Goal: Answer question/provide support: Share knowledge or assist other users

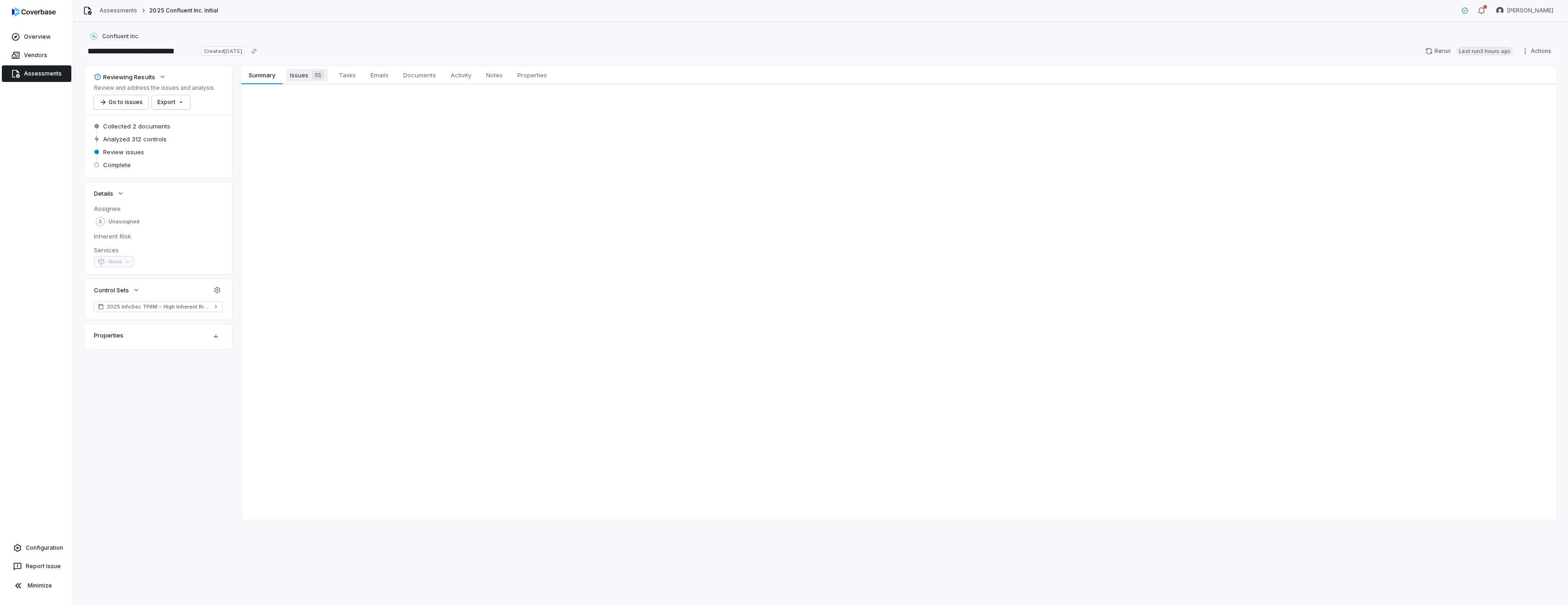
click at [308, 77] on span "Issues 55" at bounding box center [307, 75] width 42 height 13
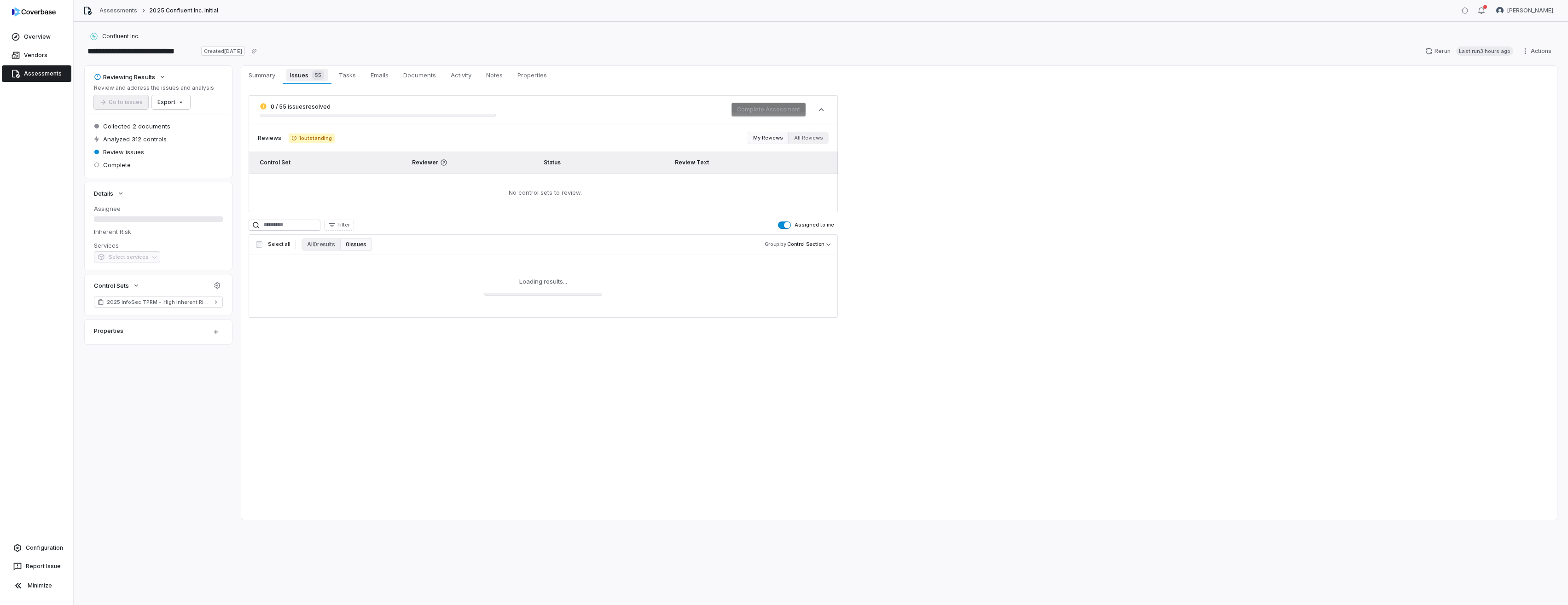
click at [301, 77] on span "Issues 55" at bounding box center [306, 75] width 41 height 13
click at [131, 154] on span "Review issues" at bounding box center [123, 152] width 41 height 8
click at [788, 223] on span "button" at bounding box center [787, 225] width 6 height 6
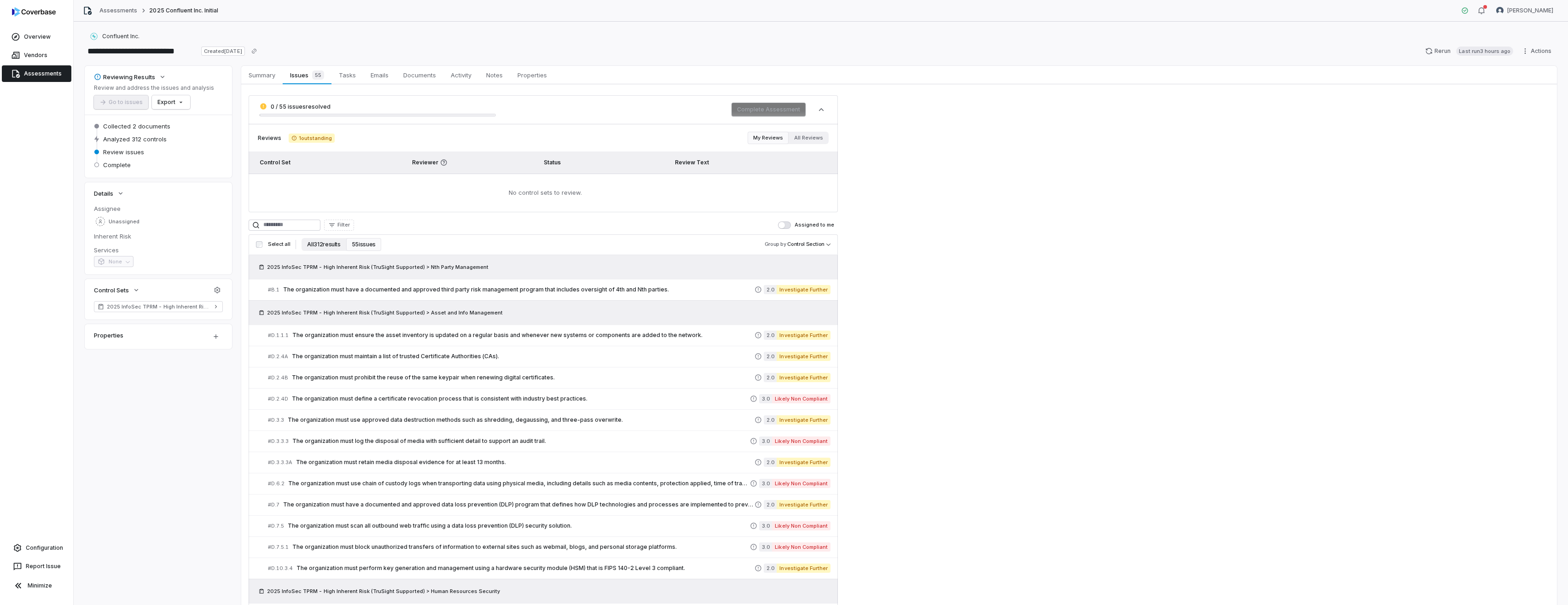
click at [325, 242] on button "All 312 results" at bounding box center [323, 245] width 44 height 13
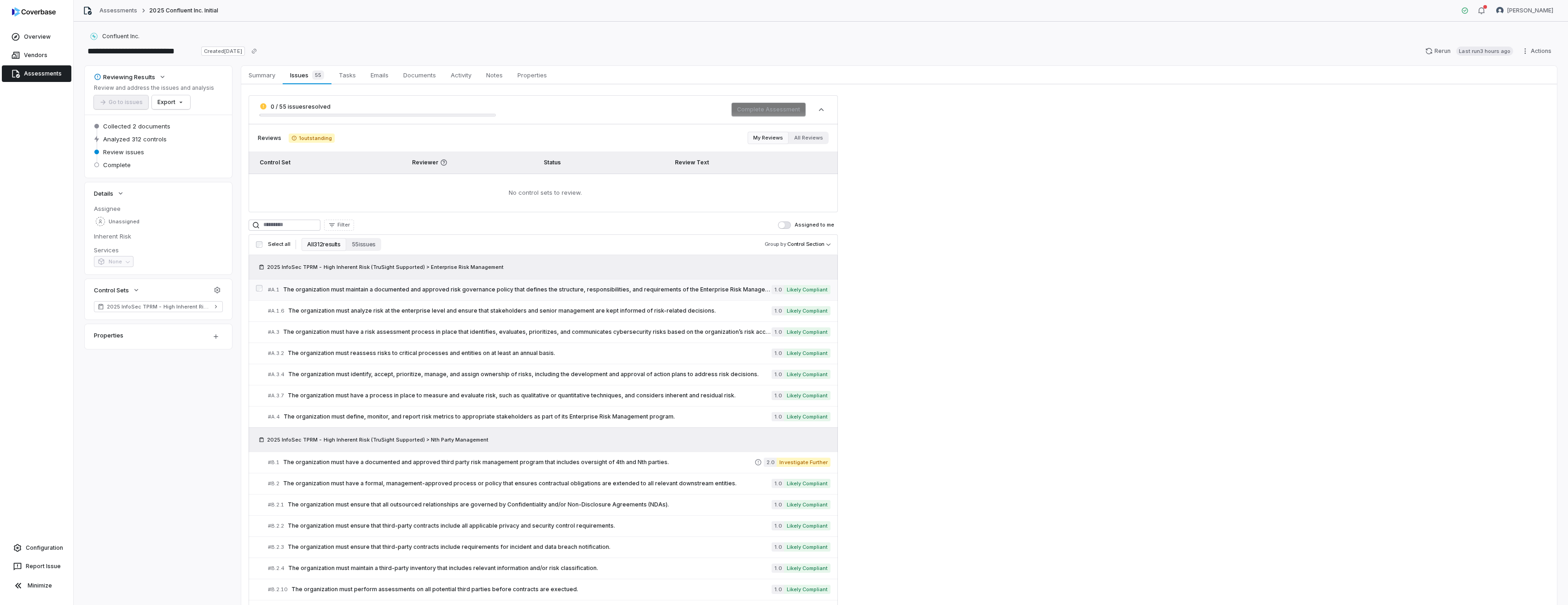
click at [381, 287] on span "The organization must maintain a documented and approved risk governance policy…" at bounding box center [527, 290] width 488 height 8
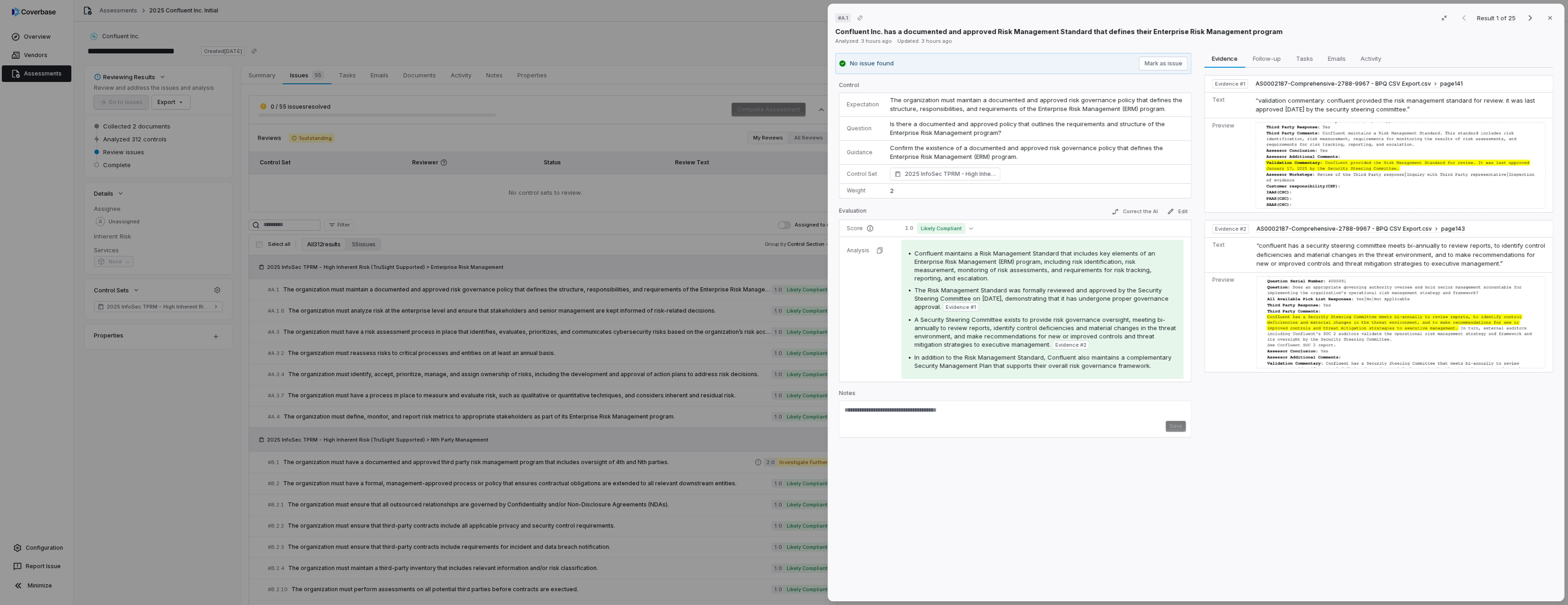
click at [867, 226] on icon at bounding box center [870, 229] width 8 height 8
click at [974, 229] on button "1.0 Likely Compliant" at bounding box center [939, 228] width 76 height 11
click at [982, 433] on div "Save" at bounding box center [1015, 419] width 353 height 37
click at [973, 228] on button "1.0 Likely Compliant" at bounding box center [939, 228] width 76 height 11
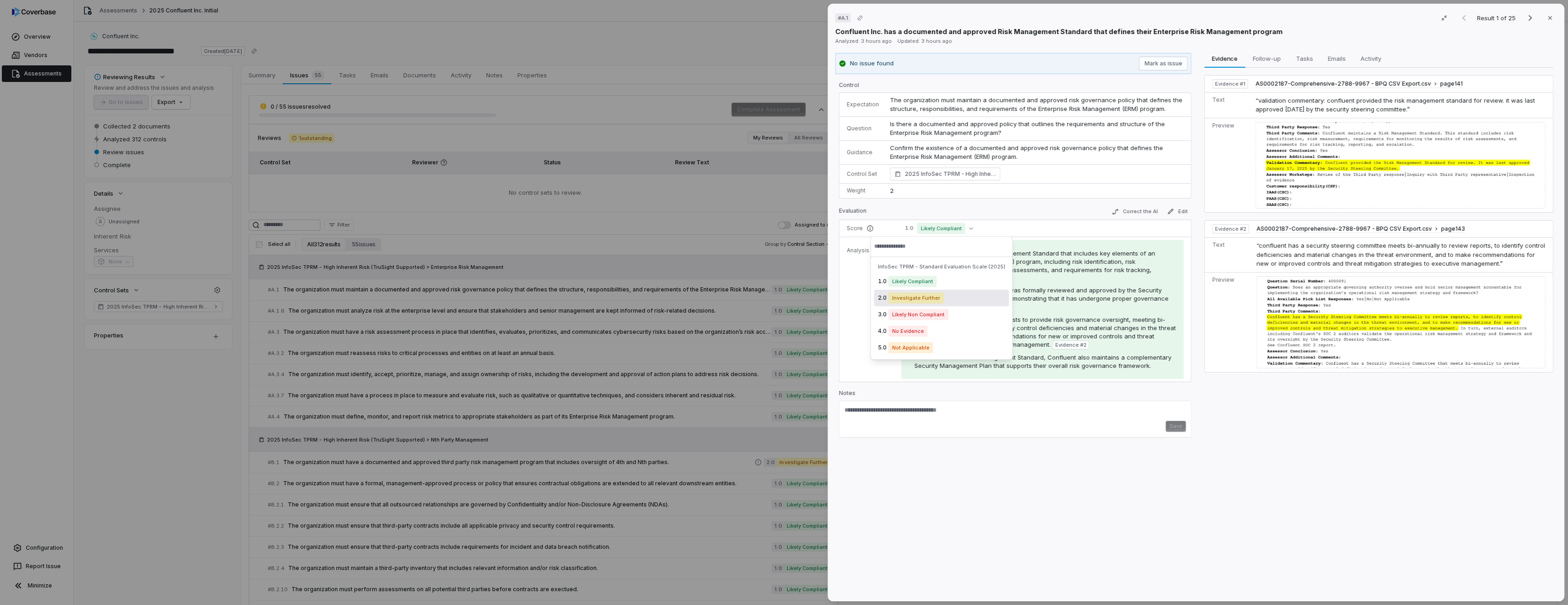
click at [1027, 211] on div "Evaluation Correct the AI Edit" at bounding box center [1015, 213] width 353 height 14
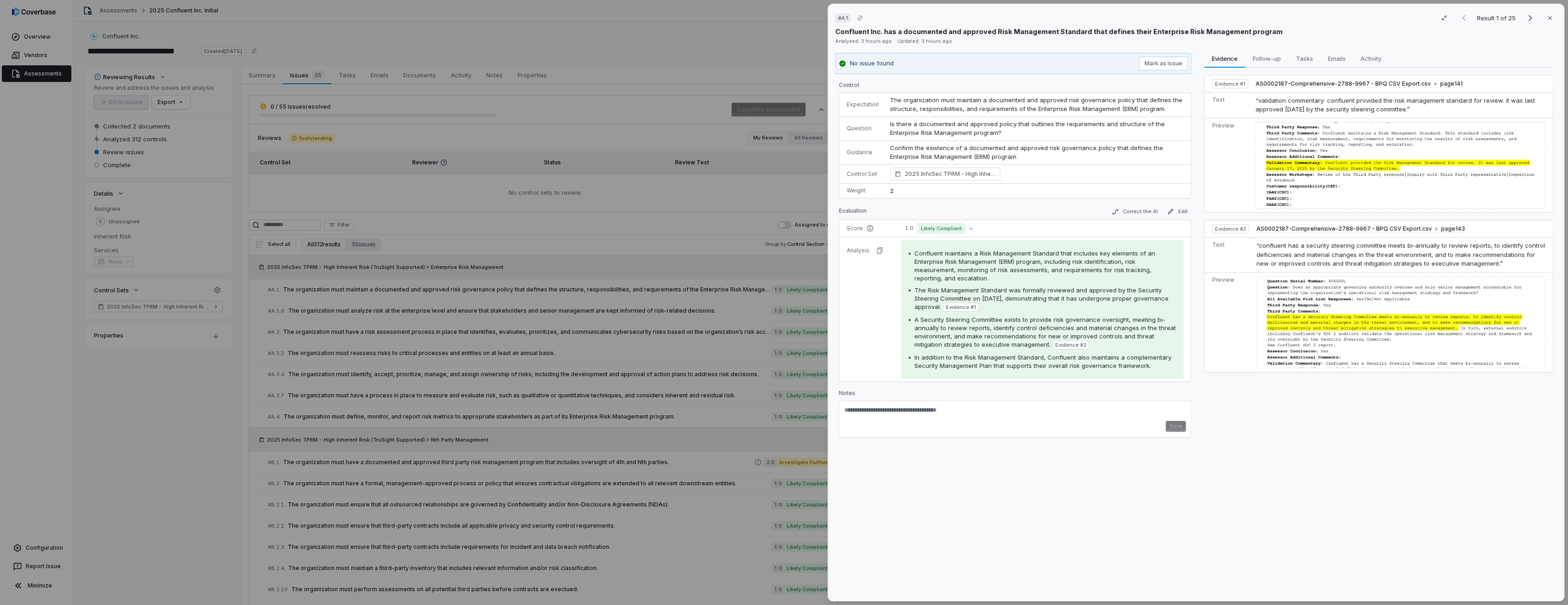
click at [967, 413] on textarea at bounding box center [1015, 413] width 342 height 15
click at [941, 417] on textarea at bounding box center [1015, 413] width 342 height 15
click at [895, 407] on textarea "**********" at bounding box center [1013, 413] width 339 height 15
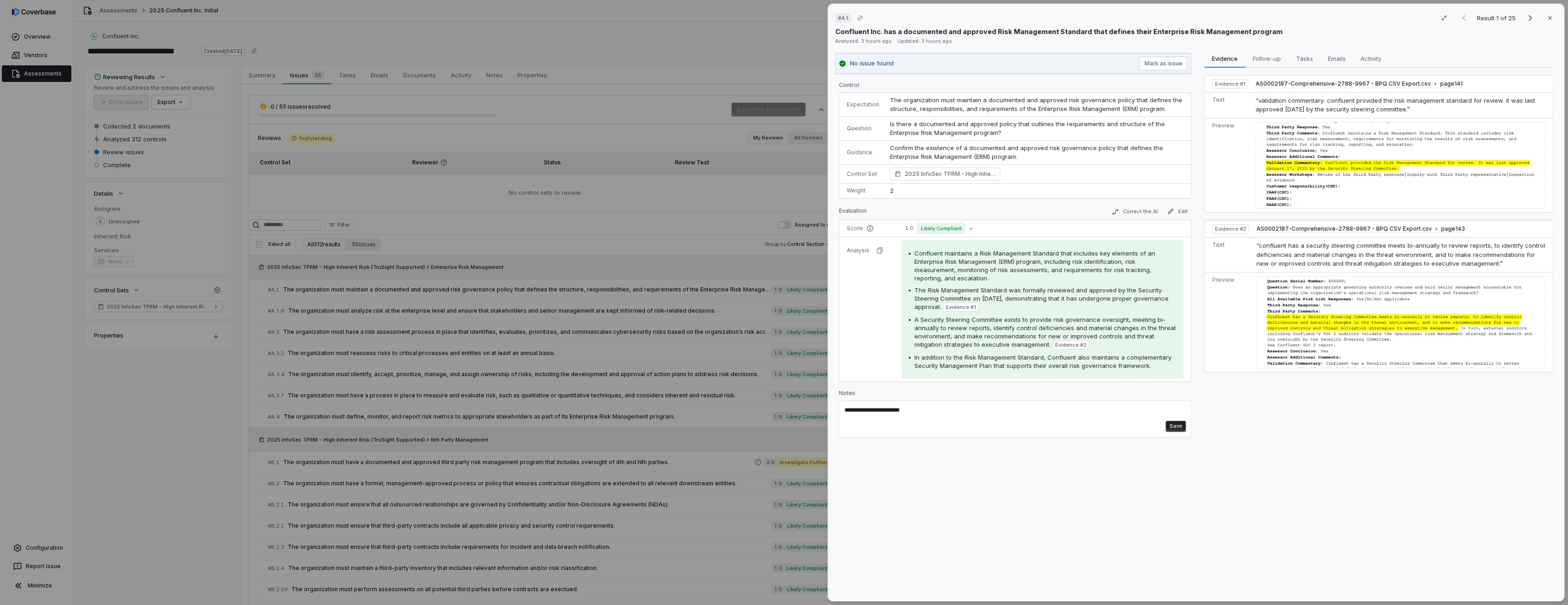
click at [895, 407] on textarea "**********" at bounding box center [1013, 413] width 339 height 15
type textarea "**********"
click at [1173, 423] on button "Save" at bounding box center [1176, 426] width 20 height 11
click at [1528, 20] on icon "Next result" at bounding box center [1530, 18] width 4 height 6
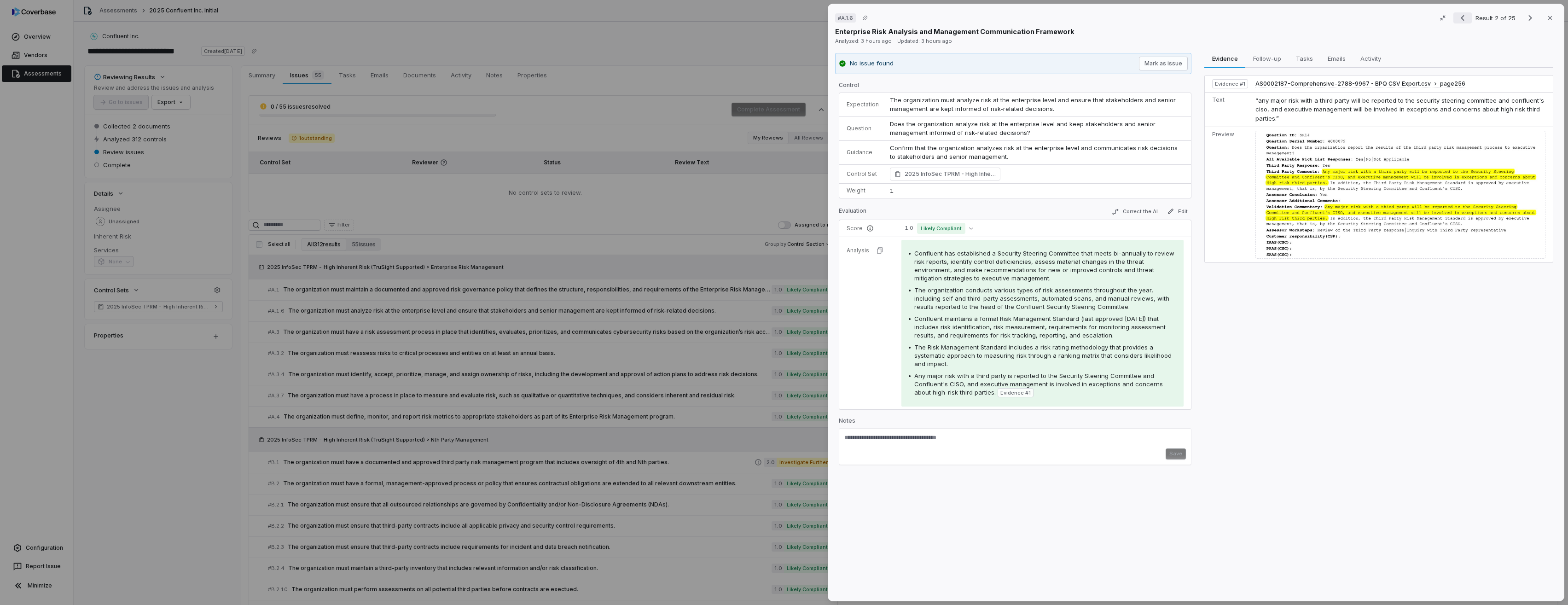
click at [1457, 18] on icon "Previous result" at bounding box center [1462, 18] width 11 height 11
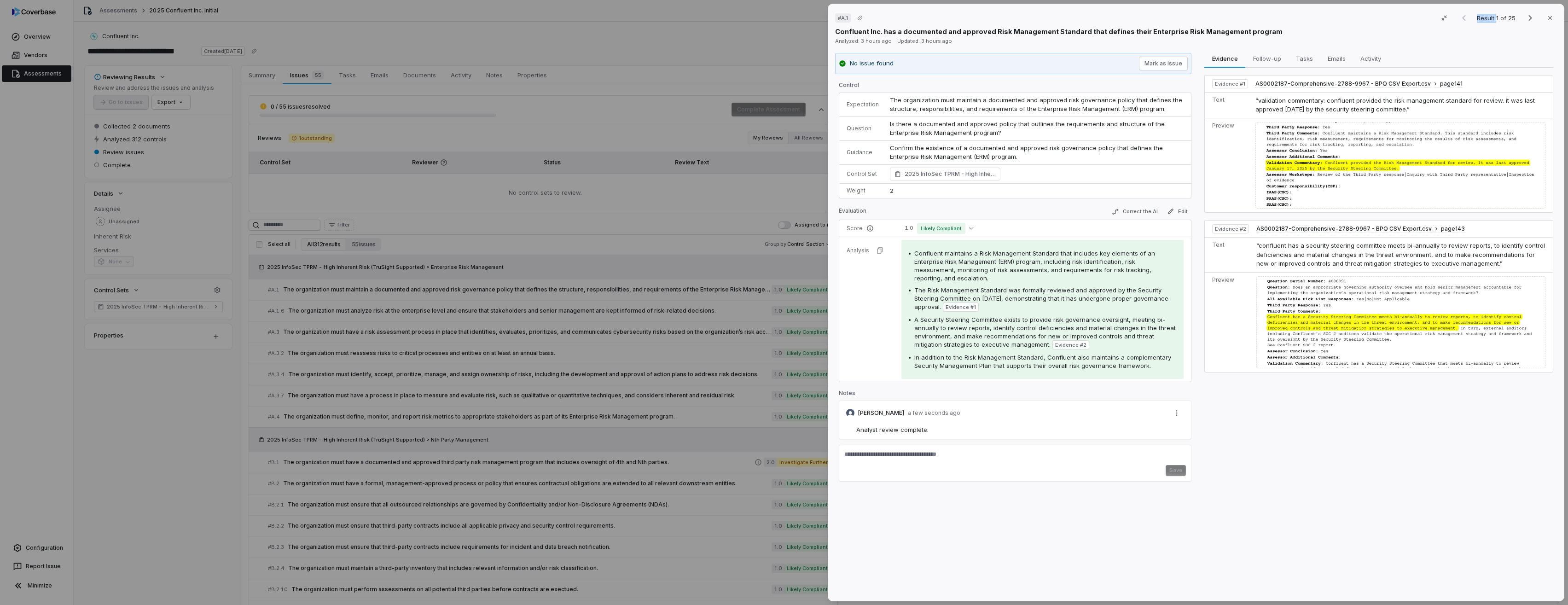
click at [1456, 18] on div "Result 1 of 25 Close" at bounding box center [1506, 18] width 102 height 14
drag, startPoint x: 1456, startPoint y: 18, endPoint x: 1445, endPoint y: 27, distance: 14.2
click at [1445, 27] on button "button" at bounding box center [1444, 18] width 20 height 20
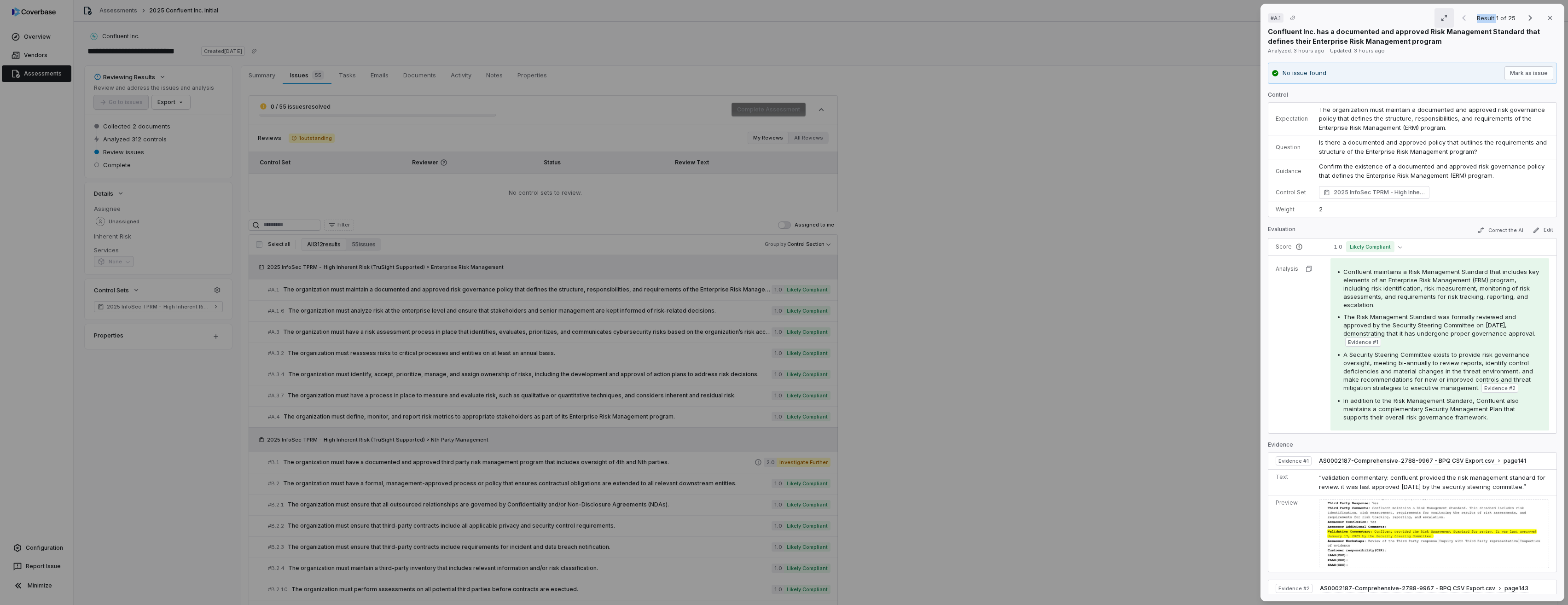
click at [1440, 20] on icon "button" at bounding box center [1444, 18] width 8 height 8
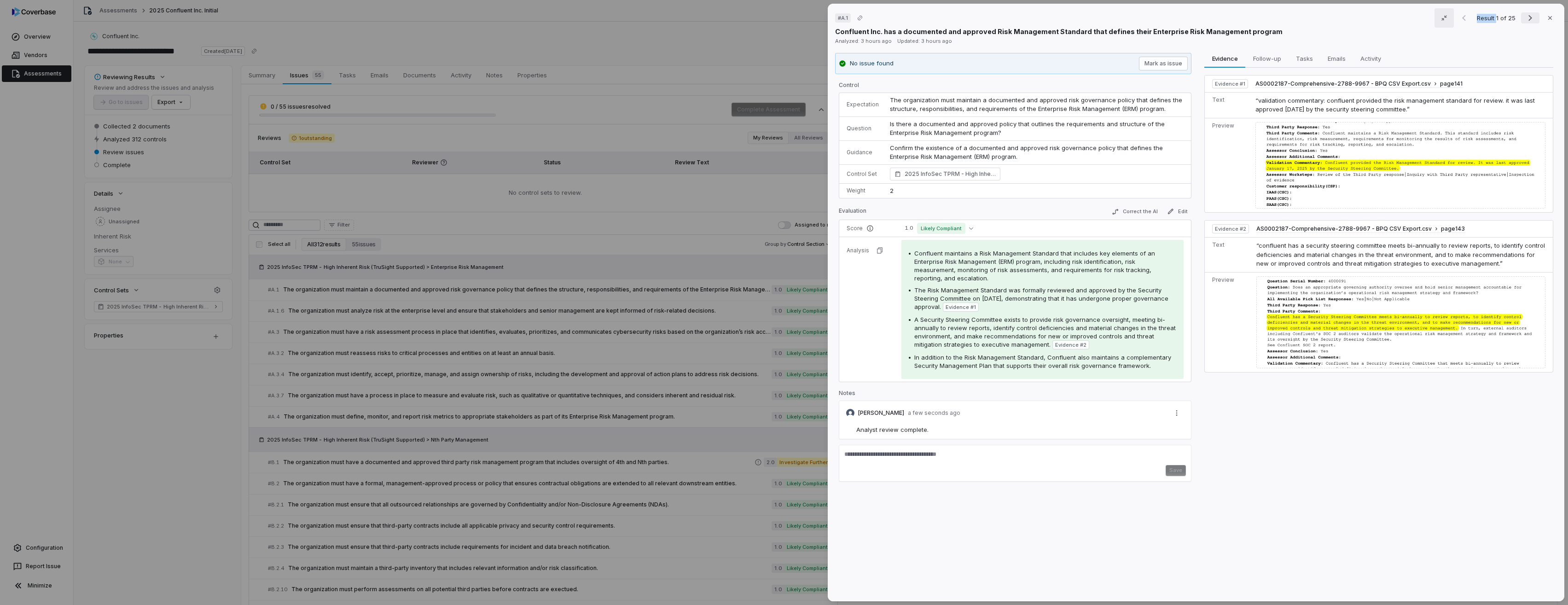
click at [1524, 20] on icon "Next result" at bounding box center [1529, 18] width 11 height 11
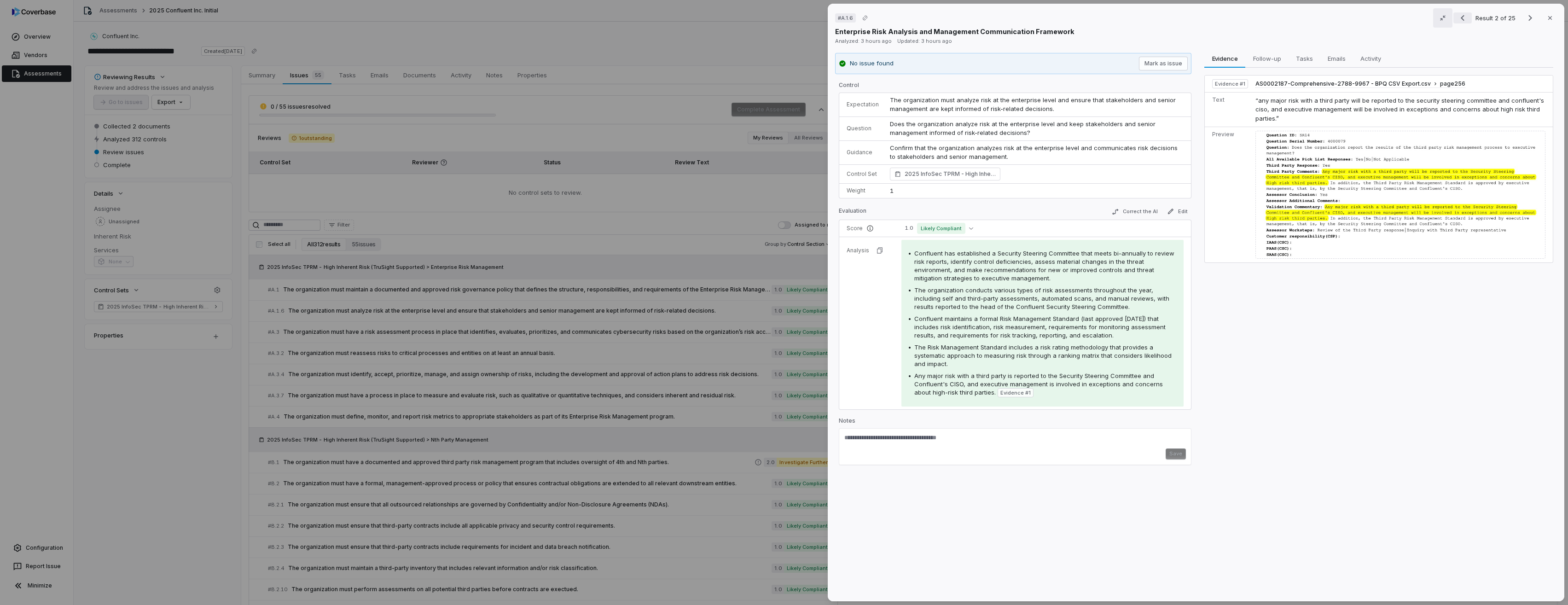
click at [1457, 16] on icon "Previous result" at bounding box center [1462, 18] width 11 height 11
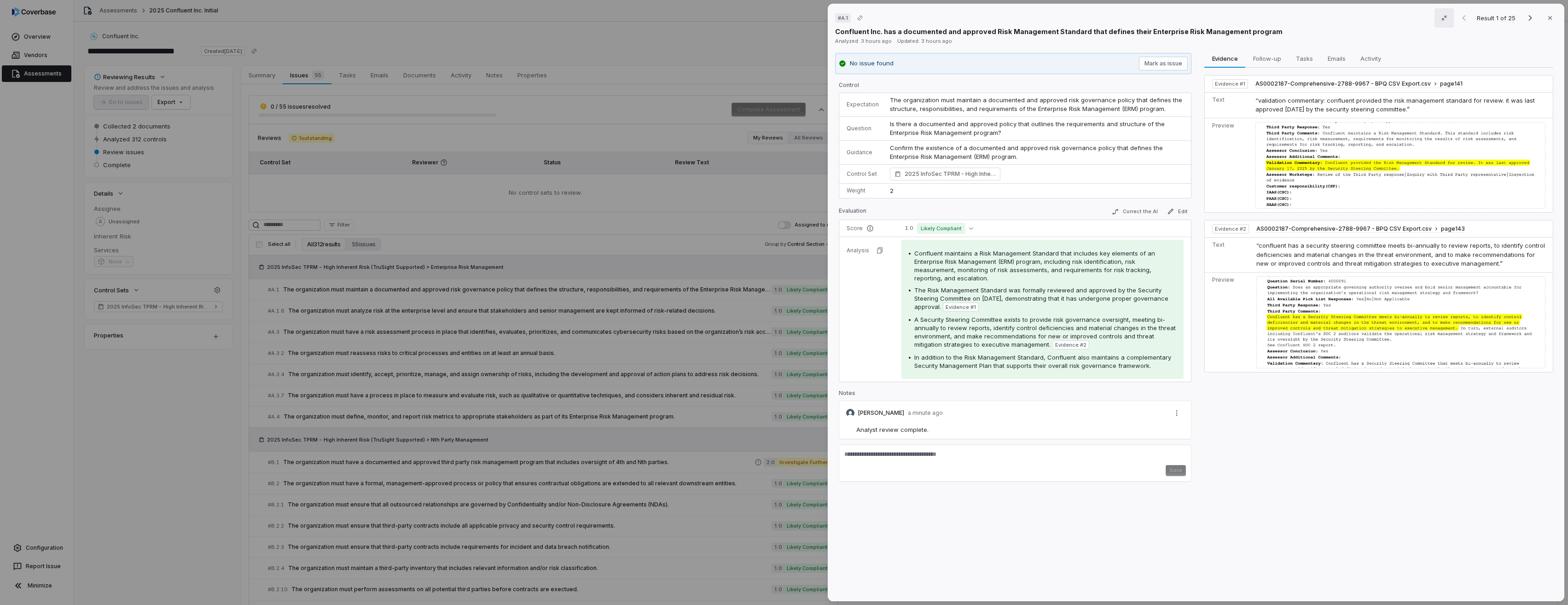
click at [903, 427] on span "Analyst review complete." at bounding box center [892, 430] width 72 height 8
copy span "Analyst review complete."
click at [1528, 20] on icon "Next result" at bounding box center [1530, 18] width 4 height 6
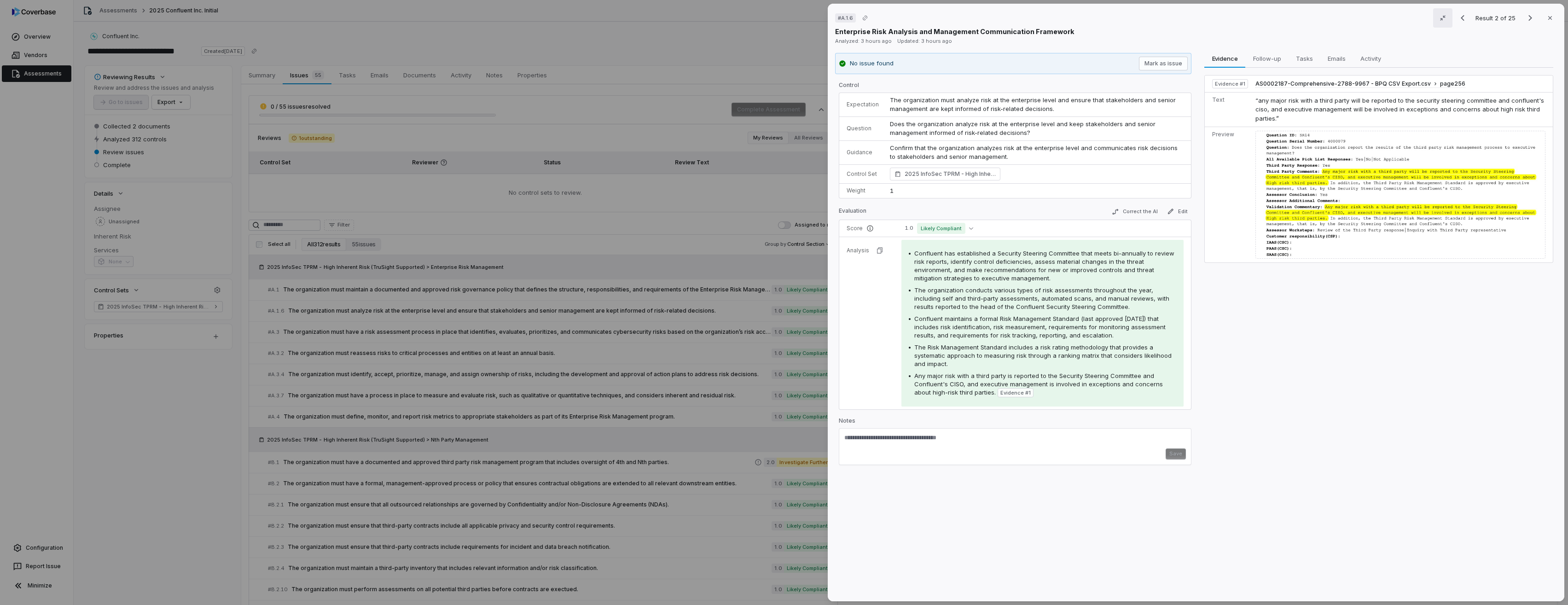
click at [902, 444] on textarea at bounding box center [1015, 441] width 342 height 15
paste textarea "**********"
type textarea "**********"
click at [994, 252] on span "Confluent has established a Security Steering Committee that meets bi-annually …" at bounding box center [1044, 266] width 260 height 32
drag, startPoint x: 994, startPoint y: 252, endPoint x: 1064, endPoint y: 252, distance: 70.0
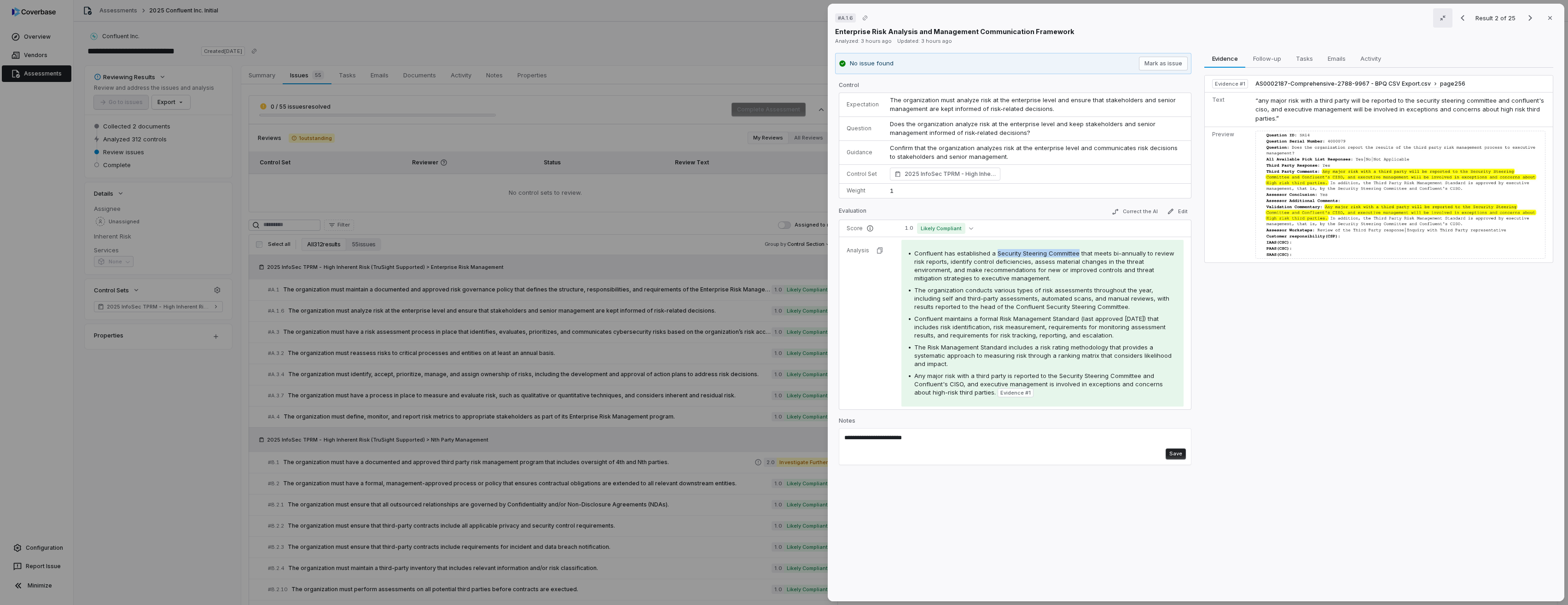
click at [1064, 252] on span "Confluent has established a Security Steering Committee that meets bi-annually …" at bounding box center [1044, 266] width 260 height 32
copy span "Security Steering Committee"
click at [1458, 14] on icon "Previous result" at bounding box center [1462, 18] width 11 height 11
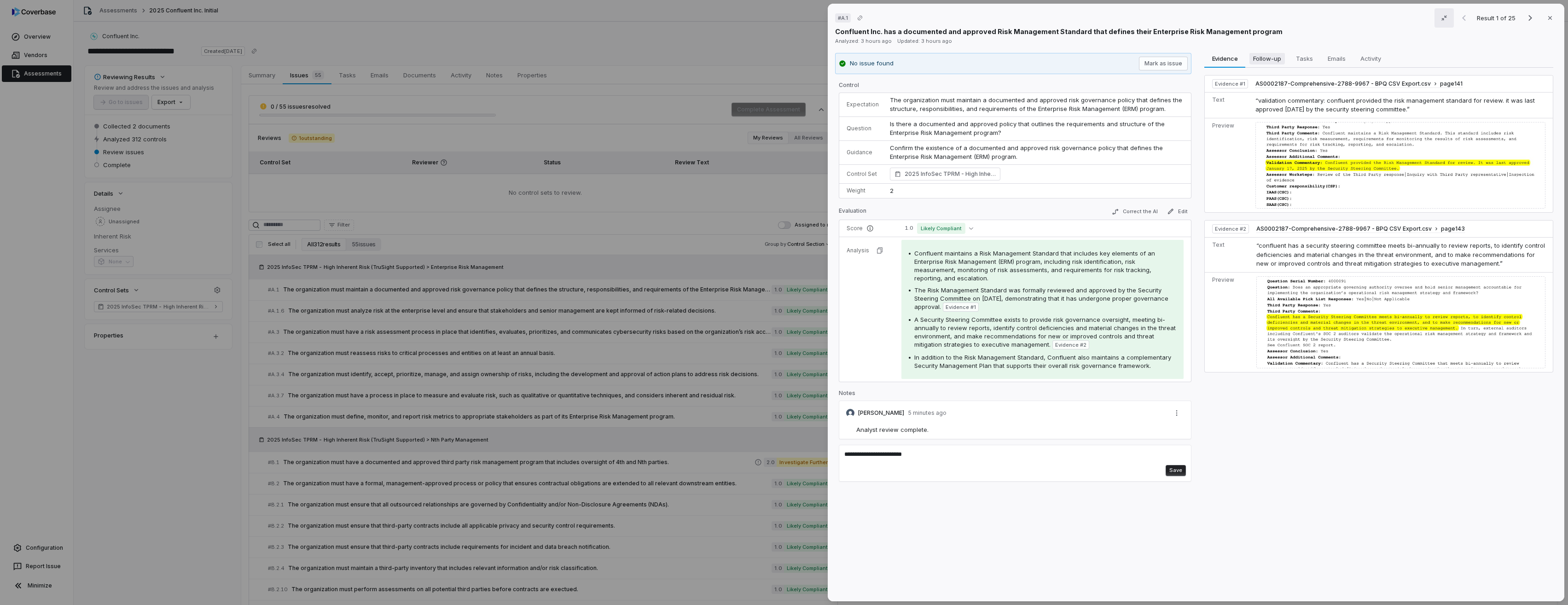
click at [1267, 59] on span "Follow-up" at bounding box center [1267, 58] width 35 height 12
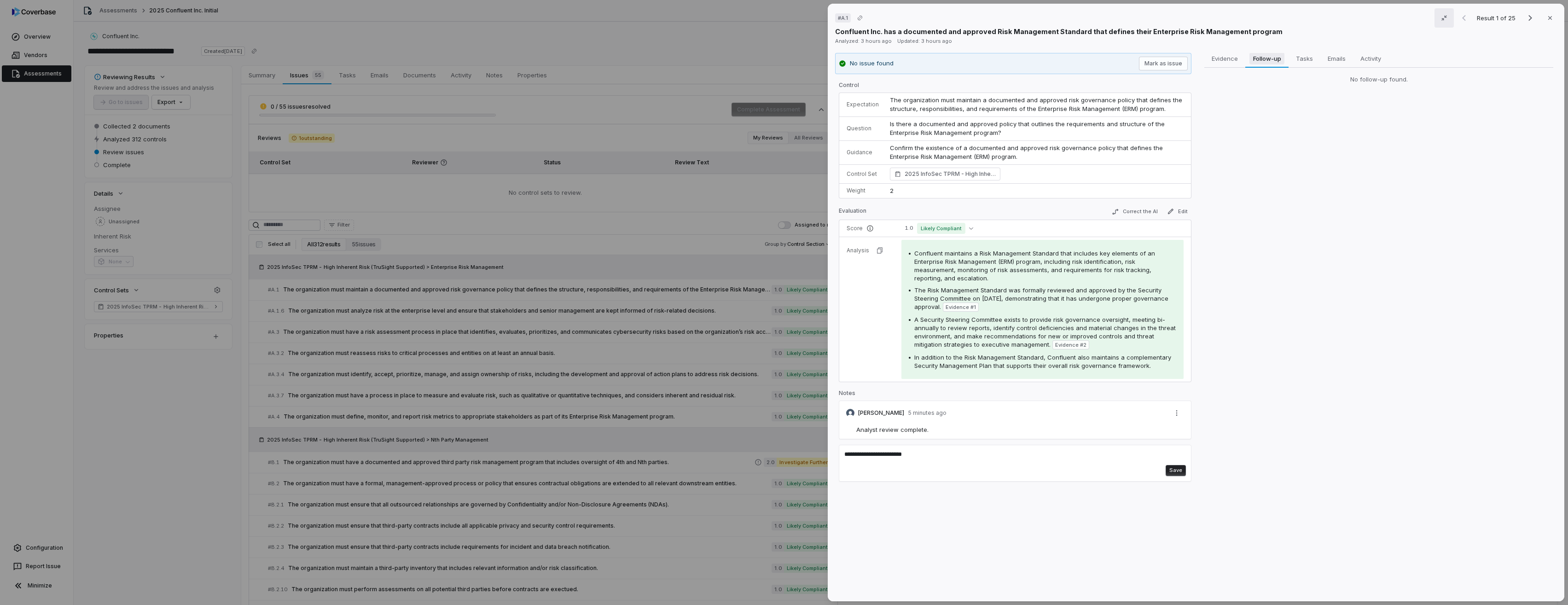
click at [1267, 59] on span "Follow-up" at bounding box center [1267, 58] width 35 height 12
click at [1310, 57] on span "Tasks" at bounding box center [1304, 58] width 24 height 12
click at [1329, 57] on span "Emails" at bounding box center [1337, 58] width 25 height 12
click at [1359, 57] on span "Activity" at bounding box center [1370, 58] width 28 height 12
click at [1224, 60] on span "Evidence" at bounding box center [1224, 58] width 33 height 12
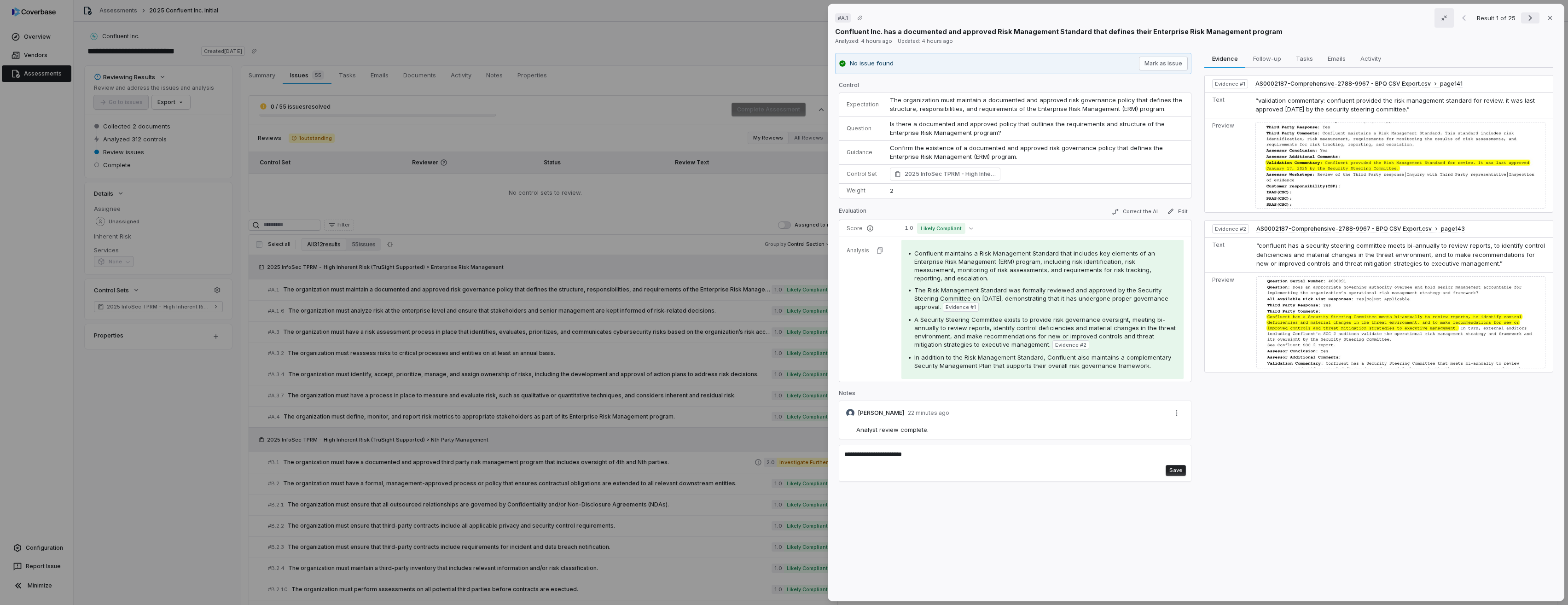
click at [1526, 16] on icon "Next result" at bounding box center [1529, 18] width 11 height 11
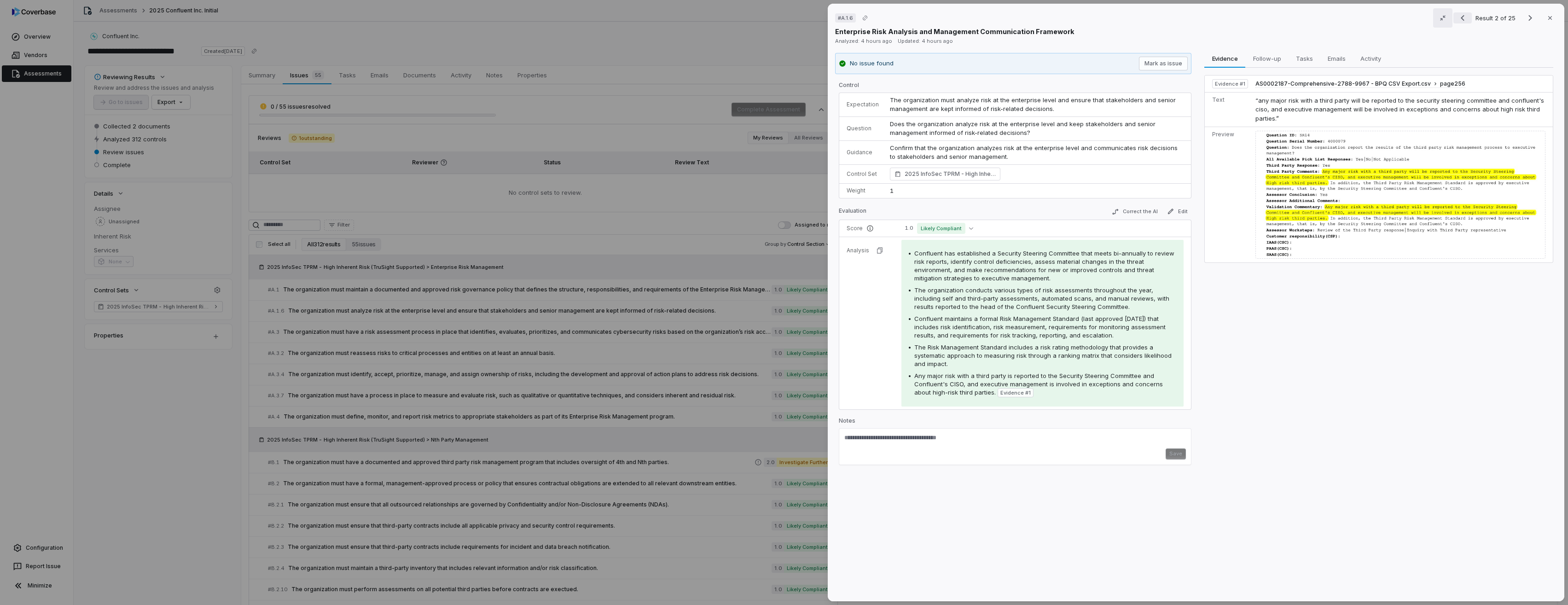
click at [1458, 20] on icon "Previous result" at bounding box center [1462, 18] width 11 height 11
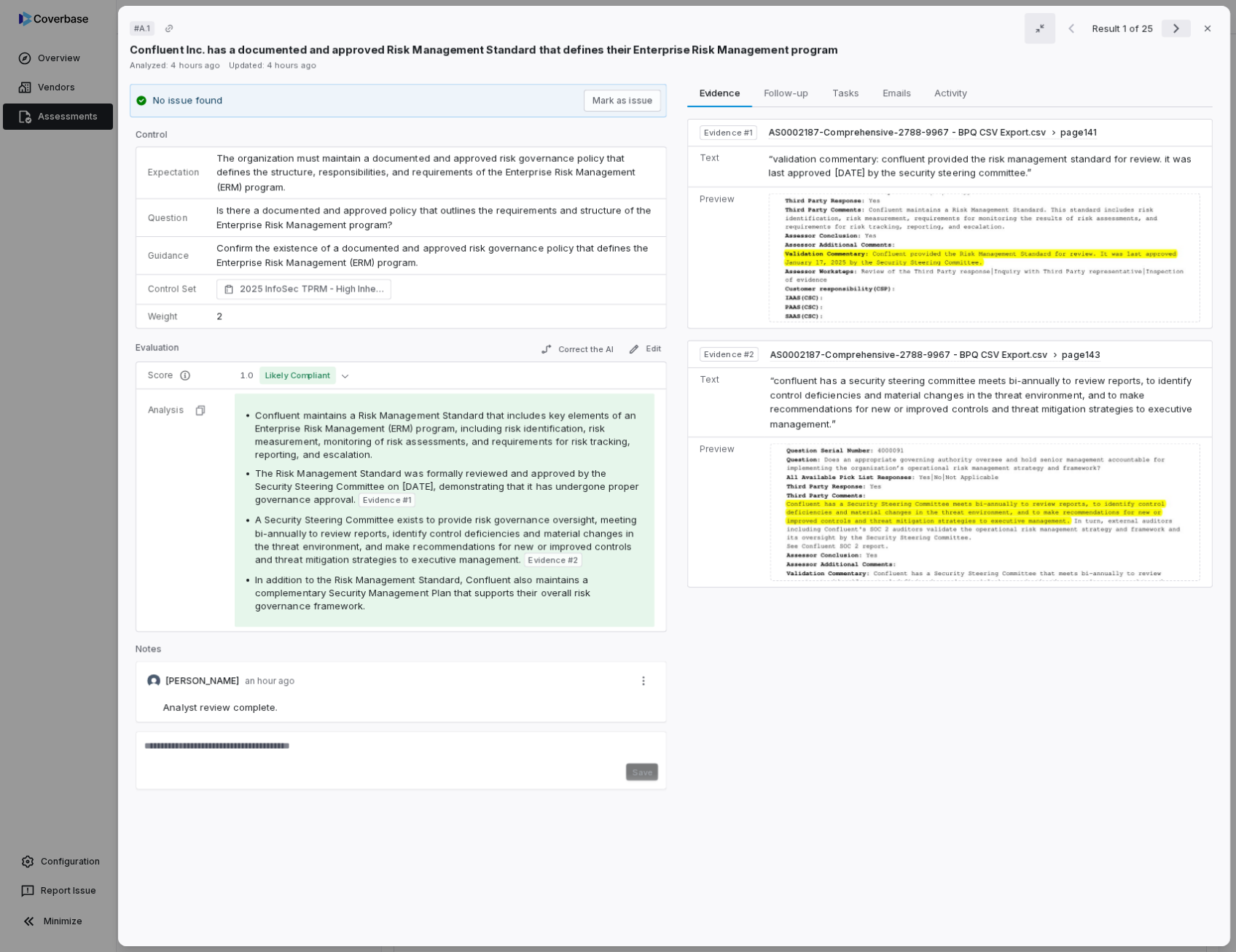
click at [1169, 32] on icon "Next result" at bounding box center [1175, 28] width 17 height 17
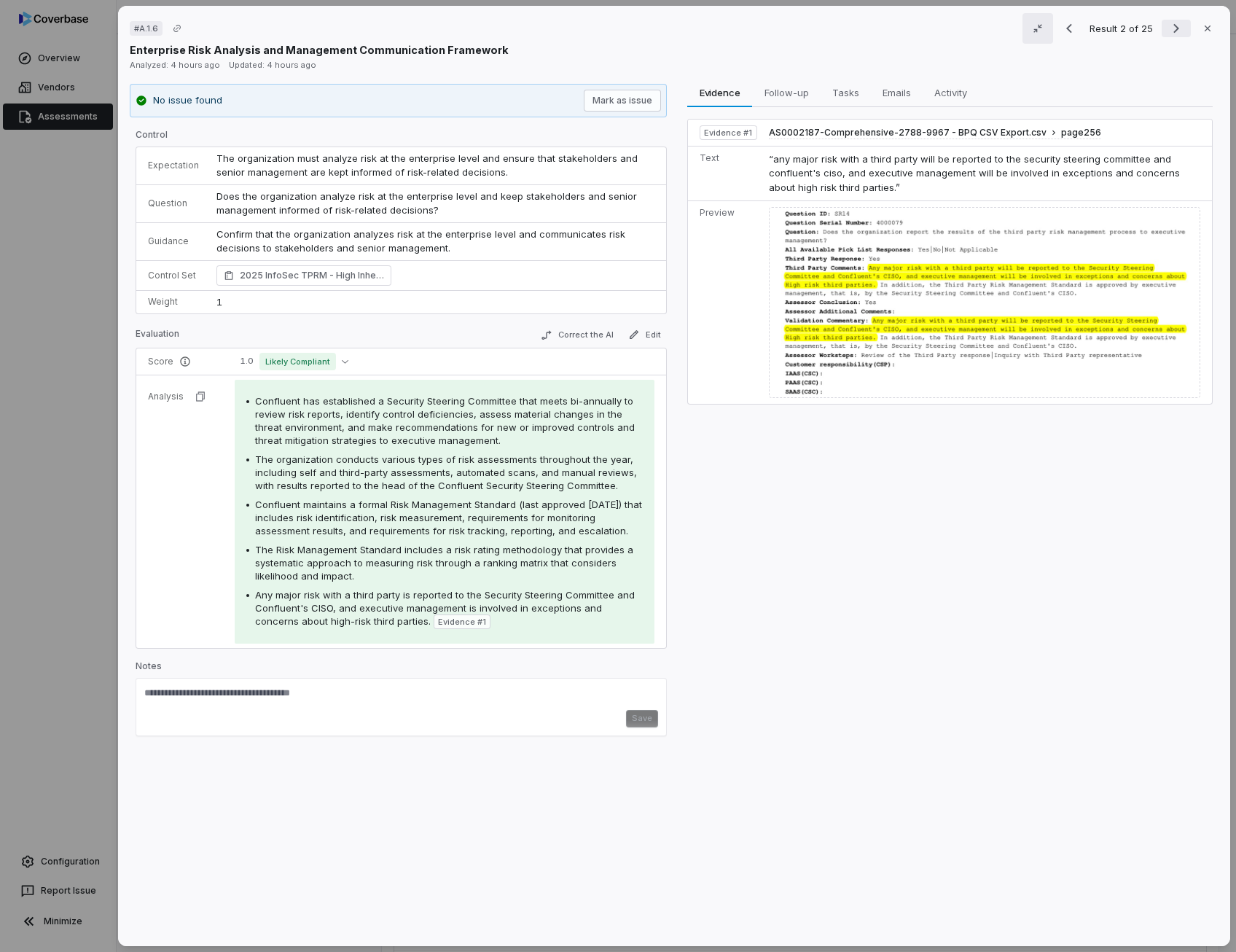
click at [1169, 32] on icon "Next result" at bounding box center [1175, 28] width 17 height 17
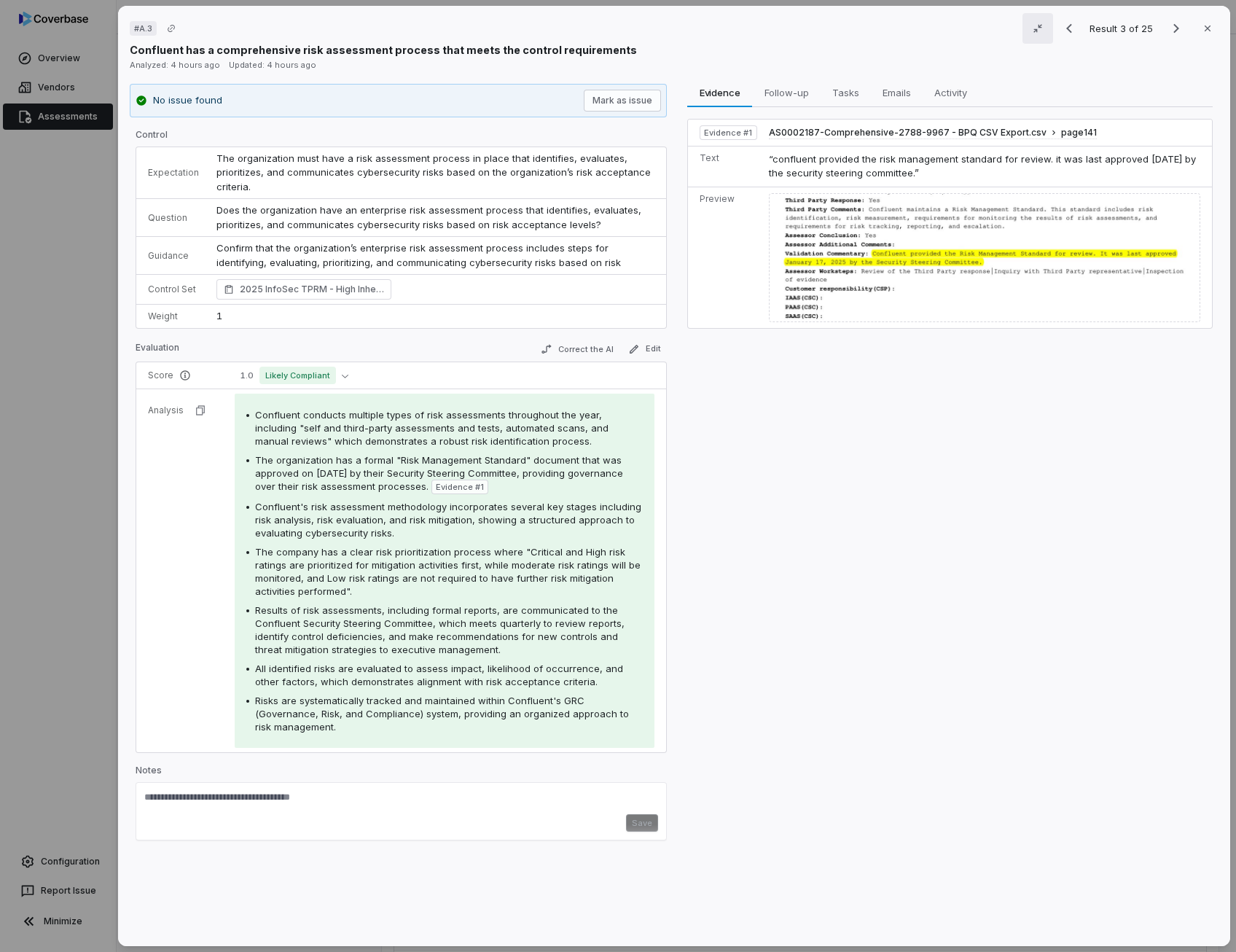
click at [292, 576] on span "The company has a clear risk prioritization process where "Critical and High ri…" at bounding box center [447, 571] width 385 height 51
click at [308, 612] on span "Results of risk assessments, including formal reports, are communicated to the …" at bounding box center [439, 629] width 369 height 51
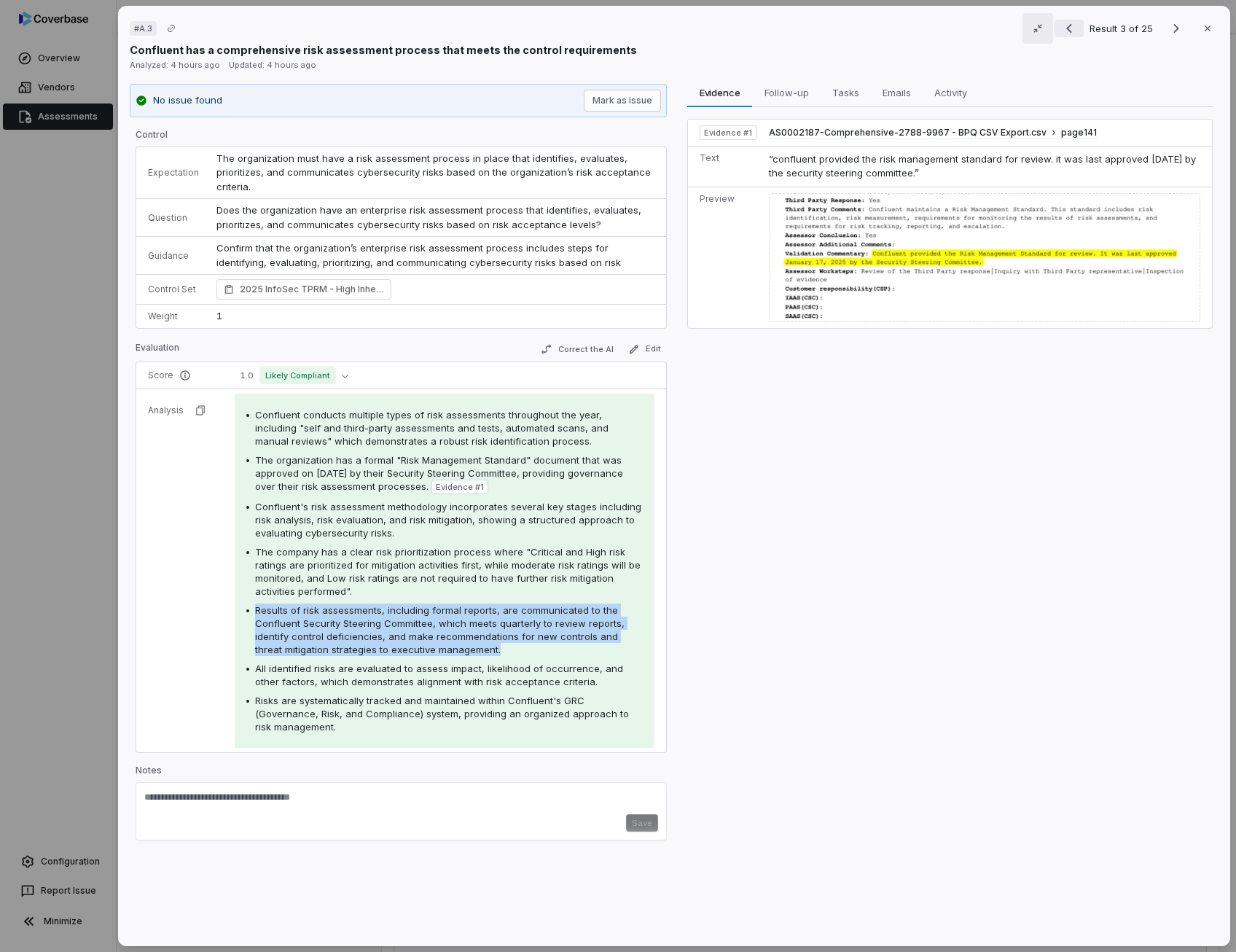
click at [1062, 34] on icon "Previous result" at bounding box center [1068, 28] width 17 height 17
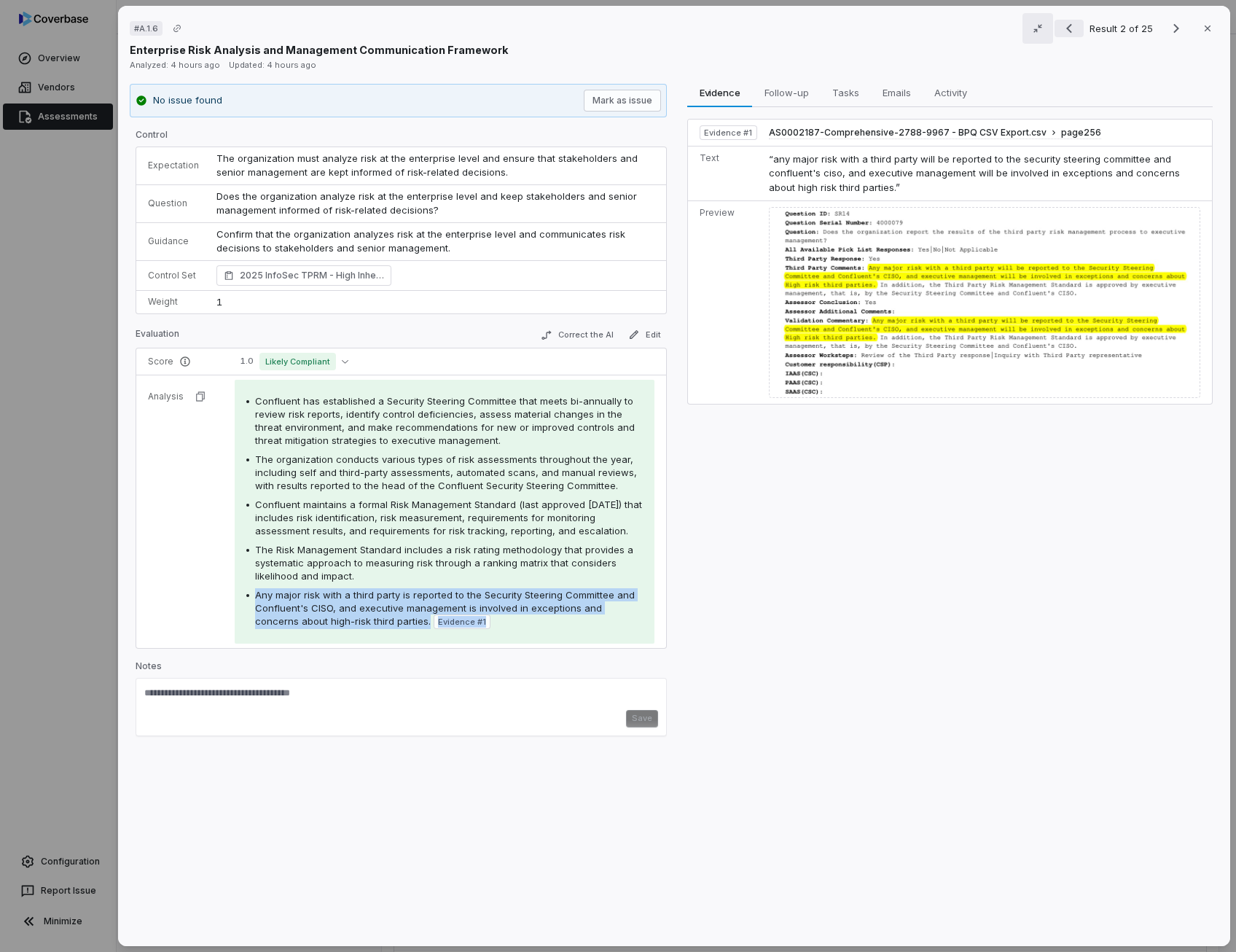
click at [1062, 34] on icon "Previous result" at bounding box center [1068, 28] width 17 height 17
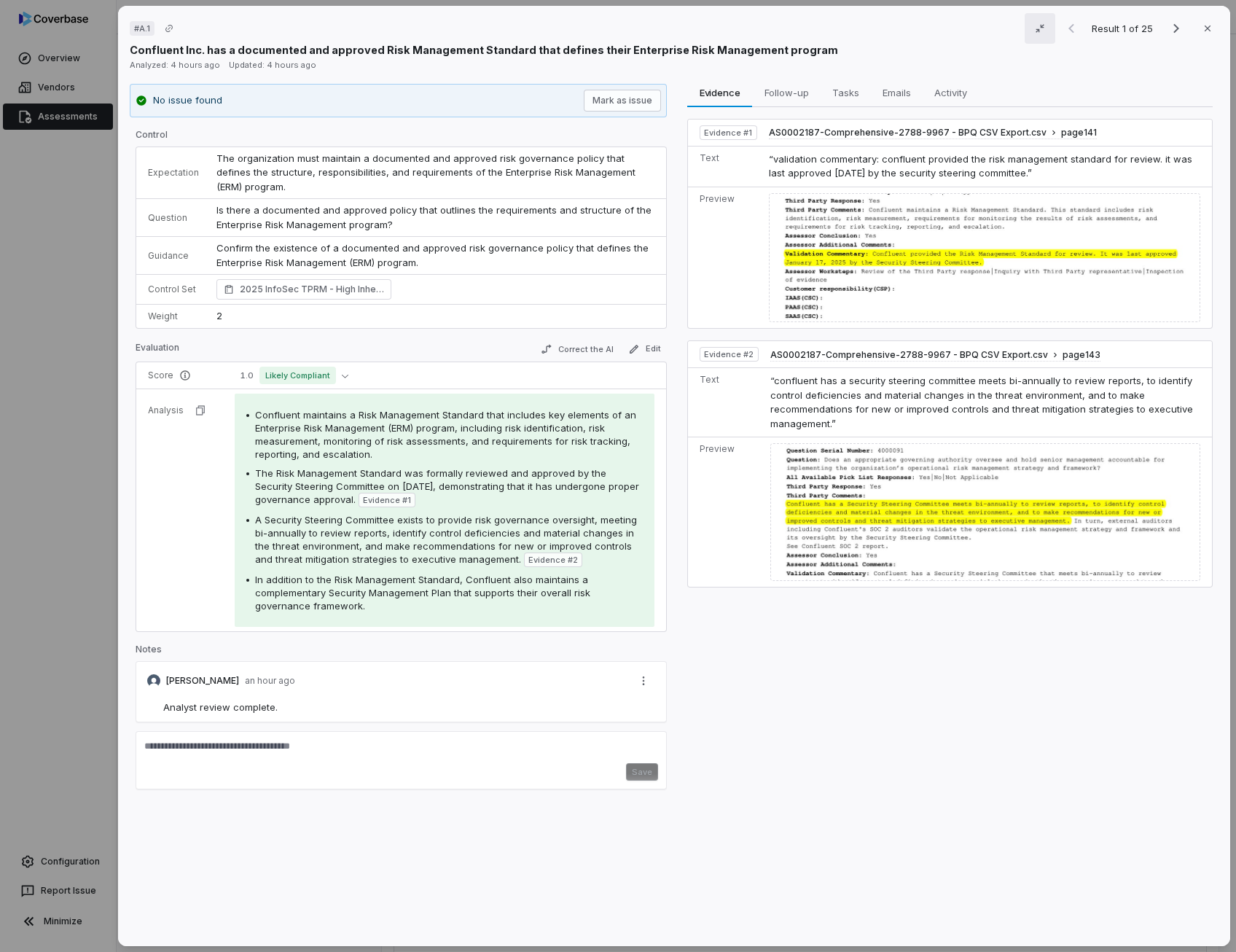
click at [362, 218] on span "Is there a documented and approved policy that outlines the requirements and st…" at bounding box center [435, 217] width 438 height 26
drag, startPoint x: 362, startPoint y: 218, endPoint x: 367, endPoint y: 250, distance: 32.5
click at [367, 250] on p "Confirm the existence of a documented and approved risk governance policy that …" at bounding box center [435, 255] width 438 height 28
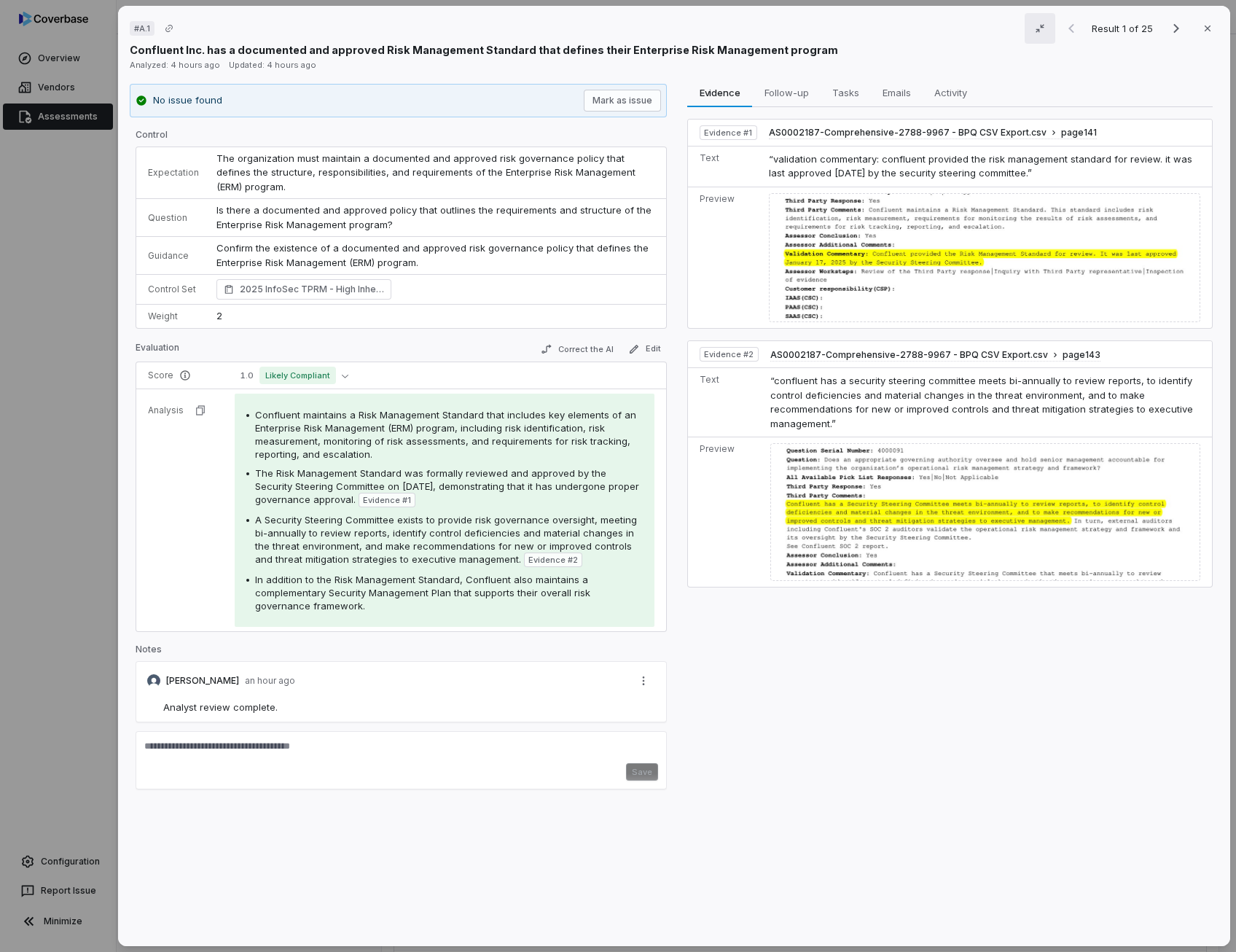
drag, startPoint x: 367, startPoint y: 250, endPoint x: 313, endPoint y: 224, distance: 60.6
click at [313, 224] on span "Is there a documented and approved policy that outlines the requirements and st…" at bounding box center [435, 217] width 438 height 26
drag, startPoint x: 313, startPoint y: 224, endPoint x: 370, endPoint y: 257, distance: 66.6
click at [370, 257] on p "Confirm the existence of a documented and approved risk governance policy that …" at bounding box center [435, 255] width 438 height 28
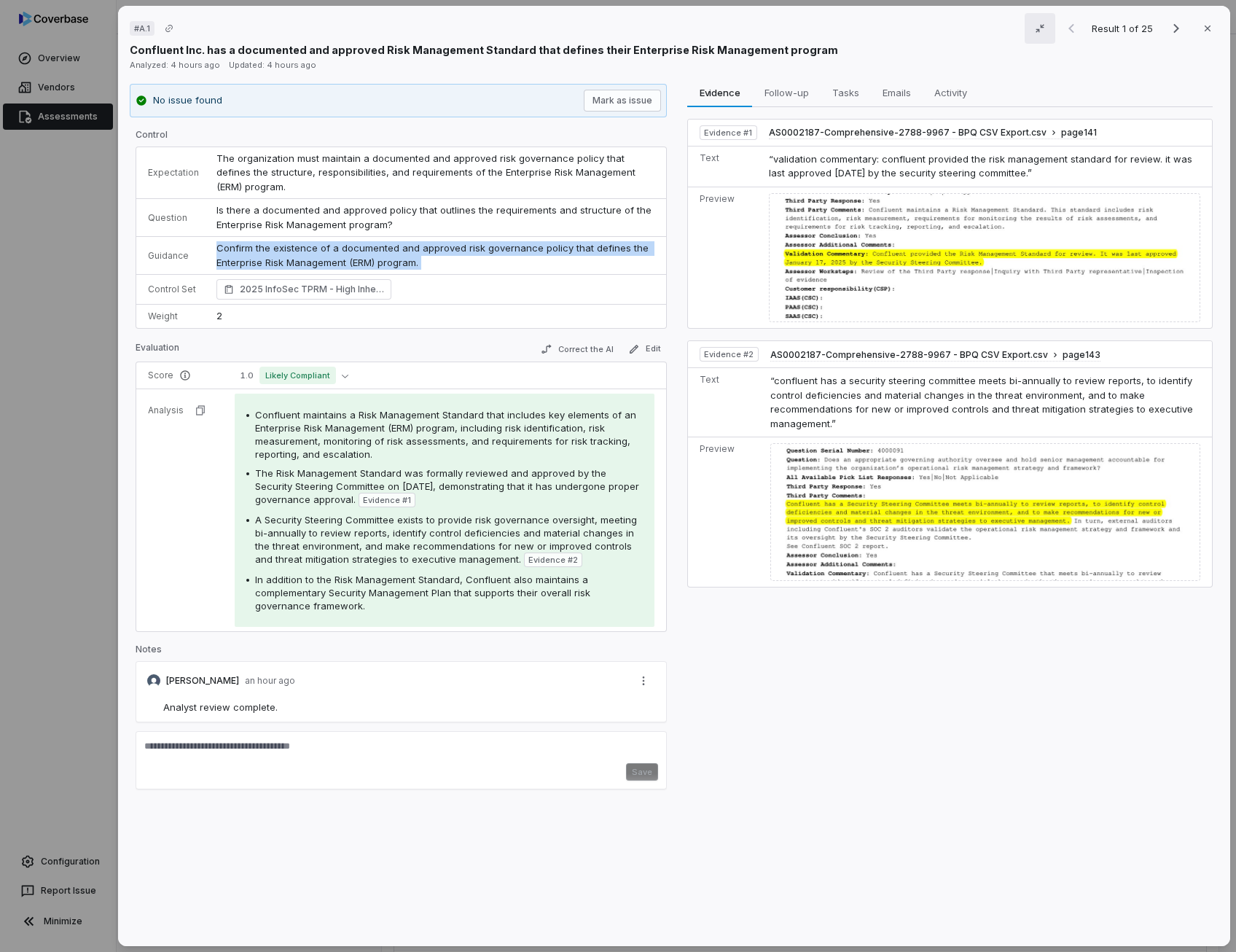
click at [370, 257] on p "Confirm the existence of a documented and approved risk governance policy that …" at bounding box center [435, 255] width 438 height 28
click at [1167, 36] on icon "Next result" at bounding box center [1175, 28] width 17 height 17
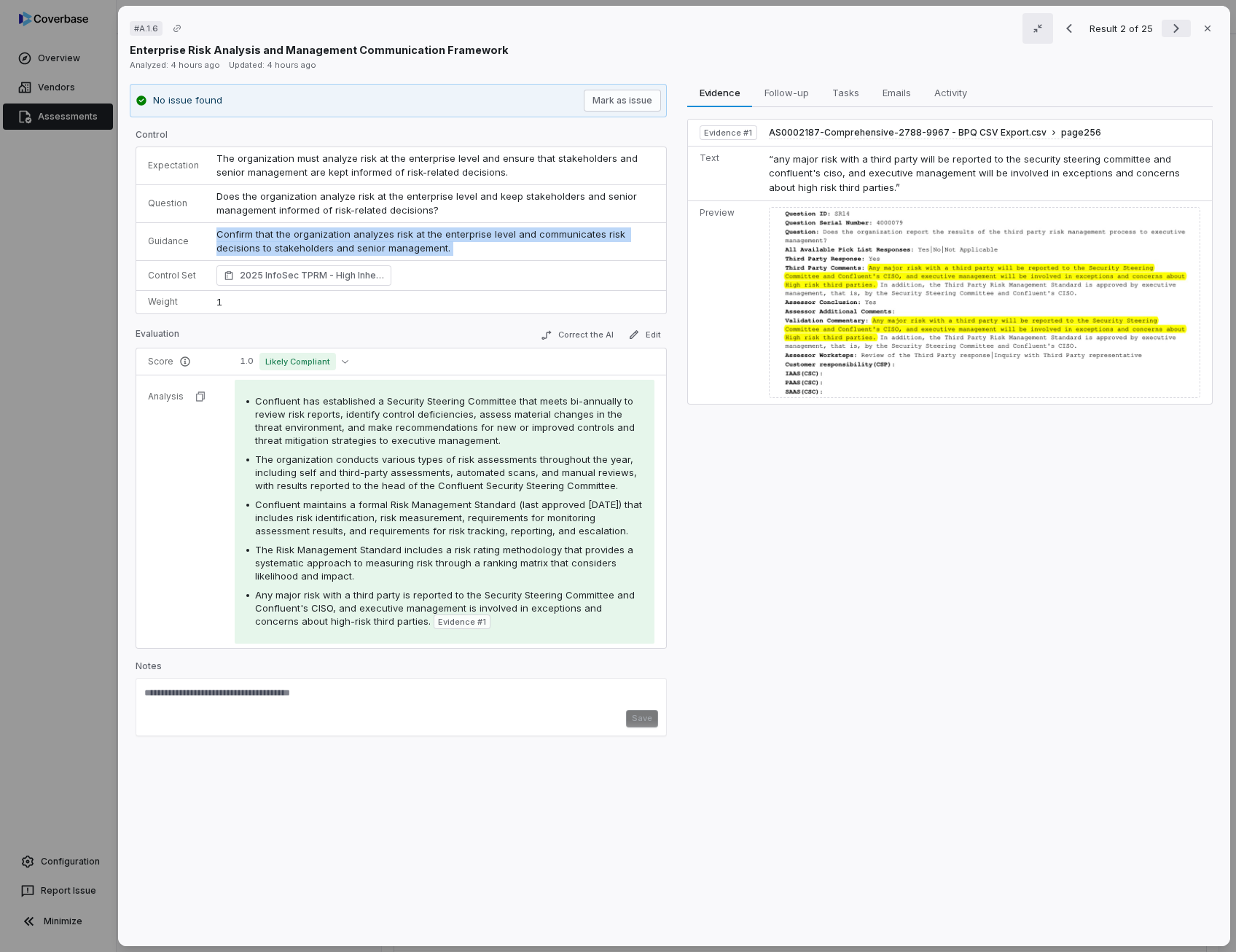
click at [1167, 36] on icon "Next result" at bounding box center [1175, 28] width 17 height 17
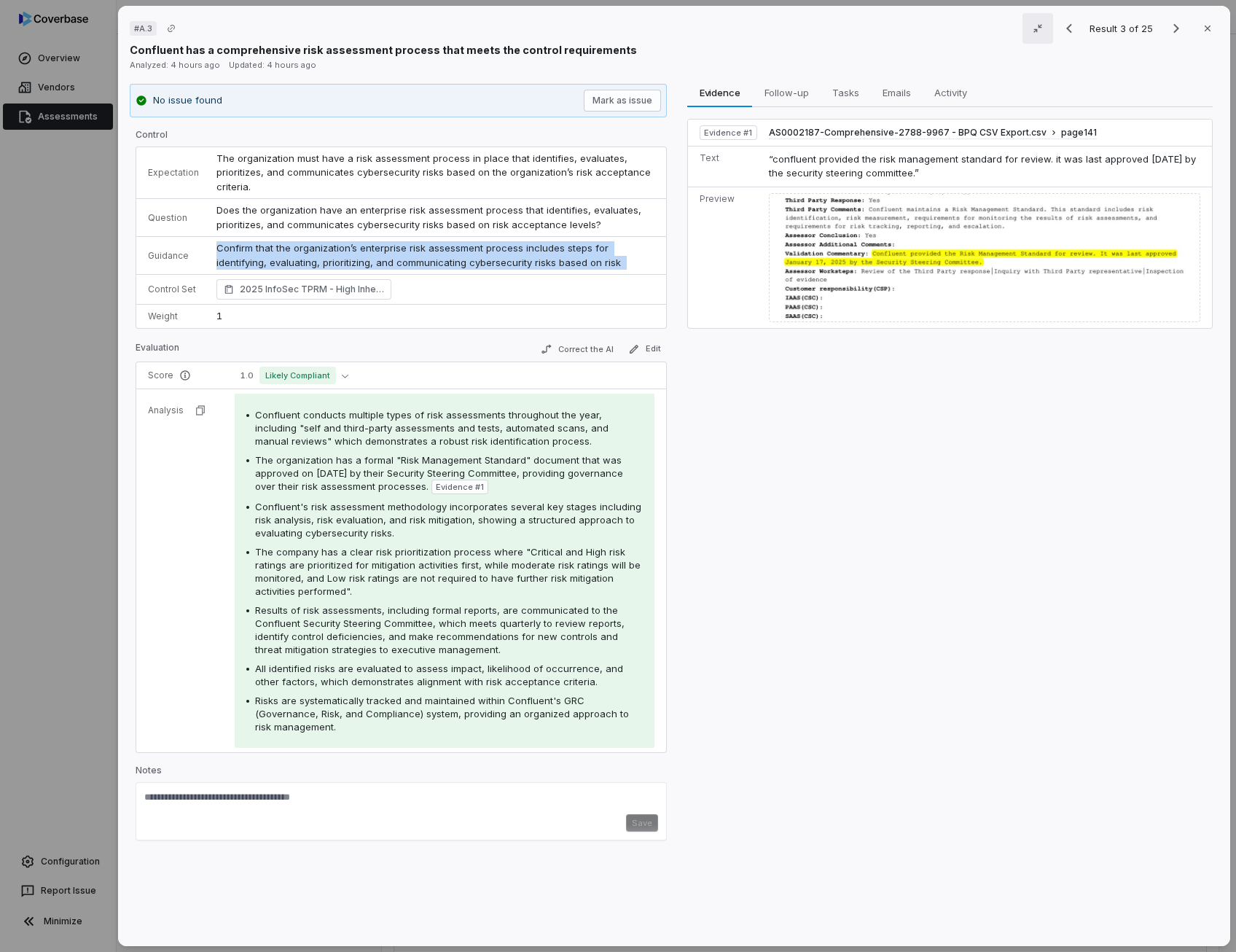
click at [216, 315] on span "1" at bounding box center [219, 316] width 6 height 12
click at [1060, 23] on icon "Previous result" at bounding box center [1068, 28] width 17 height 17
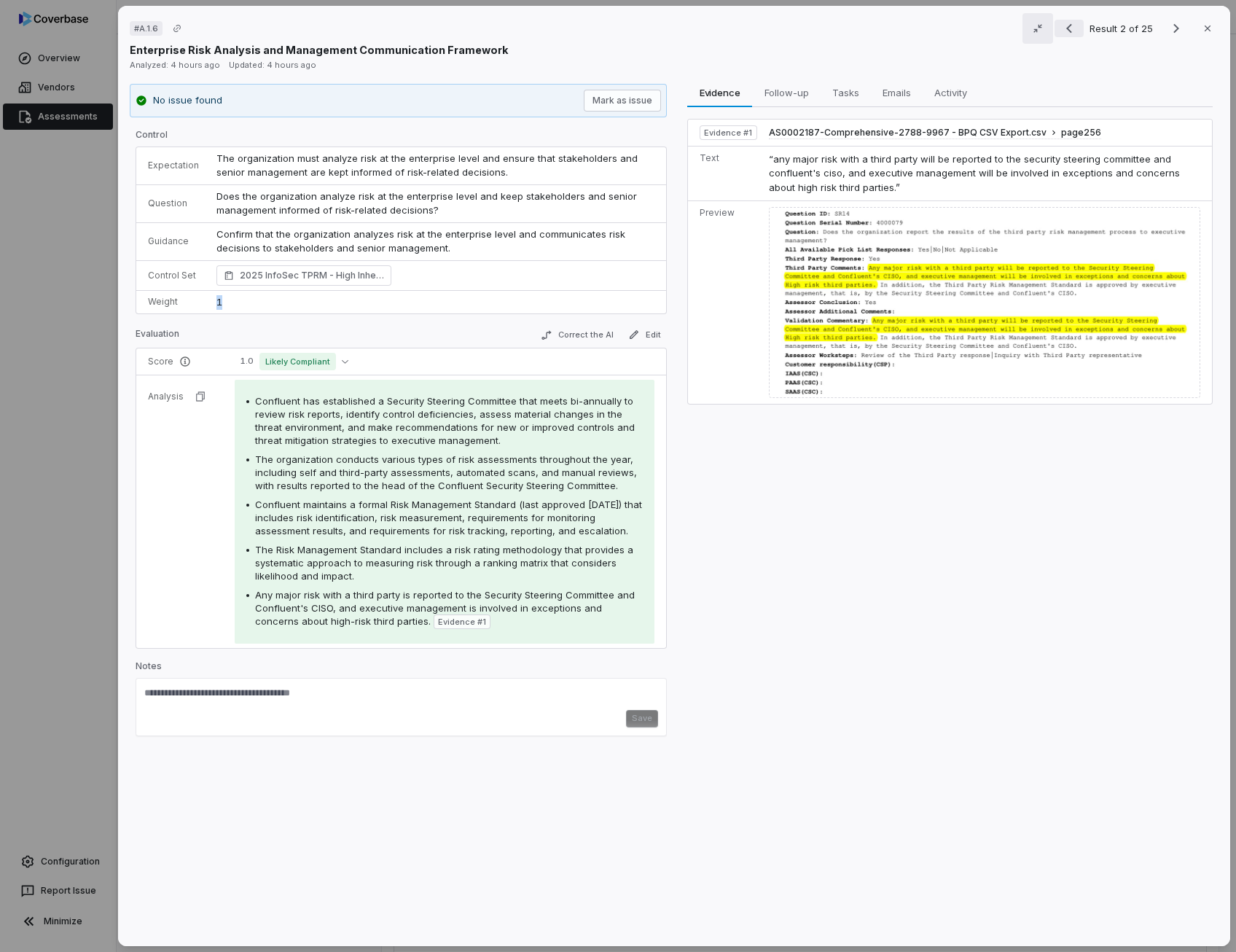
click at [1066, 28] on icon "Previous result" at bounding box center [1069, 28] width 6 height 9
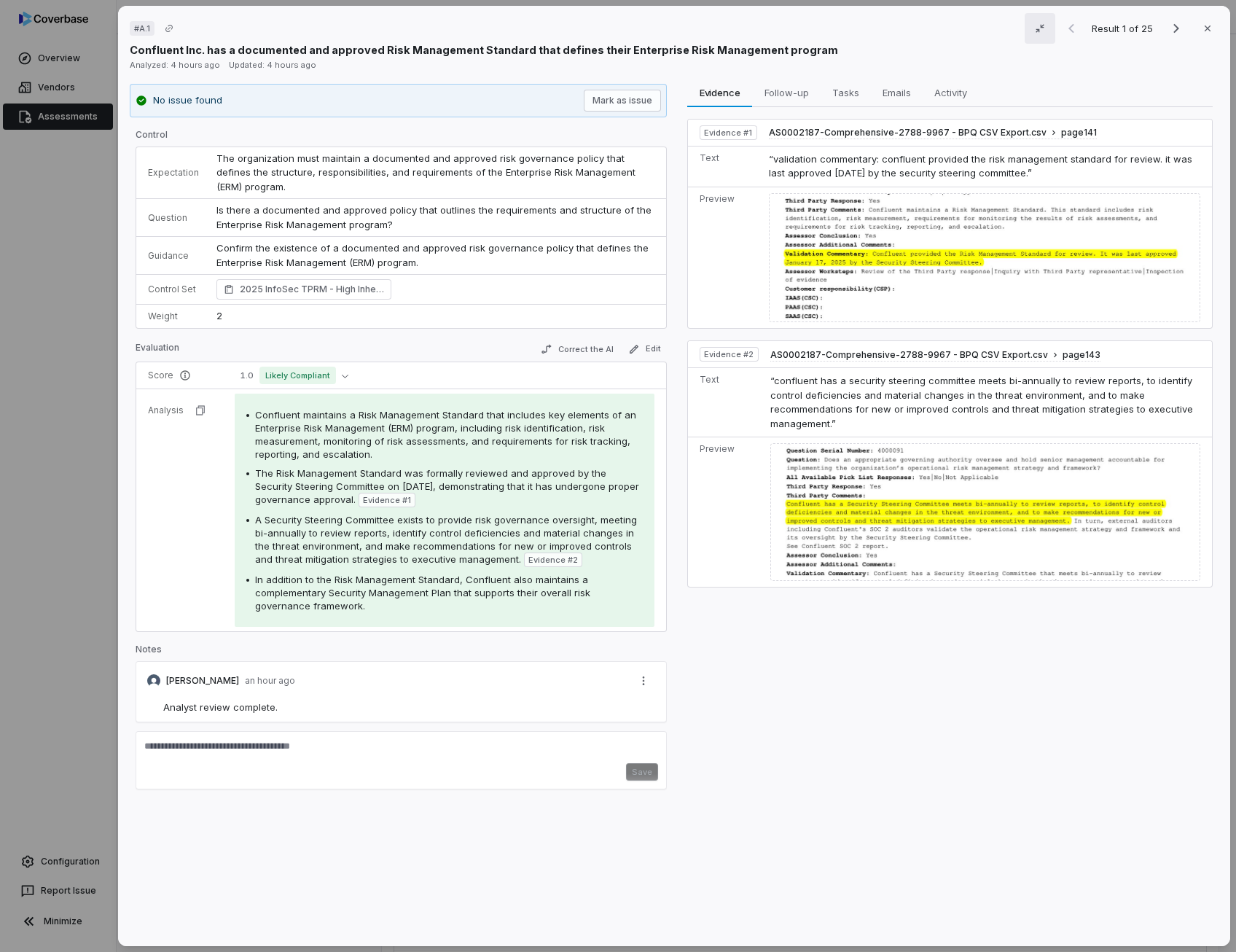
click at [376, 218] on span "Is there a documented and approved policy that outlines the requirements and st…" at bounding box center [435, 217] width 438 height 26
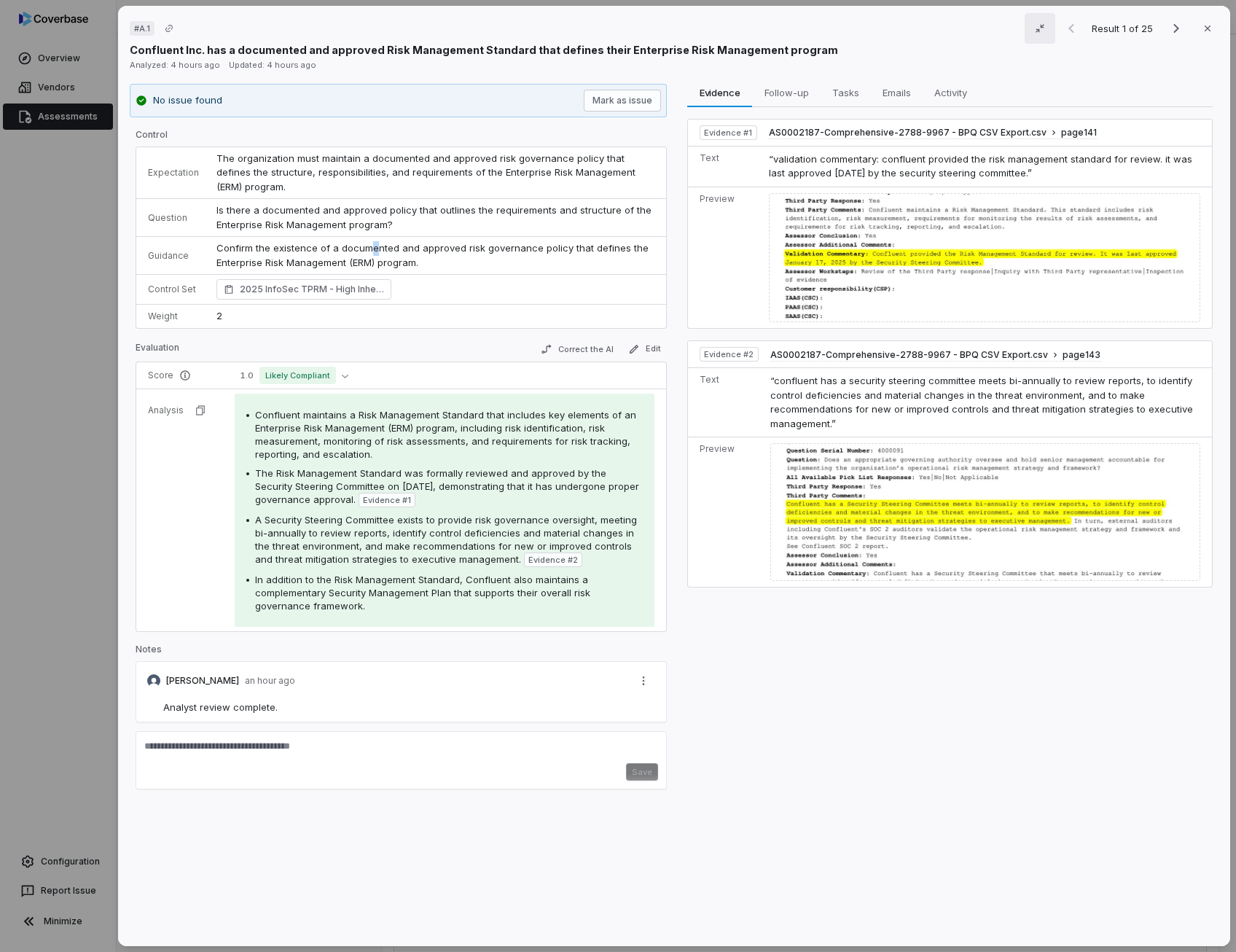
drag, startPoint x: 376, startPoint y: 218, endPoint x: 368, endPoint y: 248, distance: 30.9
click at [368, 248] on p "Confirm the existence of a documented and approved risk governance policy that …" at bounding box center [435, 255] width 438 height 28
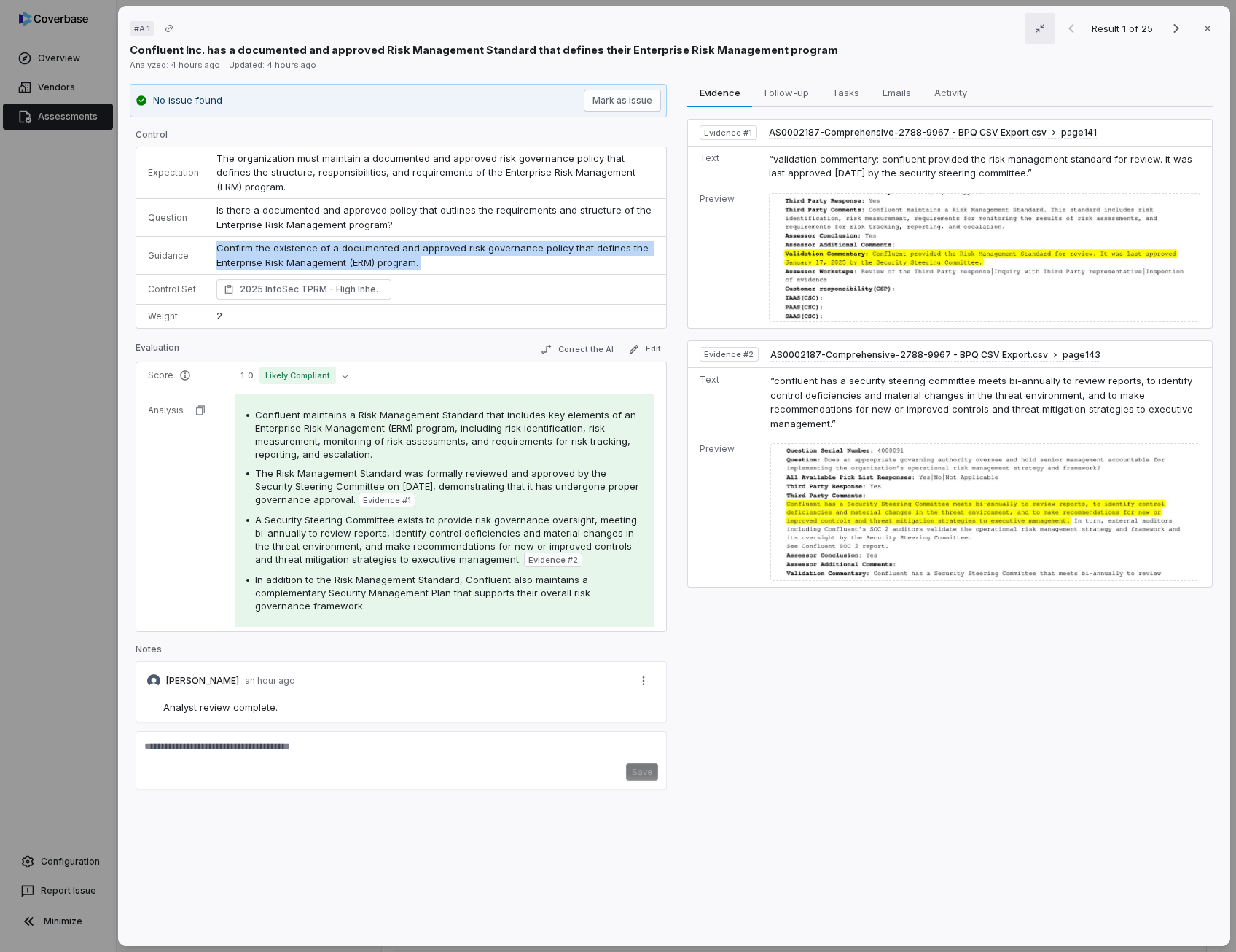
click at [368, 248] on p "Confirm the existence of a documented and approved risk governance policy that …" at bounding box center [435, 255] width 438 height 28
click at [1167, 28] on icon "Next result" at bounding box center [1175, 28] width 17 height 17
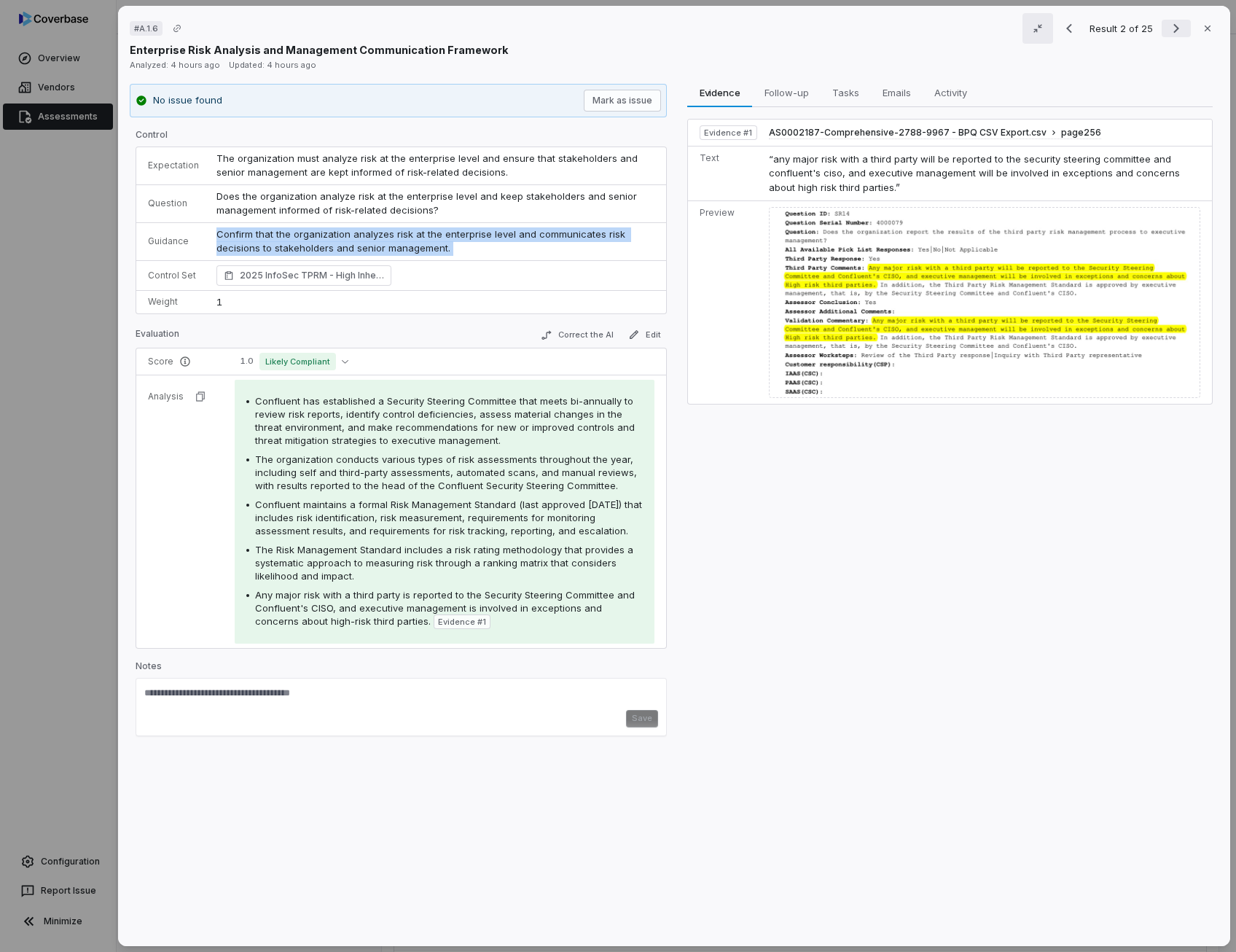
click at [1167, 28] on icon "Next result" at bounding box center [1175, 28] width 17 height 17
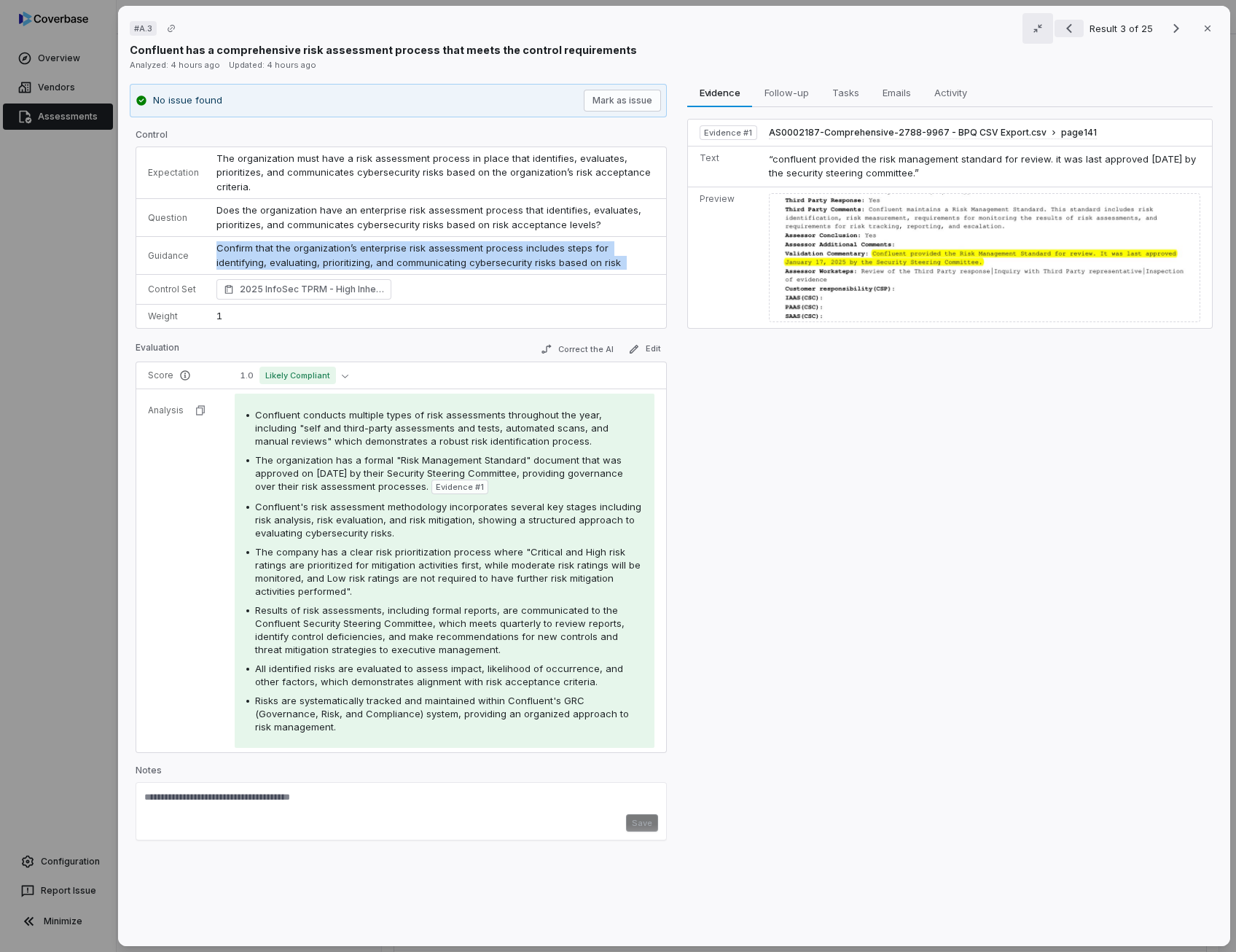
drag, startPoint x: 1167, startPoint y: 28, endPoint x: 1064, endPoint y: 32, distance: 103.5
click at [1066, 32] on icon "Previous result" at bounding box center [1069, 28] width 6 height 9
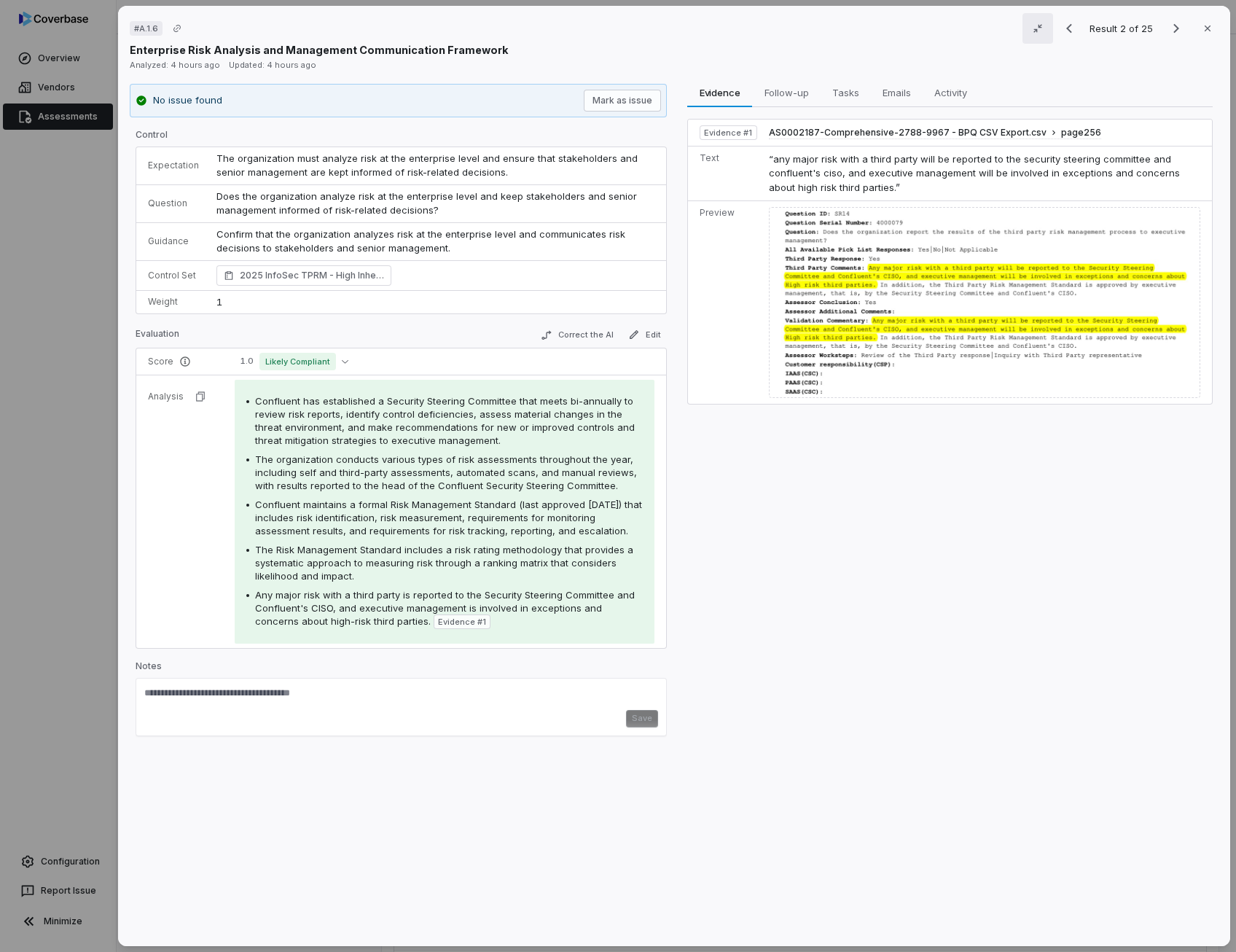
click at [385, 195] on span "Does the organization analyze risk at the enterprise level and keep stakeholder…" at bounding box center [427, 203] width 423 height 26
click at [1066, 24] on icon "Previous result" at bounding box center [1069, 28] width 6 height 9
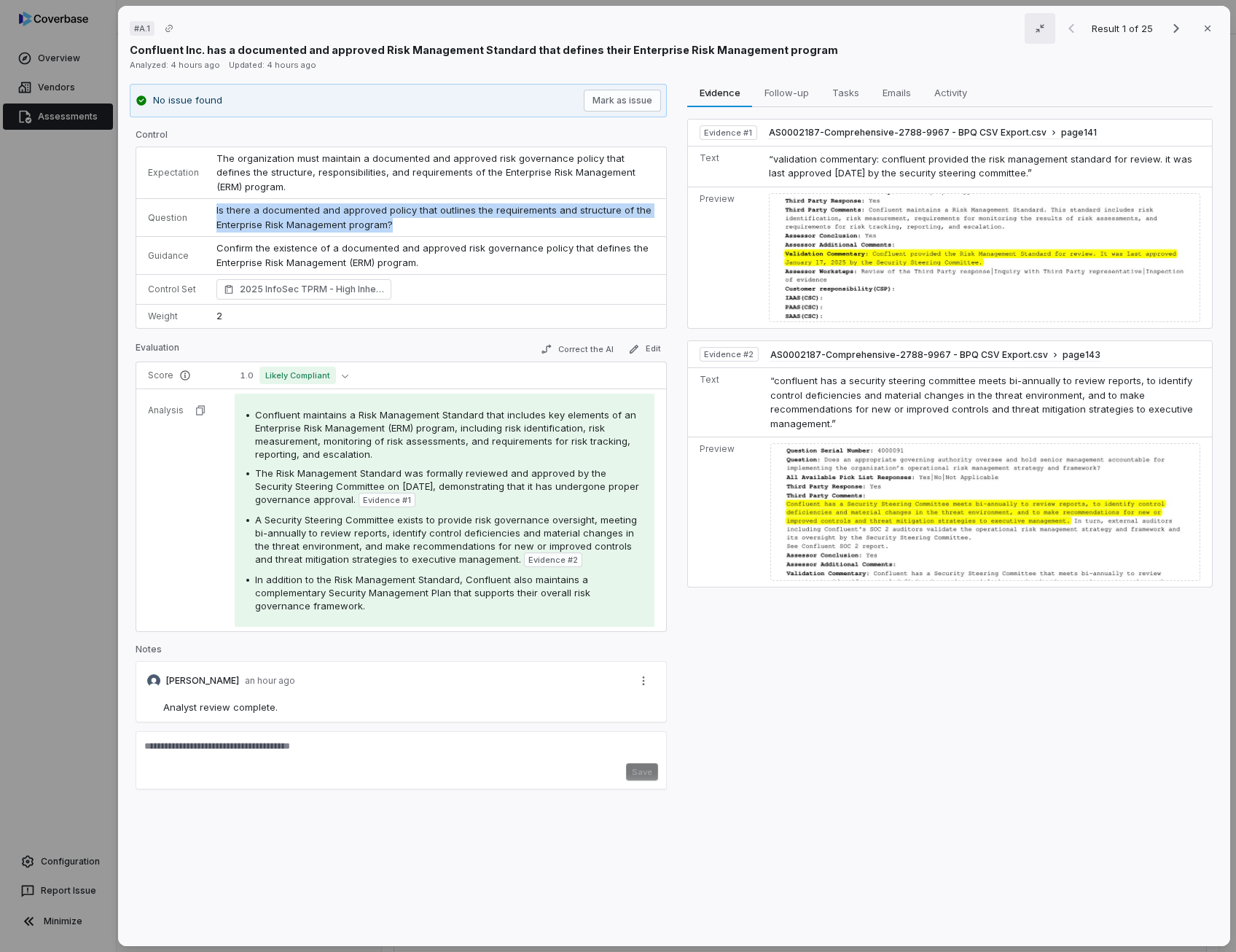
click at [1064, 24] on div "Result 1 of 25 Close" at bounding box center [1138, 28] width 162 height 22
click at [245, 701] on span "Analyst review complete." at bounding box center [220, 707] width 114 height 12
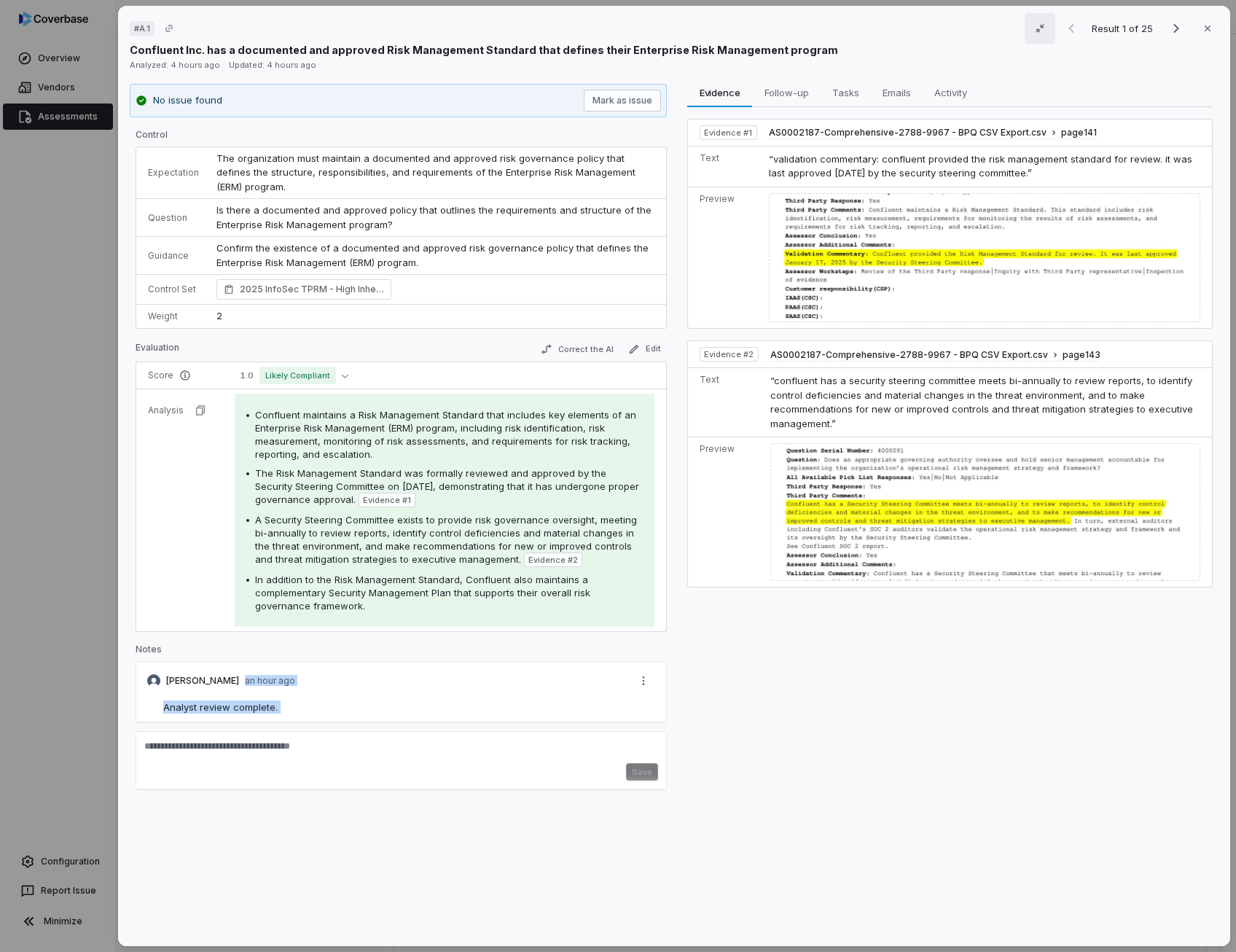
click at [245, 698] on div "[PERSON_NAME] an hour ago Analyst review complete." at bounding box center [401, 691] width 531 height 61
drag, startPoint x: 245, startPoint y: 698, endPoint x: 227, endPoint y: 706, distance: 19.2
click at [227, 706] on span "Analyst review complete." at bounding box center [220, 707] width 114 height 12
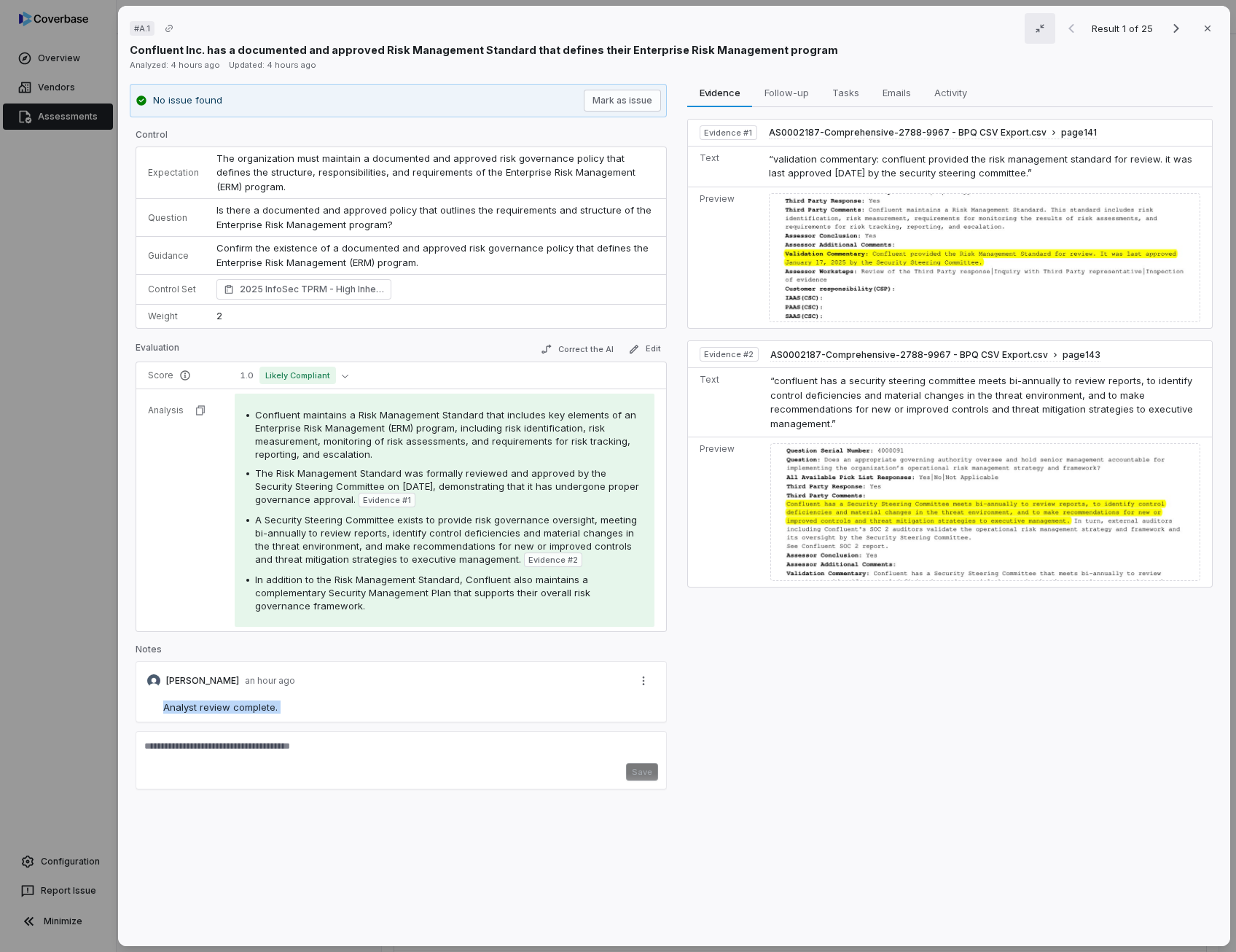
copy span "Analyst review complete."
click at [1173, 26] on icon "Next result" at bounding box center [1176, 28] width 6 height 9
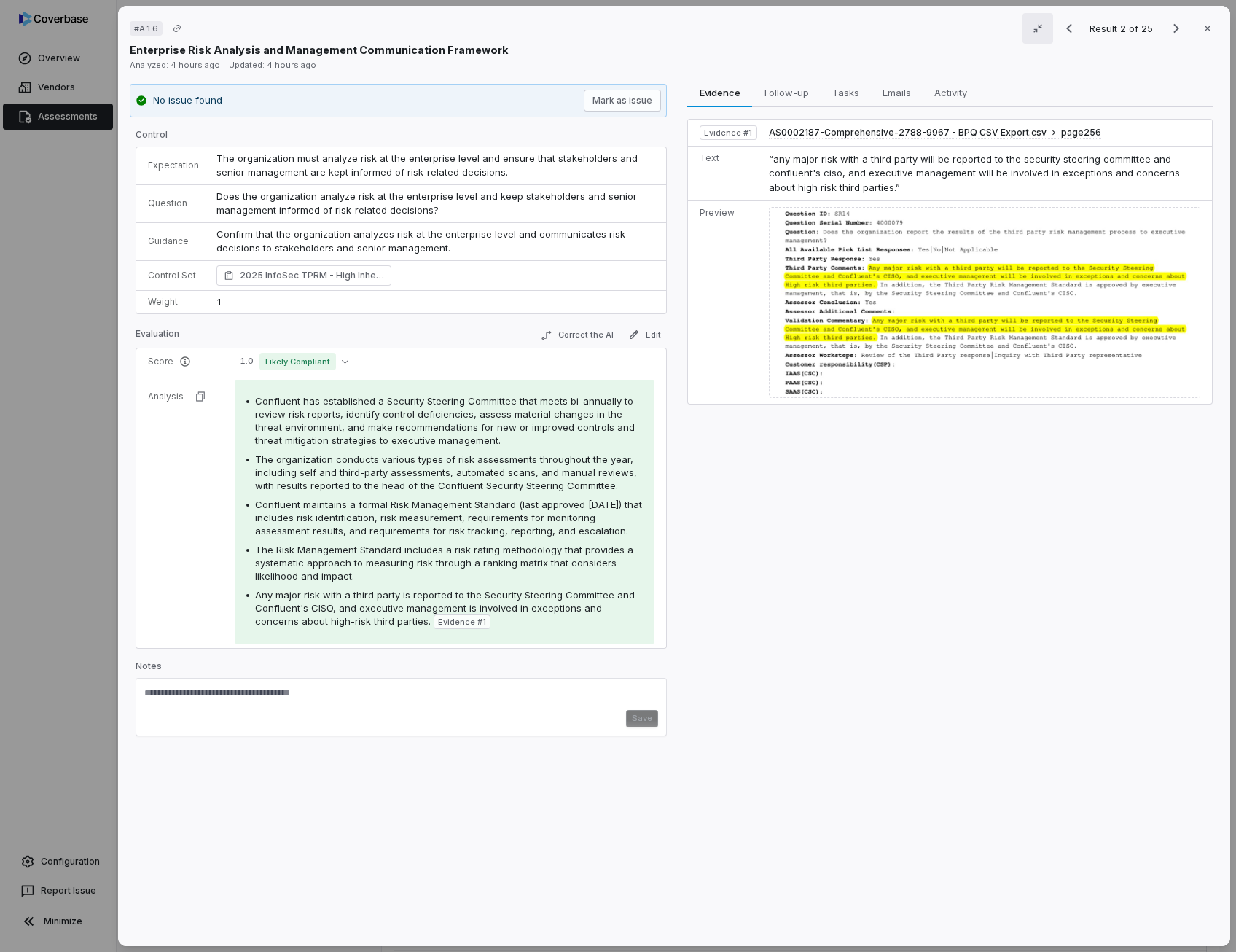
click at [248, 694] on textarea at bounding box center [401, 697] width 514 height 23
paste textarea "**********"
type textarea "**********"
drag, startPoint x: 552, startPoint y: 471, endPoint x: 618, endPoint y: 466, distance: 65.8
click at [618, 466] on span "The organization conducts various types of risk assessments throughout the year…" at bounding box center [446, 472] width 382 height 38
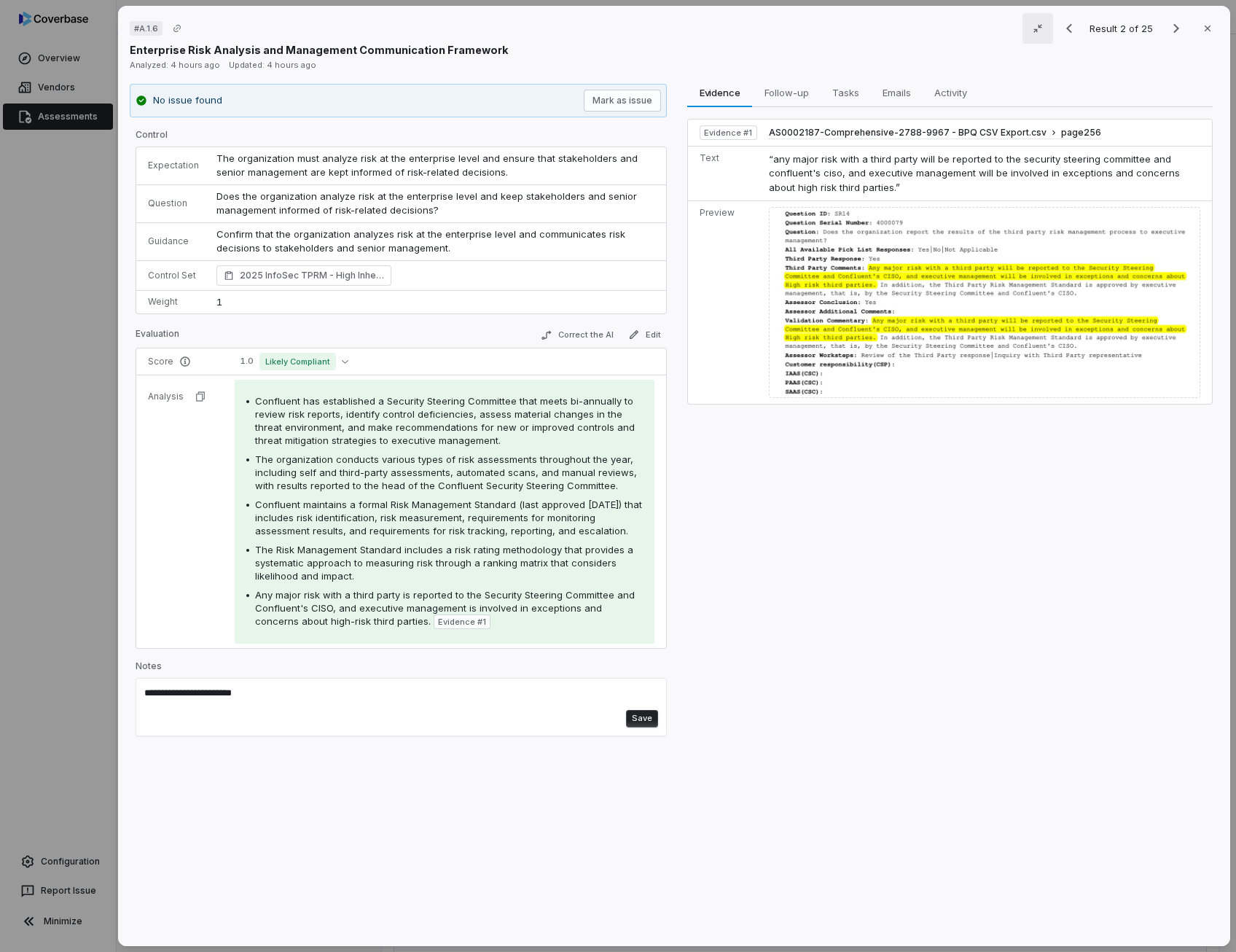
click at [618, 466] on span "The organization conducts various types of risk assessments throughout the year…" at bounding box center [446, 472] width 382 height 38
click at [453, 470] on span "The organization conducts various types of risk assessments throughout the year…" at bounding box center [446, 472] width 382 height 38
copy span "automated"
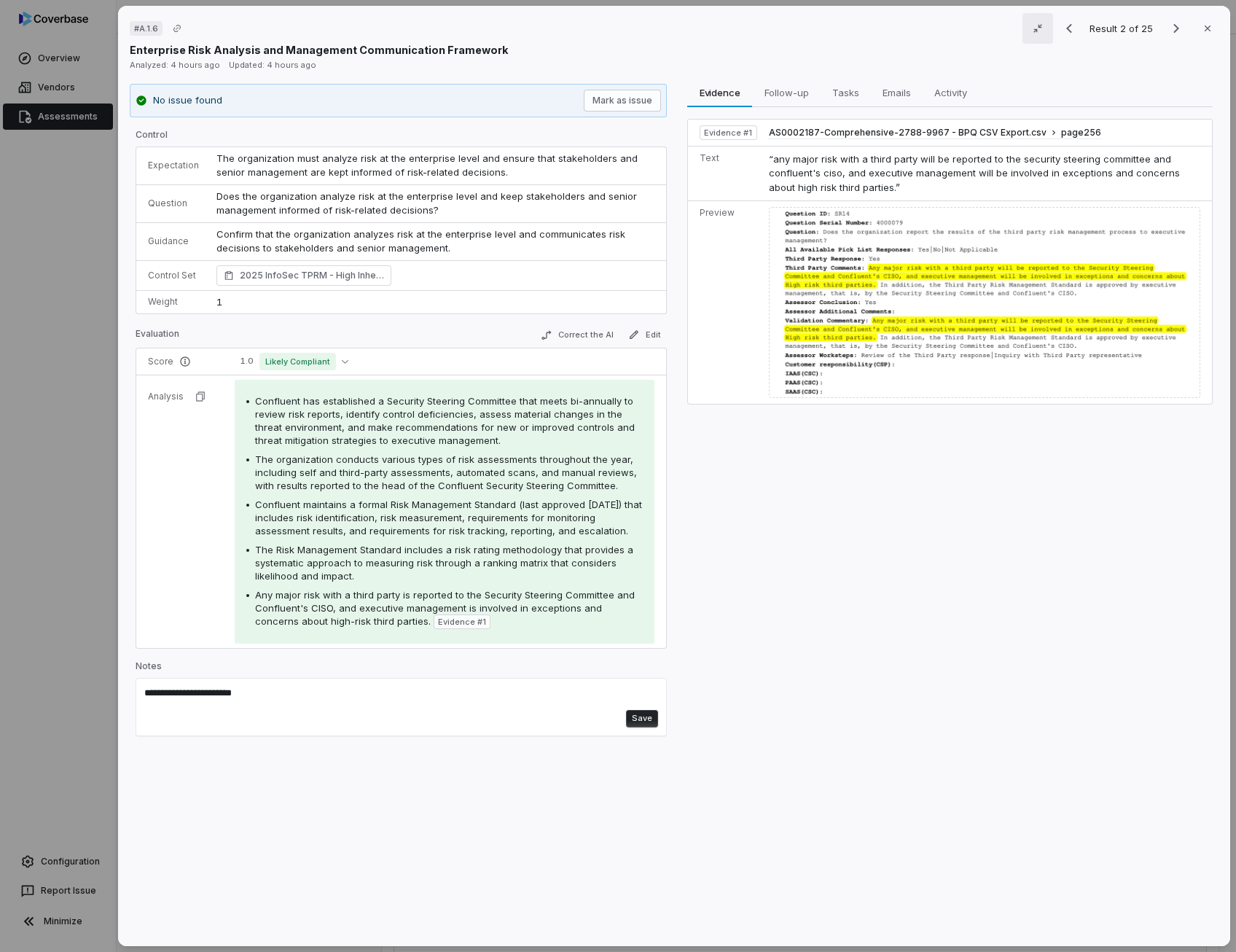
click at [347, 490] on div "Confluent has established a Security Steering Committee that meets bi-annually …" at bounding box center [444, 511] width 396 height 235
click at [346, 485] on span "The organization conducts various types of risk assessments throughout the year…" at bounding box center [446, 472] width 382 height 38
click at [1170, 27] on icon "Next result" at bounding box center [1175, 28] width 17 height 17
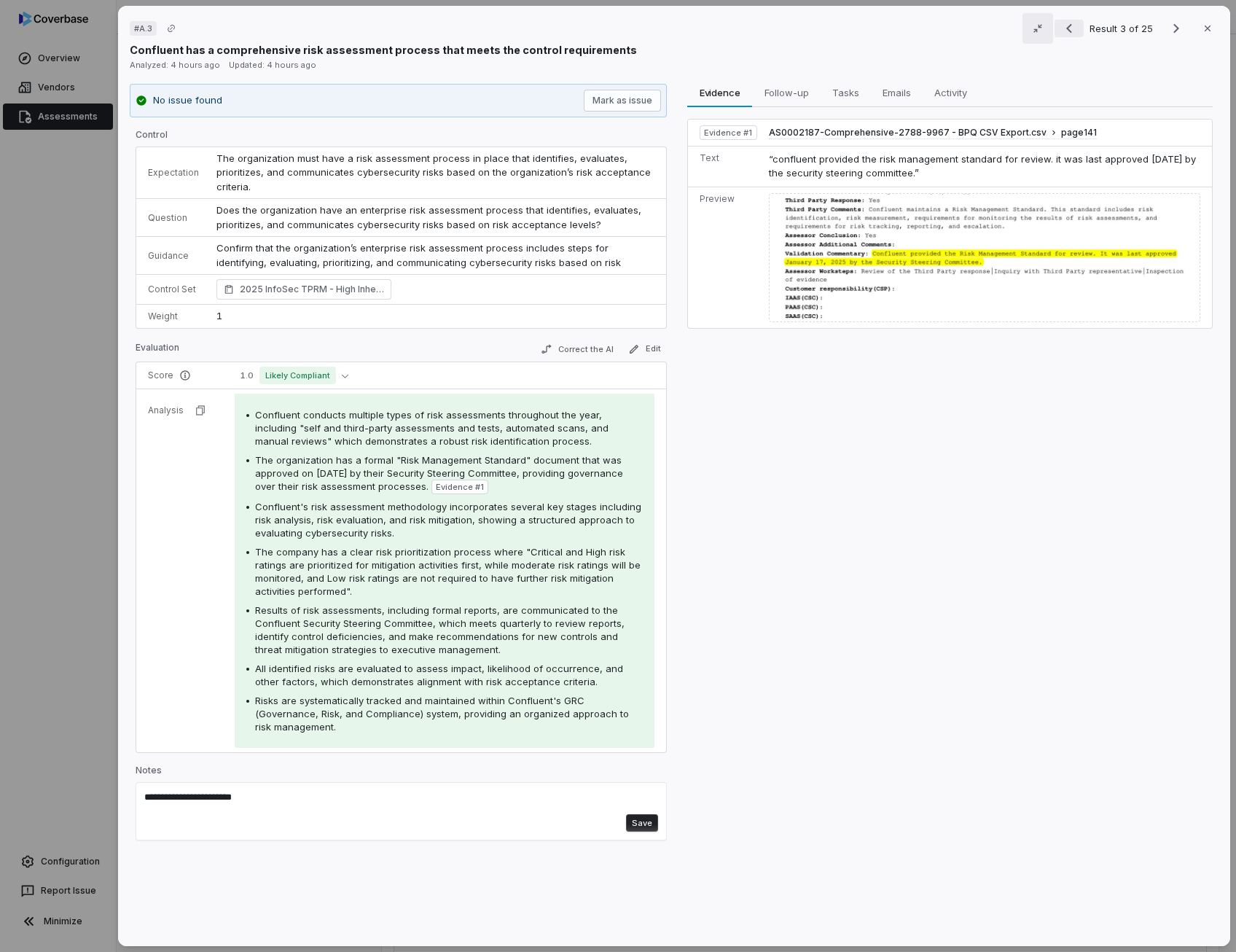
click at [1064, 28] on icon "Previous result" at bounding box center [1068, 28] width 17 height 17
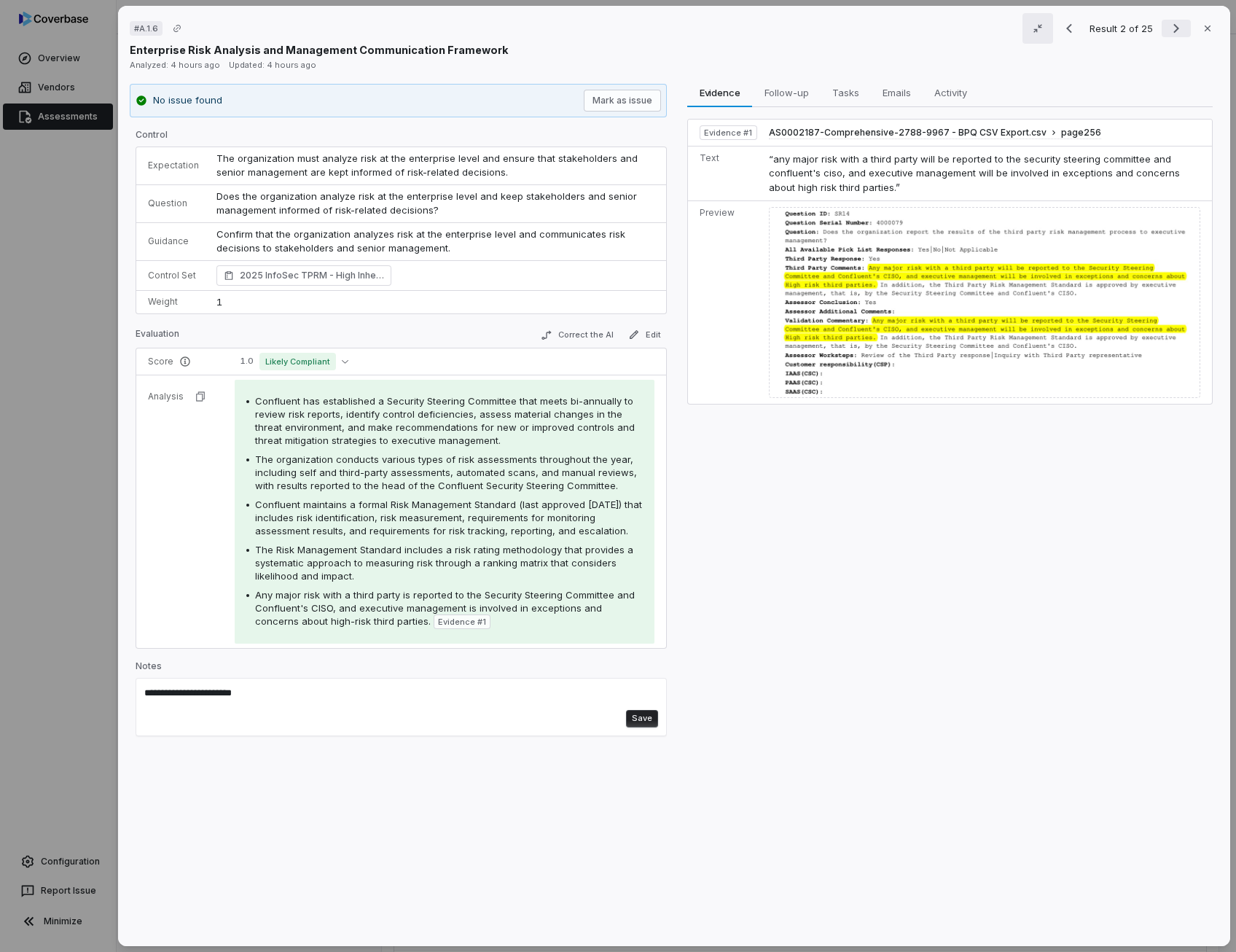
click at [1173, 31] on icon "Next result" at bounding box center [1176, 28] width 6 height 9
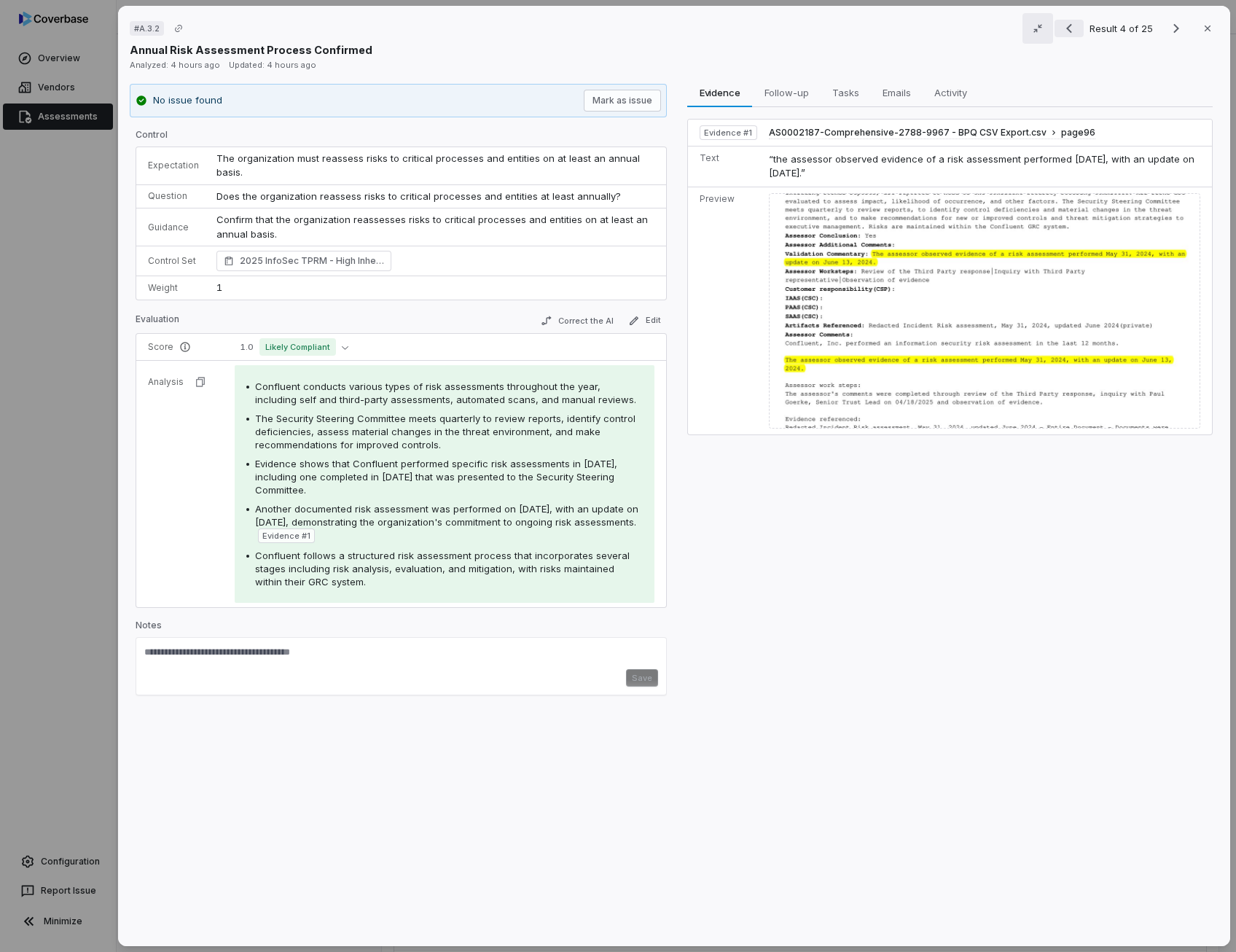
click at [1065, 30] on icon "Previous result" at bounding box center [1068, 28] width 17 height 17
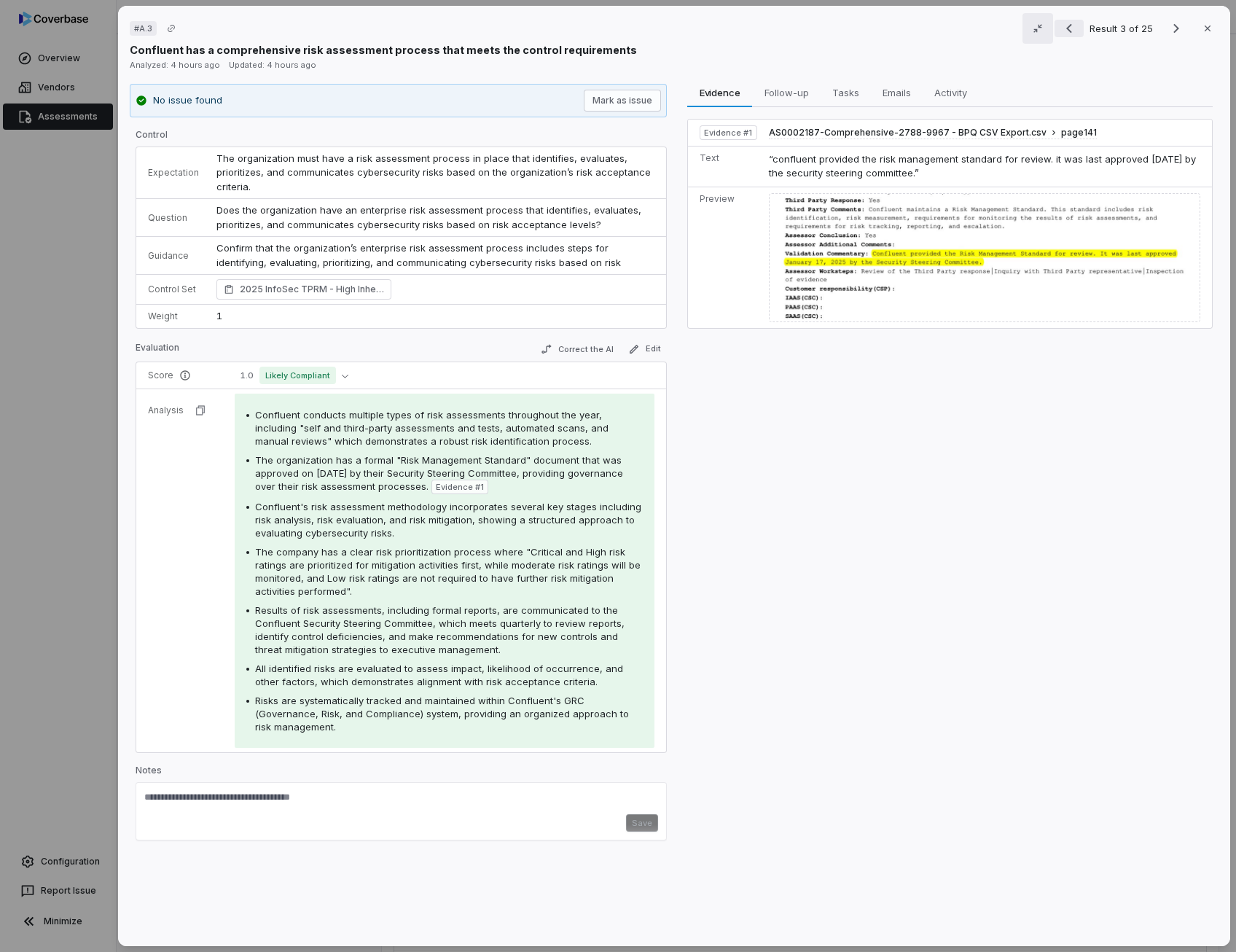
click at [1064, 28] on icon "Previous result" at bounding box center [1068, 28] width 17 height 17
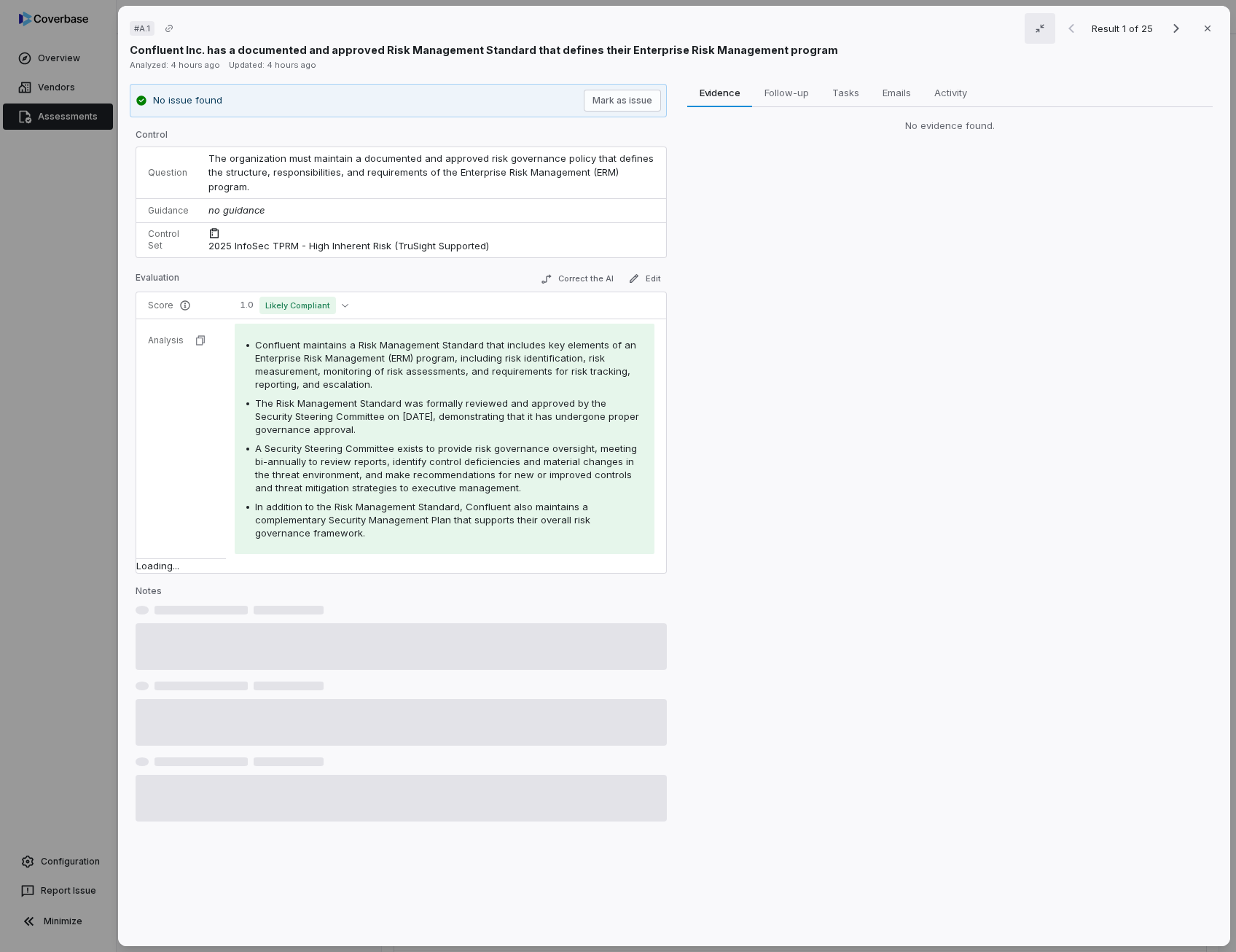
click at [895, 254] on div "Evidence Evidence Follow-up Follow-up Tasks Tasks Emails Emails Activity Activi…" at bounding box center [949, 509] width 537 height 851
click at [1167, 27] on icon "Next result" at bounding box center [1175, 28] width 17 height 17
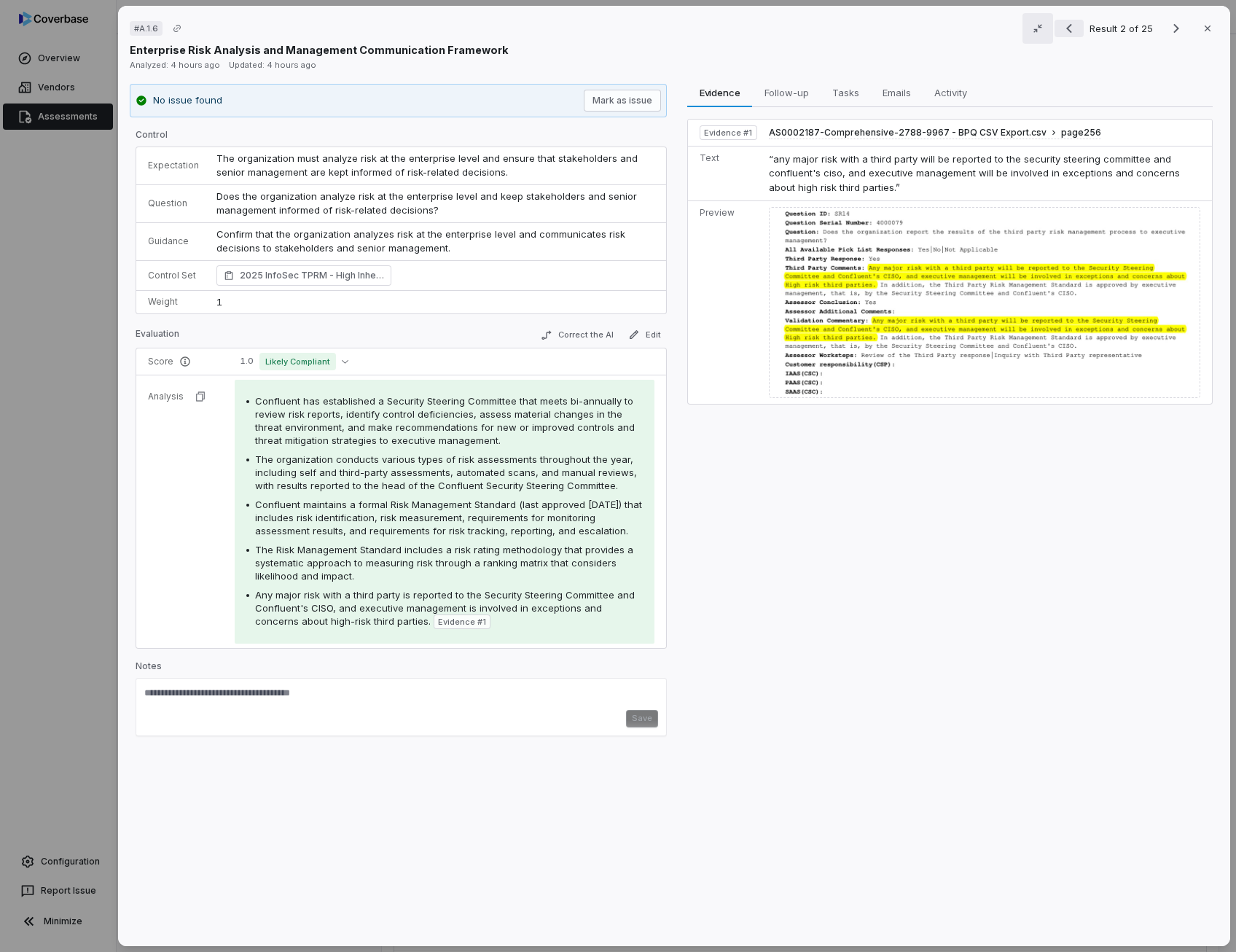
click at [1063, 27] on icon "Previous result" at bounding box center [1068, 28] width 17 height 17
click at [1063, 27] on div "Result 2 of 25 Close" at bounding box center [1136, 28] width 164 height 22
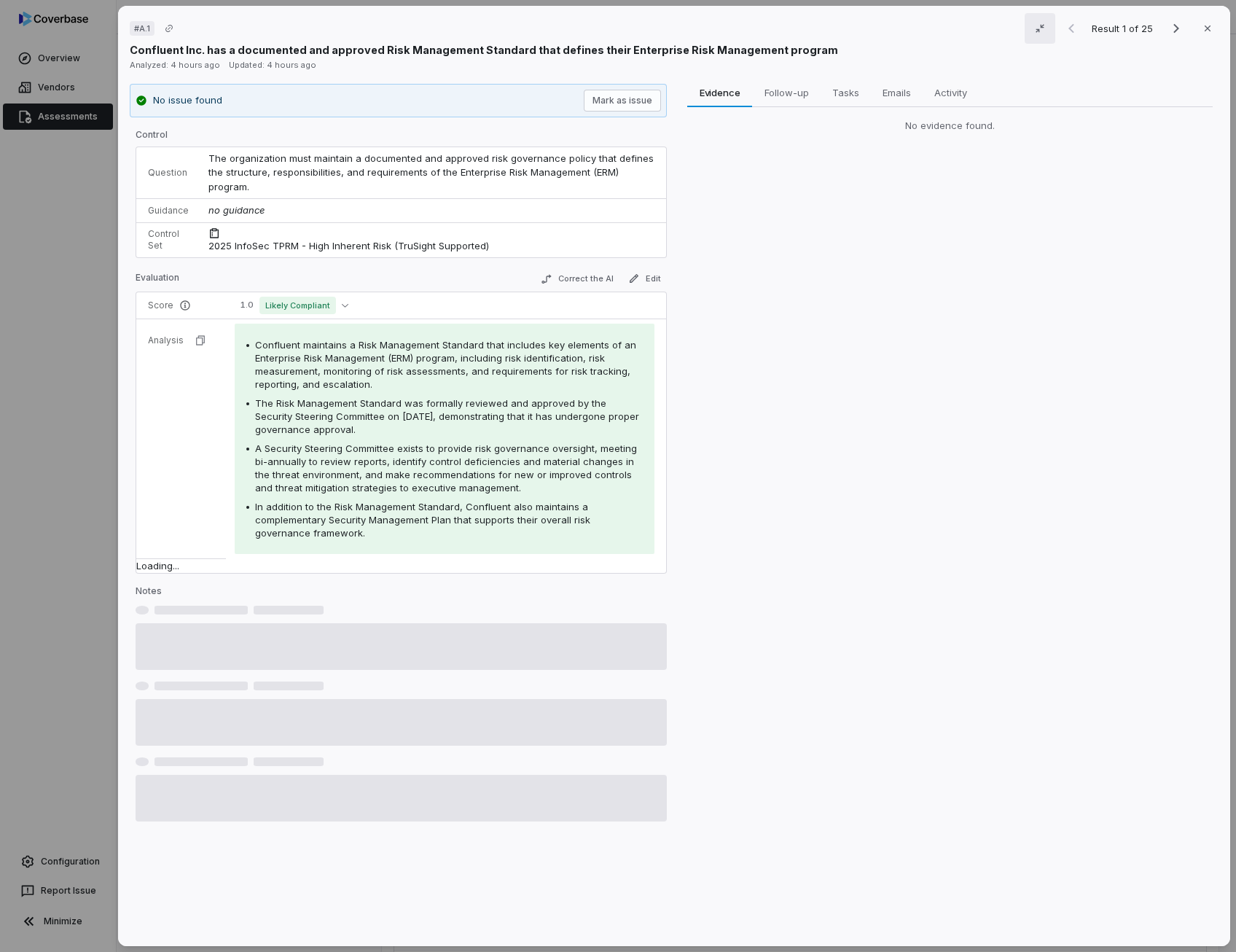
click at [689, 286] on div "Evidence Evidence Follow-up Follow-up Tasks Tasks Emails Emails Activity Activi…" at bounding box center [949, 509] width 537 height 851
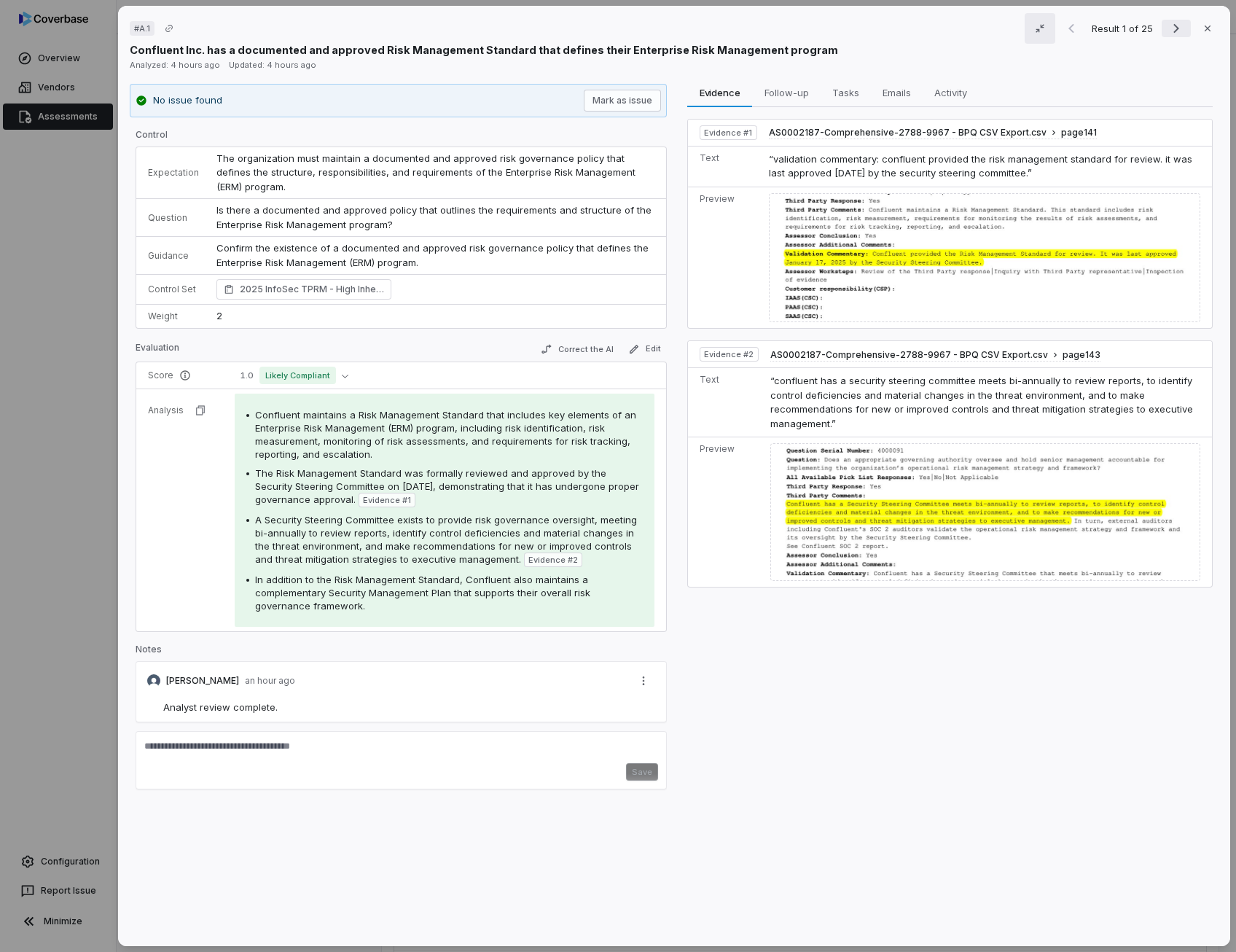
click at [1172, 28] on icon "Next result" at bounding box center [1175, 28] width 17 height 17
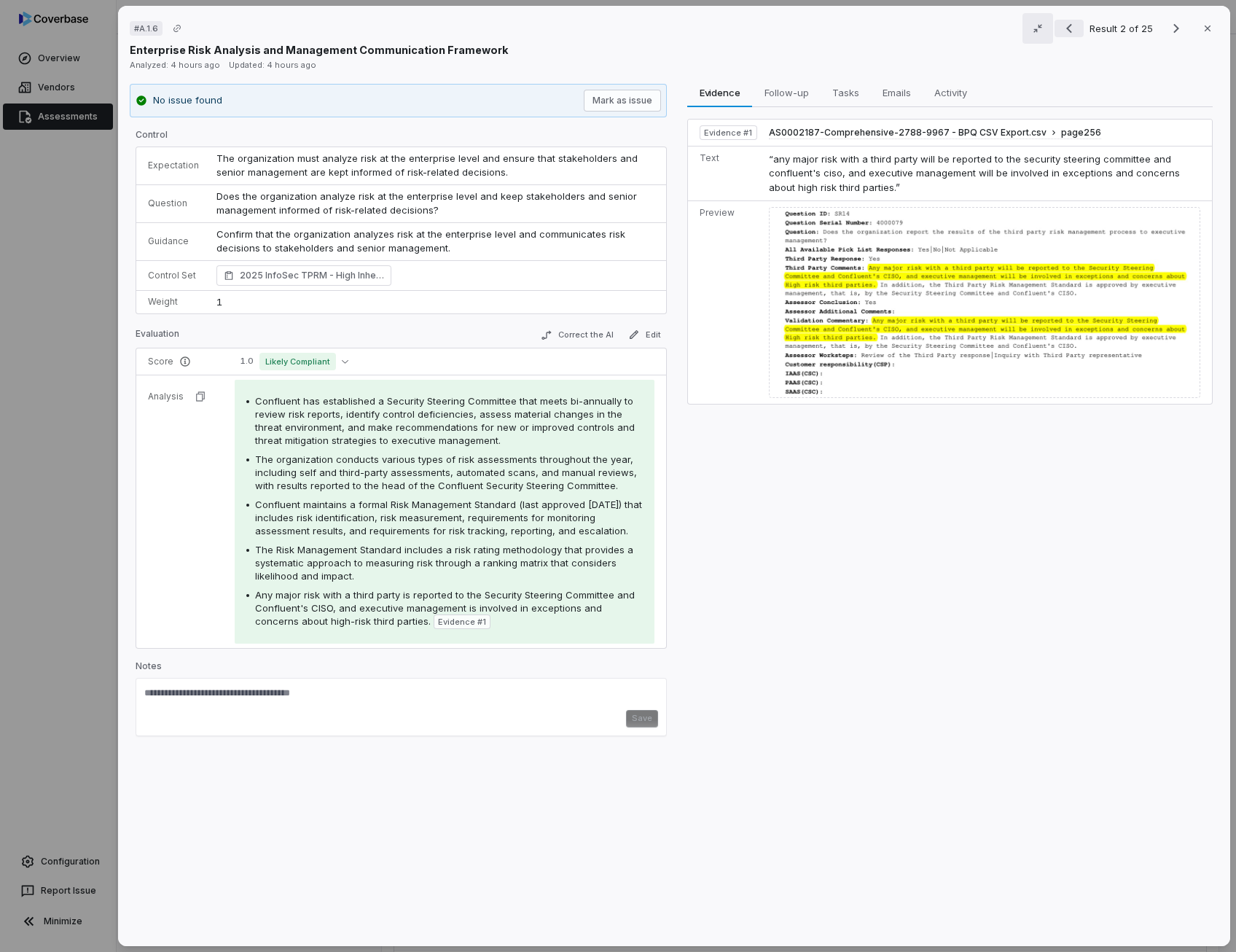
click at [1060, 31] on icon "Previous result" at bounding box center [1068, 28] width 17 height 17
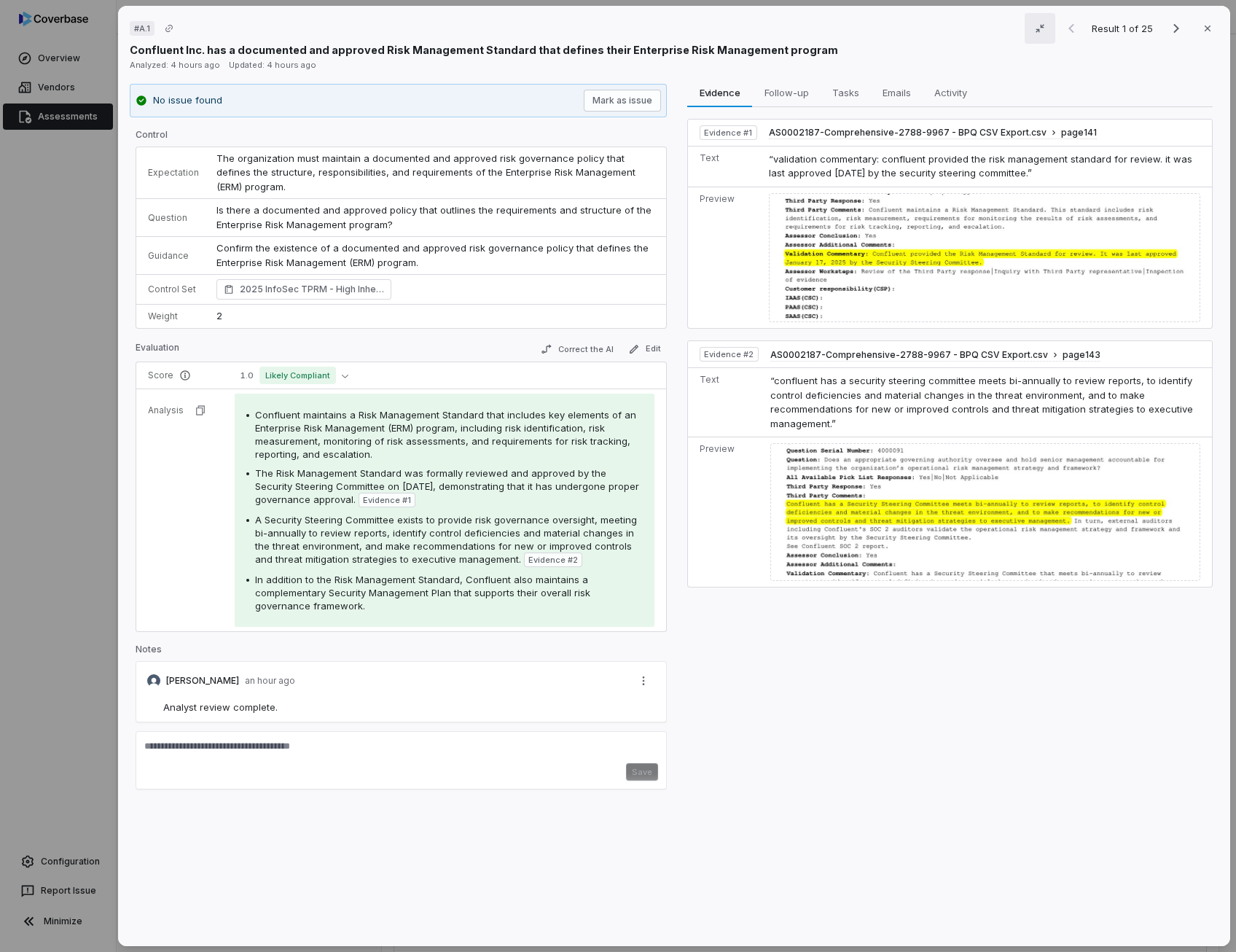
click at [237, 703] on span "Analyst review complete." at bounding box center [220, 707] width 114 height 12
copy span "Analyst review complete."
click at [1172, 33] on icon "Next result" at bounding box center [1175, 28] width 17 height 17
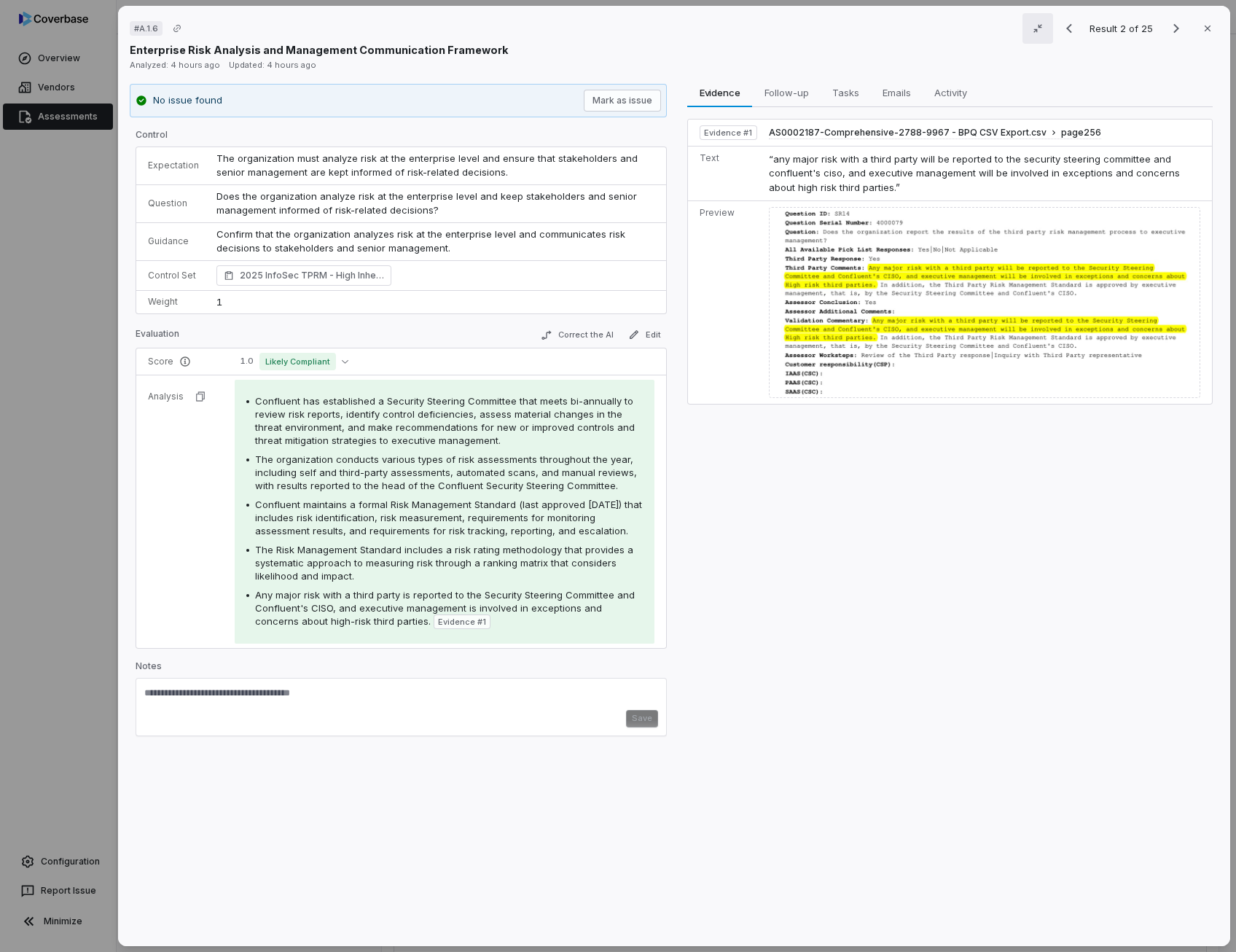
click at [216, 693] on textarea at bounding box center [401, 697] width 514 height 23
paste textarea "**********"
type textarea "**********"
click at [635, 726] on div "**********" at bounding box center [401, 707] width 531 height 58
click at [639, 715] on button "Save" at bounding box center [642, 718] width 32 height 17
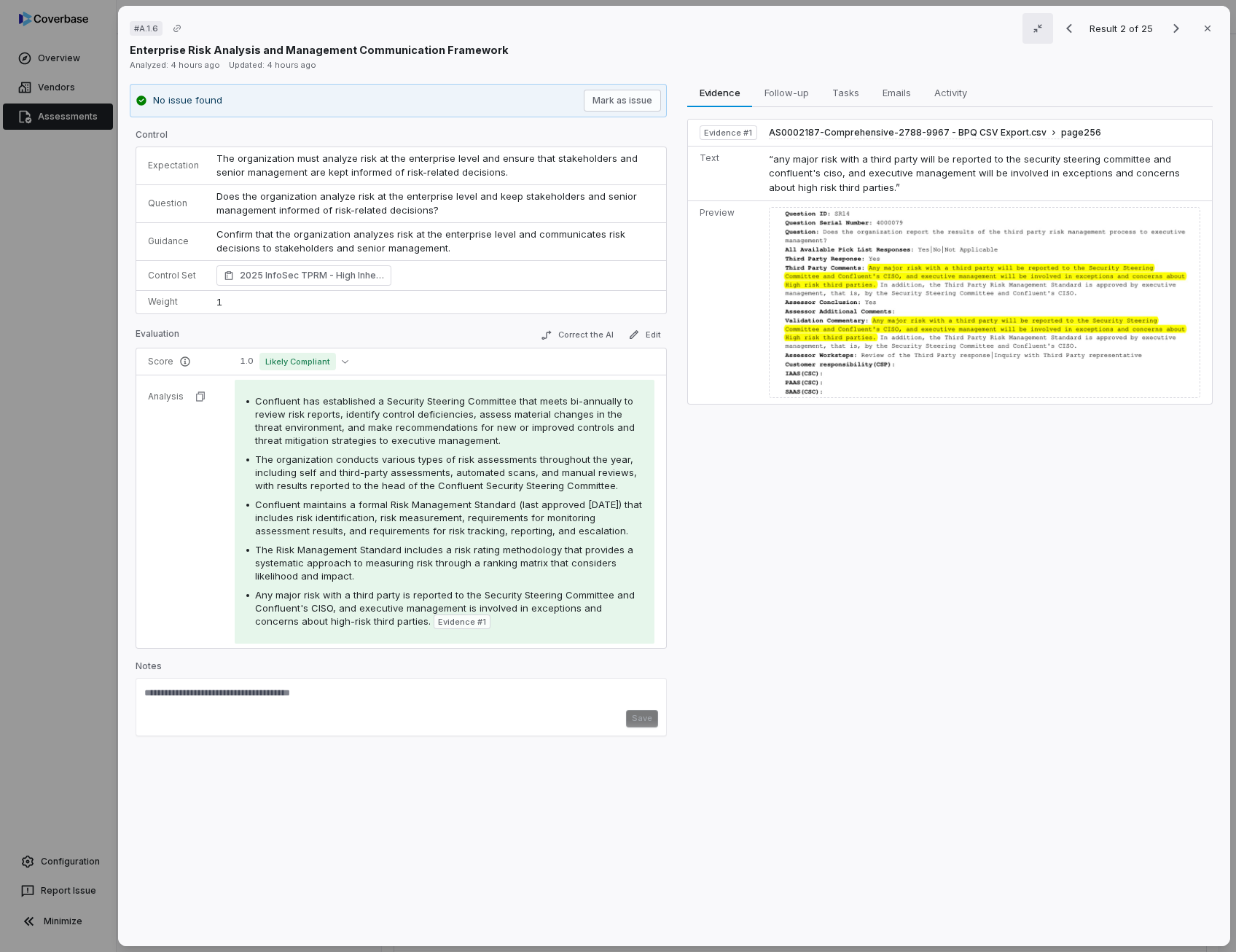
click at [836, 636] on div "Evidence Evidence Follow-up Follow-up Tasks Tasks Emails Emails Activity Activi…" at bounding box center [949, 509] width 537 height 851
click at [443, 710] on div "Save" at bounding box center [401, 718] width 514 height 17
paste textarea "**********"
type textarea "**********"
click at [647, 716] on button "Save" at bounding box center [642, 718] width 32 height 17
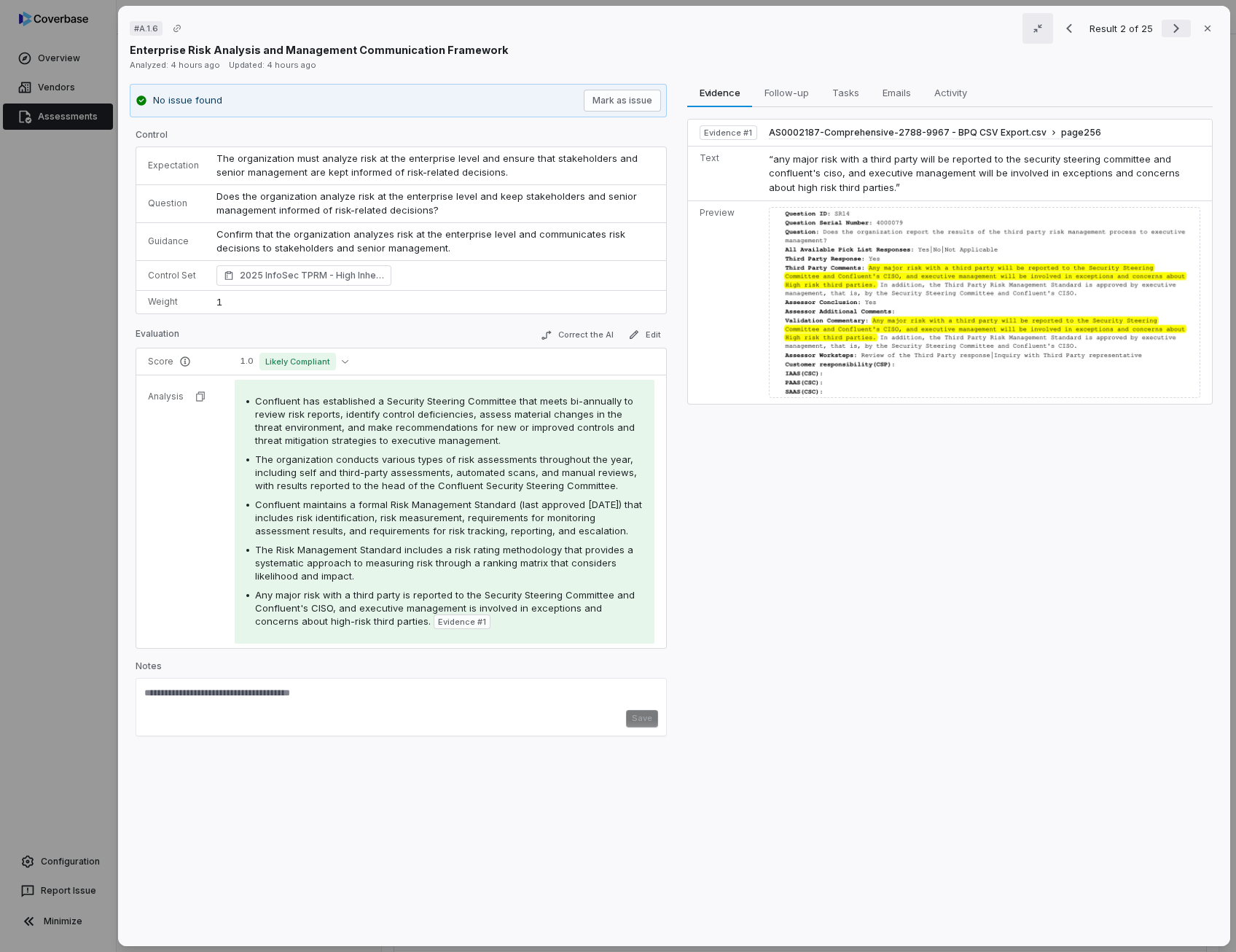
click at [1175, 31] on icon "Next result" at bounding box center [1175, 28] width 17 height 17
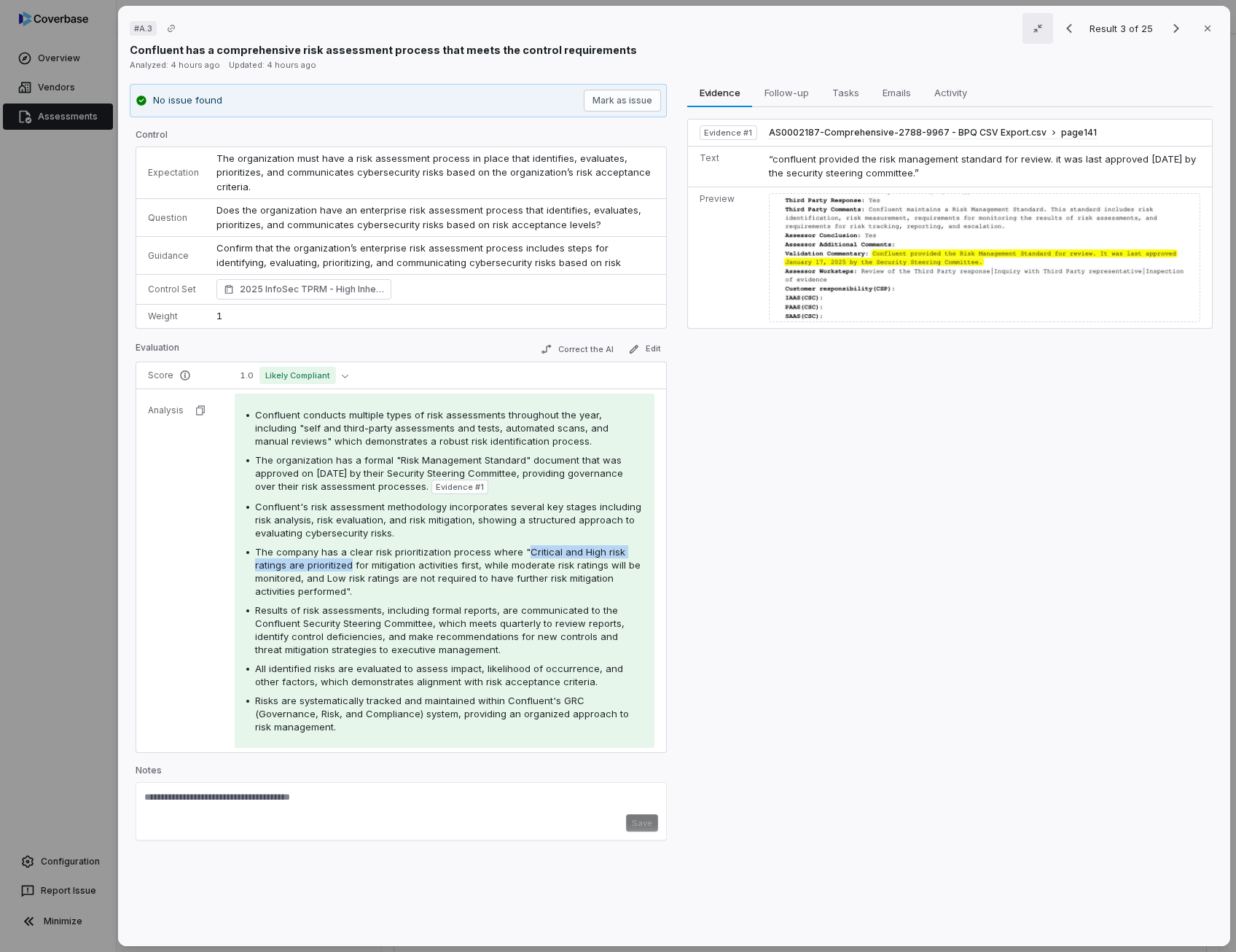
drag, startPoint x: 520, startPoint y: 550, endPoint x: 348, endPoint y: 560, distance: 173.0
click at [348, 560] on span "The company has a clear risk prioritization process where "Critical and High ri…" at bounding box center [447, 571] width 385 height 51
copy span "Critical and High risk ratings are prioritized"
click at [326, 814] on div "Save" at bounding box center [401, 822] width 514 height 17
paste textarea "**********"
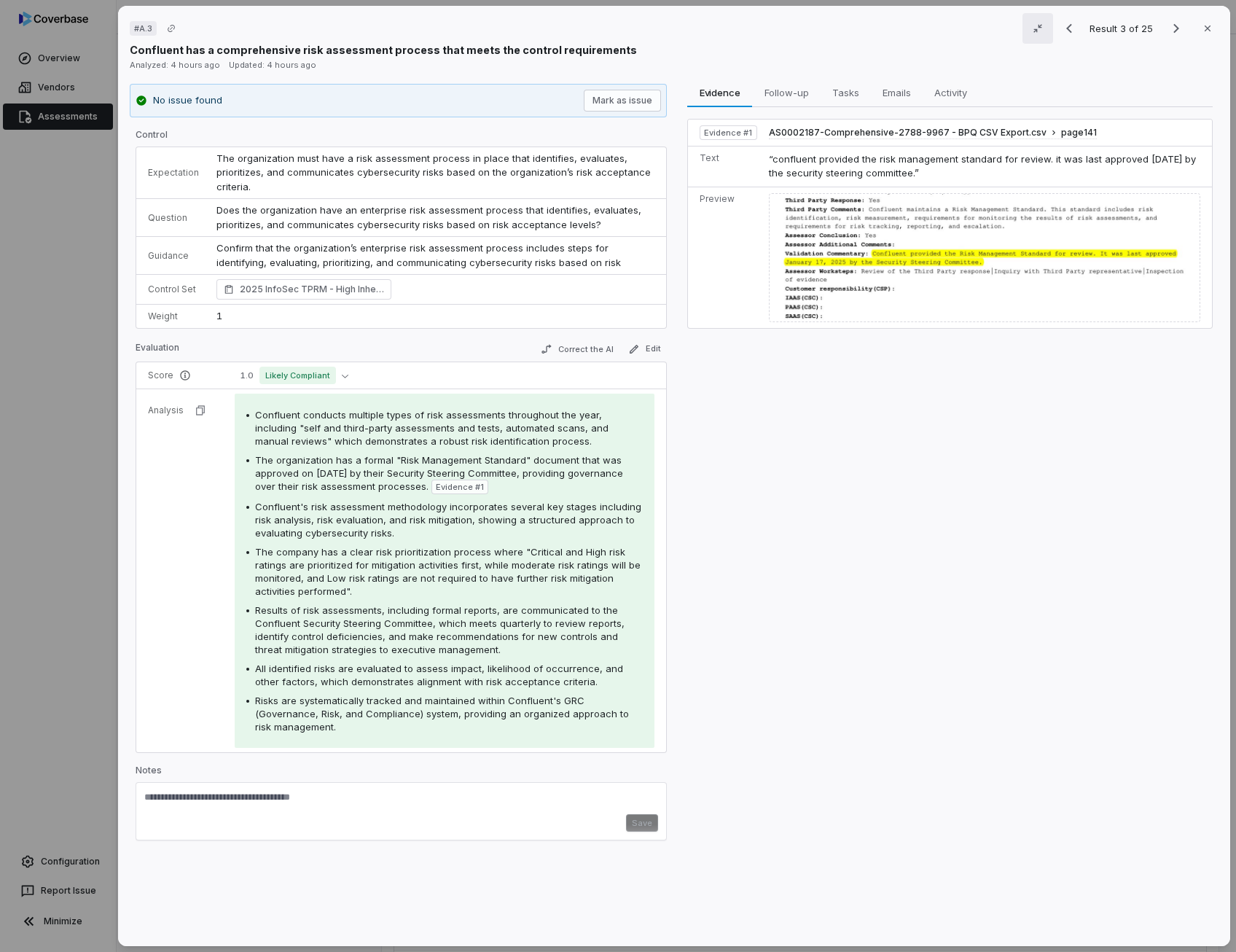
type textarea "**********"
click at [304, 791] on textarea "**********" at bounding box center [399, 802] width 510 height 23
click at [1063, 30] on icon "Previous result" at bounding box center [1068, 28] width 17 height 17
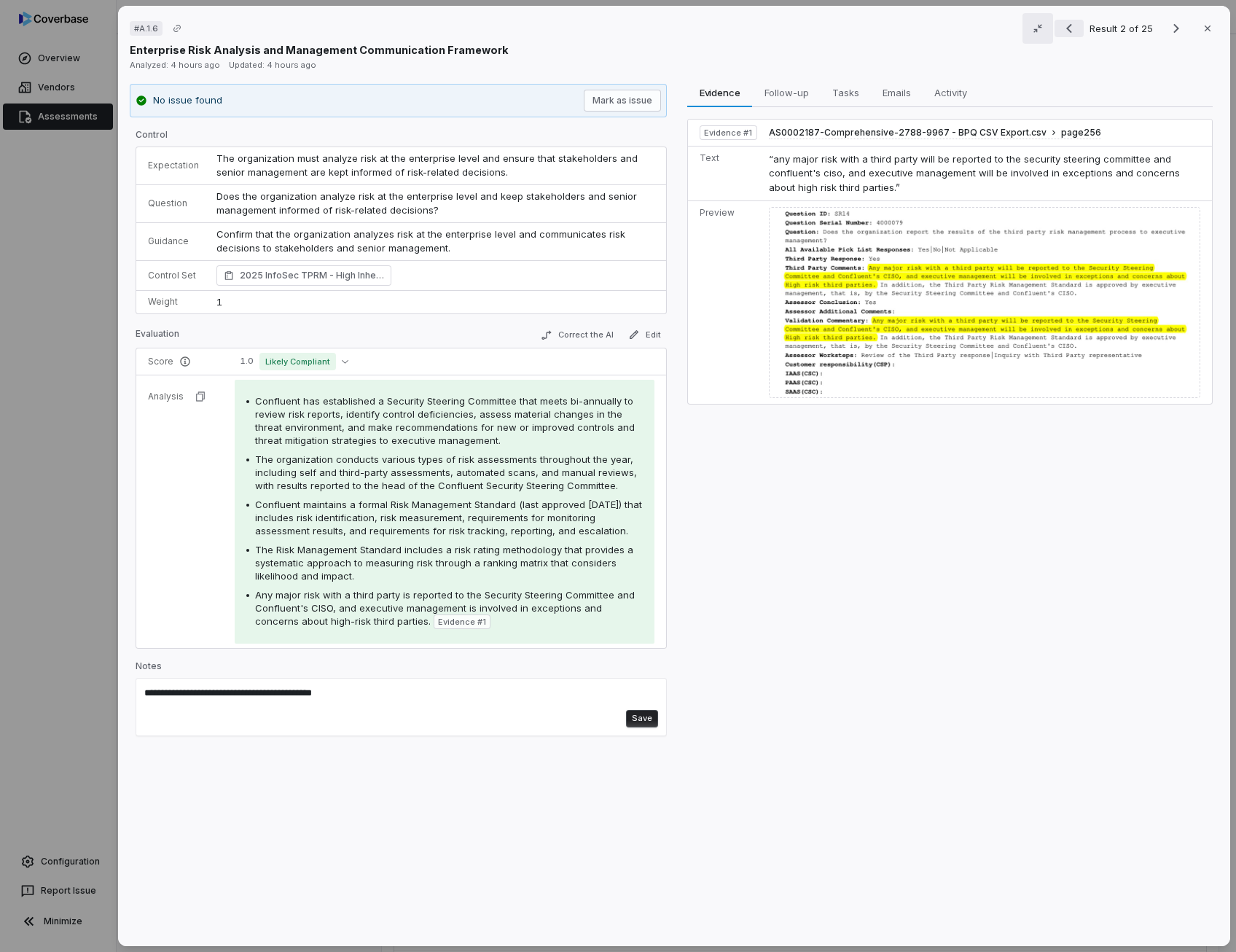
click at [1062, 31] on icon "Previous result" at bounding box center [1068, 28] width 17 height 17
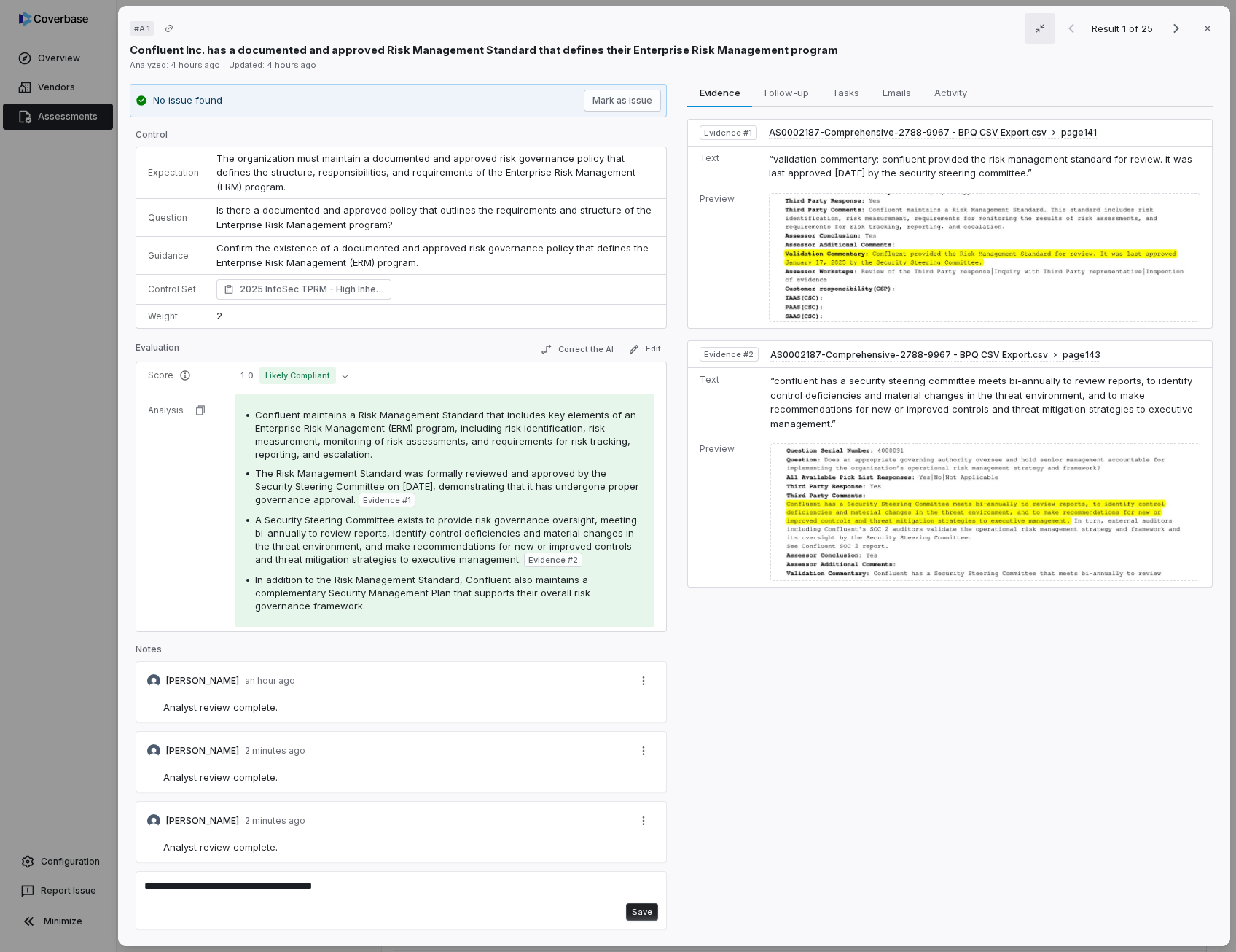
scroll to position [9, 0]
click at [297, 875] on div "**********" at bounding box center [401, 900] width 531 height 58
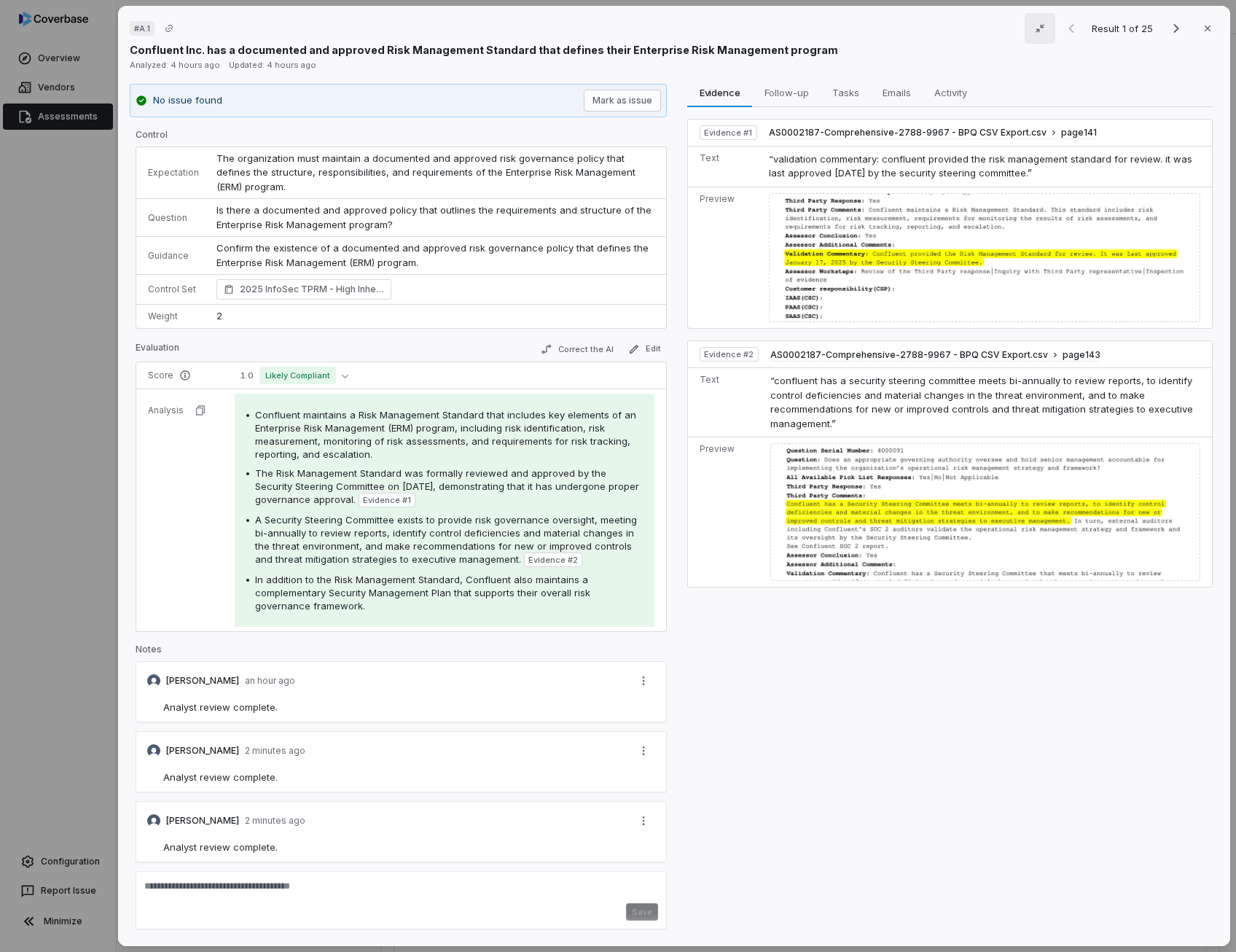
drag, startPoint x: 278, startPoint y: 845, endPoint x: 165, endPoint y: 846, distance: 113.7
drag, startPoint x: 165, startPoint y: 846, endPoint x: 151, endPoint y: 694, distance: 152.2
click at [151, 694] on div "[PERSON_NAME] an hour ago" at bounding box center [401, 680] width 531 height 39
click at [192, 706] on span "Analyst review complete." at bounding box center [220, 707] width 114 height 12
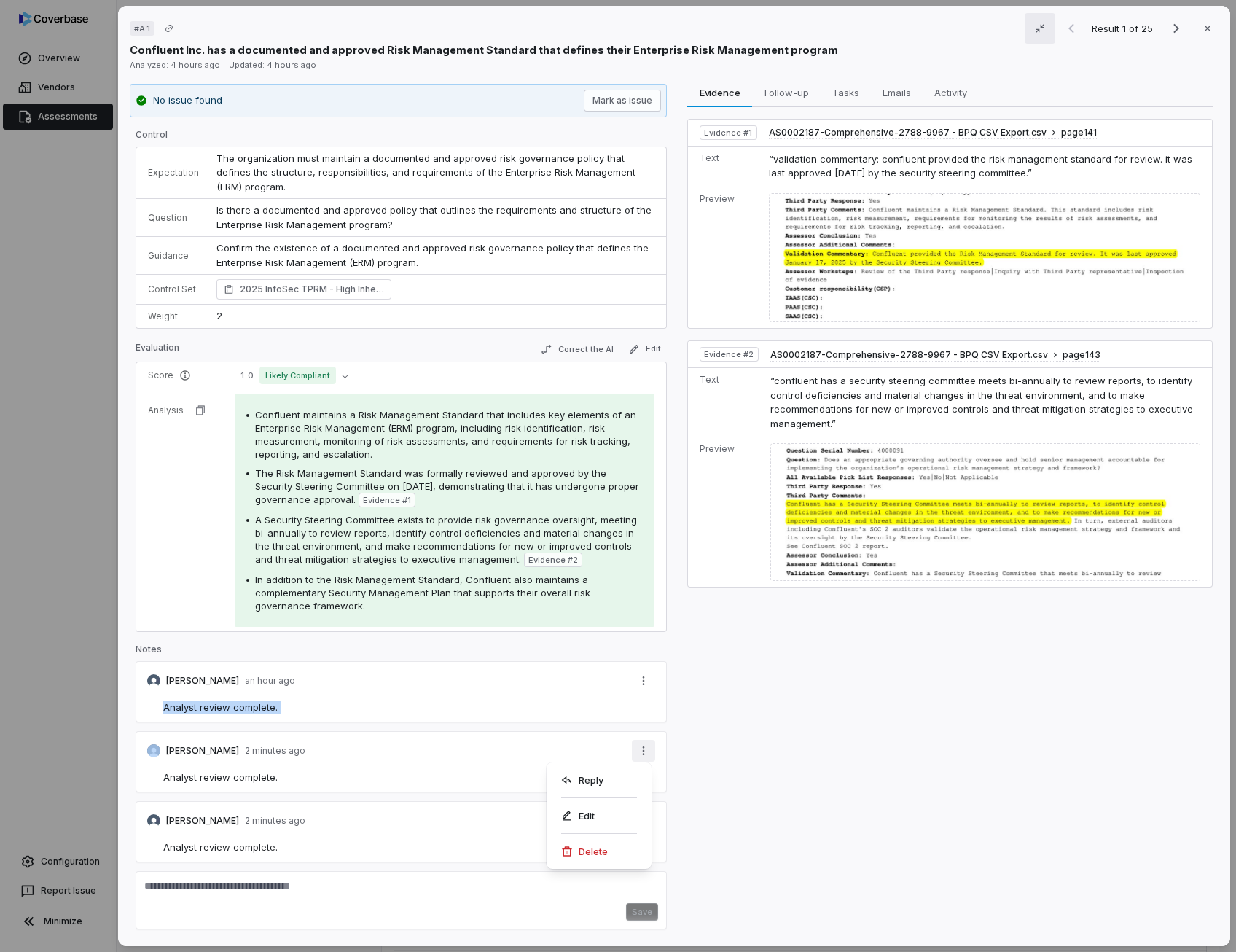
click at [637, 747] on div "# A.1 Result 1 of 25 Close Confluent Inc. has a documented and approved Risk Ma…" at bounding box center [618, 476] width 1236 height 952
click at [584, 860] on div "Delete" at bounding box center [598, 850] width 93 height 23
click at [643, 748] on div "# A.1 Result 1 of 25 Close Confluent Inc. has a documented and approved Risk Ma…" at bounding box center [618, 476] width 1236 height 952
click at [598, 845] on div "Delete" at bounding box center [598, 850] width 93 height 23
click at [249, 703] on span "Analyst review complete." at bounding box center [220, 707] width 114 height 12
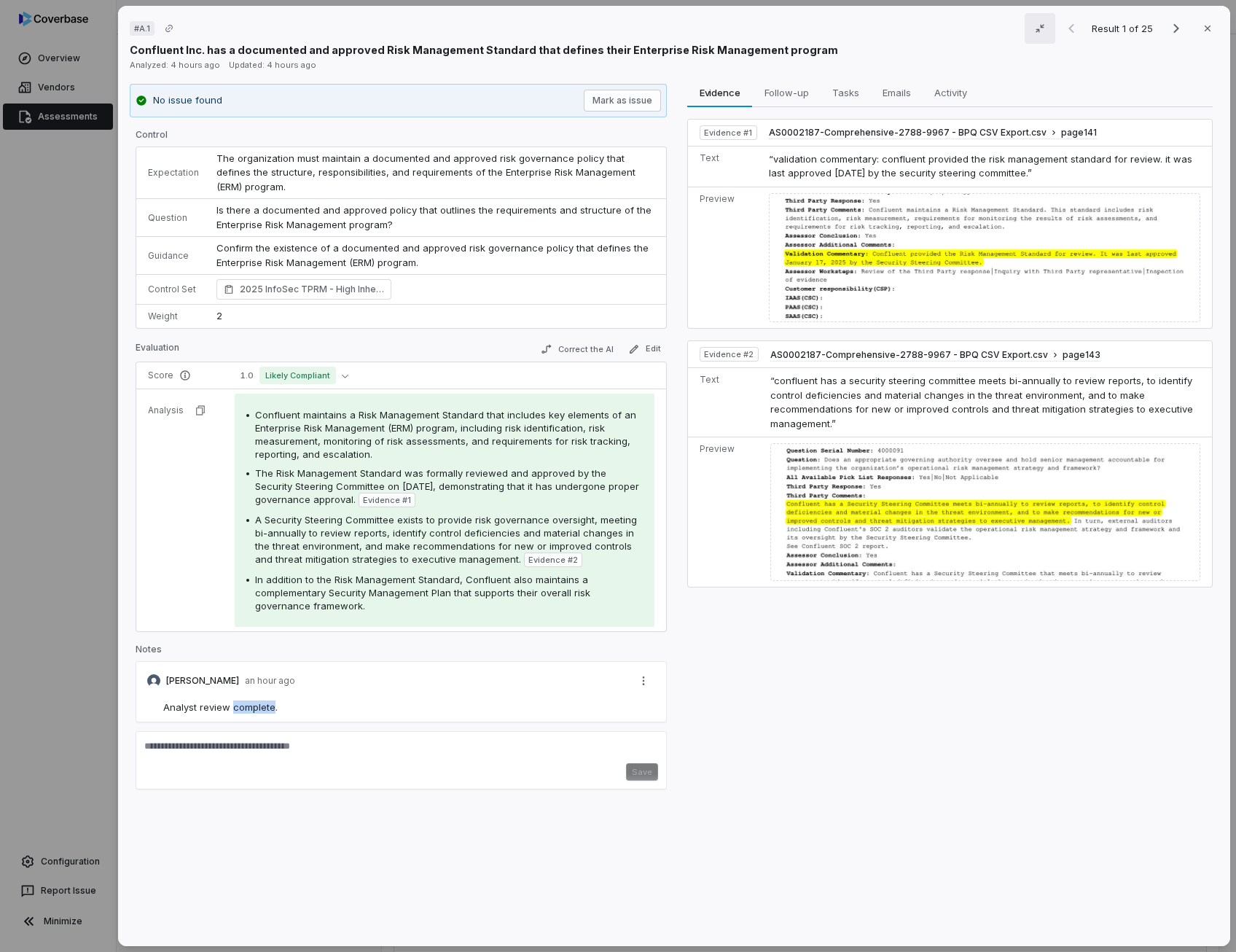
click at [249, 703] on span "Analyst review complete." at bounding box center [220, 707] width 114 height 12
copy span "Analyst review complete."
click at [1172, 27] on icon "Next result" at bounding box center [1175, 28] width 17 height 17
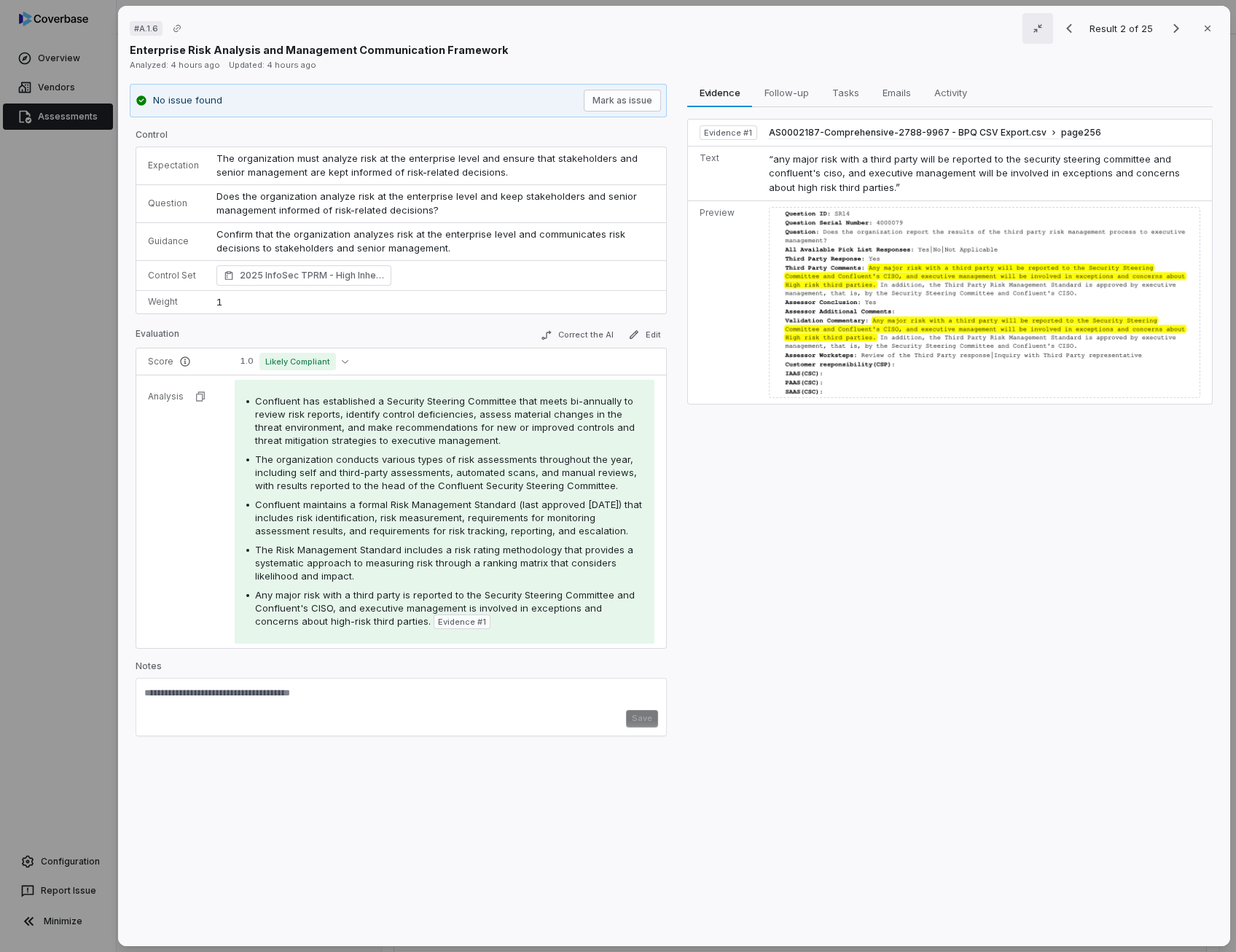
click at [267, 694] on textarea at bounding box center [399, 697] width 510 height 23
paste textarea "**********"
type textarea "**********"
click at [644, 716] on button "Save" at bounding box center [642, 718] width 32 height 17
click at [1173, 30] on icon "Next result" at bounding box center [1176, 28] width 6 height 9
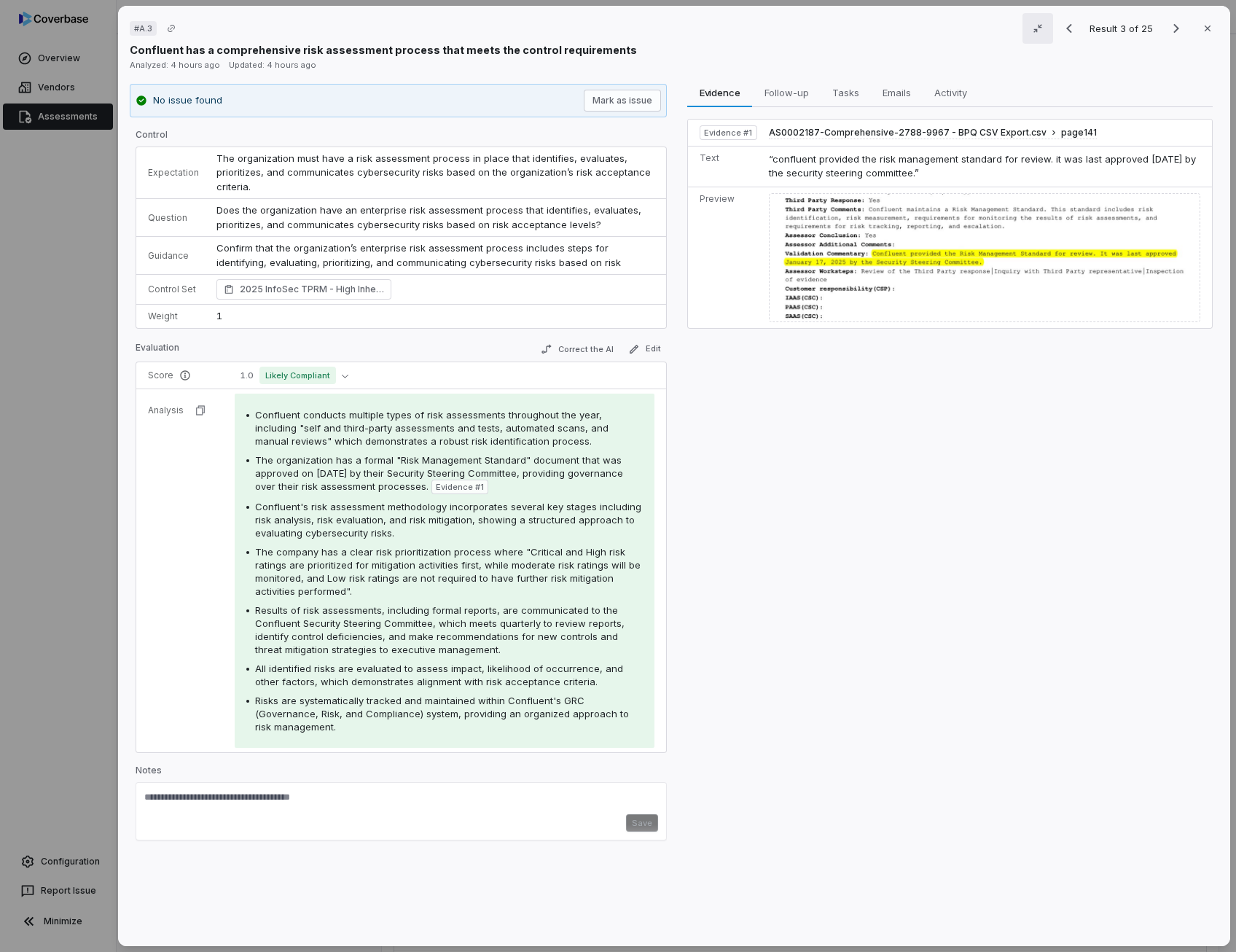
click at [356, 782] on div "Save" at bounding box center [401, 811] width 531 height 58
paste textarea "**********"
type textarea "**********"
click at [640, 814] on button "Save" at bounding box center [642, 822] width 32 height 17
click at [1173, 30] on icon "Next result" at bounding box center [1176, 28] width 6 height 9
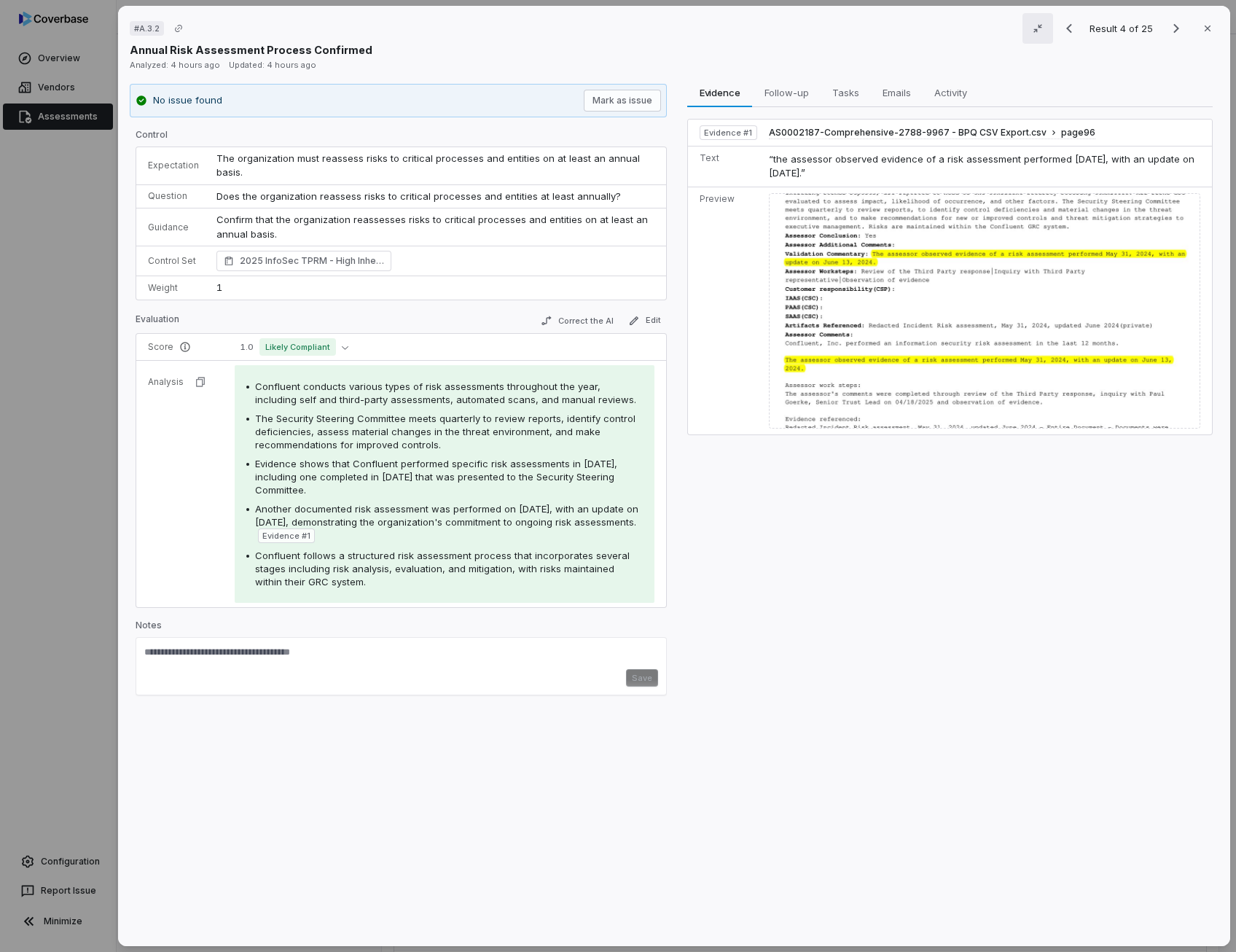
click at [498, 219] on p "Confirm that the organization reassesses risks to critical processes and entiti…" at bounding box center [435, 227] width 438 height 28
drag, startPoint x: 377, startPoint y: 477, endPoint x: 437, endPoint y: 477, distance: 60.5
click at [437, 477] on span "Evidence shows that Confluent performed specific risk assessments in [DATE], in…" at bounding box center [436, 477] width 362 height 38
copy span "[DATE]"
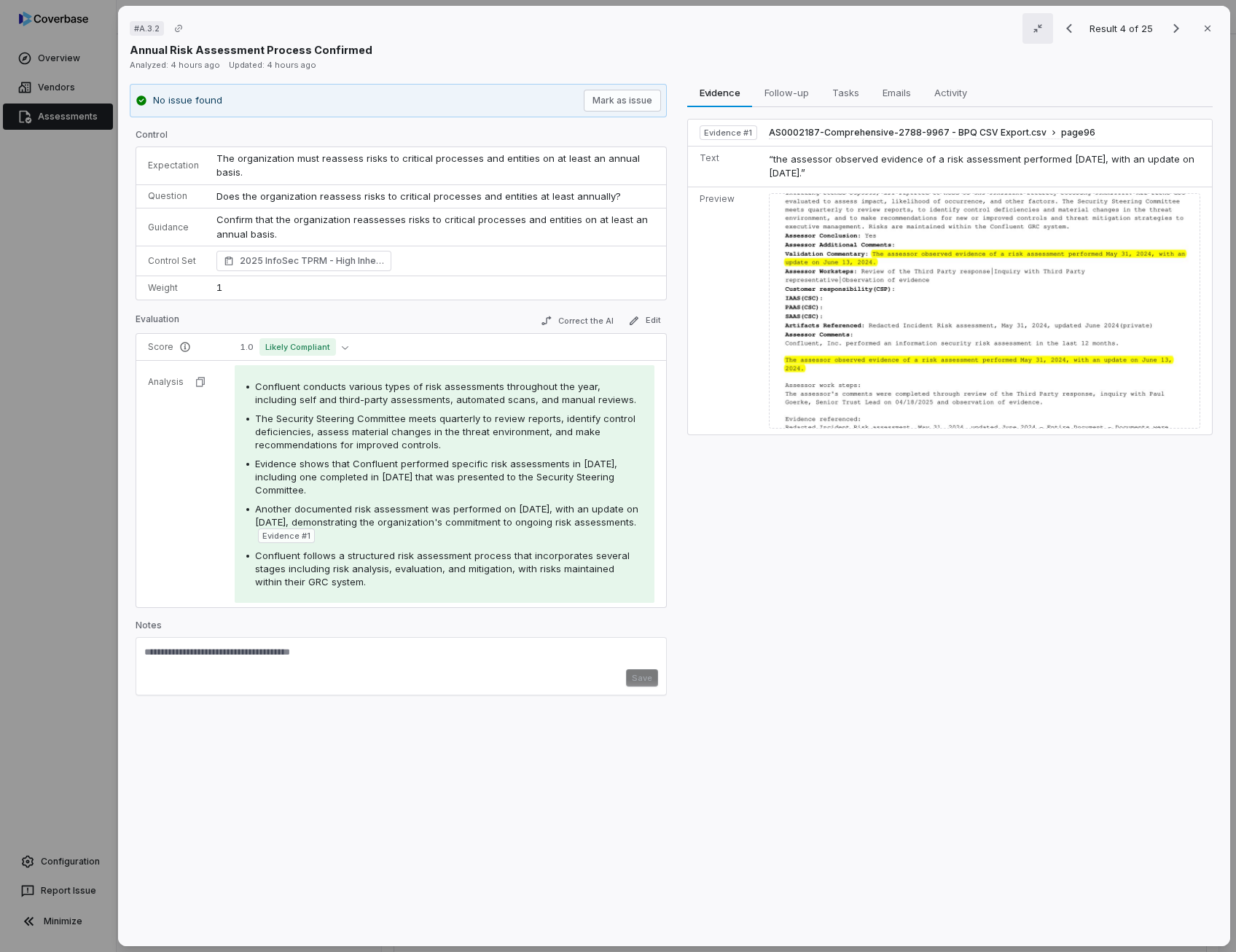
click at [414, 661] on textarea at bounding box center [401, 657] width 514 height 23
paste textarea "**********"
type textarea "**********"
drag, startPoint x: 213, startPoint y: 649, endPoint x: 146, endPoint y: 654, distance: 67.3
click at [146, 654] on textarea "**********" at bounding box center [399, 657] width 510 height 23
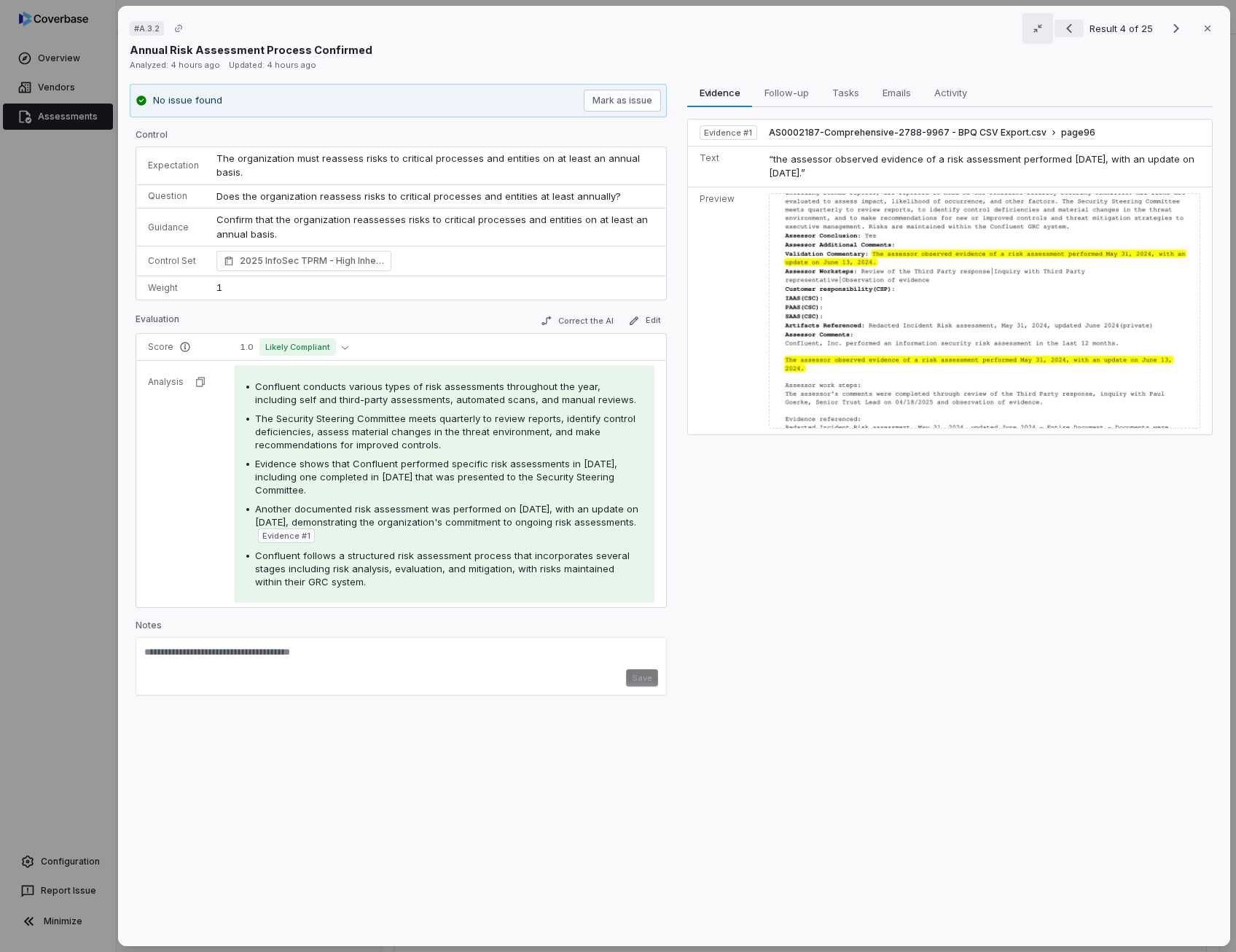
click at [1065, 34] on icon "Previous result" at bounding box center [1068, 28] width 17 height 17
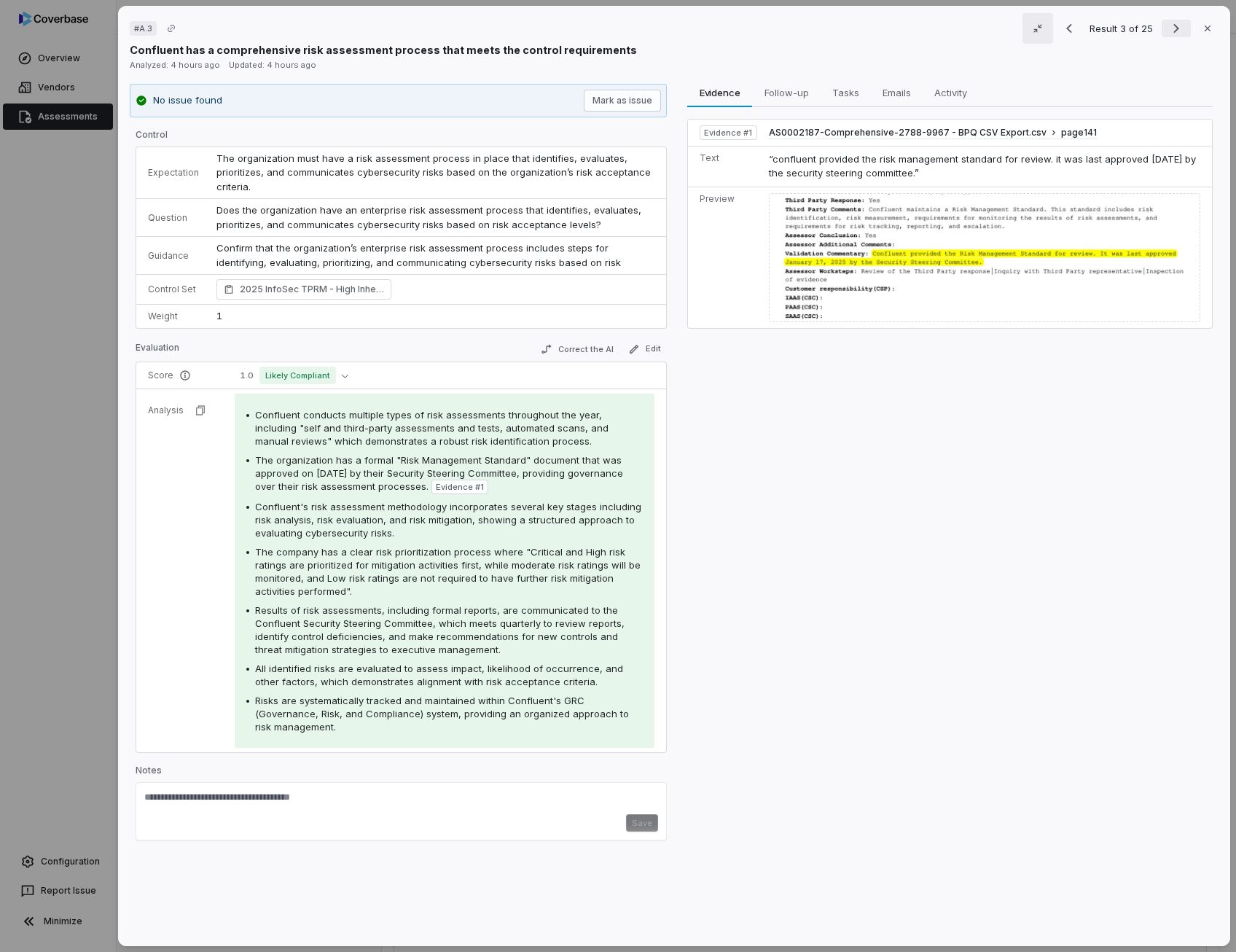
click at [1167, 24] on icon "Next result" at bounding box center [1175, 28] width 17 height 17
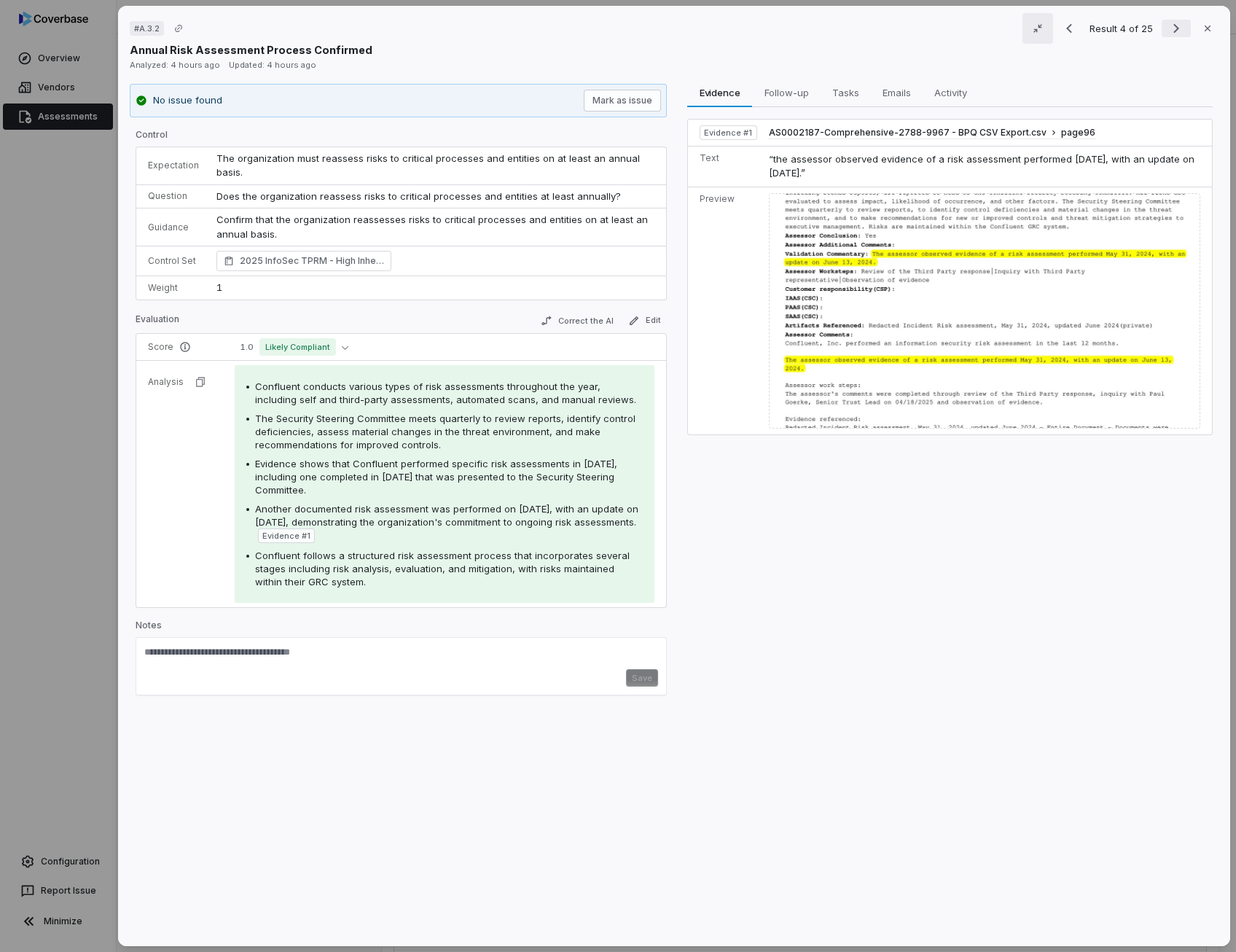
click at [1167, 26] on icon "Next result" at bounding box center [1175, 28] width 17 height 17
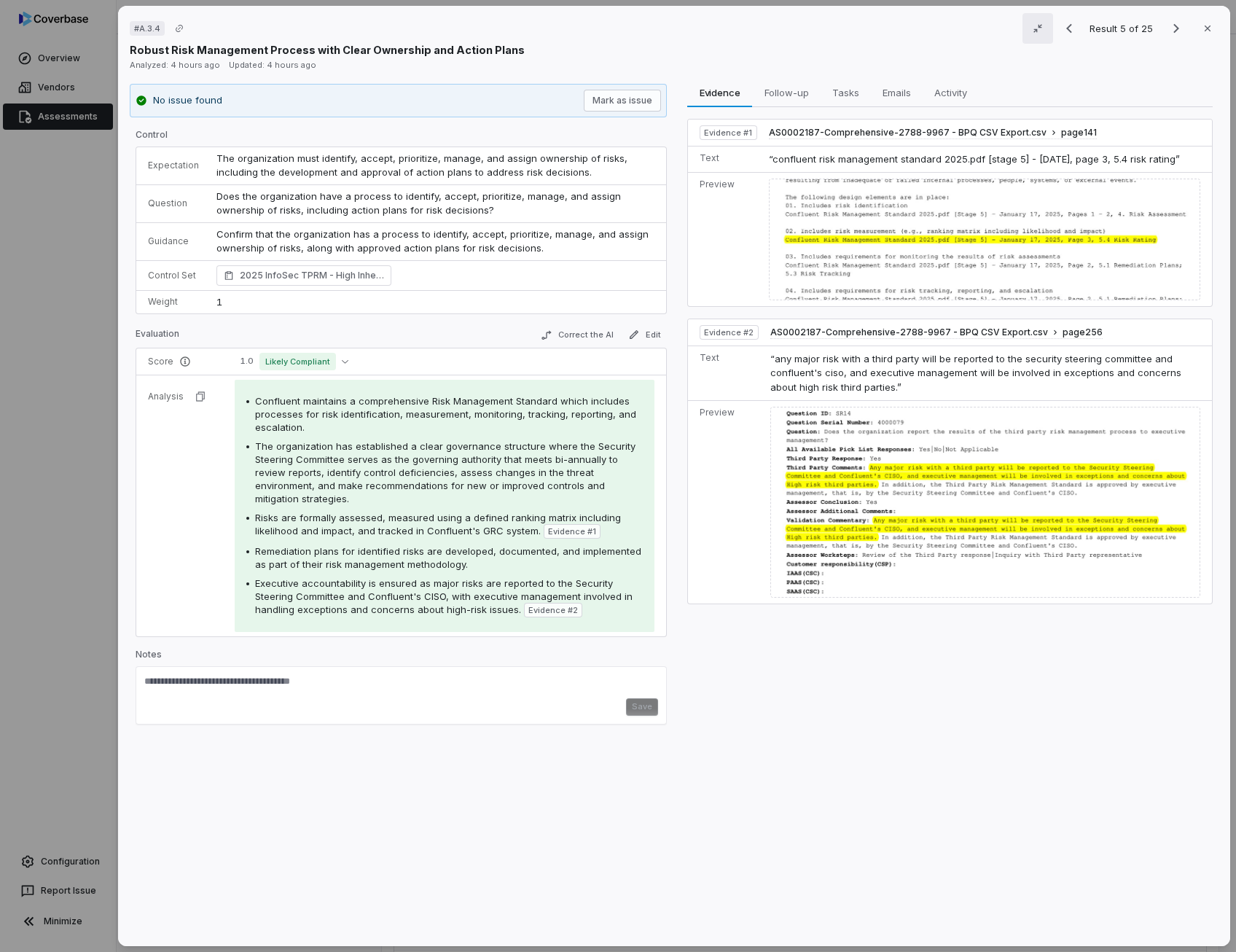
click at [416, 195] on span "Does the organization have a process to identify, accept, prioritize, manage, a…" at bounding box center [419, 203] width 407 height 26
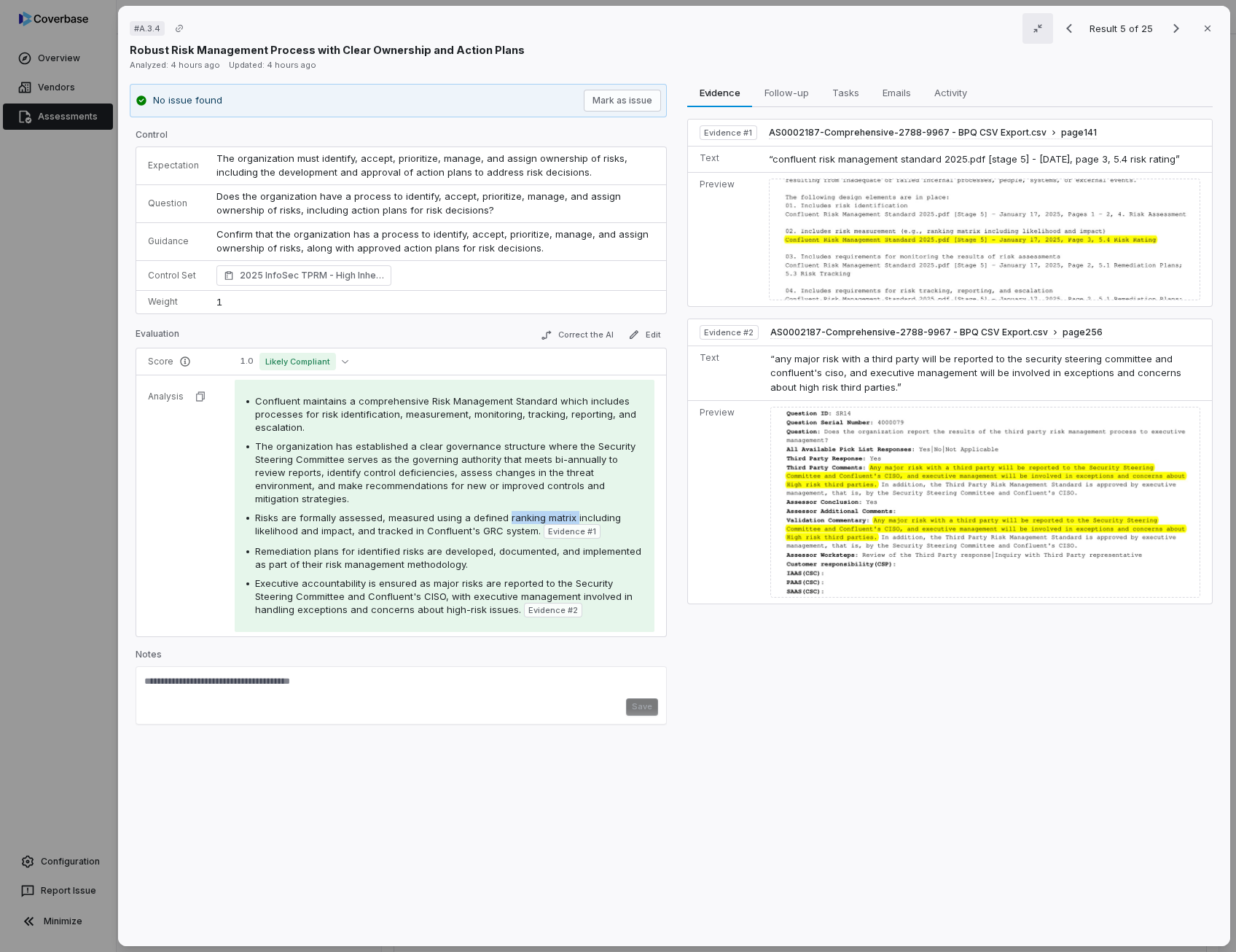
drag, startPoint x: 501, startPoint y: 514, endPoint x: 567, endPoint y: 514, distance: 65.6
click at [567, 514] on span "Risks are formally assessed, measured using a defined ranking matrix including …" at bounding box center [438, 524] width 366 height 25
copy span "ranking matrix"
drag, startPoint x: 337, startPoint y: 549, endPoint x: 255, endPoint y: 552, distance: 81.6
click at [255, 552] on span "Remediation plans for identified risks are developed, documented, and implement…" at bounding box center [448, 557] width 386 height 25
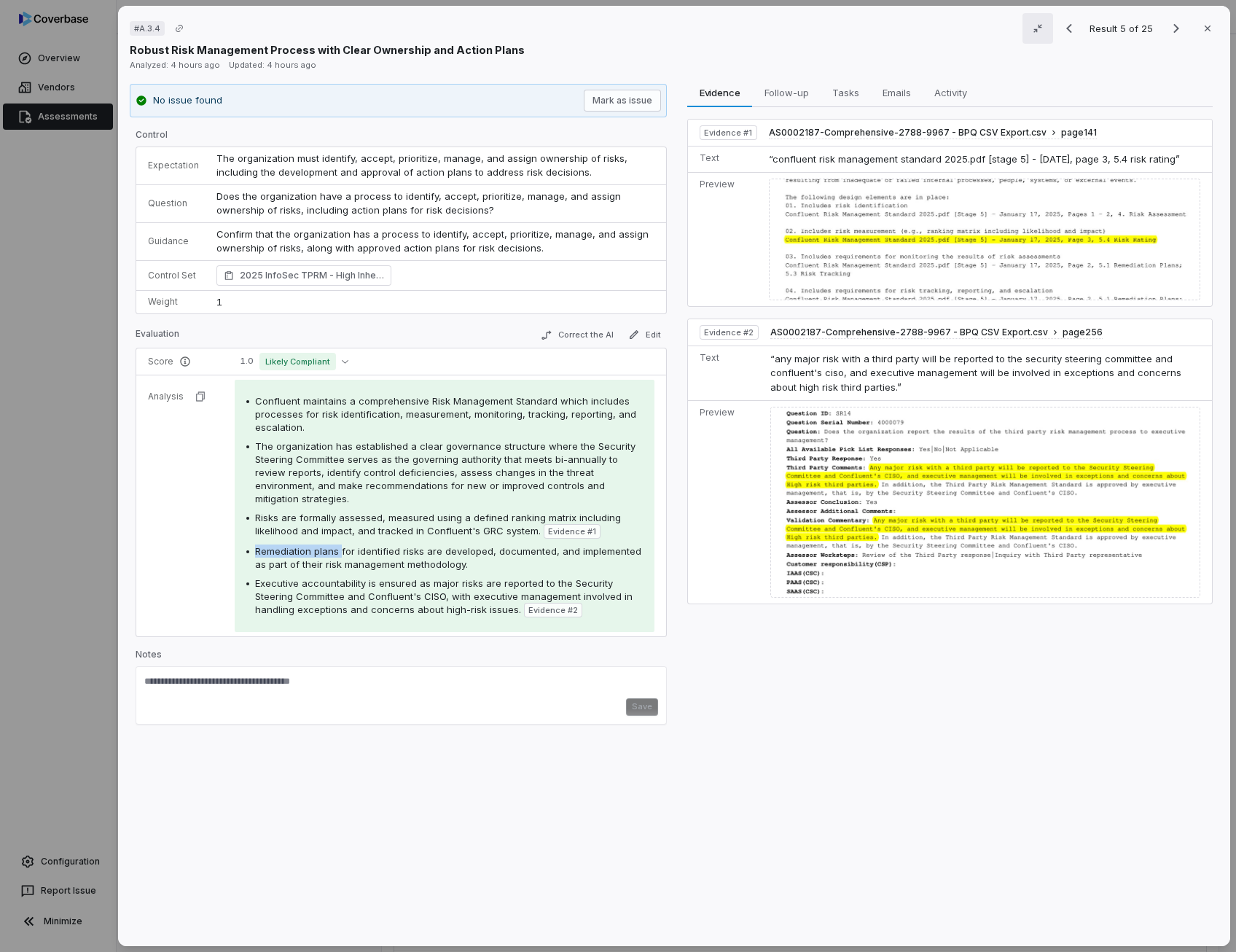
copy span "Remediation plans"
click at [1173, 28] on icon "Next result" at bounding box center [1176, 28] width 6 height 9
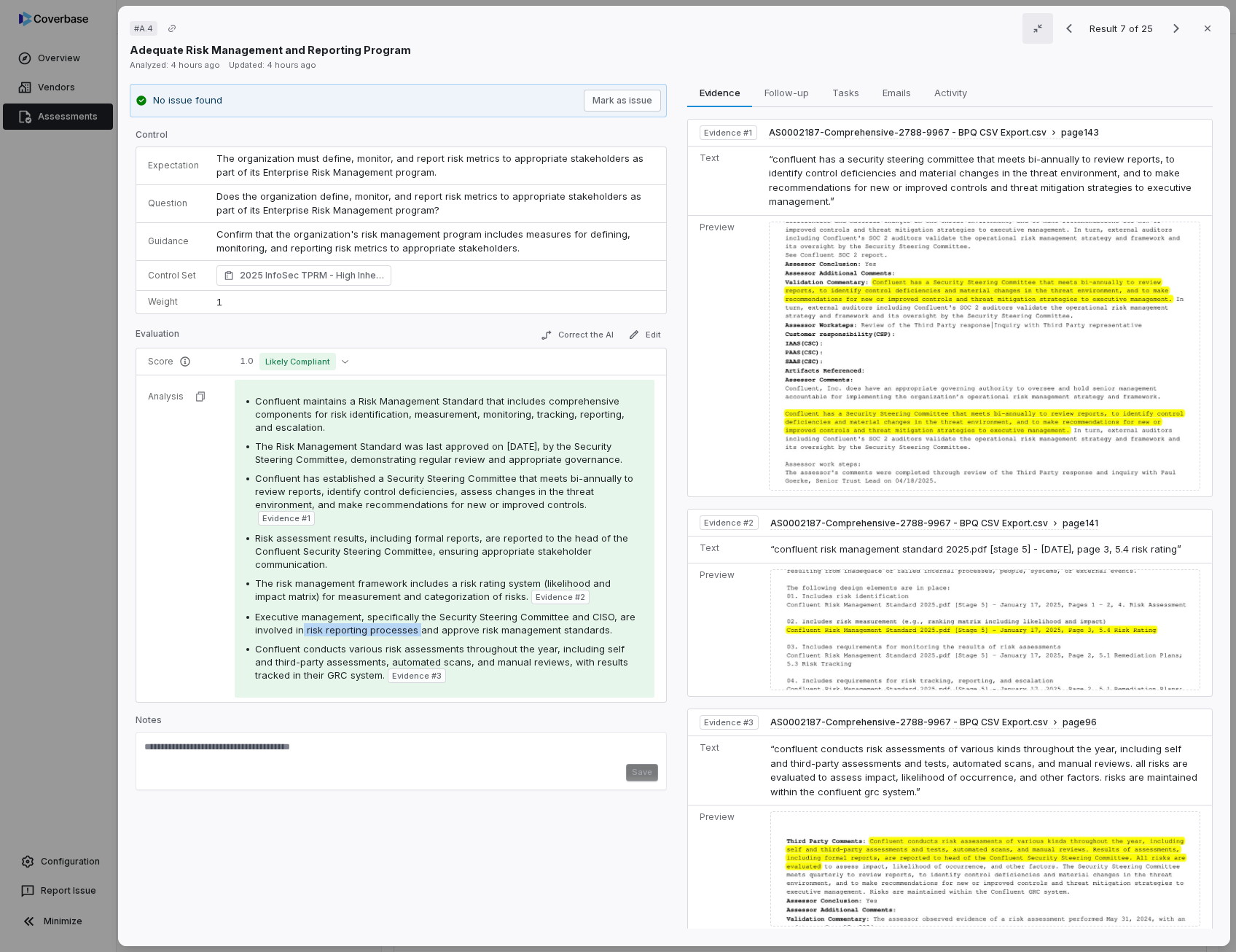
drag, startPoint x: 302, startPoint y: 630, endPoint x: 415, endPoint y: 626, distance: 113.0
click at [415, 626] on span "Executive management, specifically the Security Steering Committee and CISO, ar…" at bounding box center [445, 623] width 380 height 25
click at [351, 628] on span "Executive management, specifically the Security Steering Committee and CISO, ar…" at bounding box center [445, 623] width 380 height 25
click at [1168, 23] on icon "Next result" at bounding box center [1175, 28] width 17 height 17
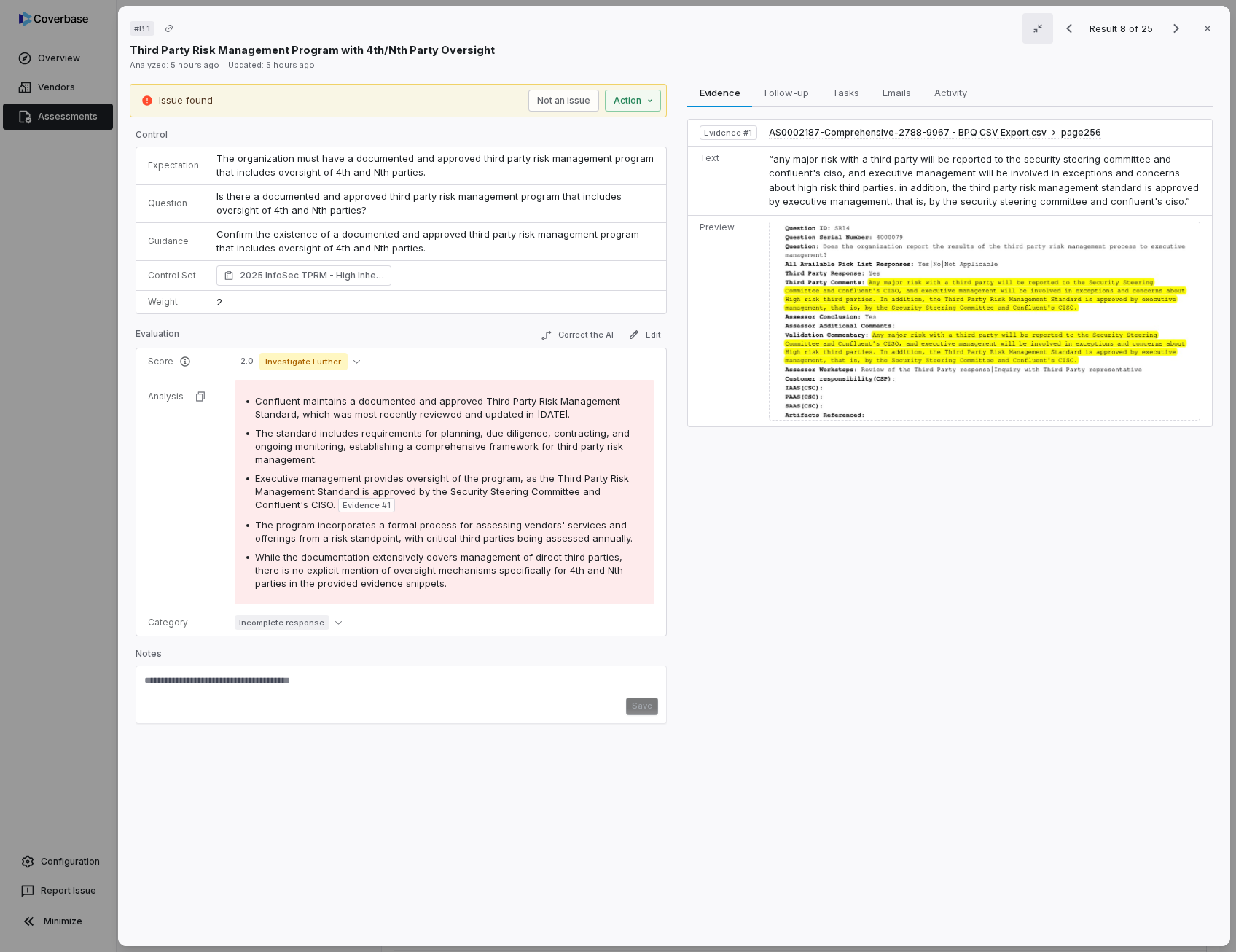
click at [381, 159] on span "The organization must have a documented and approved third party risk managemen…" at bounding box center [436, 165] width 440 height 26
drag, startPoint x: 381, startPoint y: 159, endPoint x: 462, endPoint y: 161, distance: 80.9
click at [462, 161] on span "The organization must have a documented and approved third party risk managemen…" at bounding box center [436, 165] width 440 height 26
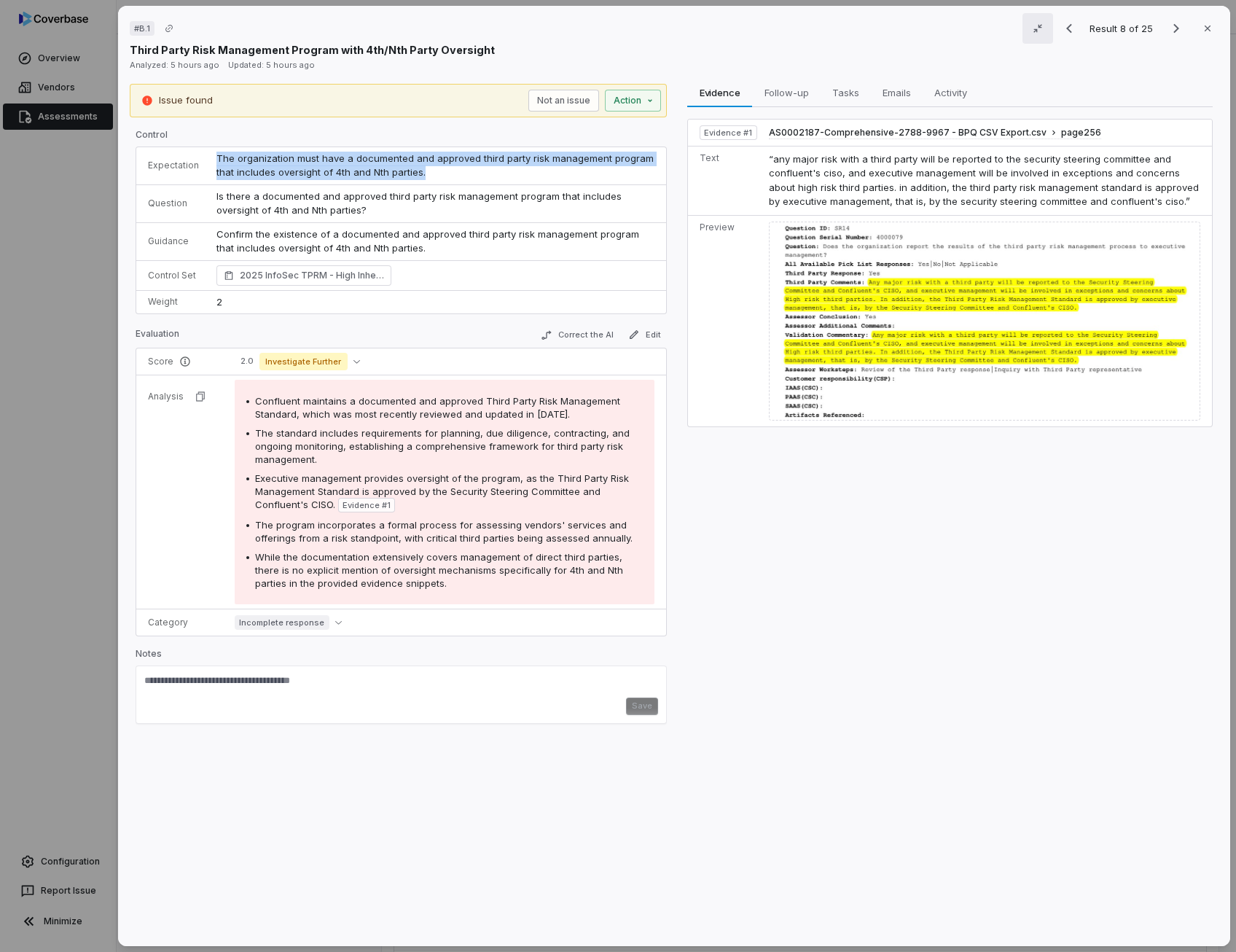
click at [462, 161] on span "The organization must have a documented and approved third party risk managemen…" at bounding box center [436, 165] width 440 height 26
drag, startPoint x: 462, startPoint y: 161, endPoint x: 423, endPoint y: 158, distance: 39.5
click at [423, 158] on span "The organization must have a documented and approved third party risk managemen…" at bounding box center [436, 165] width 440 height 26
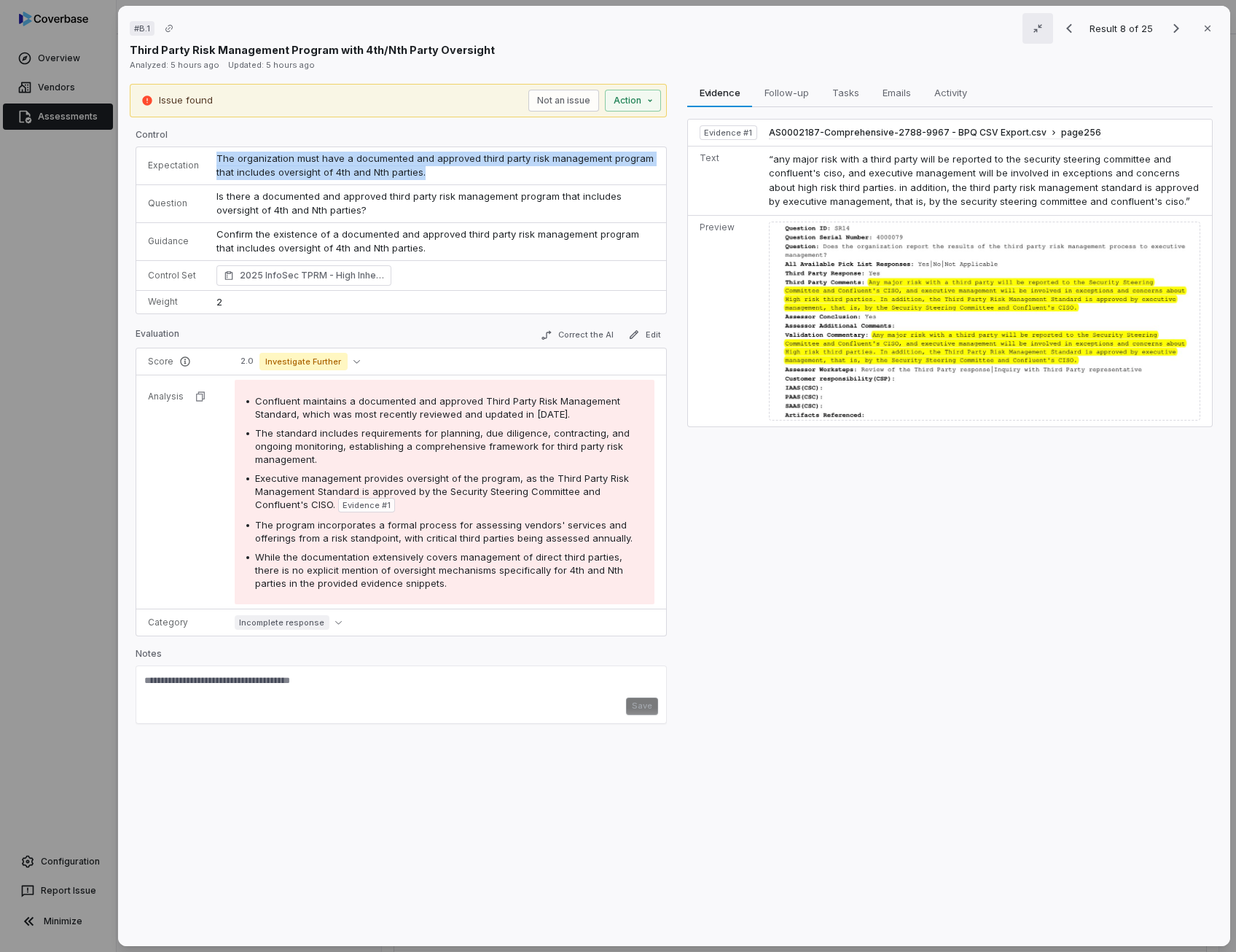
click at [423, 158] on span "The organization must have a documented and approved third party risk managemen…" at bounding box center [436, 165] width 440 height 26
click at [296, 196] on span "Is there a documented and approved third party risk management program that inc…" at bounding box center [420, 203] width 408 height 26
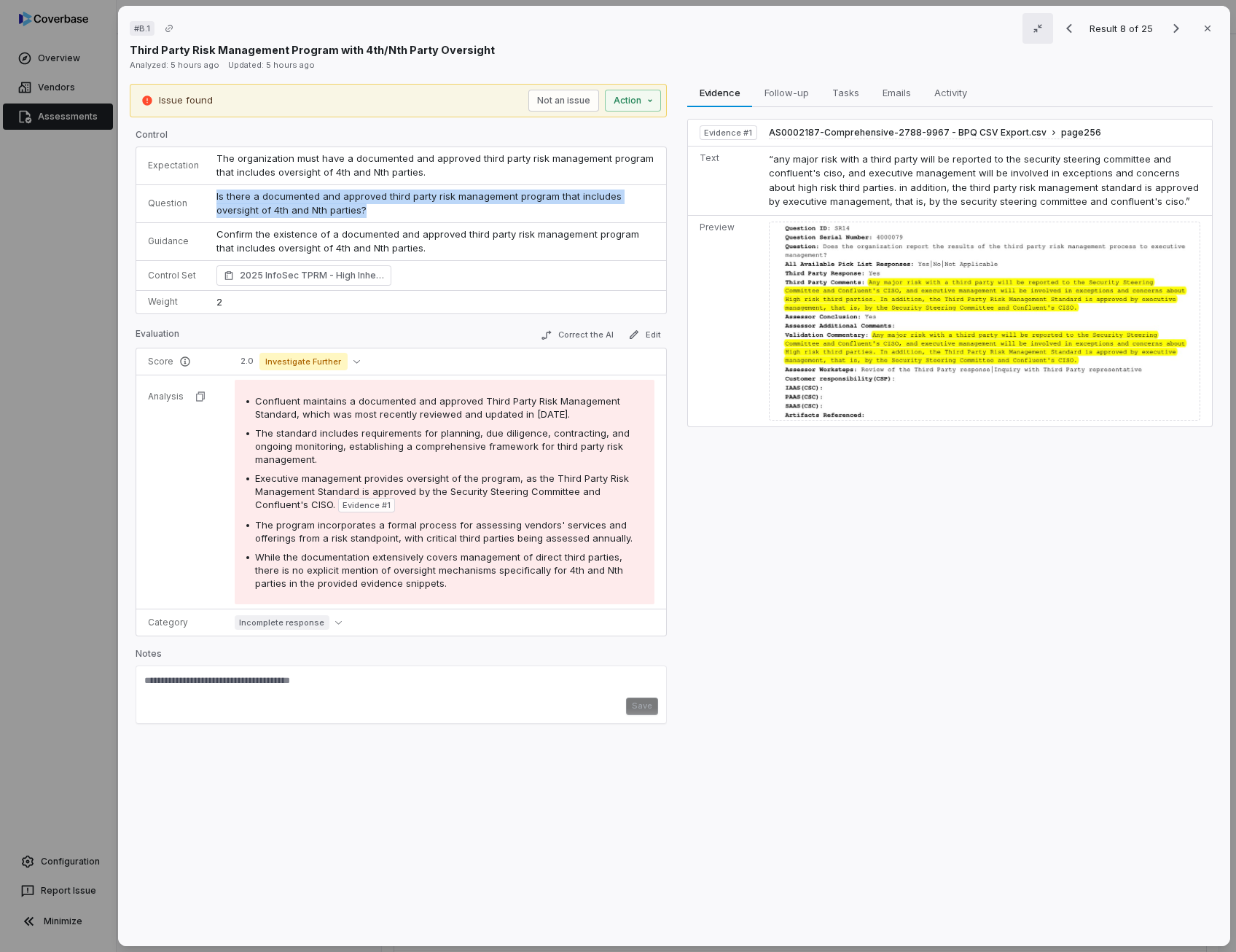
click at [296, 196] on span "Is there a documented and approved third party risk management program that inc…" at bounding box center [420, 203] width 408 height 26
drag, startPoint x: 296, startPoint y: 196, endPoint x: 289, endPoint y: 232, distance: 37.0
click at [289, 232] on p "Confirm the existence of a documented and approved third party risk management …" at bounding box center [435, 241] width 438 height 28
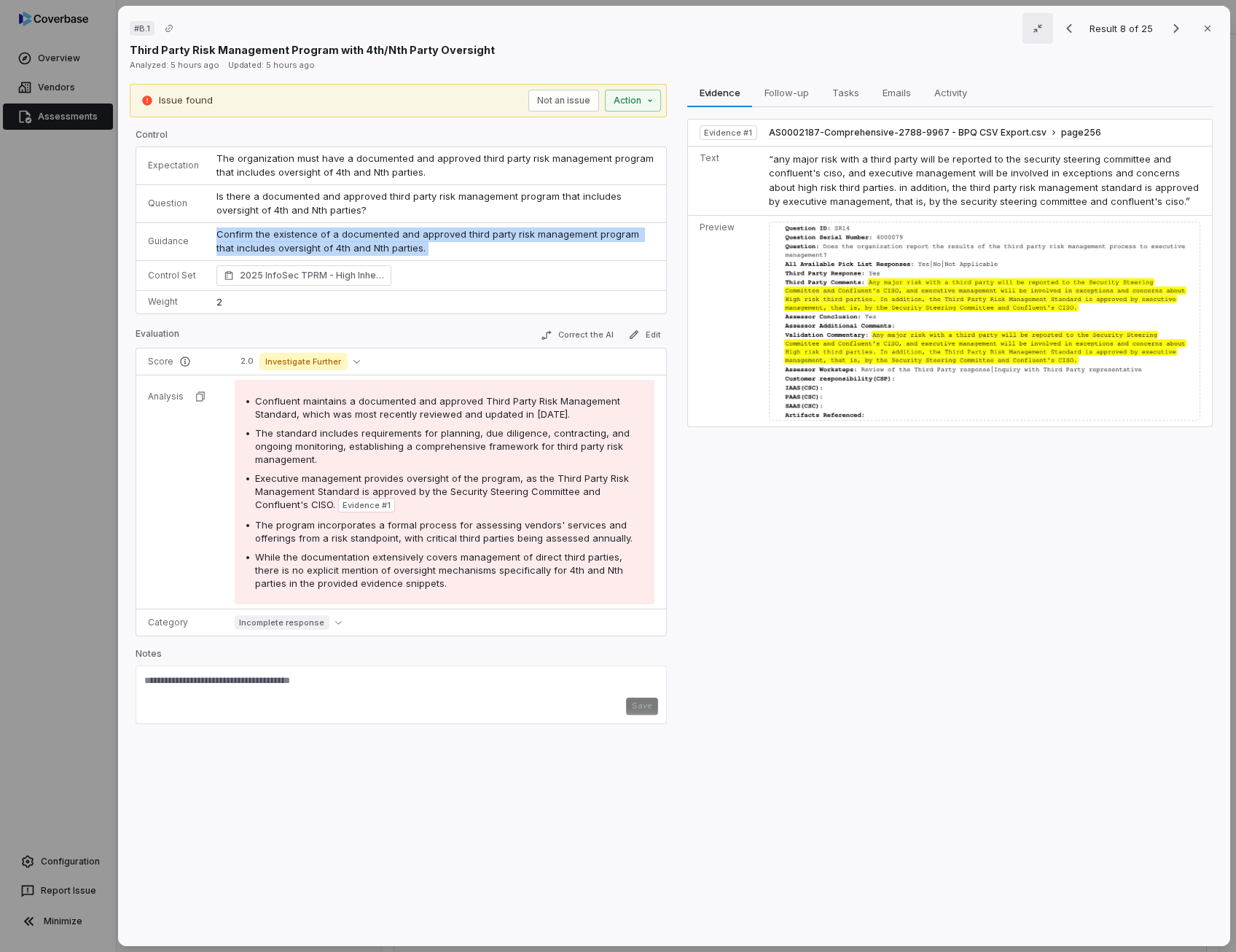
click at [289, 232] on p "Confirm the existence of a documented and approved third party risk management …" at bounding box center [435, 241] width 438 height 28
click at [370, 410] on span "Confluent maintains a documented and approved Third Party Risk Management Stand…" at bounding box center [437, 407] width 365 height 25
click at [370, 409] on span "Confluent maintains a documented and approved Third Party Risk Management Stand…" at bounding box center [437, 407] width 365 height 25
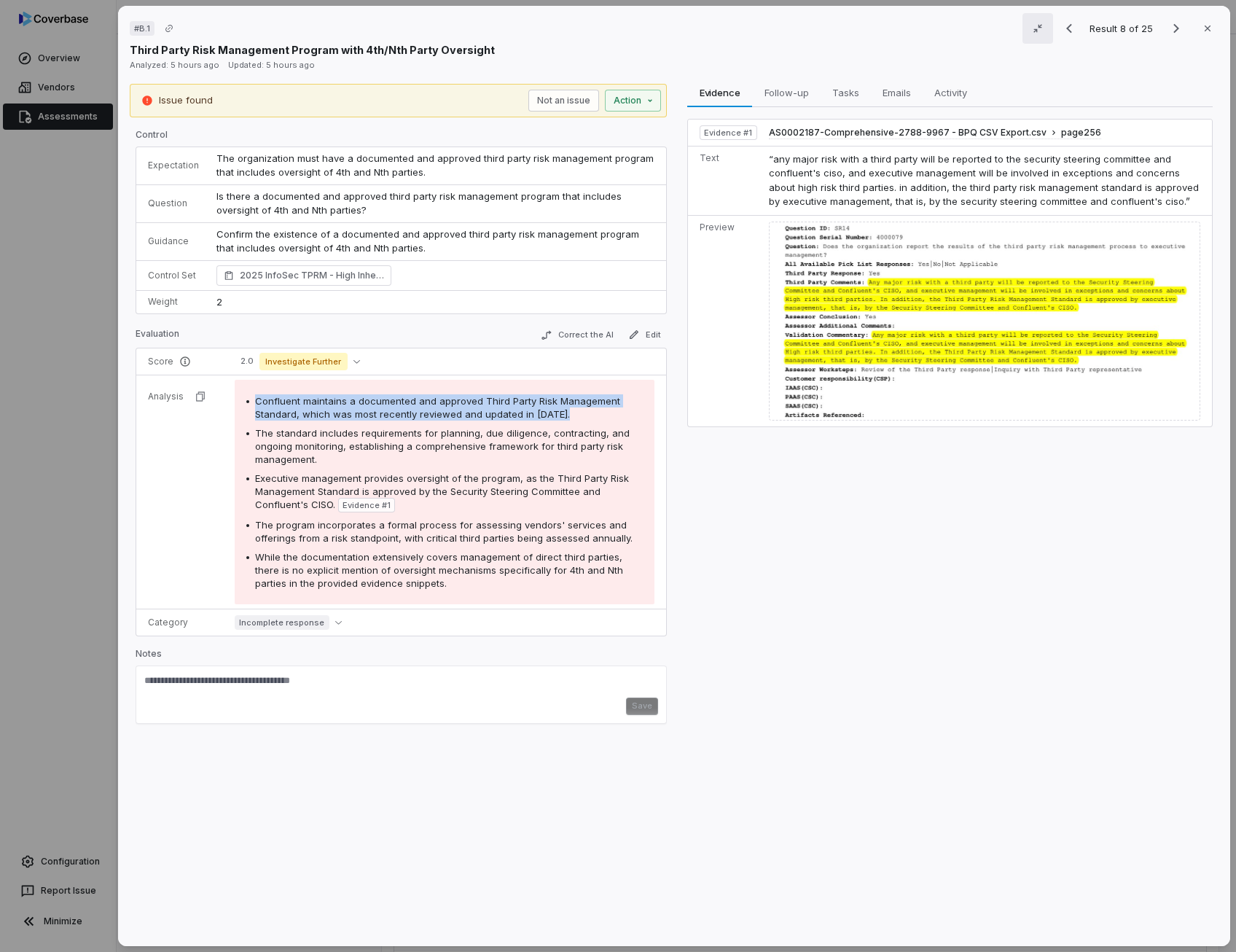
click at [370, 409] on span "Confluent maintains a documented and approved Third Party Risk Management Stand…" at bounding box center [437, 407] width 365 height 25
drag, startPoint x: 370, startPoint y: 409, endPoint x: 415, endPoint y: 434, distance: 51.5
click at [415, 434] on span "The standard includes requirements for planning, due diligence, contracting, an…" at bounding box center [442, 446] width 375 height 38
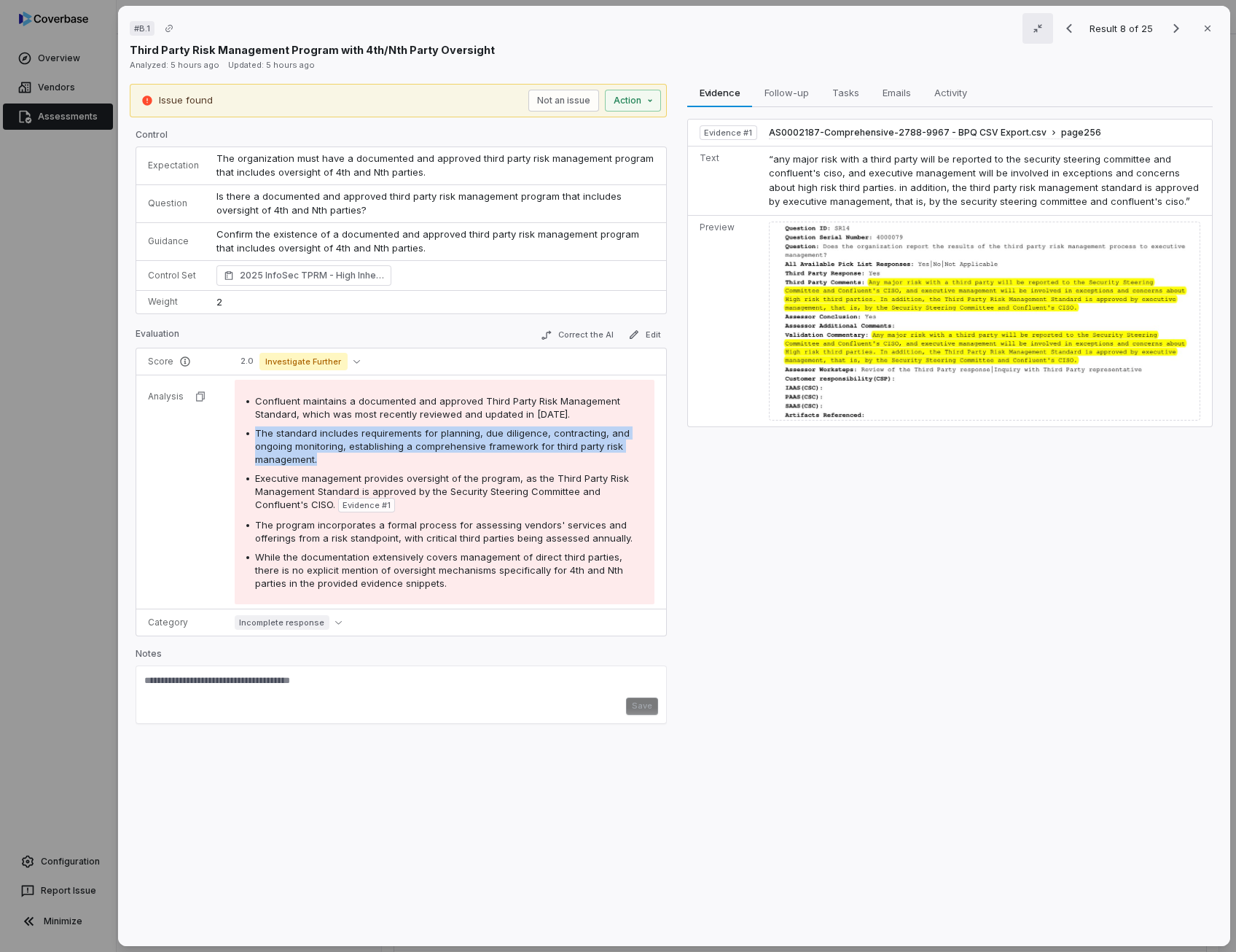
click at [415, 434] on span "The standard includes requirements for planning, due diligence, contracting, an…" at bounding box center [442, 446] width 375 height 38
drag, startPoint x: 415, startPoint y: 434, endPoint x: 445, endPoint y: 477, distance: 53.0
click at [445, 477] on span "Executive management provides oversight of the program, as the Third Party Risk…" at bounding box center [442, 491] width 374 height 38
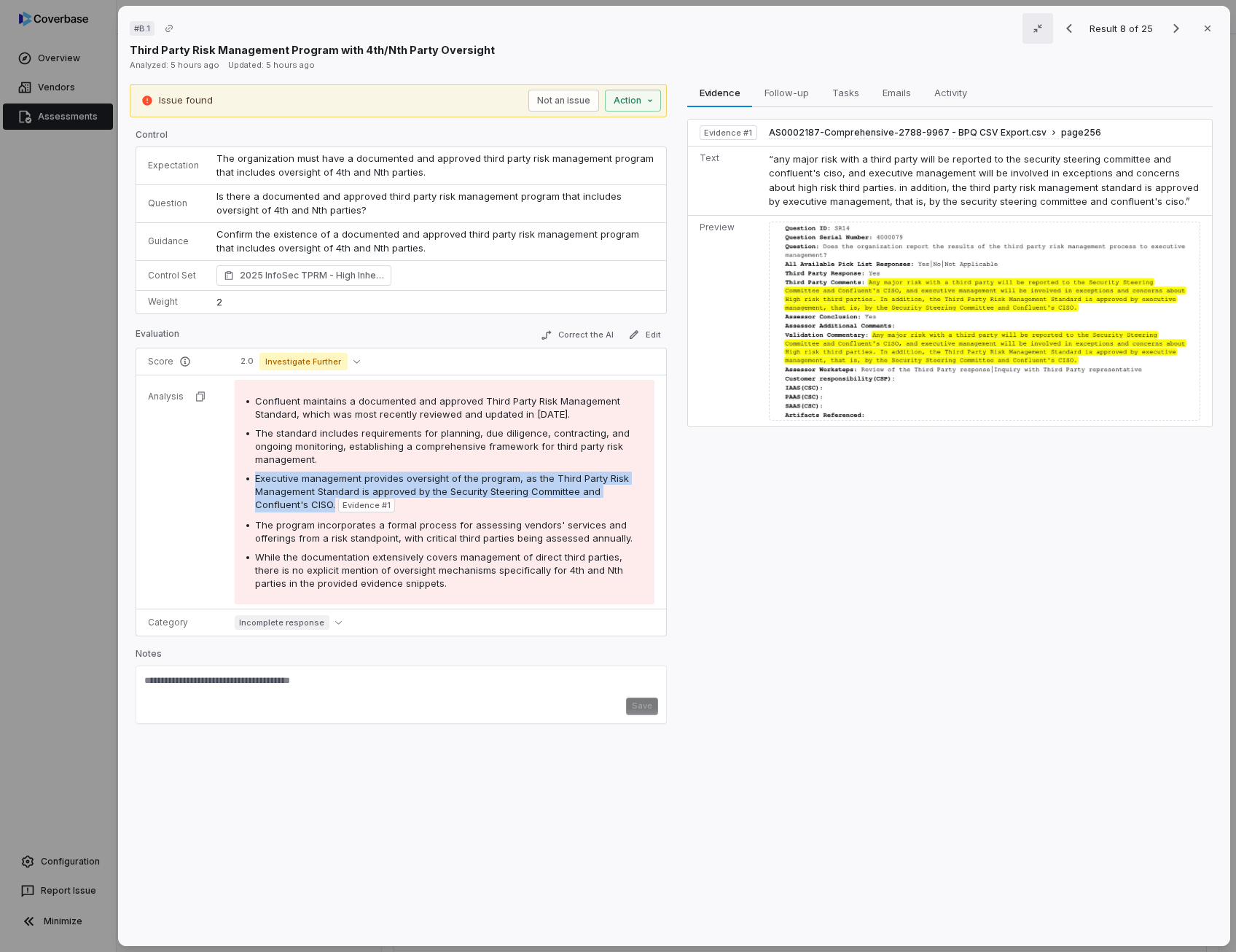
click at [446, 477] on span "Executive management provides oversight of the program, as the Third Party Risk…" at bounding box center [442, 491] width 374 height 38
drag, startPoint x: 446, startPoint y: 477, endPoint x: 377, endPoint y: 521, distance: 81.9
click at [376, 522] on span "The program incorporates a formal process for assessing vendors' services and o…" at bounding box center [443, 531] width 377 height 25
click at [377, 521] on span "The program incorporates a formal process for assessing vendors' services and o…" at bounding box center [443, 531] width 377 height 25
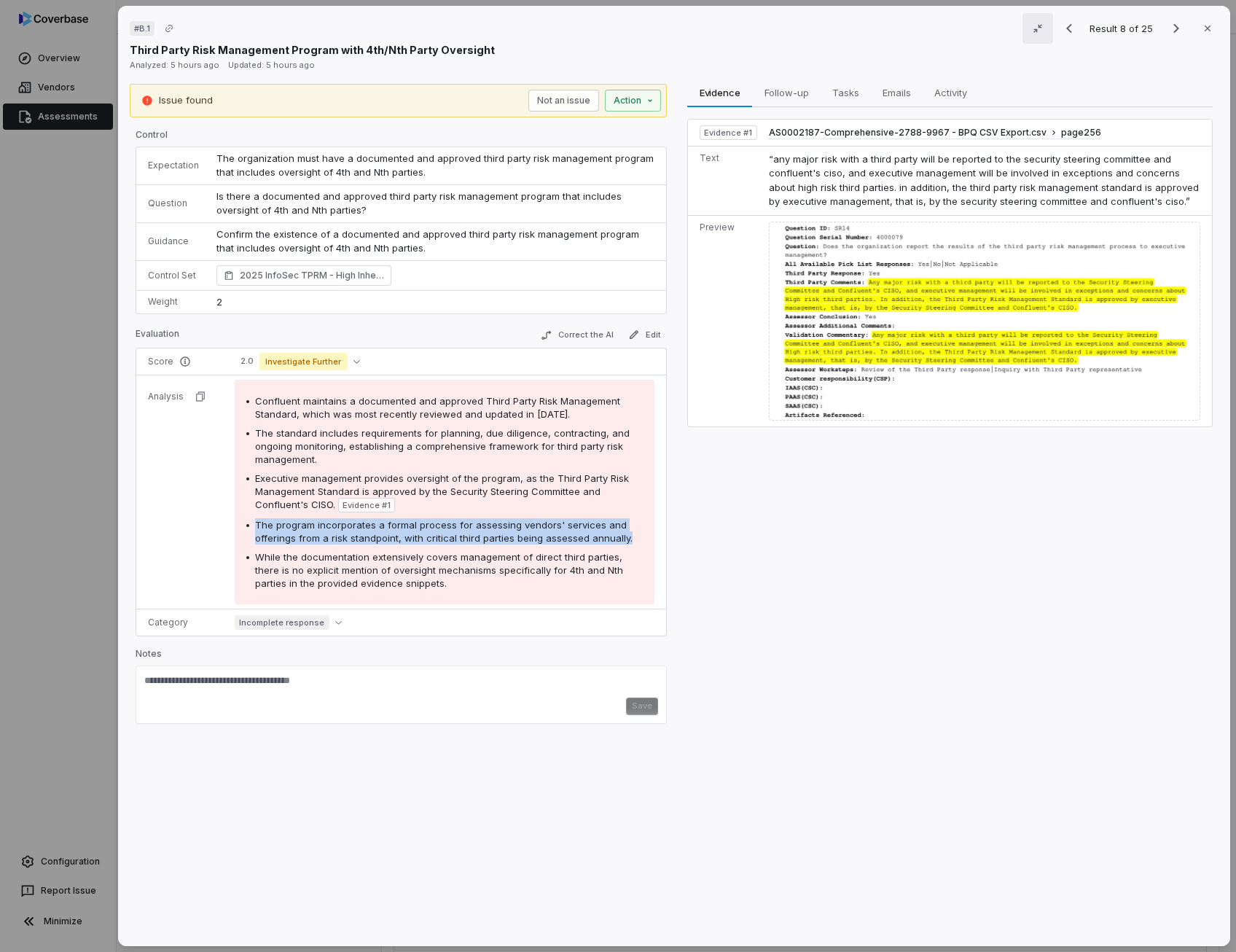
click at [377, 521] on span "The program incorporates a formal process for assessing vendors' services and o…" at bounding box center [443, 531] width 377 height 25
click at [372, 557] on span "While the documentation extensively covers management of direct third parties, …" at bounding box center [439, 570] width 368 height 38
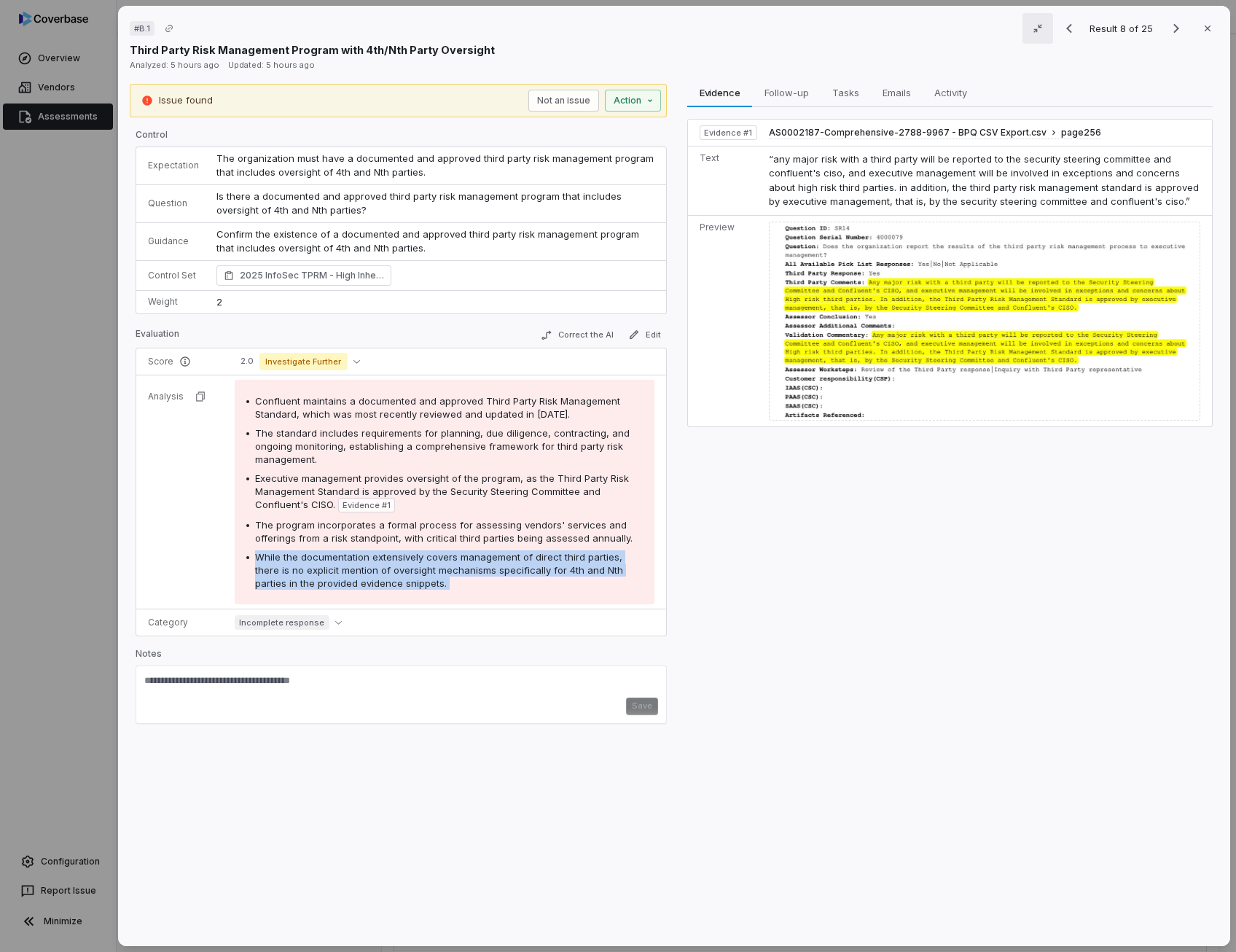
click at [372, 559] on span "While the documentation extensively covers management of direct third parties, …" at bounding box center [439, 570] width 368 height 38
click at [785, 95] on span "Follow-up" at bounding box center [786, 92] width 56 height 19
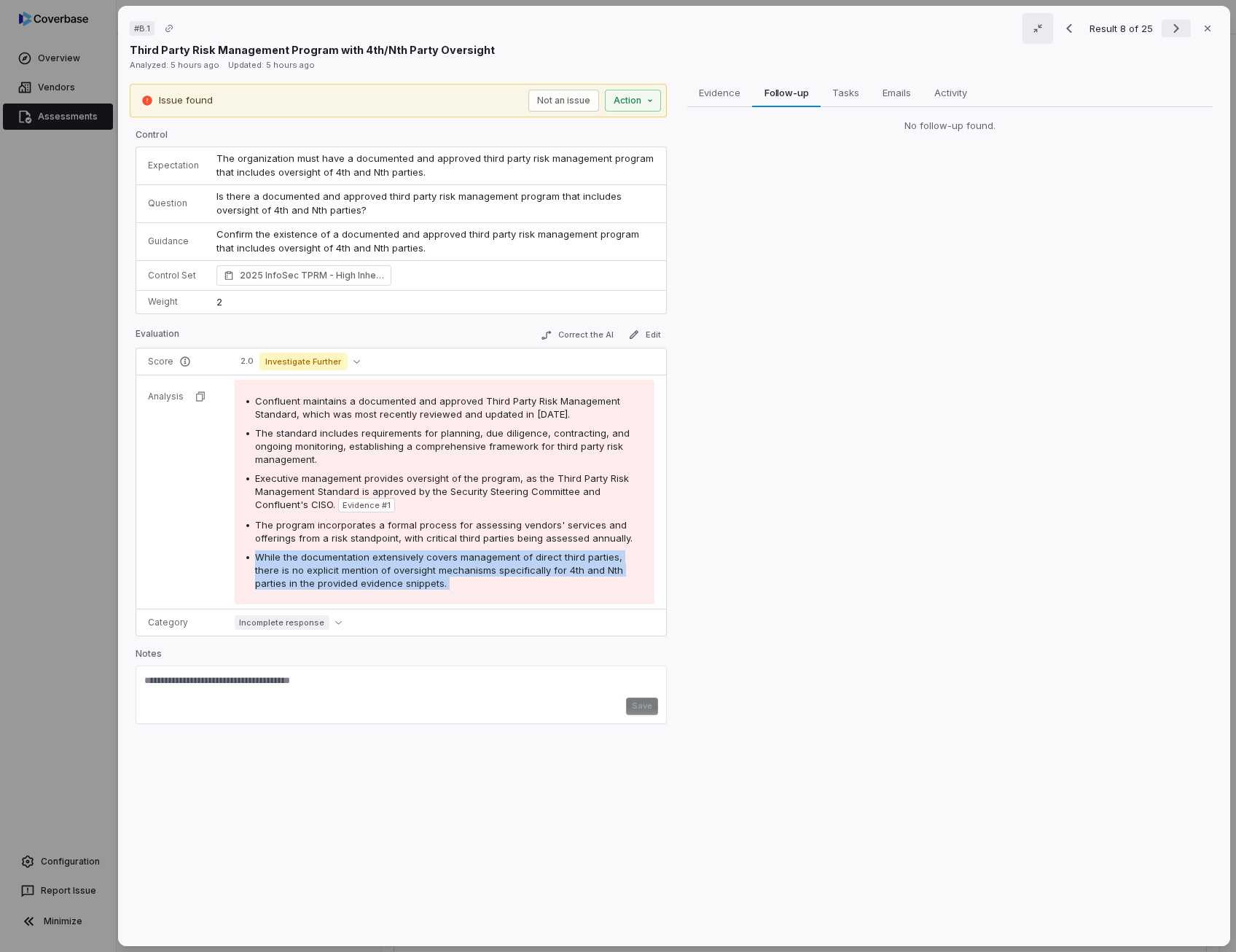
click at [1173, 30] on icon "Next result" at bounding box center [1176, 28] width 6 height 9
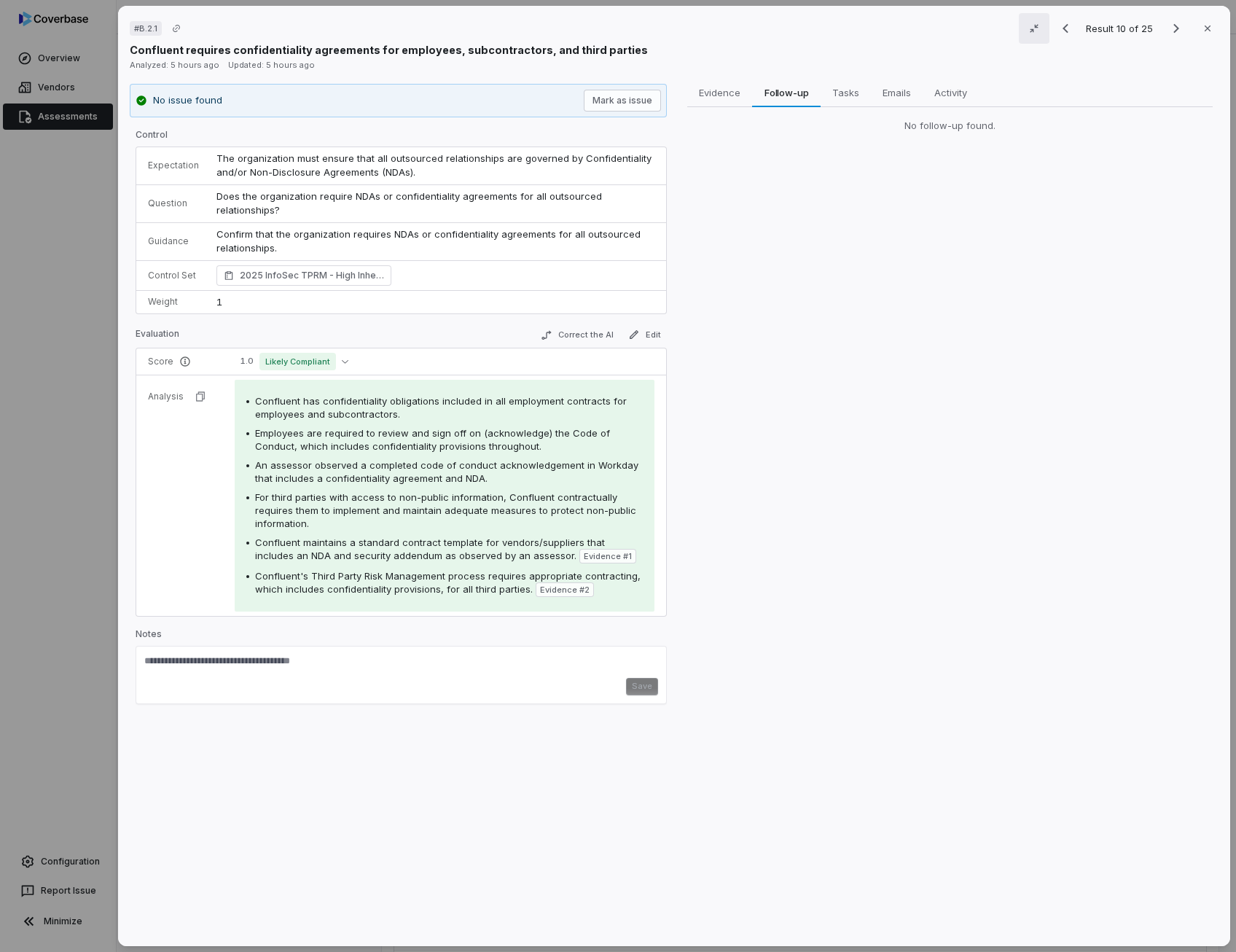
click at [395, 467] on span "An assessor observed a completed code of conduct acknowledgement in Workday tha…" at bounding box center [446, 471] width 383 height 25
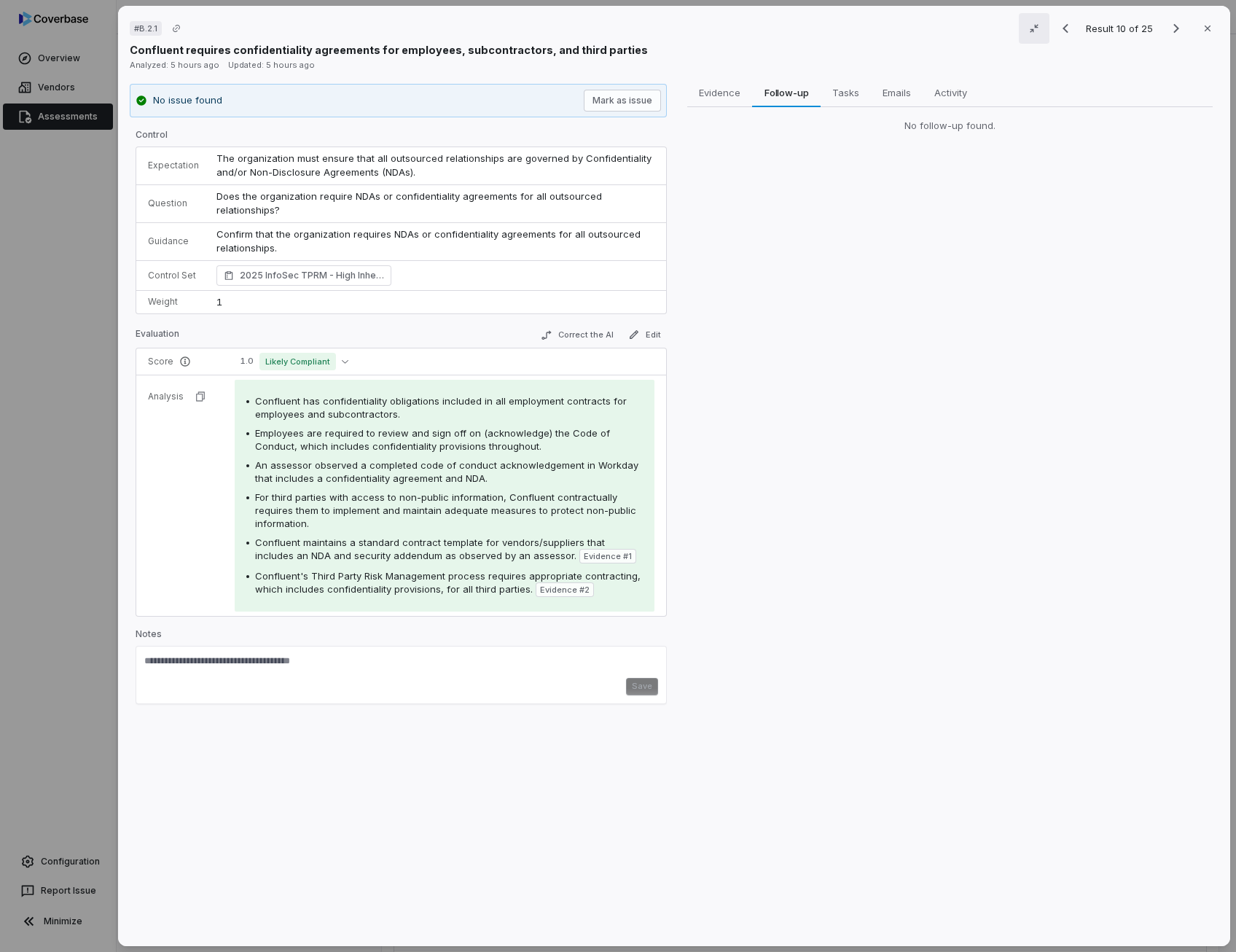
drag, startPoint x: 395, startPoint y: 467, endPoint x: 388, endPoint y: 492, distance: 25.8
click at [388, 492] on span "For third parties with access to non-public information, Confluent contractuall…" at bounding box center [445, 510] width 381 height 38
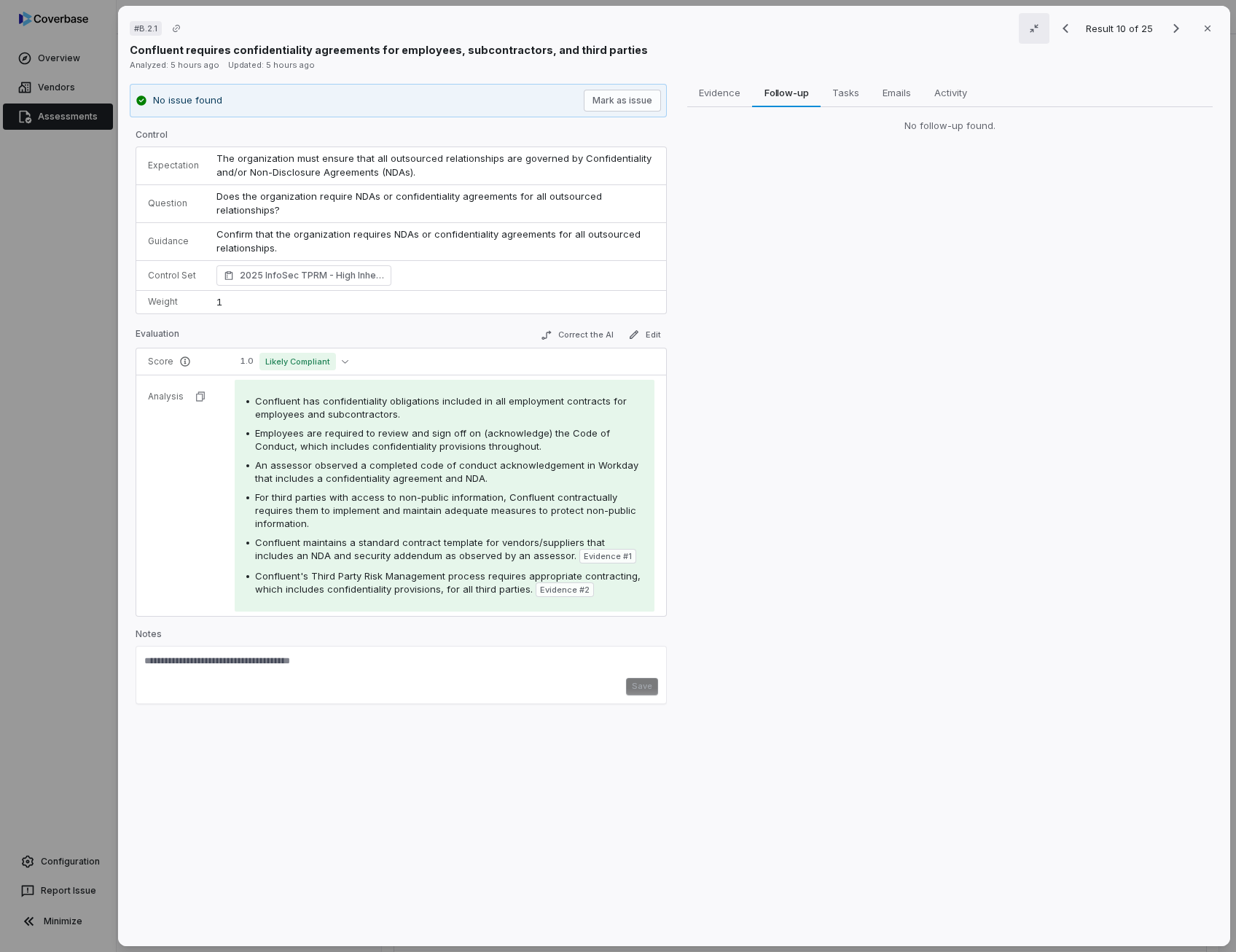
click at [280, 555] on span "Confluent maintains a standard contract template for vendors/suppliers that inc…" at bounding box center [430, 548] width 350 height 25
click at [486, 445] on span "Employees are required to review and sign off on (acknowledge) the Code of Cond…" at bounding box center [432, 439] width 355 height 25
drag, startPoint x: 486, startPoint y: 445, endPoint x: 407, endPoint y: 432, distance: 79.8
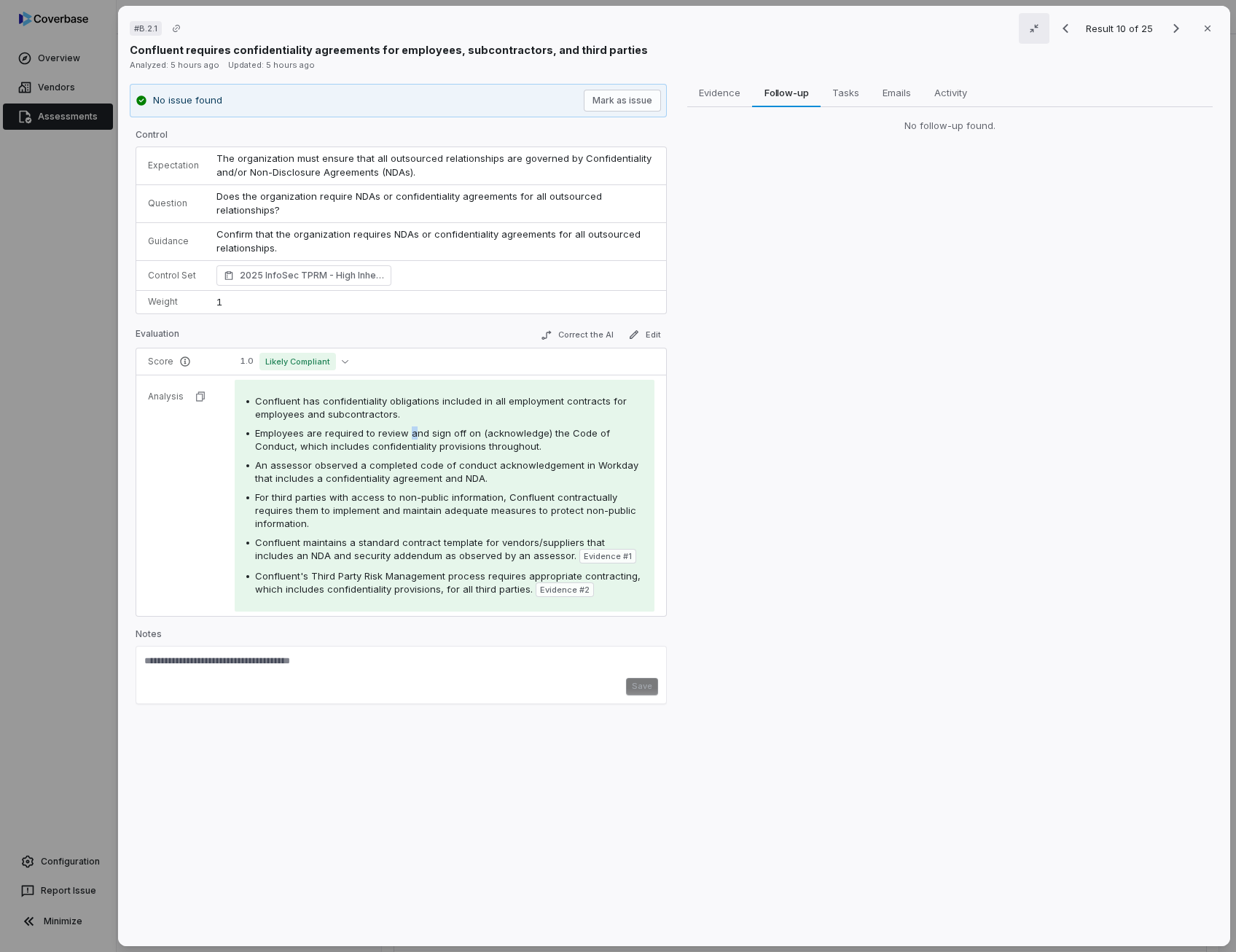
click at [407, 432] on span "Employees are required to review and sign off on (acknowledge) the Code of Cond…" at bounding box center [432, 439] width 355 height 25
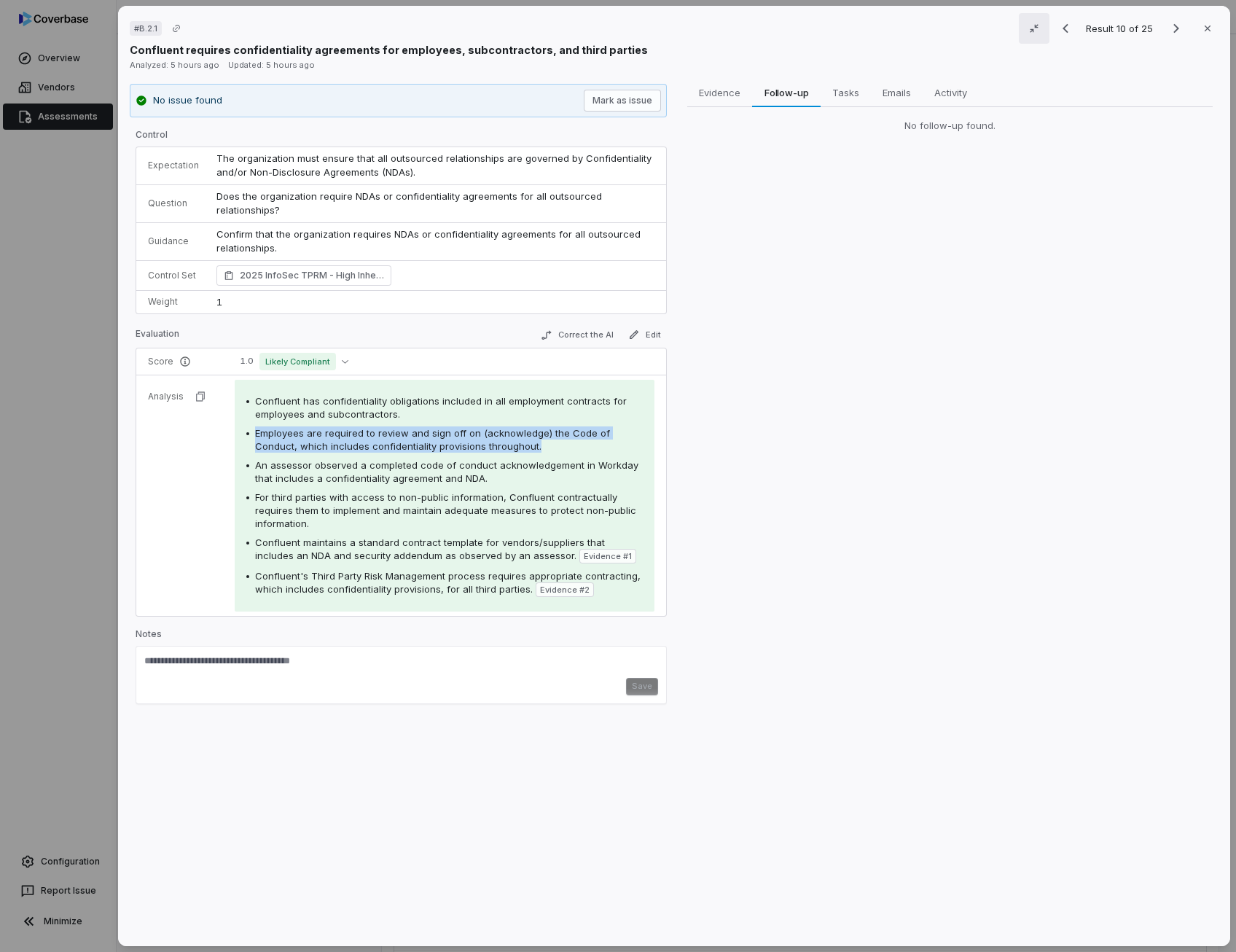
click at [407, 432] on span "Employees are required to review and sign off on (acknowledge) the Code of Cond…" at bounding box center [432, 439] width 355 height 25
click at [636, 336] on icon "button" at bounding box center [634, 335] width 12 height 12
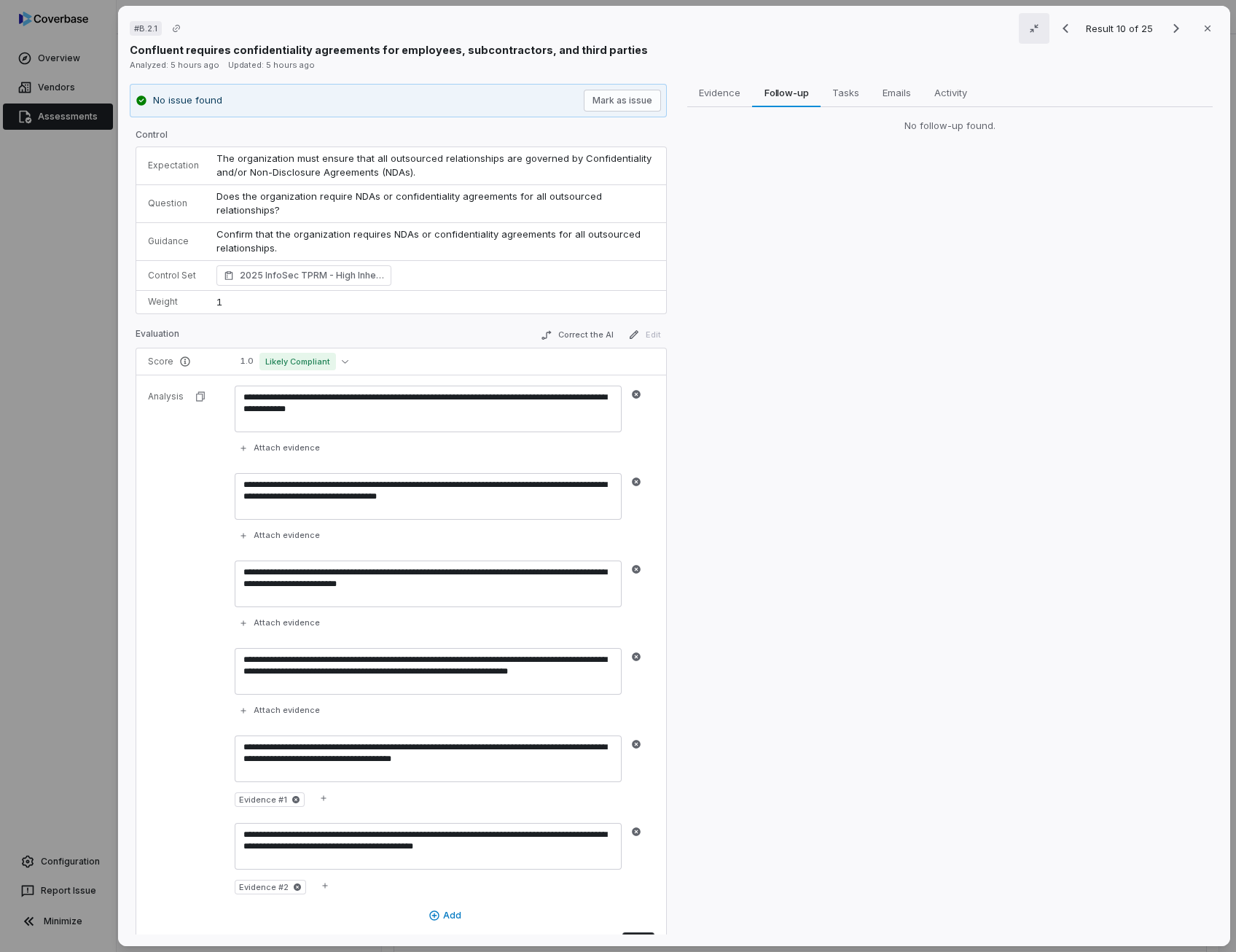
click at [420, 334] on div "Evaluation Correct the AI Edit" at bounding box center [401, 337] width 531 height 22
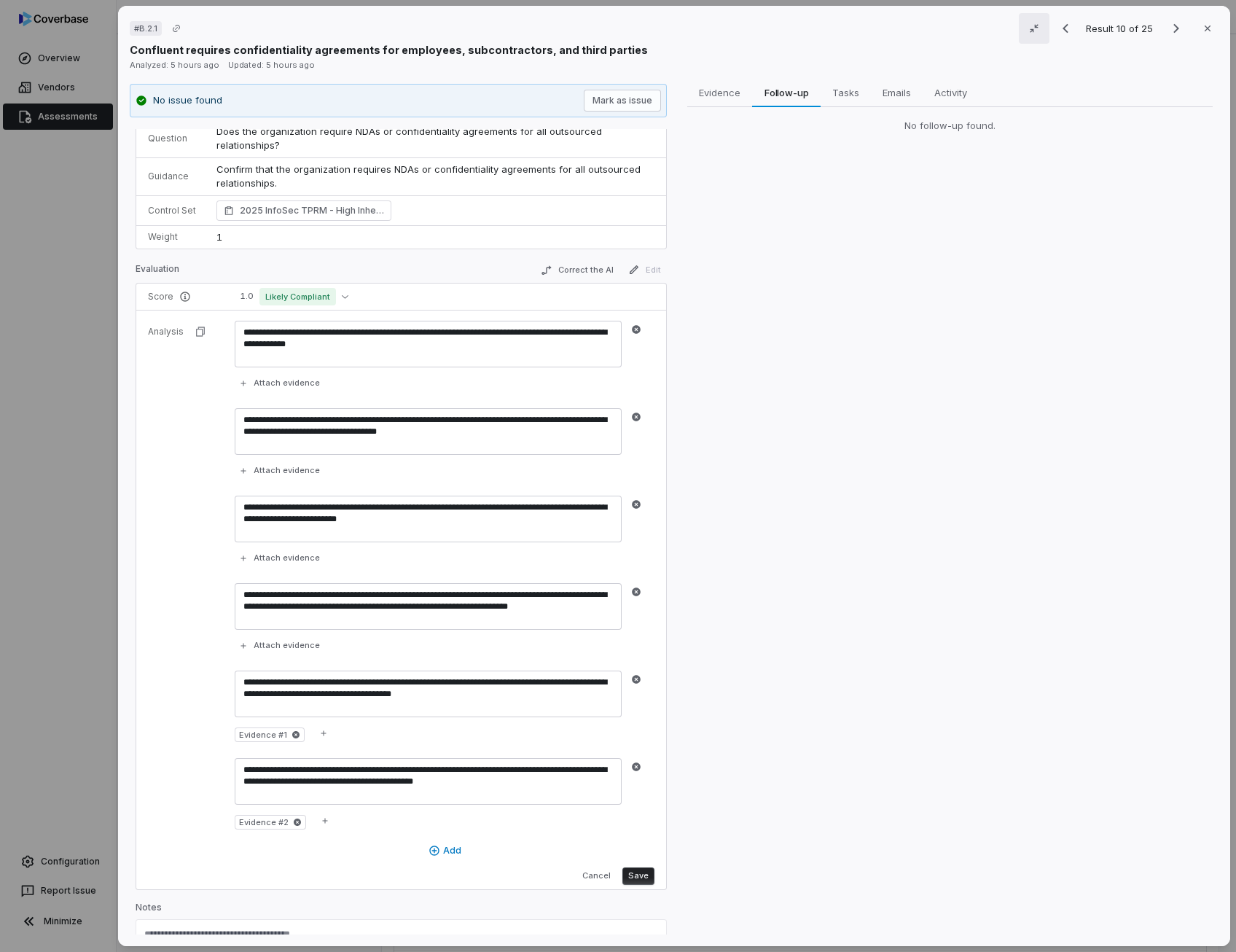
scroll to position [111, 0]
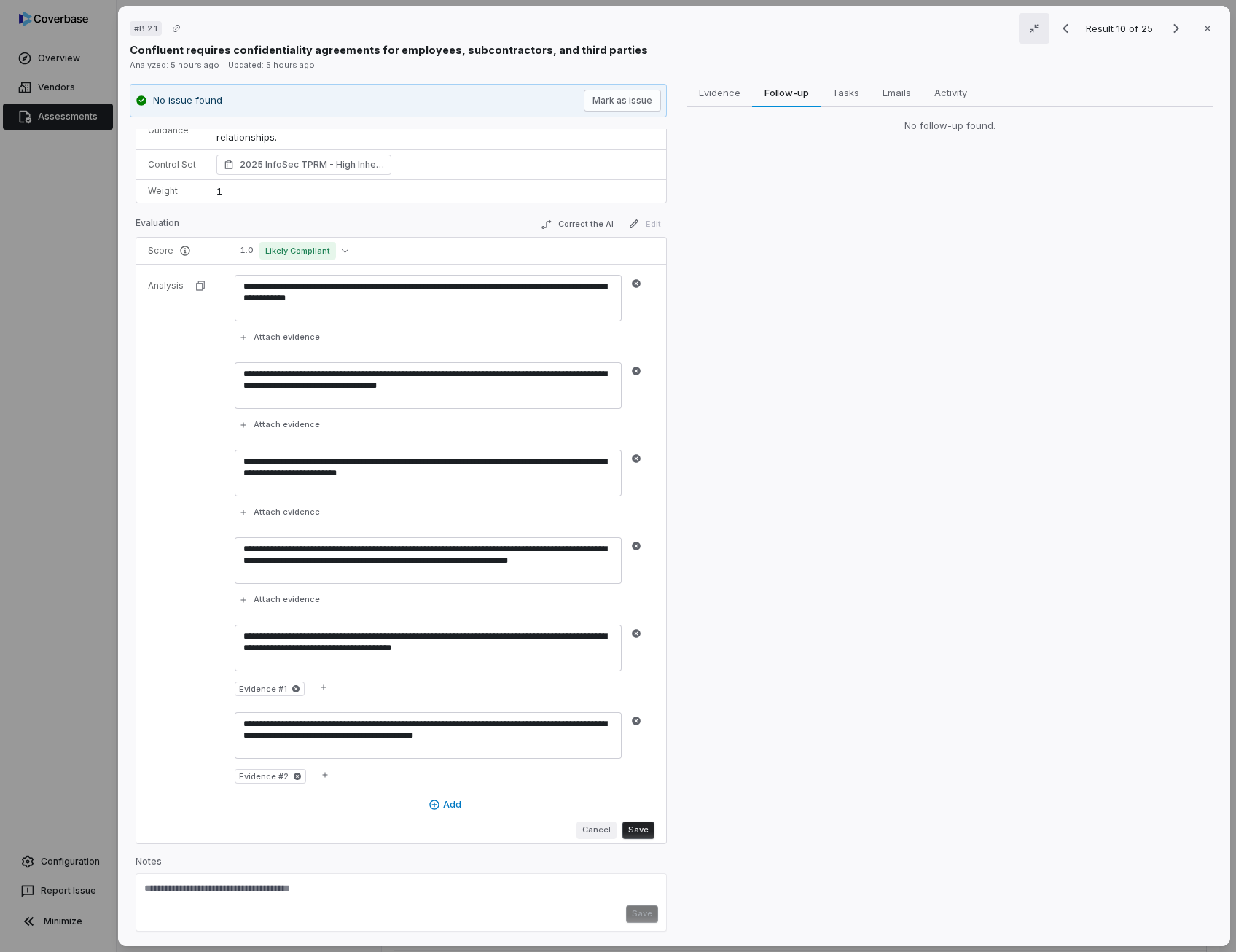
click at [583, 824] on button "Cancel" at bounding box center [596, 829] width 40 height 17
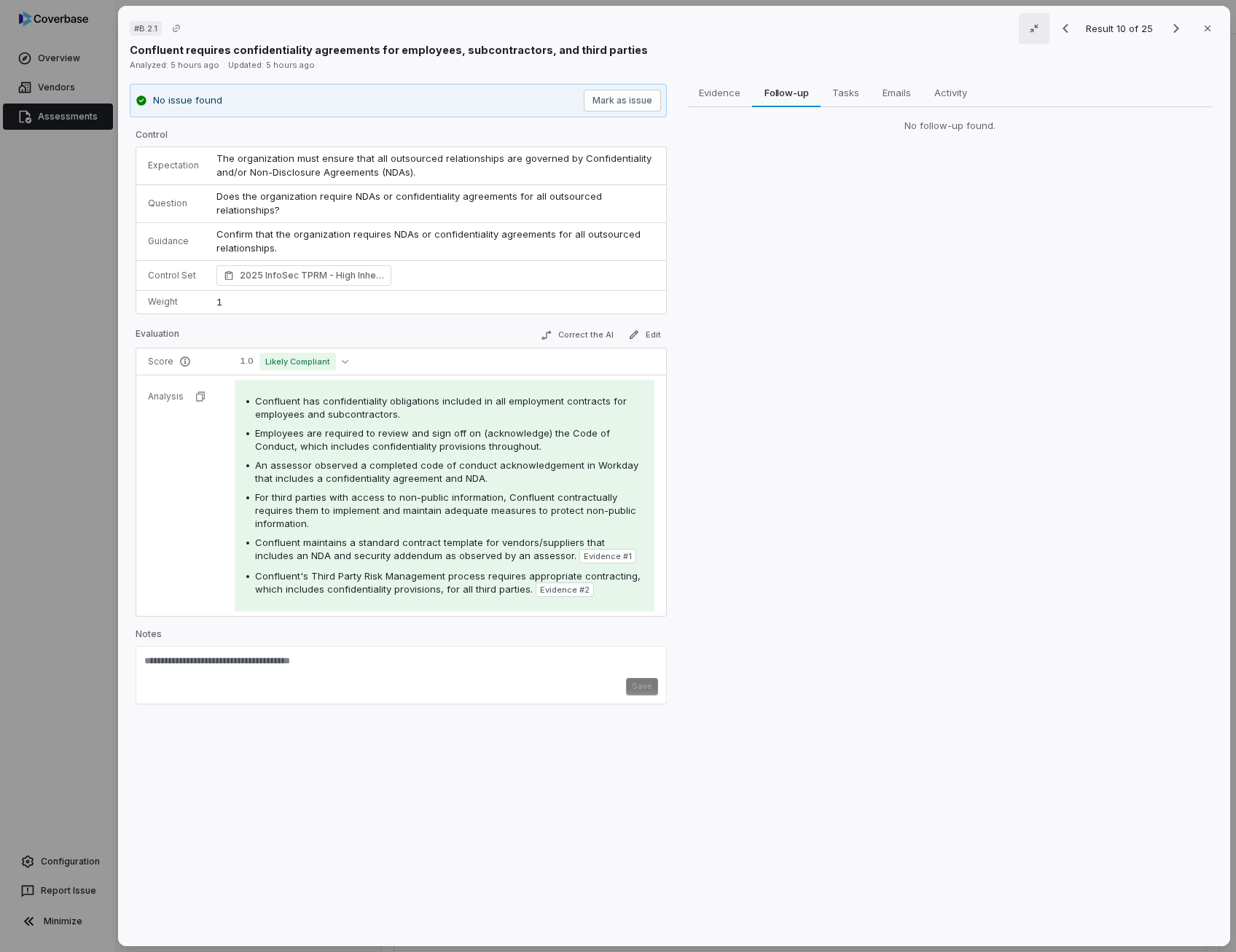
scroll to position [0, 0]
click at [1167, 28] on icon "Next result" at bounding box center [1175, 28] width 17 height 17
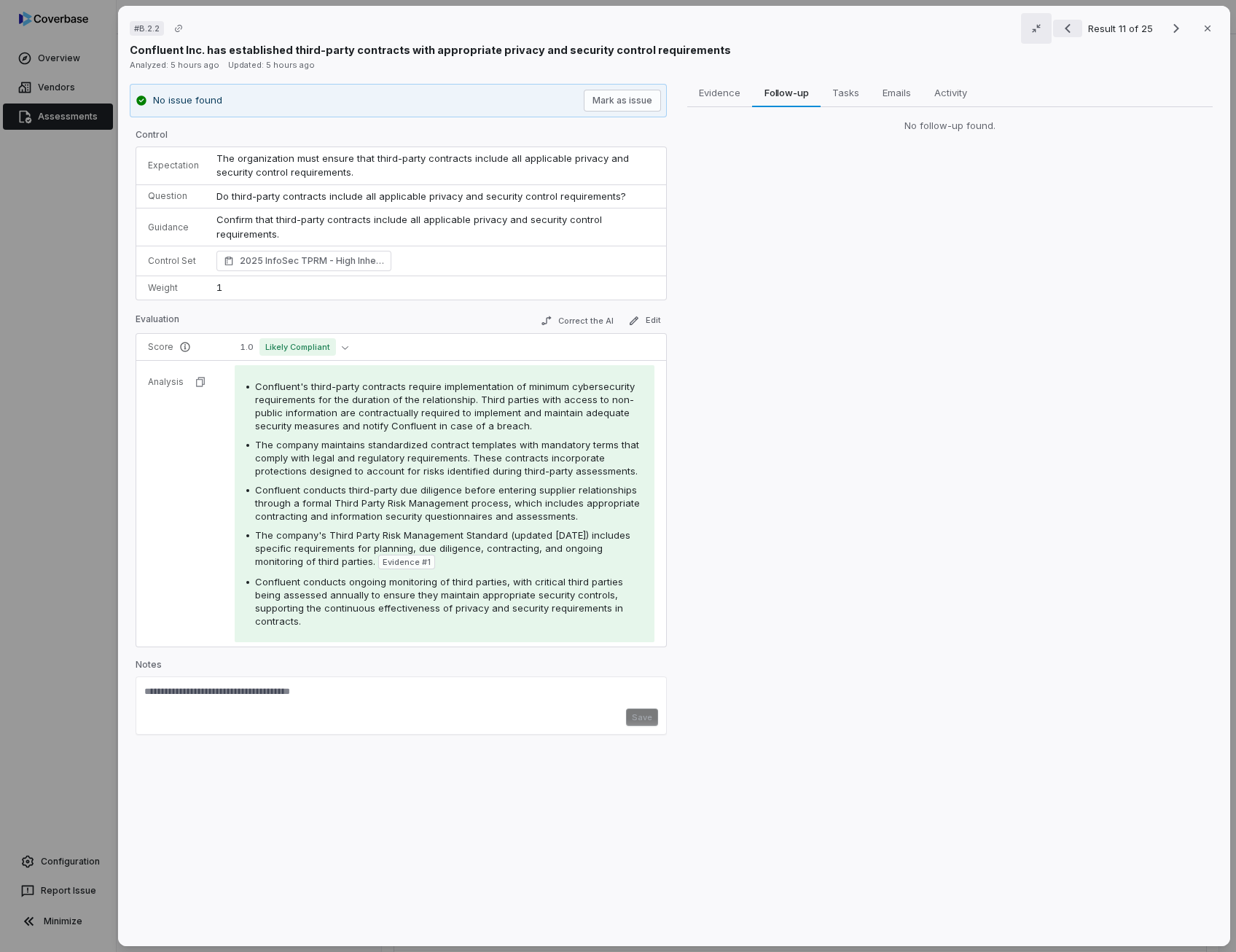
click at [1059, 27] on icon "Previous result" at bounding box center [1067, 28] width 17 height 17
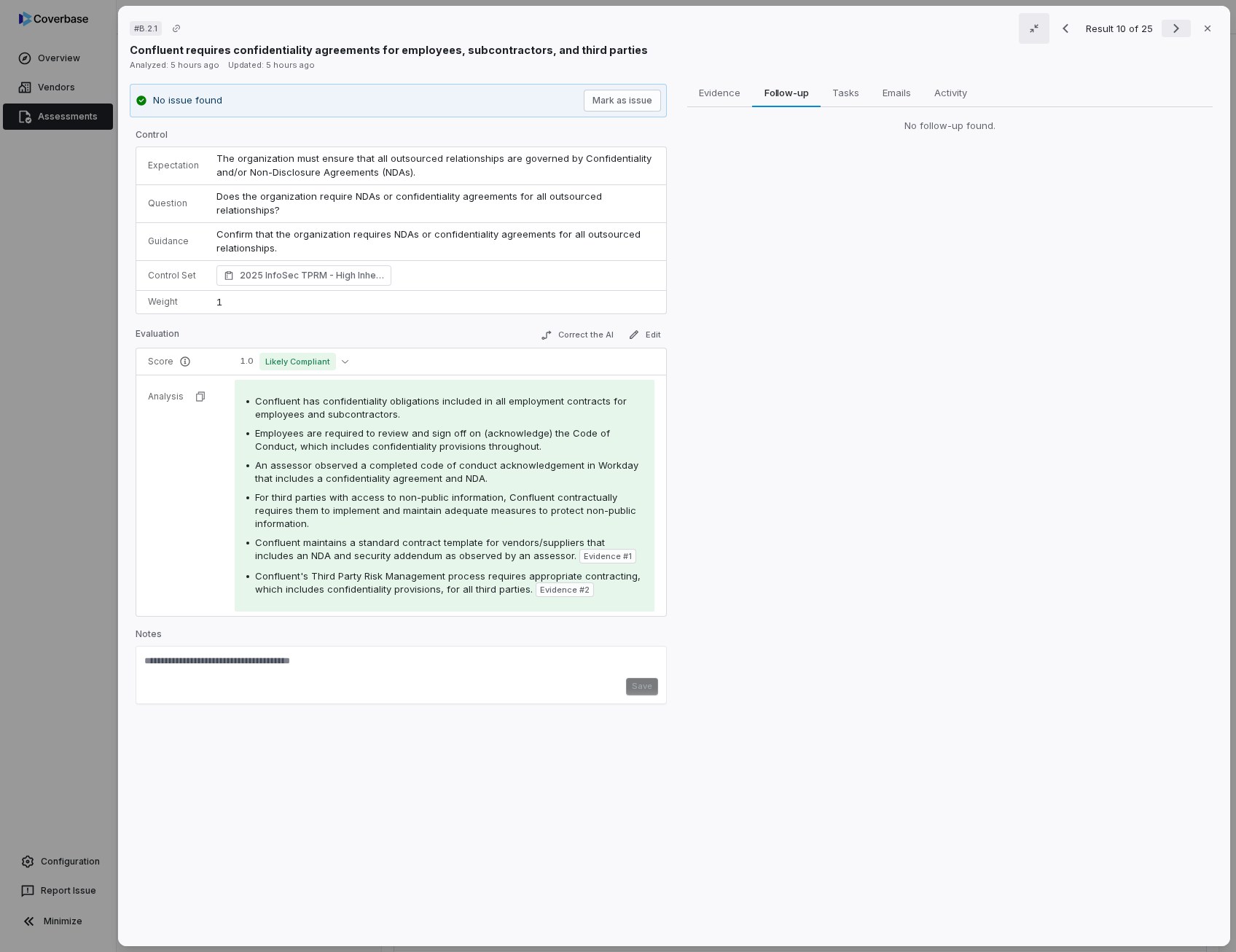
click at [1168, 32] on icon "Next result" at bounding box center [1175, 28] width 17 height 17
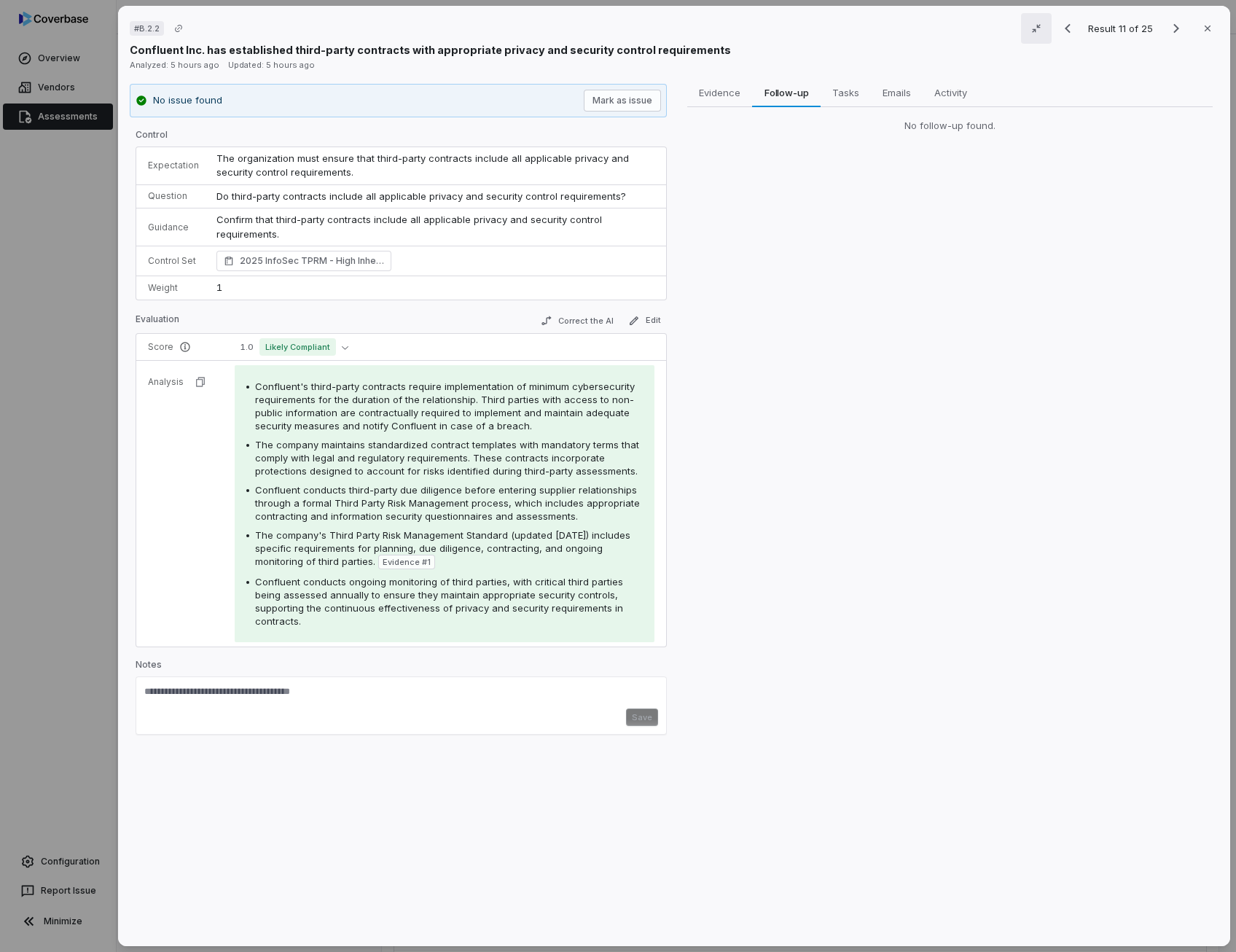
click at [435, 409] on span "Confluent's third-party contracts require implementation of minimum cybersecuri…" at bounding box center [445, 405] width 380 height 51
drag, startPoint x: 435, startPoint y: 409, endPoint x: 446, endPoint y: 461, distance: 52.9
click at [446, 461] on span "The company maintains standardized contract templates with mandatory terms that…" at bounding box center [447, 458] width 384 height 38
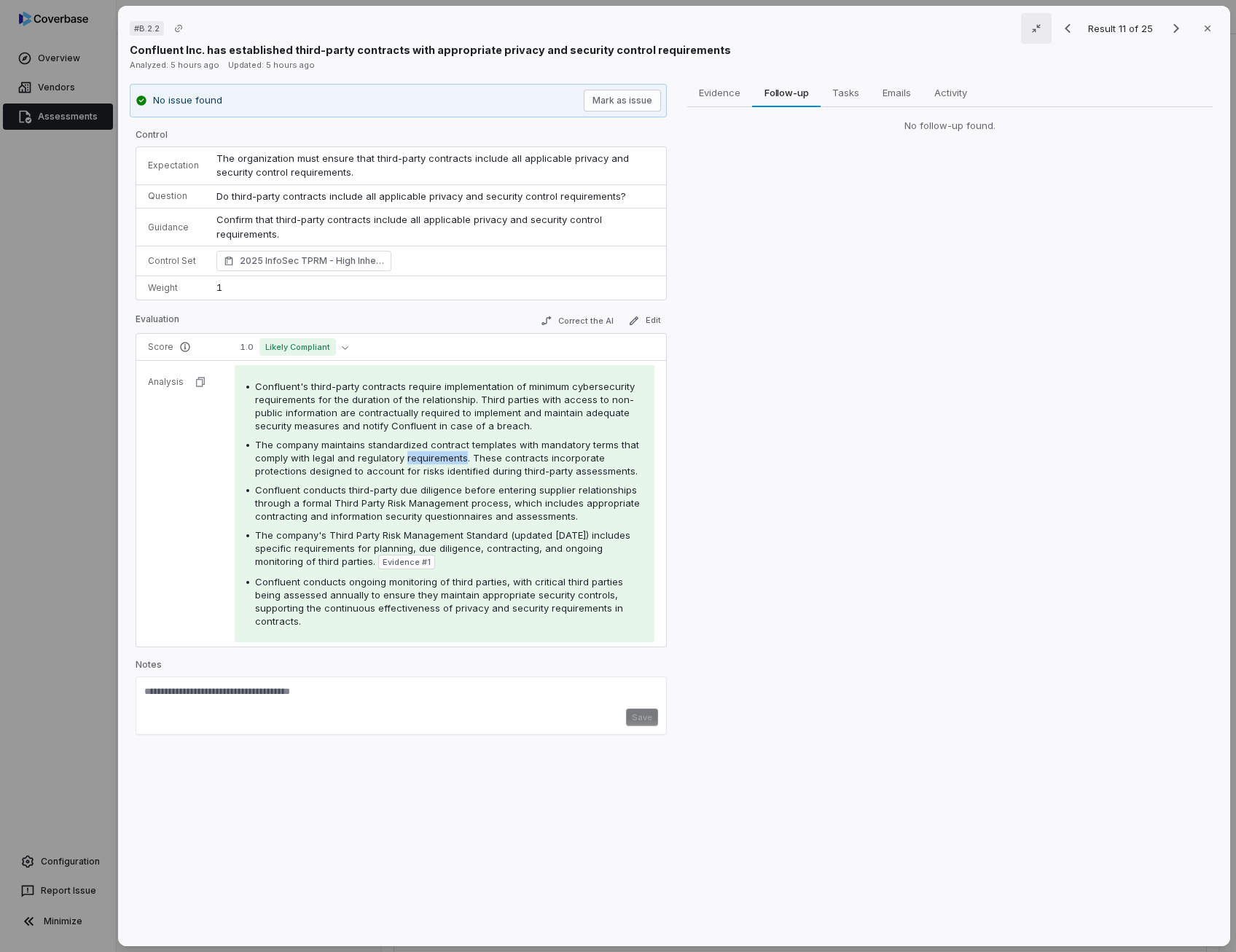
click at [446, 461] on span "The company maintains standardized contract templates with mandatory terms that…" at bounding box center [447, 458] width 384 height 38
click at [446, 464] on span "The company maintains standardized contract templates with mandatory terms that…" at bounding box center [447, 458] width 384 height 38
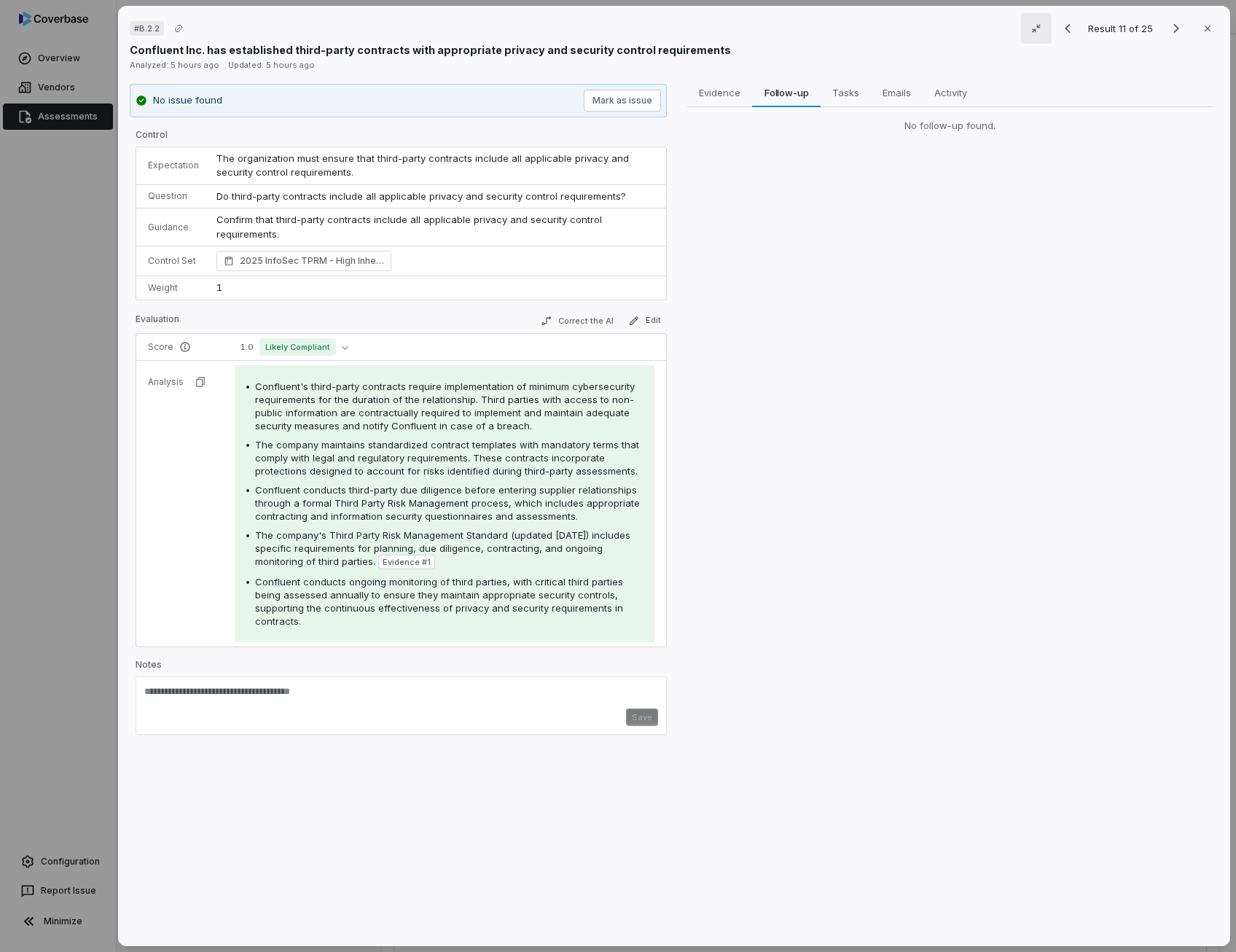
click at [431, 490] on span "Confluent conducts third-party due diligence before entering supplier relations…" at bounding box center [447, 503] width 385 height 38
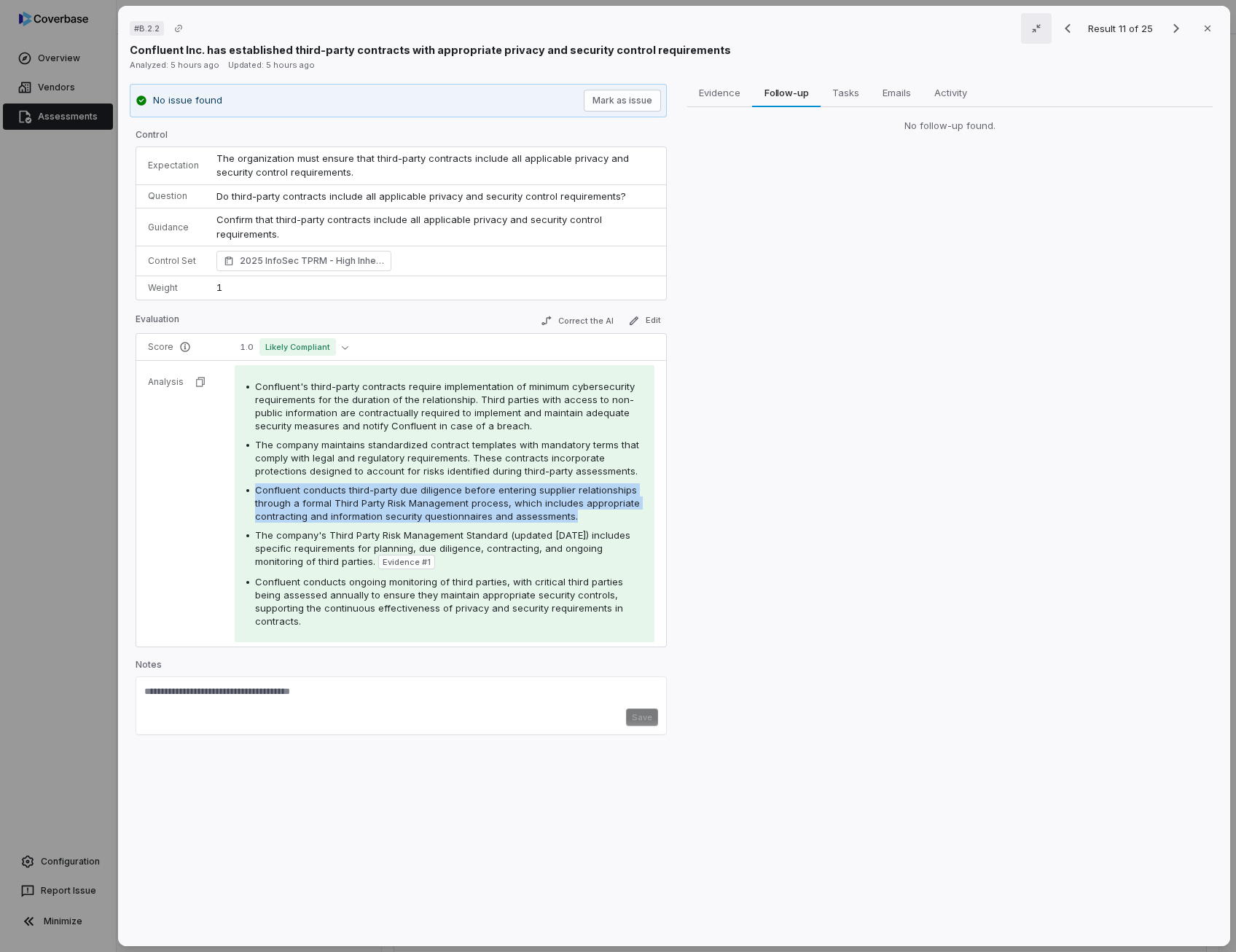
click at [431, 490] on span "Confluent conducts third-party due diligence before entering supplier relations…" at bounding box center [447, 503] width 385 height 38
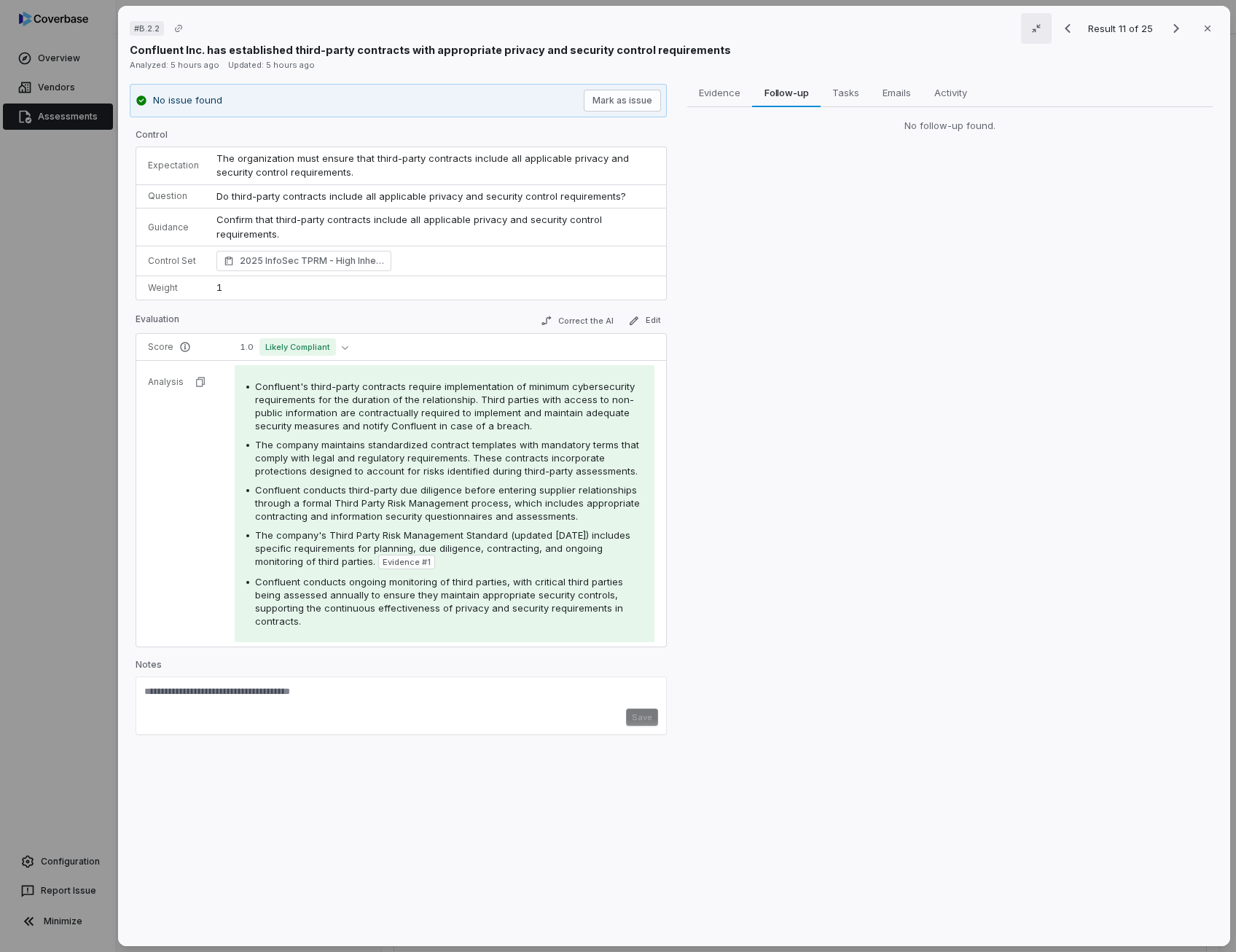
click at [510, 584] on span "Confluent conducts ongoing monitoring of third parties, with critical third par…" at bounding box center [439, 601] width 368 height 51
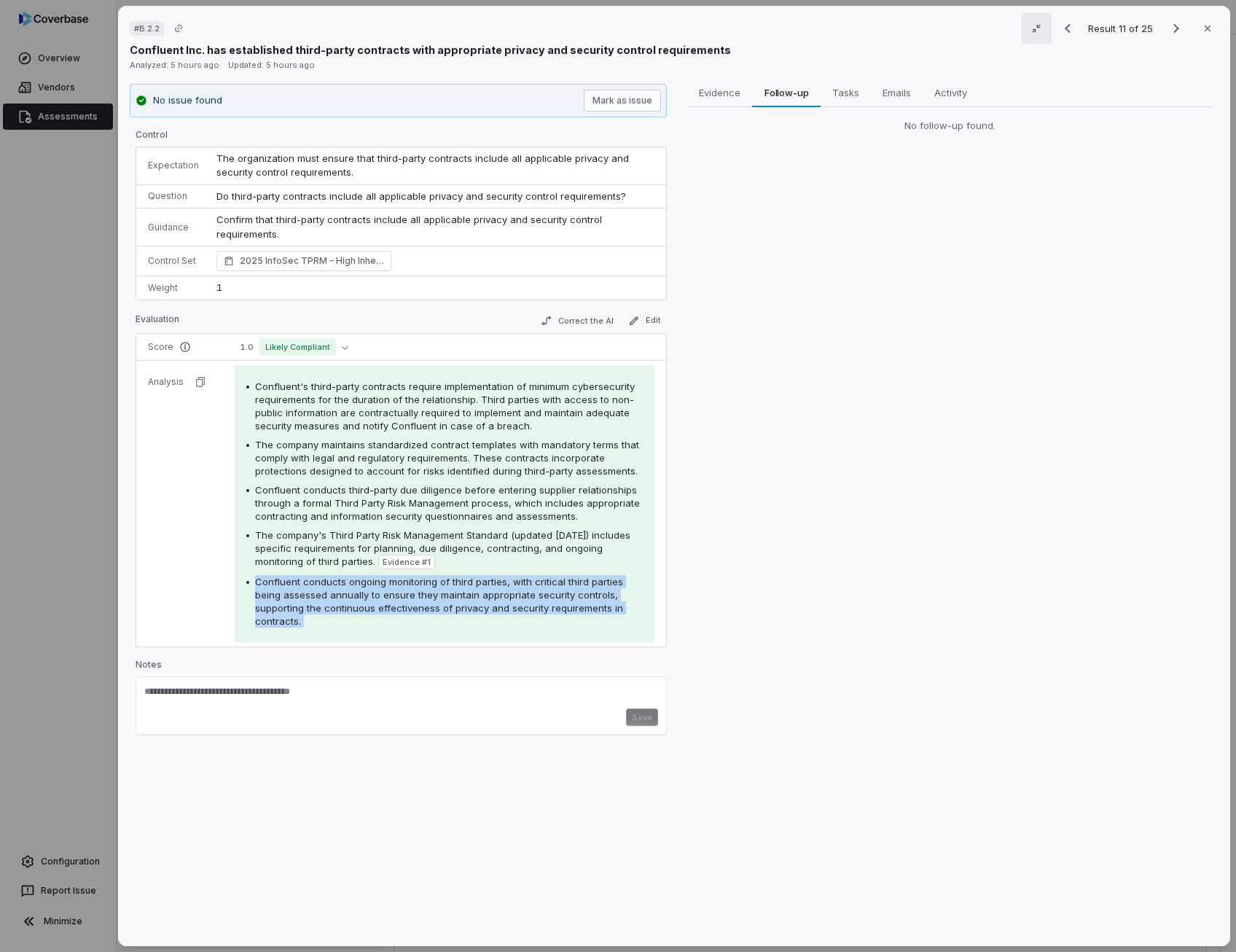
click at [510, 584] on span "Confluent conducts ongoing monitoring of third parties, with critical third par…" at bounding box center [439, 601] width 368 height 51
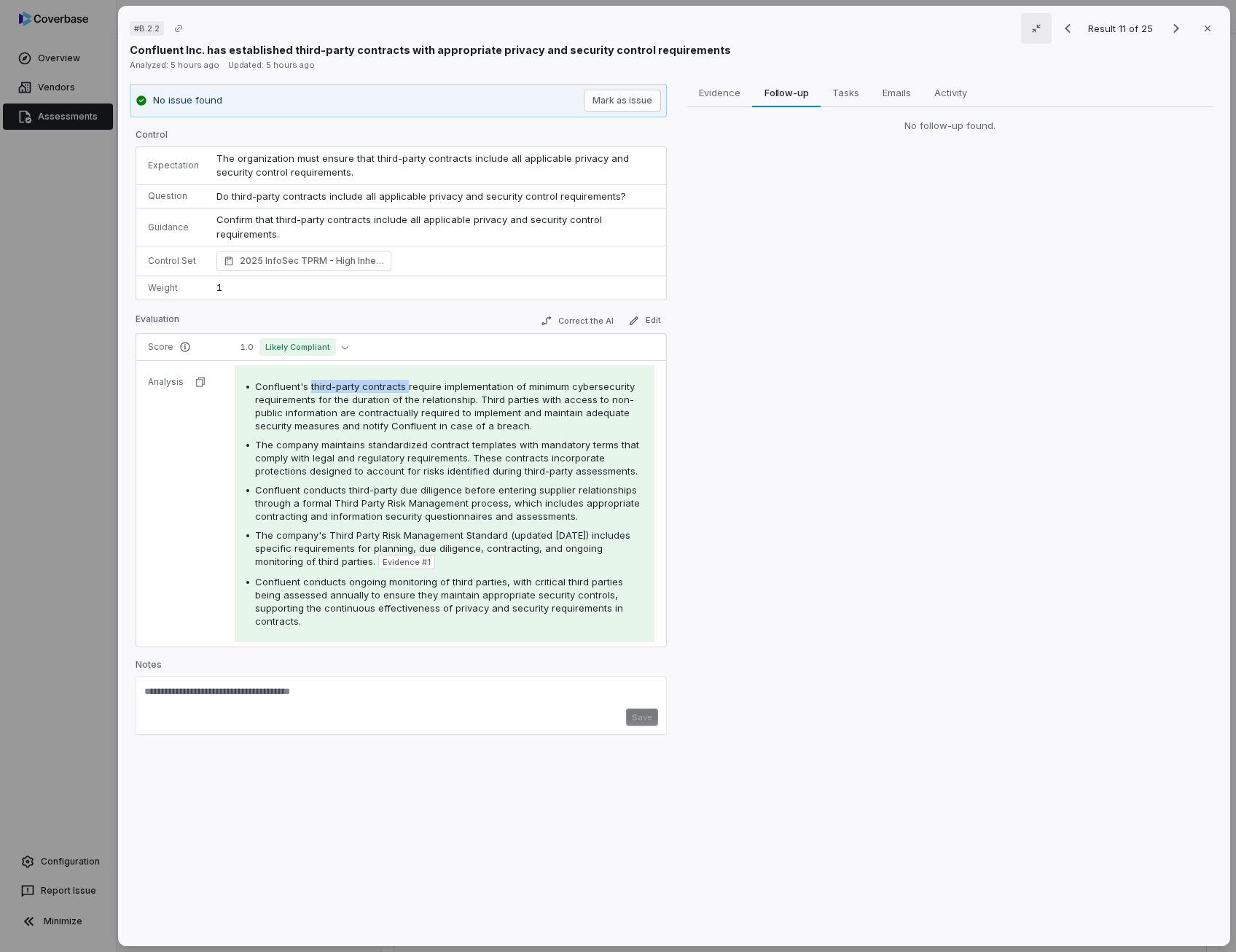
drag, startPoint x: 306, startPoint y: 386, endPoint x: 403, endPoint y: 375, distance: 97.5
click at [403, 375] on div "Confluent's third-party contracts require implementation of minimum cybersecuri…" at bounding box center [445, 503] width 420 height 277
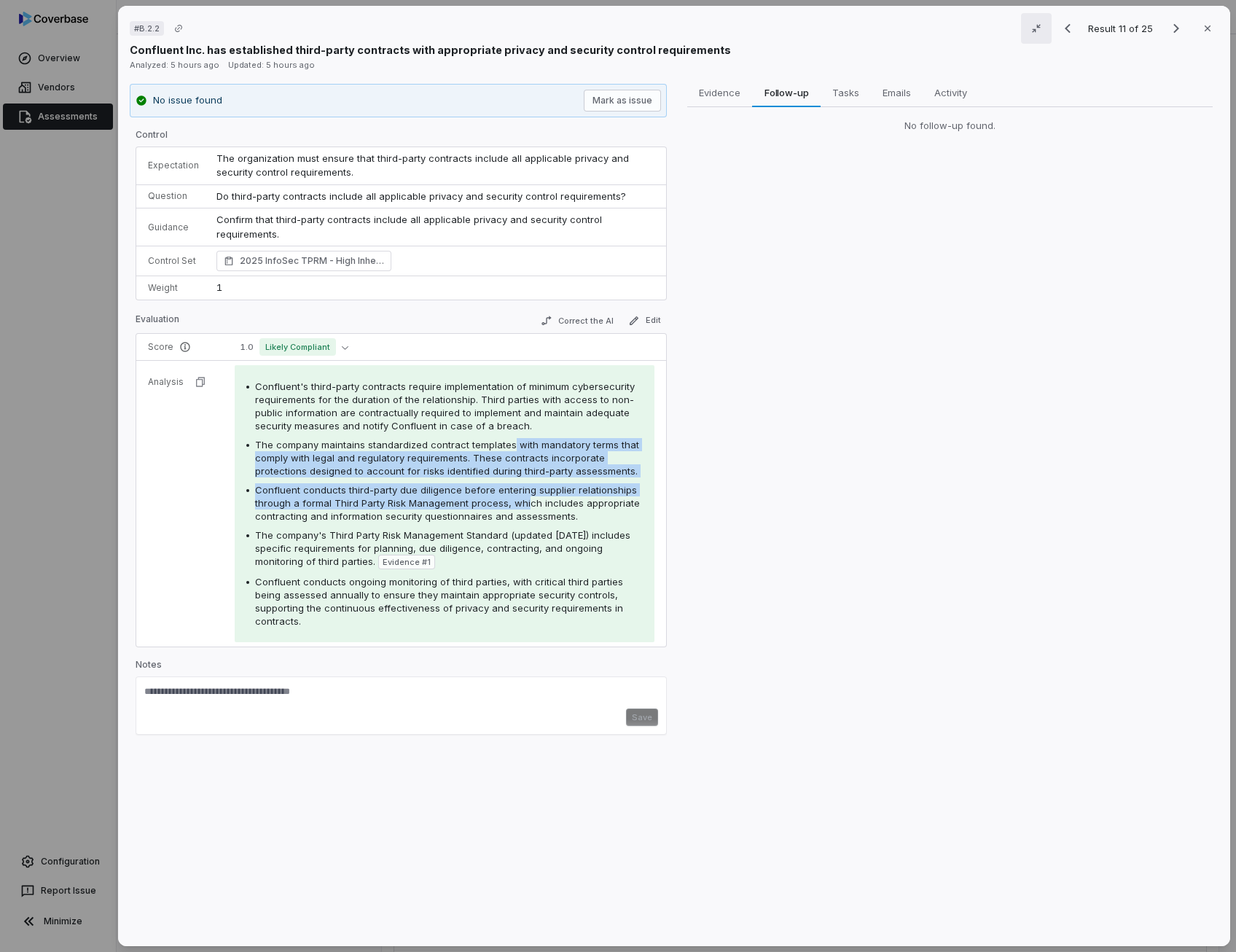
drag, startPoint x: 506, startPoint y: 442, endPoint x: 523, endPoint y: 504, distance: 64.9
click at [523, 504] on div "Confluent's third-party contracts require implementation of minimum cybersecuri…" at bounding box center [444, 504] width 396 height 248
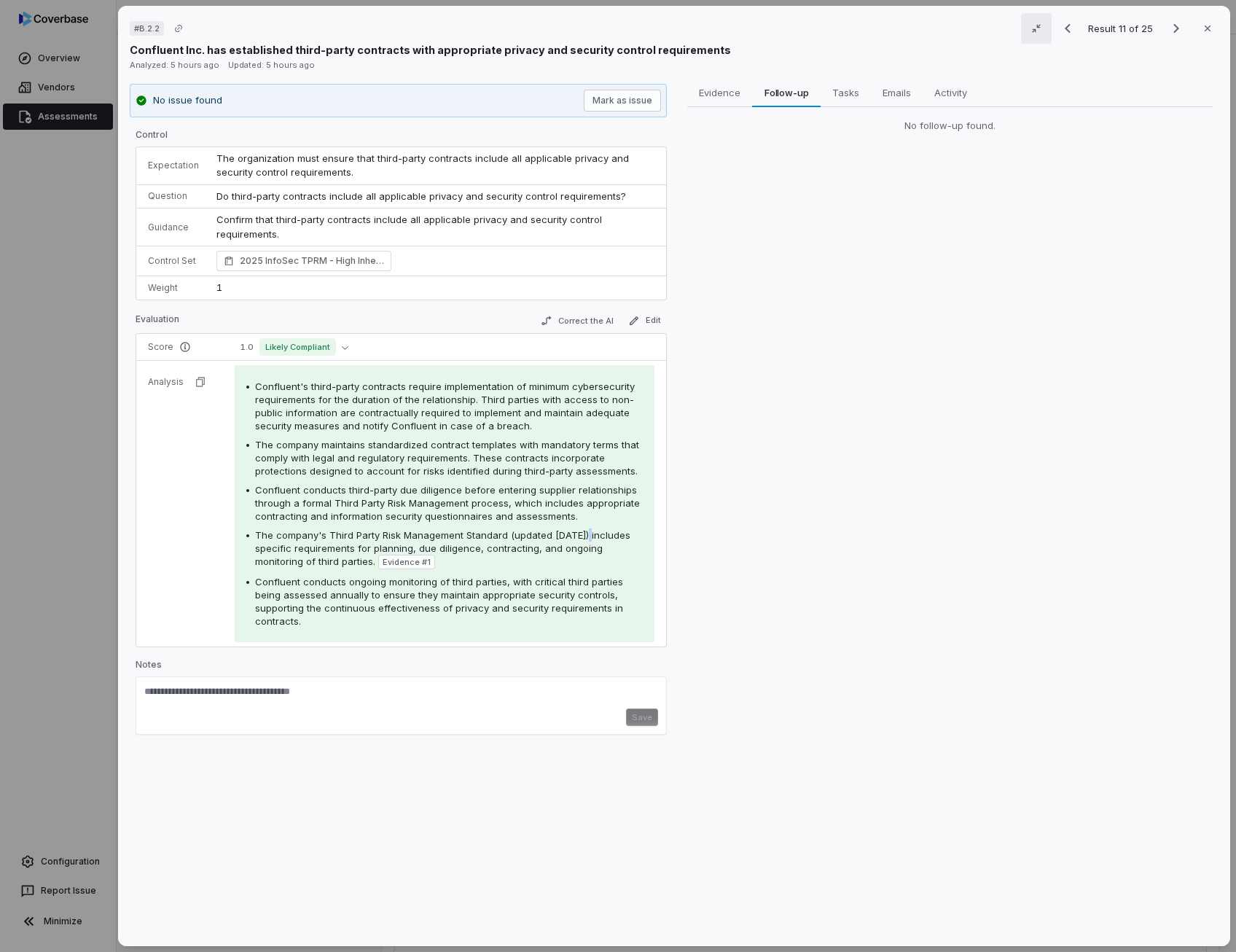
drag, startPoint x: 523, startPoint y: 504, endPoint x: 584, endPoint y: 531, distance: 66.2
click at [584, 531] on span "The company's Third Party Risk Management Standard (updated [DATE]) includes sp…" at bounding box center [442, 548] width 375 height 38
click at [1173, 26] on icon "Next result" at bounding box center [1176, 28] width 6 height 9
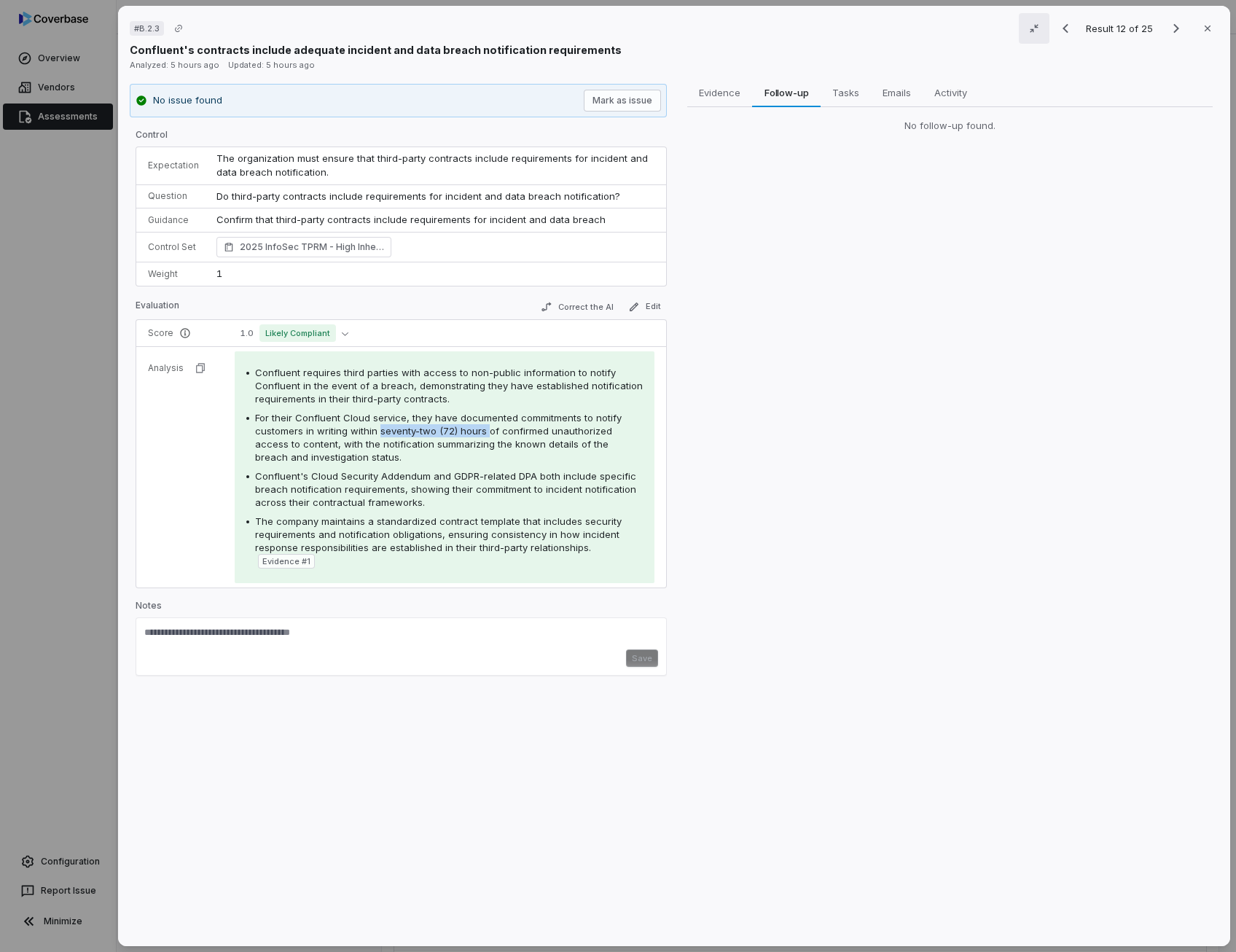
drag, startPoint x: 376, startPoint y: 428, endPoint x: 482, endPoint y: 431, distance: 105.7
click at [482, 431] on span "For their Confluent Cloud service, they have documented commitments to notify c…" at bounding box center [438, 437] width 367 height 51
click at [401, 495] on span "Confluent's Cloud Security Addendum and GDPR-related DPA both include specific …" at bounding box center [445, 489] width 381 height 38
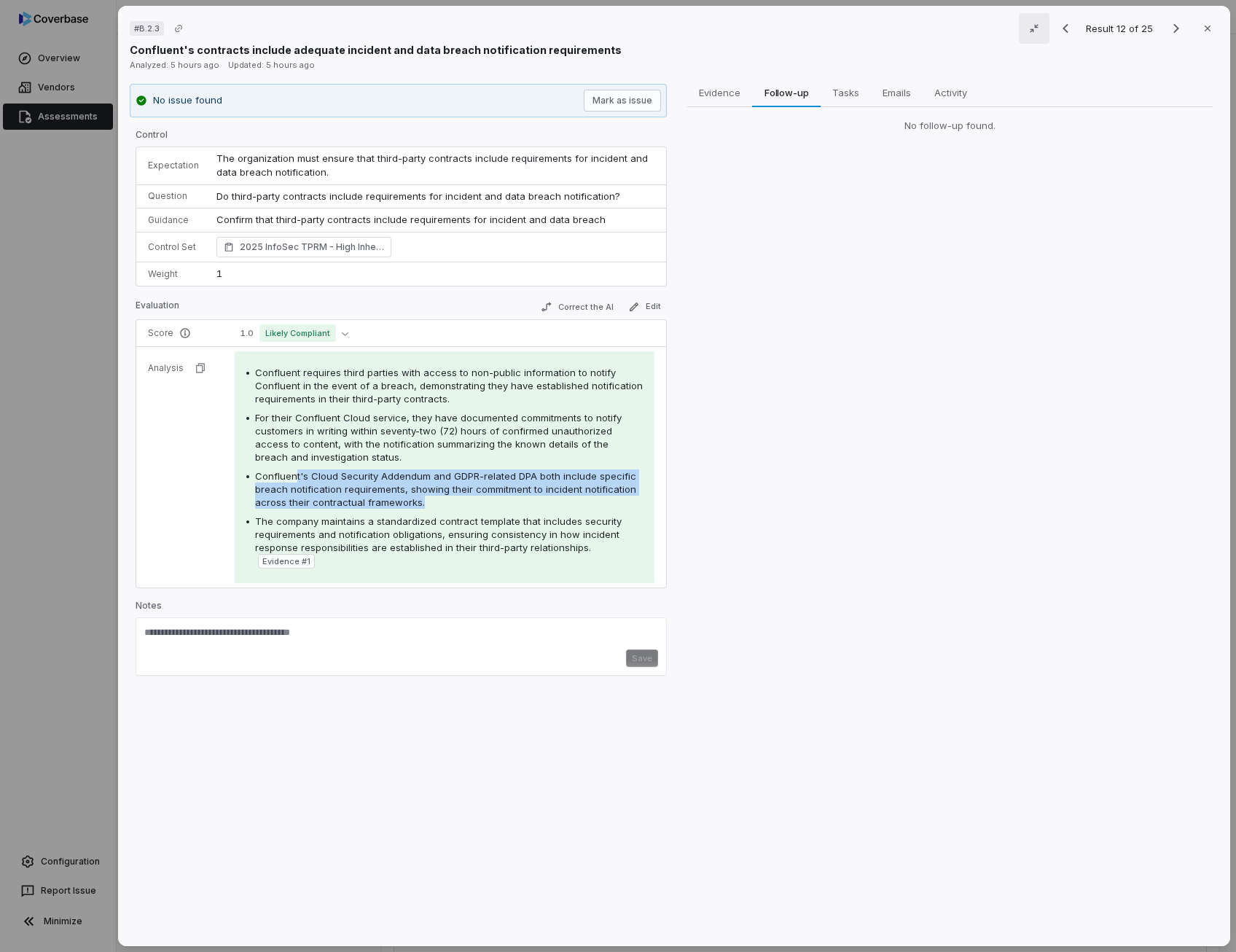
drag, startPoint x: 421, startPoint y: 499, endPoint x: 291, endPoint y: 463, distance: 134.7
click at [291, 463] on div "Confluent requires third parties with access to non-public information to notif…" at bounding box center [444, 467] width 396 height 203
click at [402, 538] on span "The company maintains a standardized contract template that includes security r…" at bounding box center [438, 534] width 367 height 38
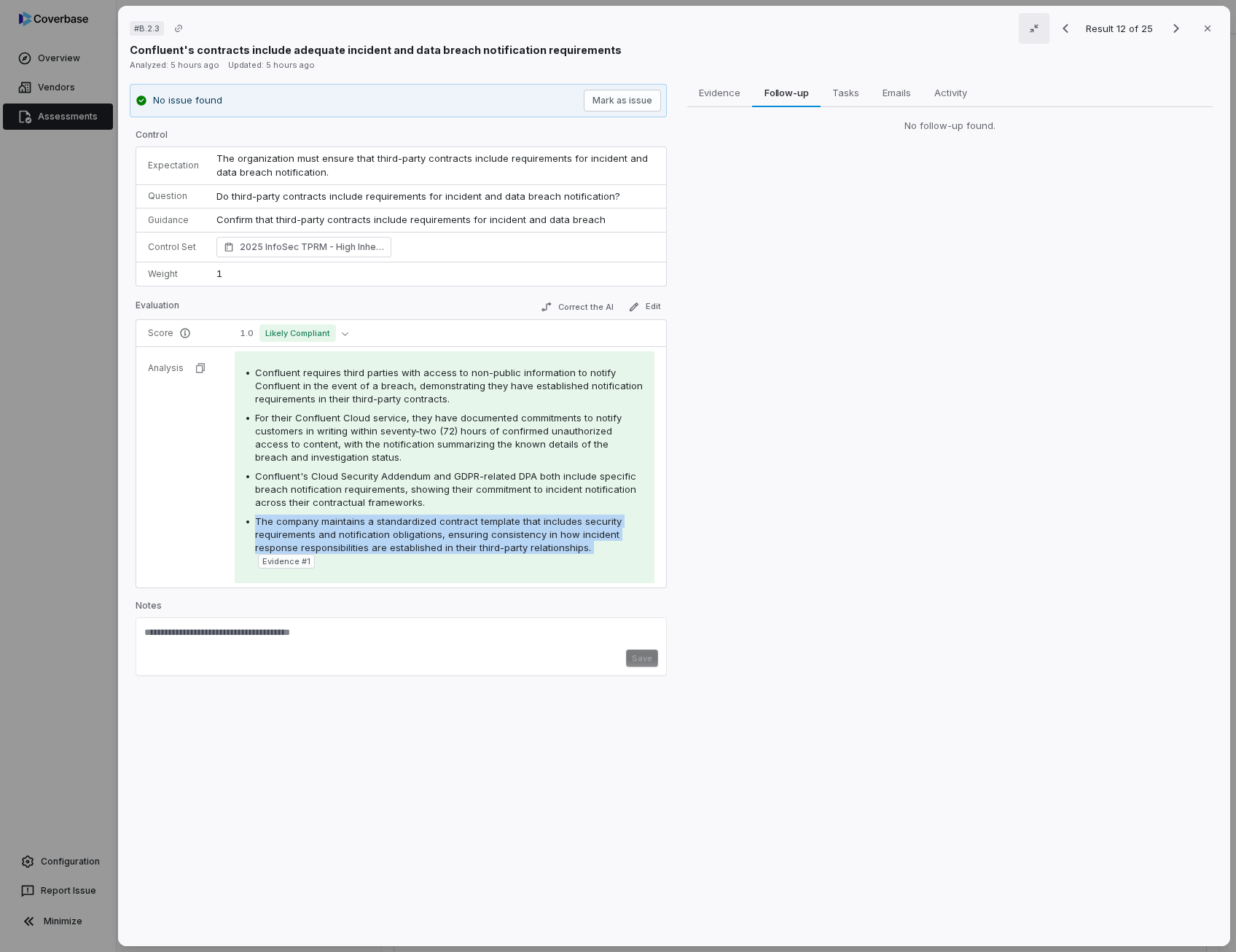
click at [402, 538] on div "The company maintains a standardized contract template that includes security r…" at bounding box center [449, 541] width 388 height 54
click at [402, 538] on span "The company maintains a standardized contract template that includes security r…" at bounding box center [438, 534] width 367 height 38
click at [402, 538] on div "The company maintains a standardized contract template that includes security r…" at bounding box center [449, 541] width 388 height 54
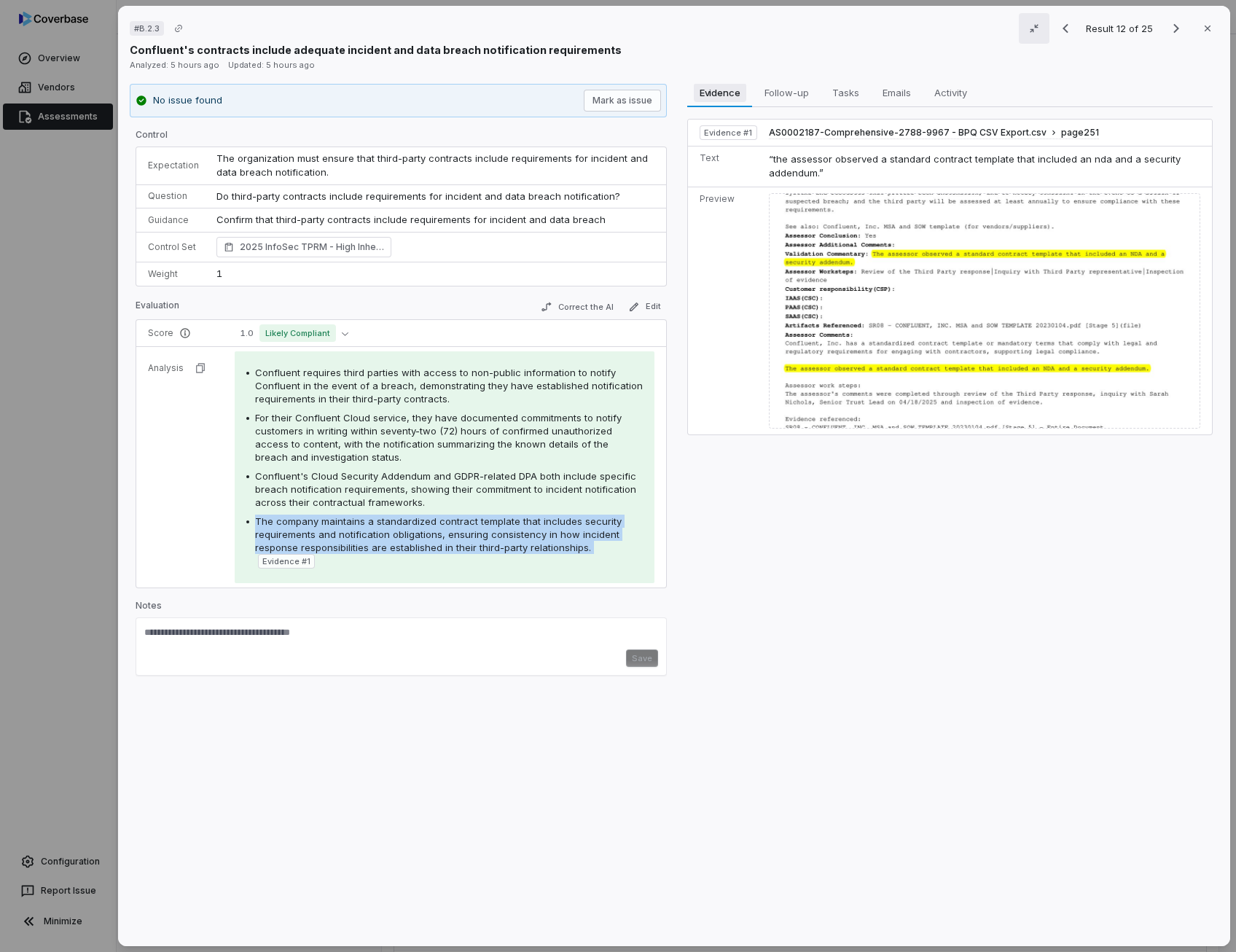
click at [714, 101] on span "Evidence" at bounding box center [719, 92] width 52 height 19
click at [1057, 30] on icon "Previous result" at bounding box center [1065, 28] width 17 height 17
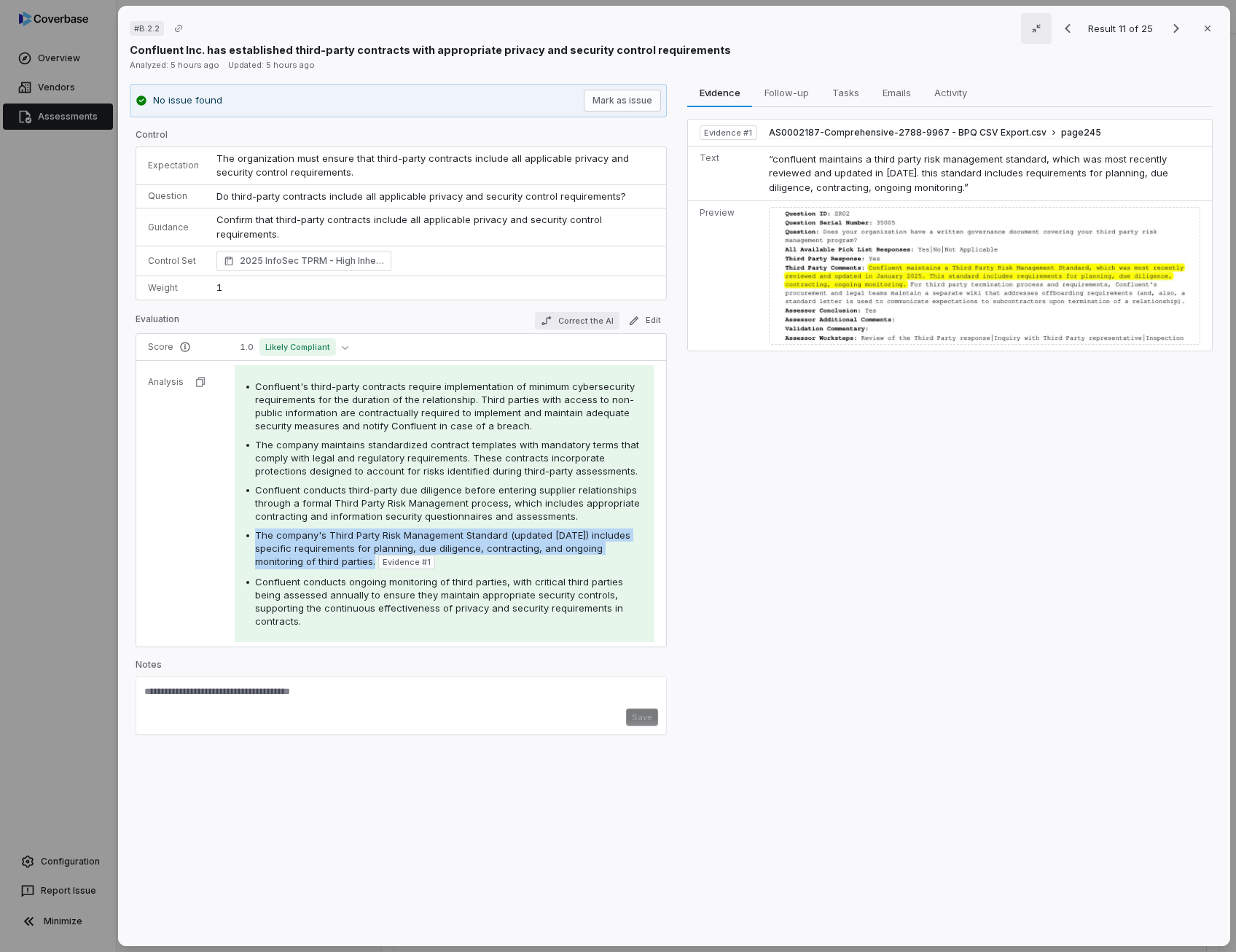
click at [598, 318] on button "Correct the AI" at bounding box center [577, 320] width 85 height 17
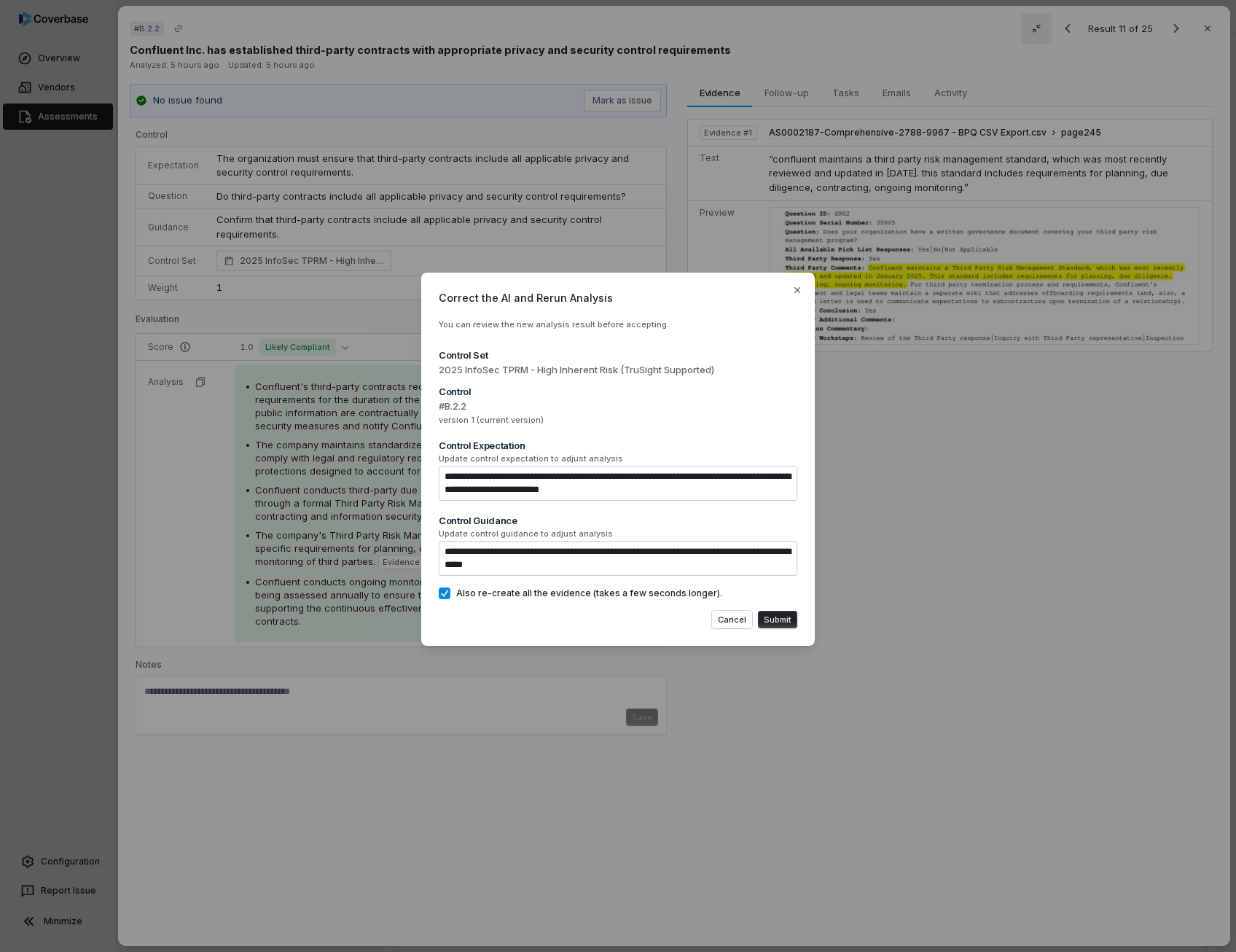
click at [788, 613] on button "Submit" at bounding box center [777, 619] width 39 height 17
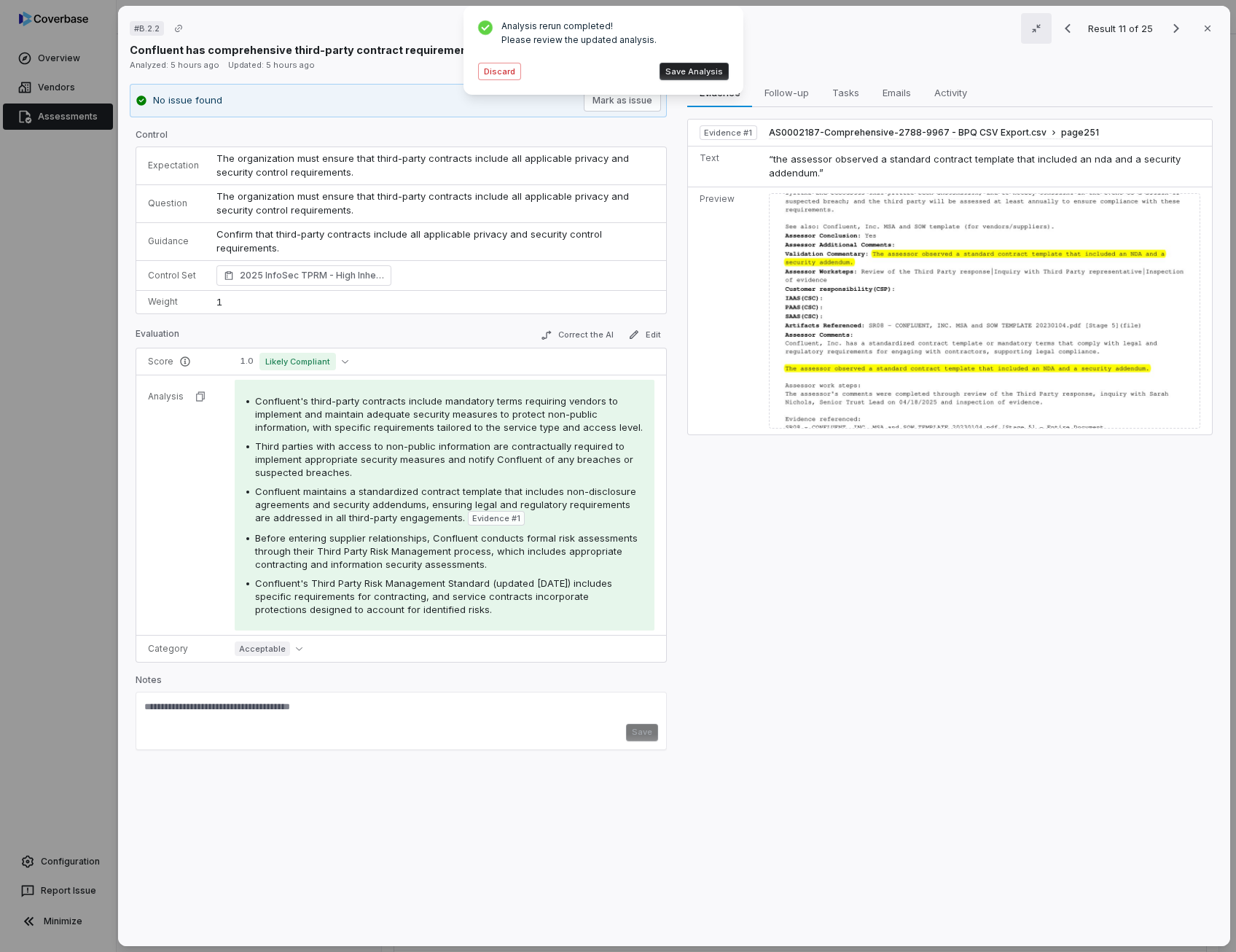
click at [698, 71] on button "Save Analysis" at bounding box center [693, 71] width 69 height 17
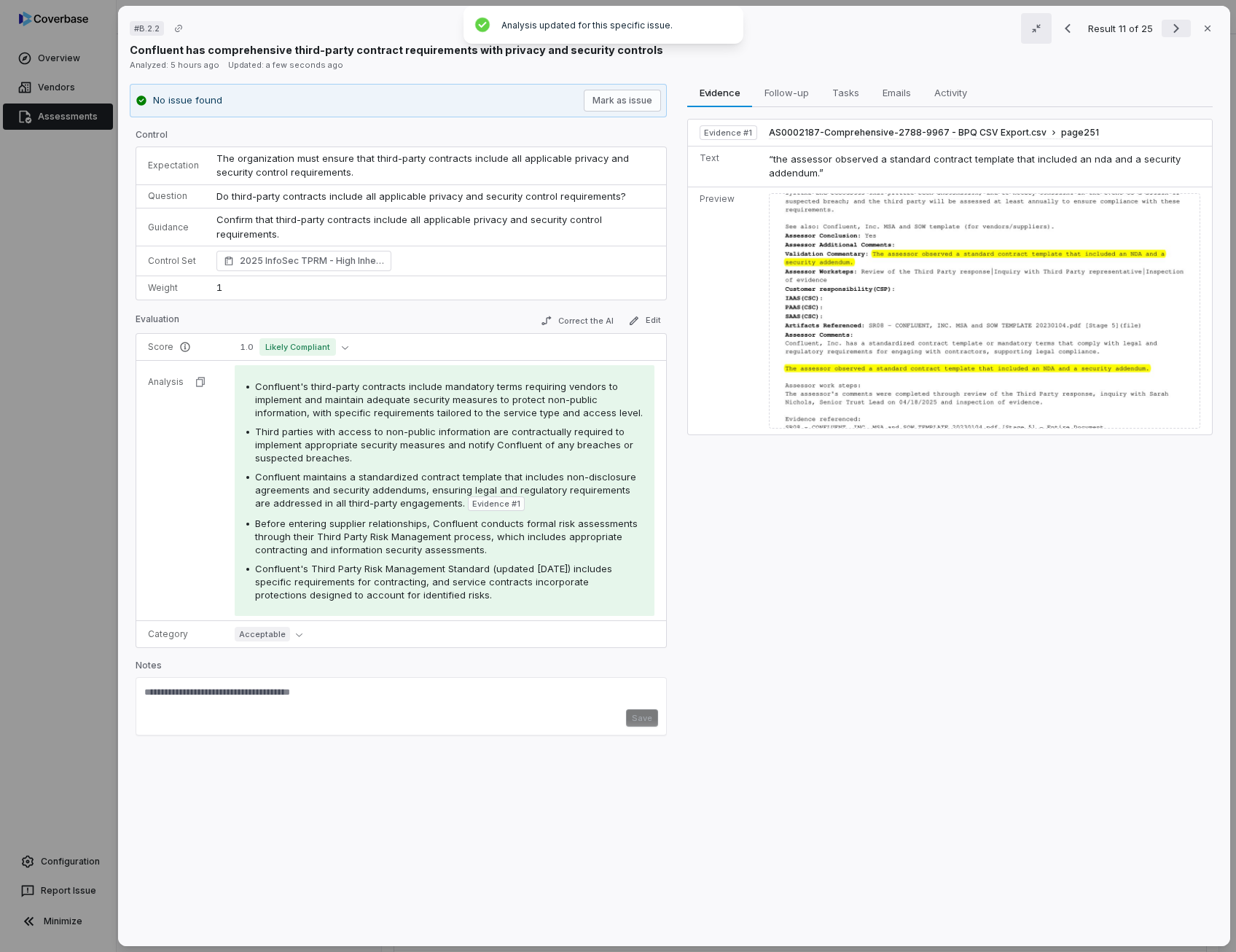
click at [1167, 29] on icon "Next result" at bounding box center [1175, 28] width 17 height 17
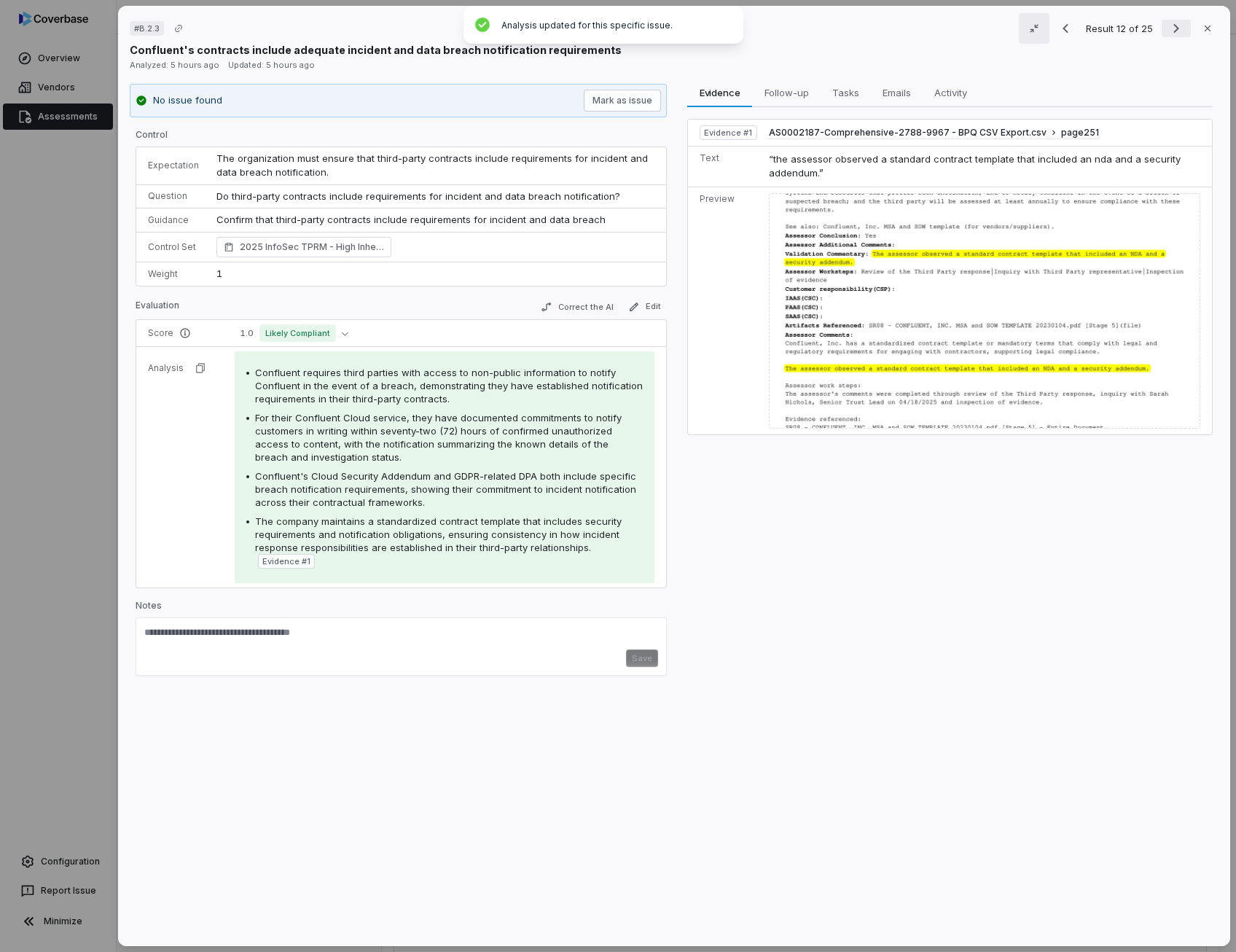
click at [1167, 29] on icon "Next result" at bounding box center [1175, 28] width 17 height 17
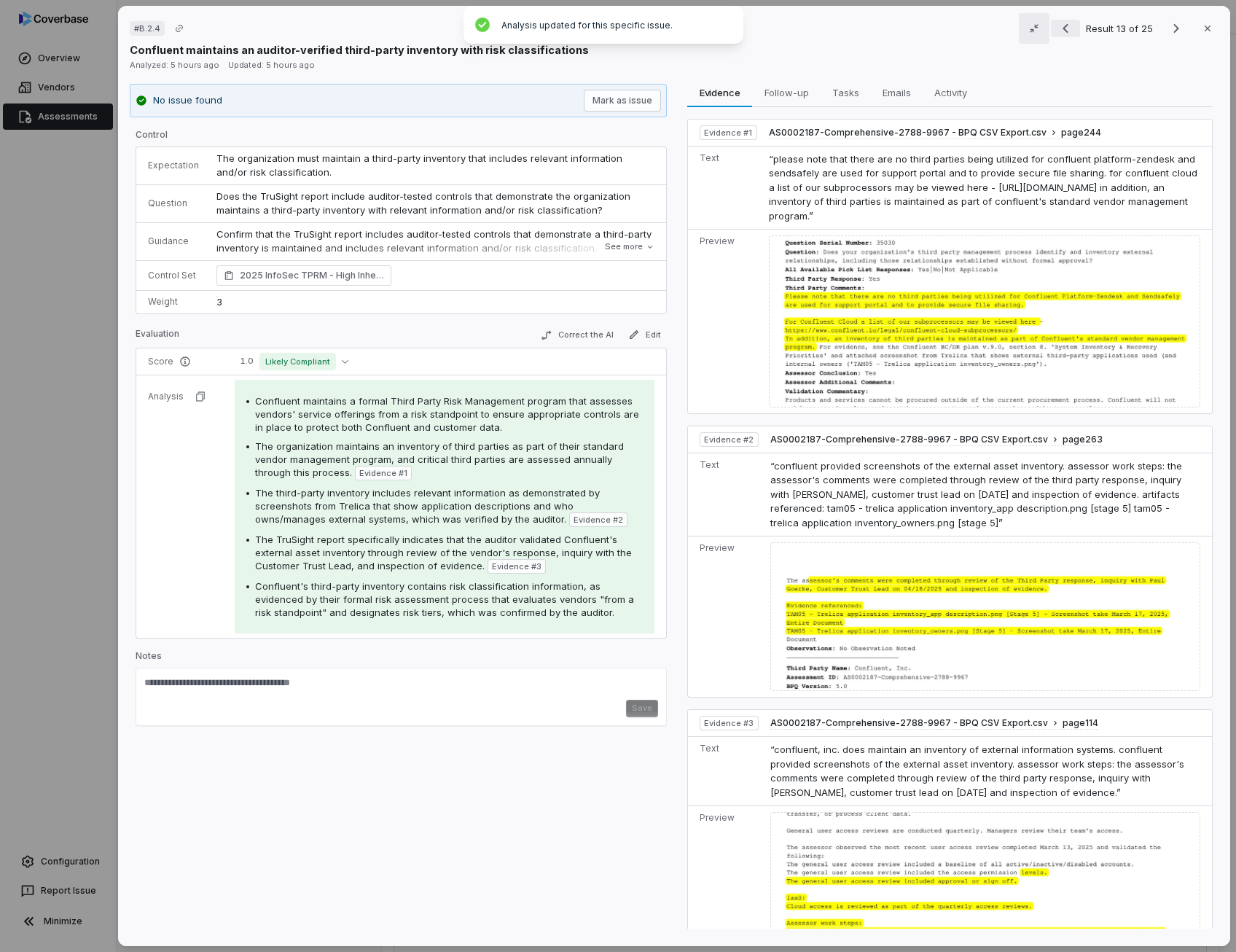
click at [1059, 30] on icon "Previous result" at bounding box center [1065, 28] width 17 height 17
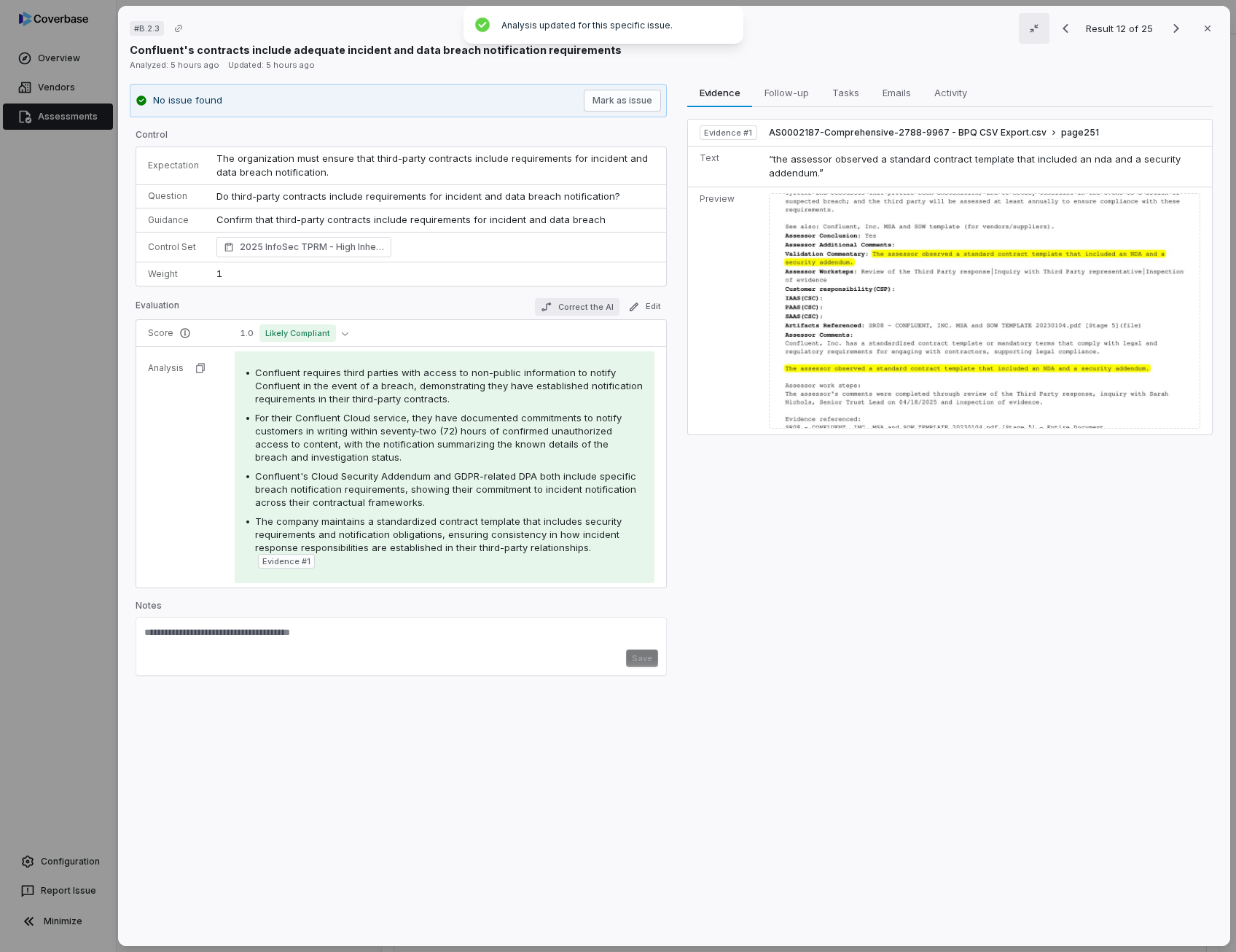
click at [583, 311] on button "Correct the AI" at bounding box center [577, 306] width 85 height 17
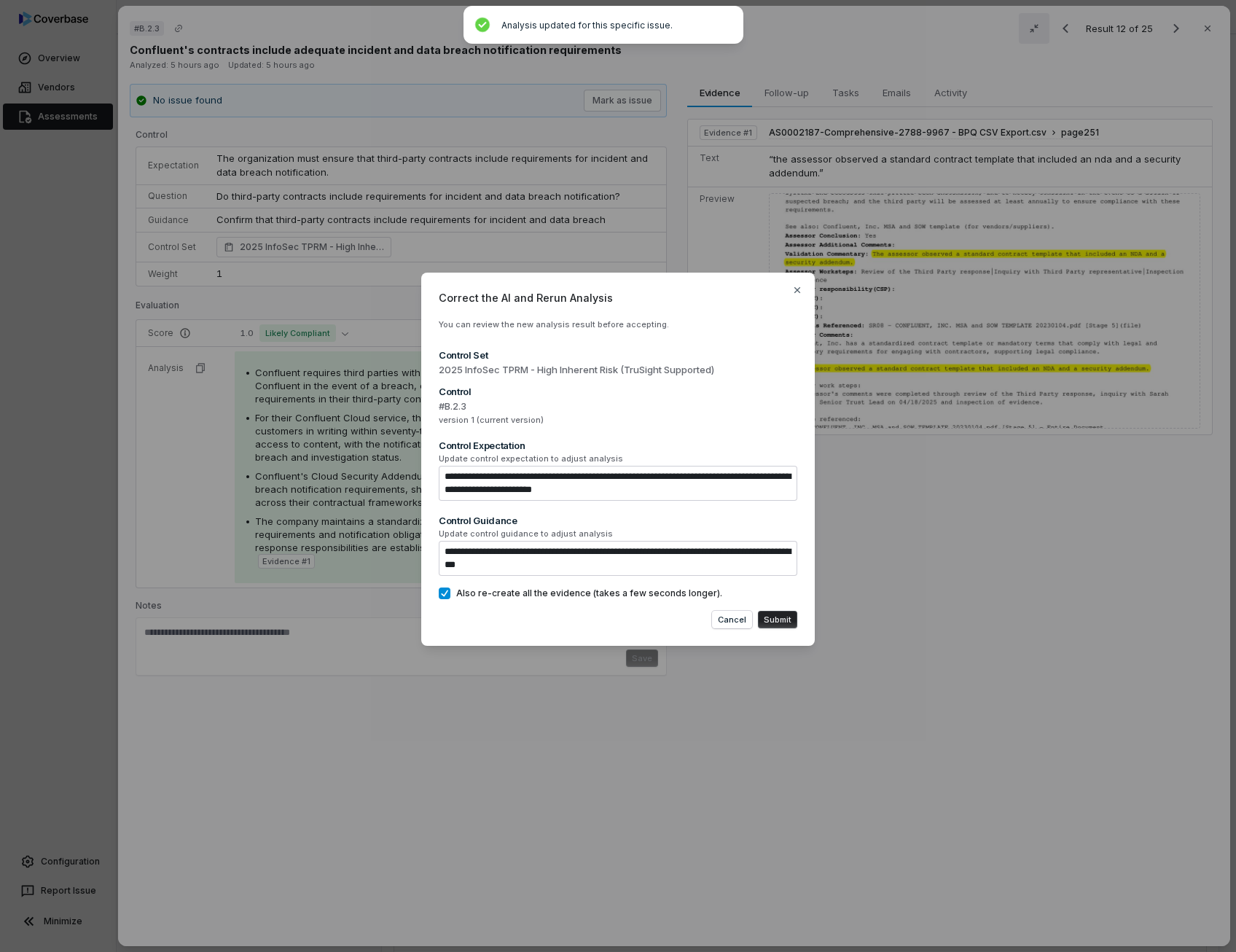
click at [774, 620] on button "Submit" at bounding box center [777, 619] width 39 height 17
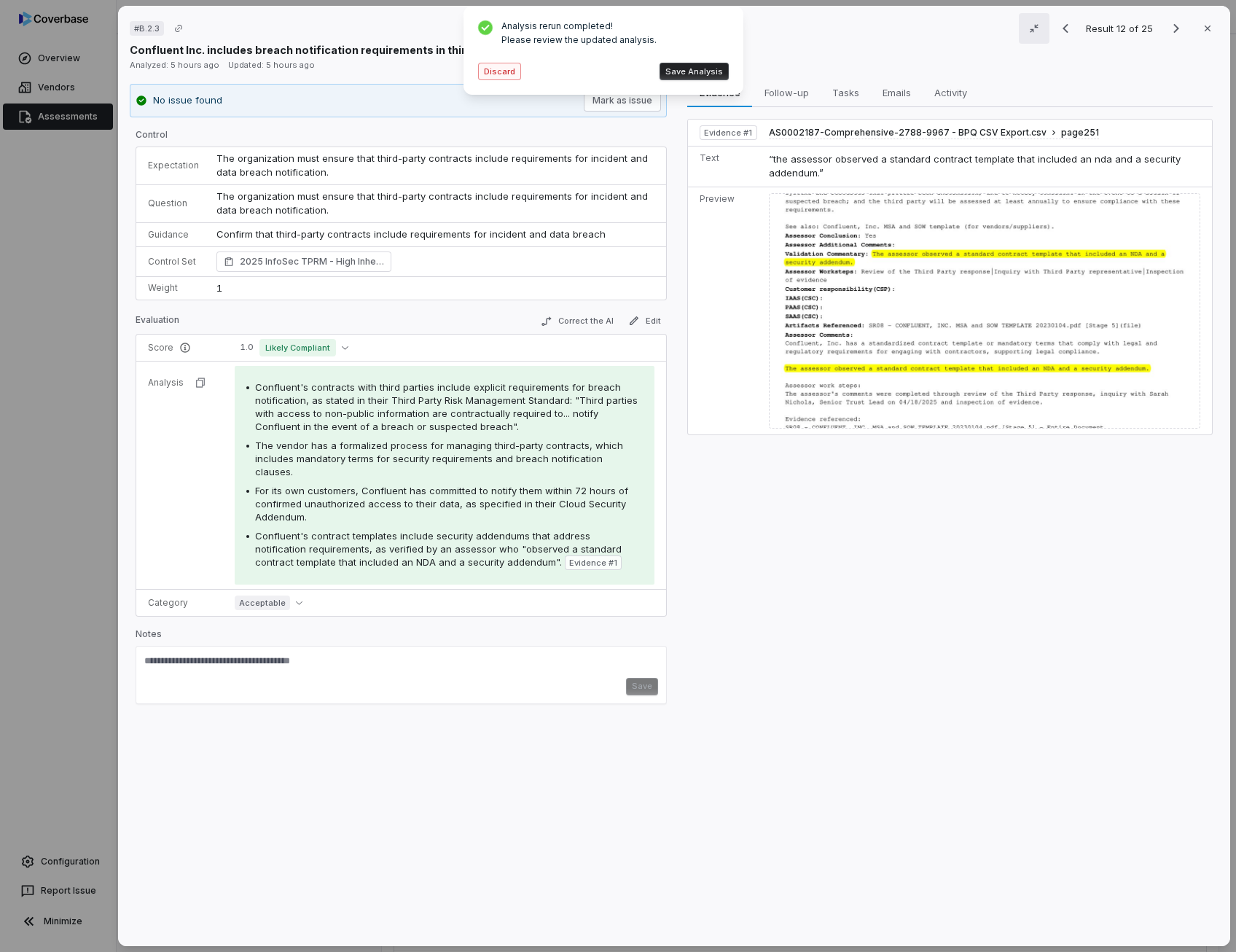
click at [504, 74] on button "Discard" at bounding box center [499, 71] width 43 height 17
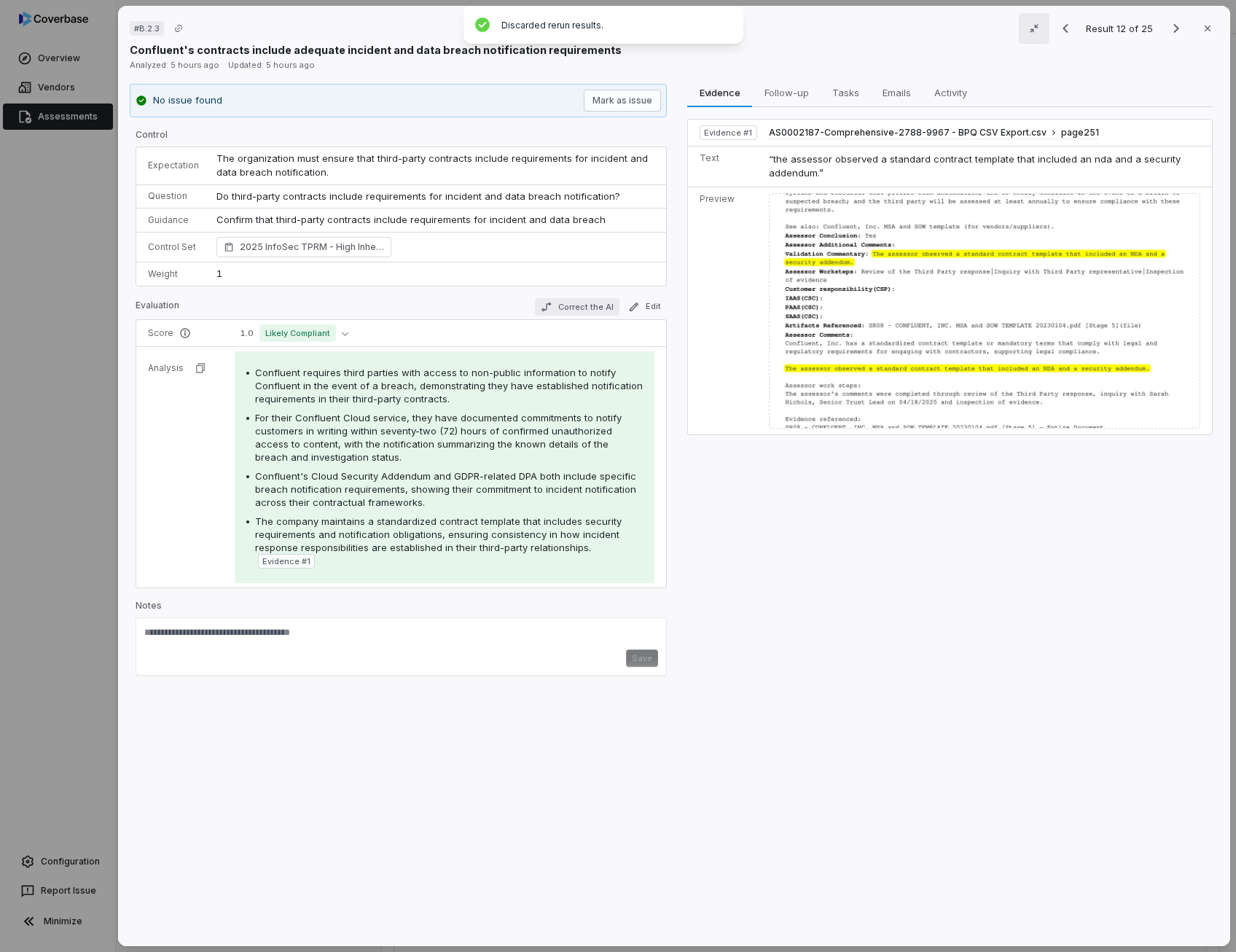
click at [604, 310] on button "Correct the AI" at bounding box center [577, 306] width 85 height 17
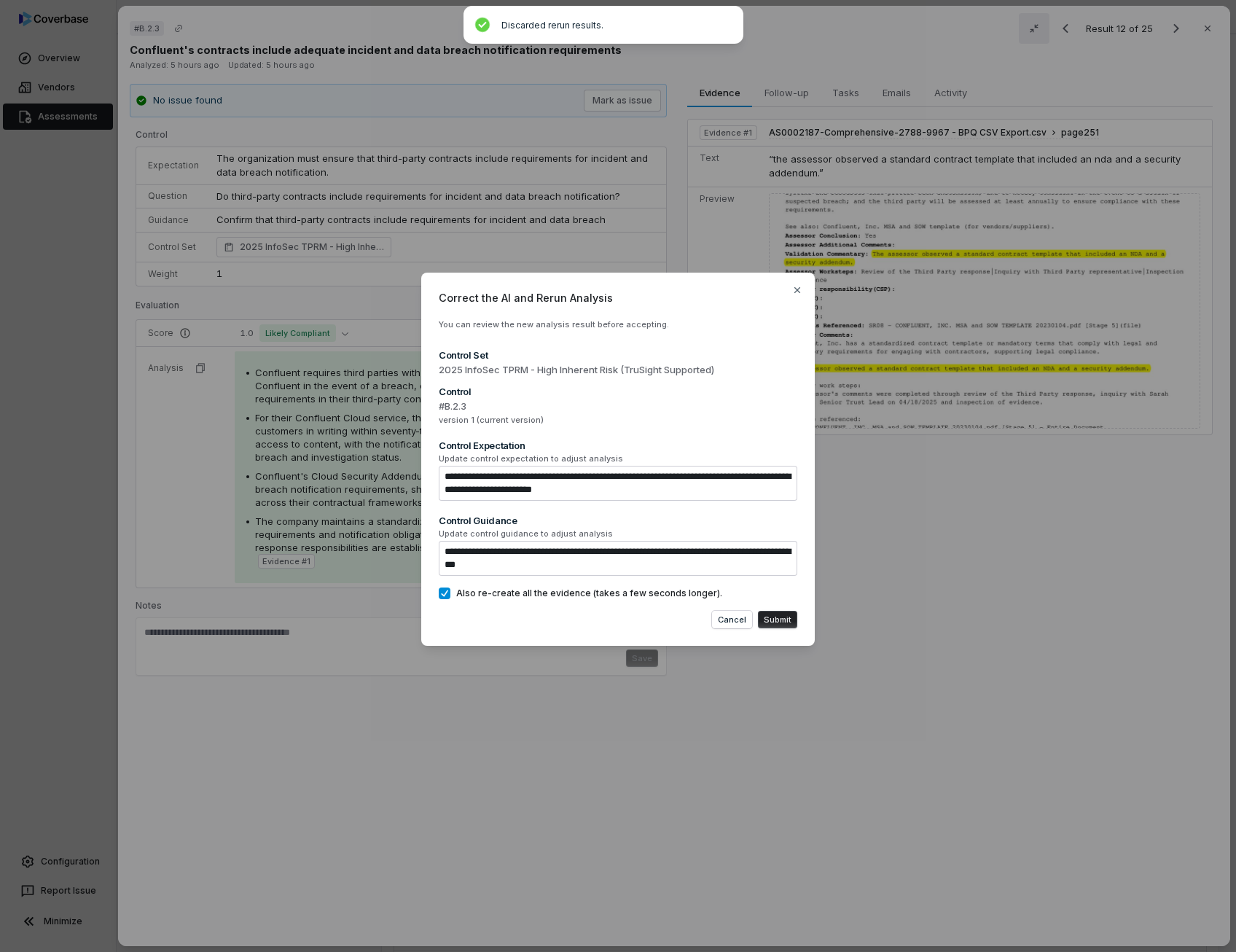
click at [778, 615] on button "Submit" at bounding box center [777, 619] width 39 height 17
type textarea "*"
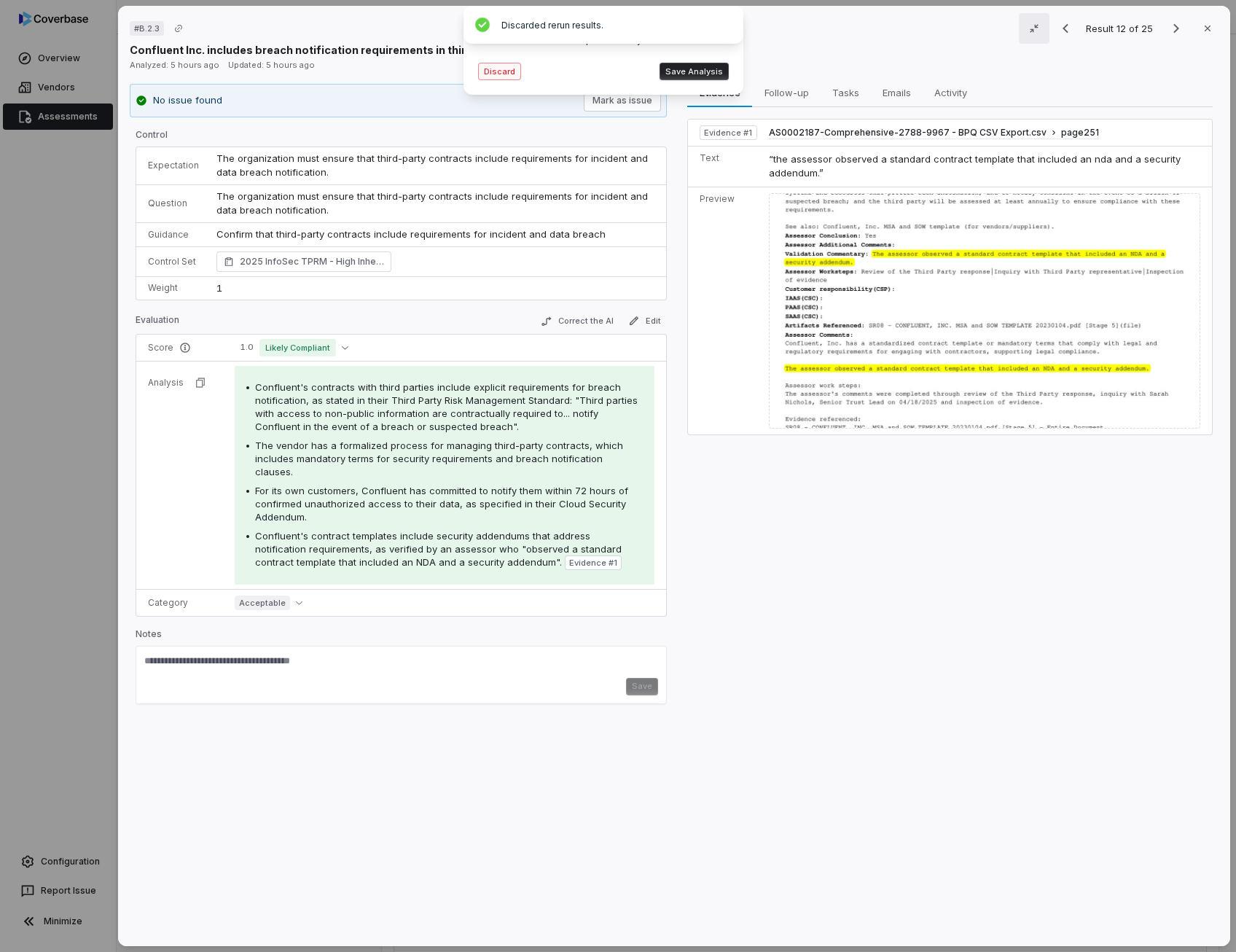
click at [496, 72] on button "Discard" at bounding box center [499, 71] width 43 height 17
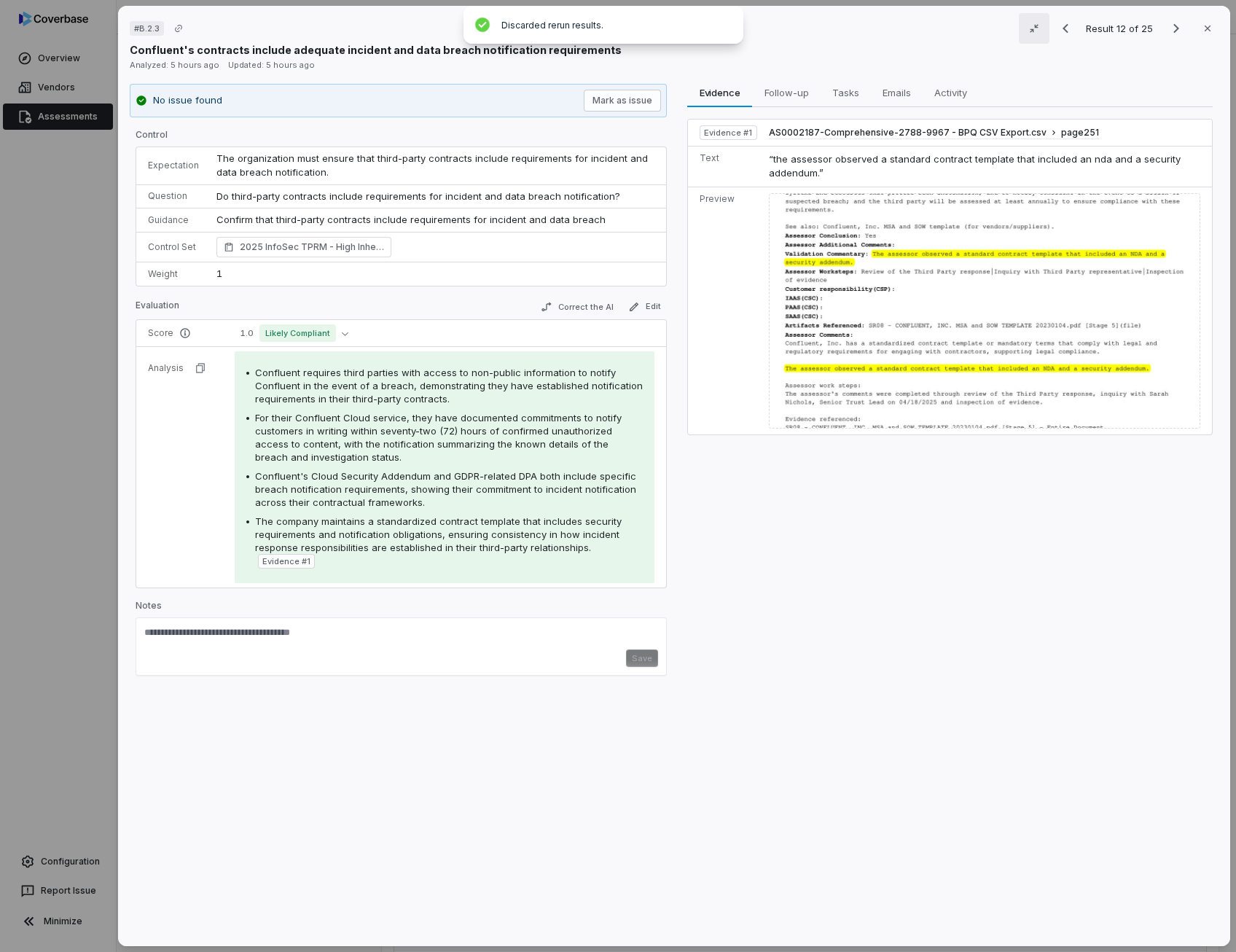
click at [414, 376] on div "Confluent requires third parties with access to non-public information to notif…" at bounding box center [449, 385] width 388 height 39
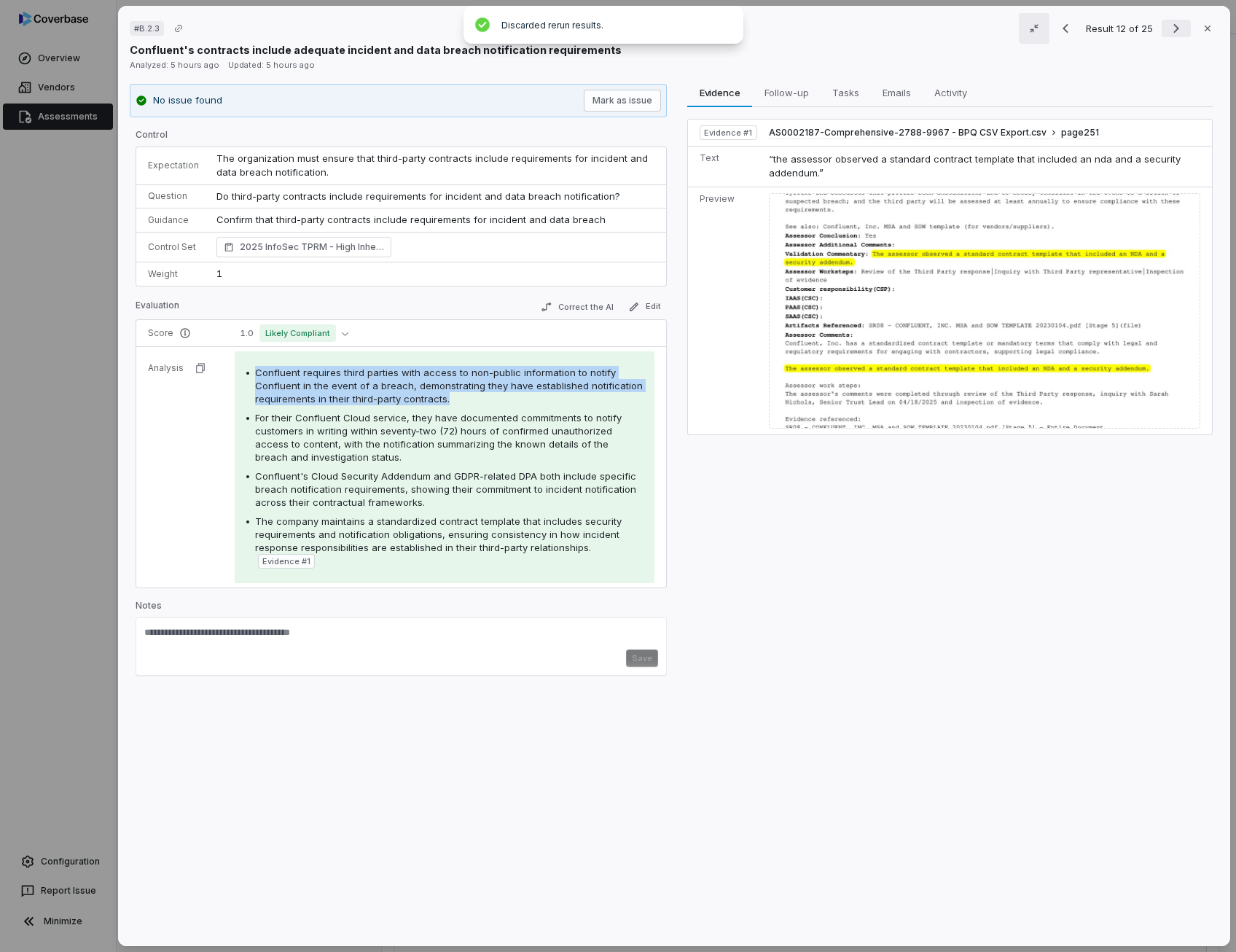
click at [1171, 31] on icon "Next result" at bounding box center [1175, 28] width 17 height 17
